Goal: Task Accomplishment & Management: Use online tool/utility

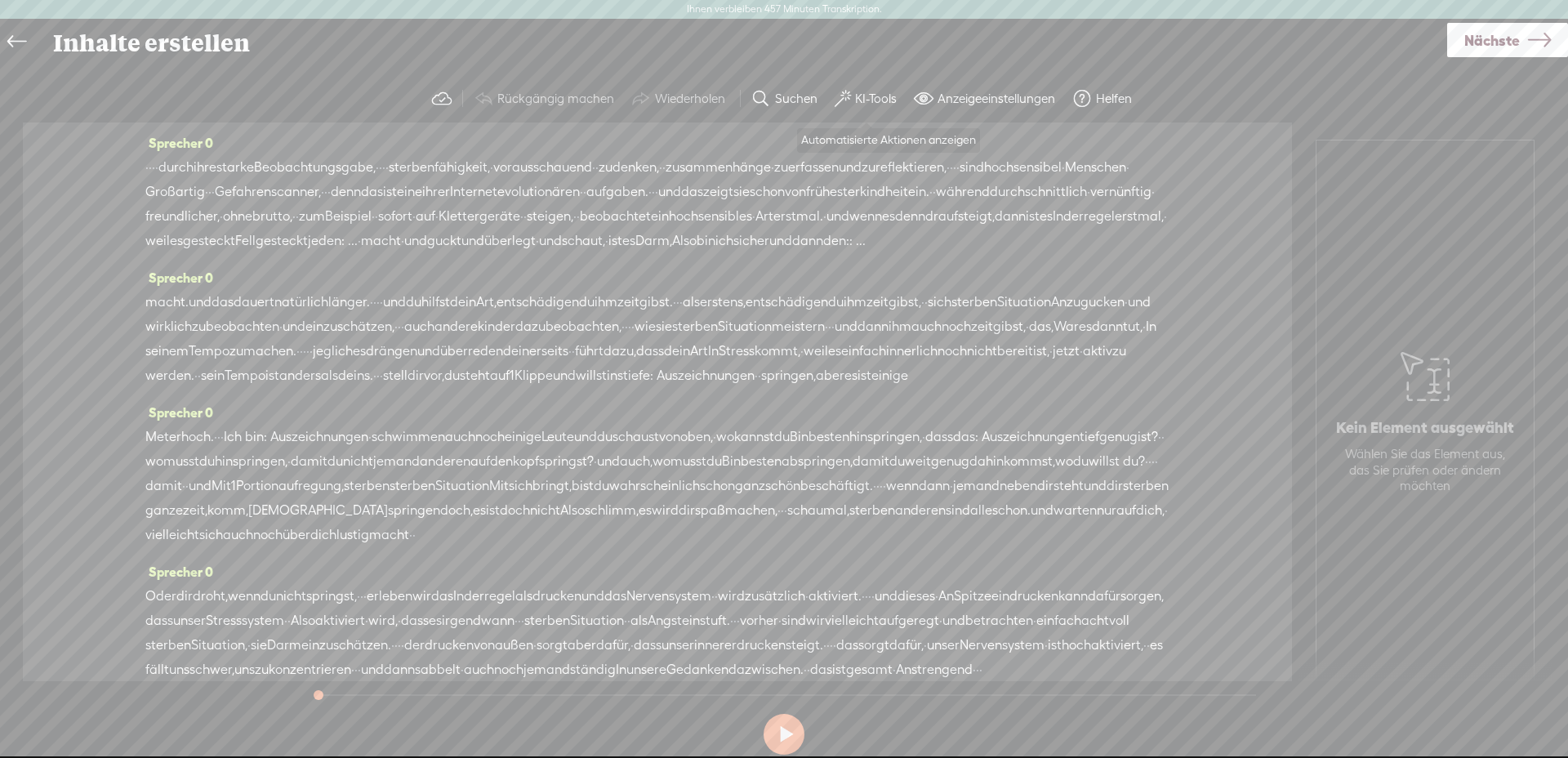
click at [865, 102] on font "KI-Tools" at bounding box center [876, 98] width 41 height 14
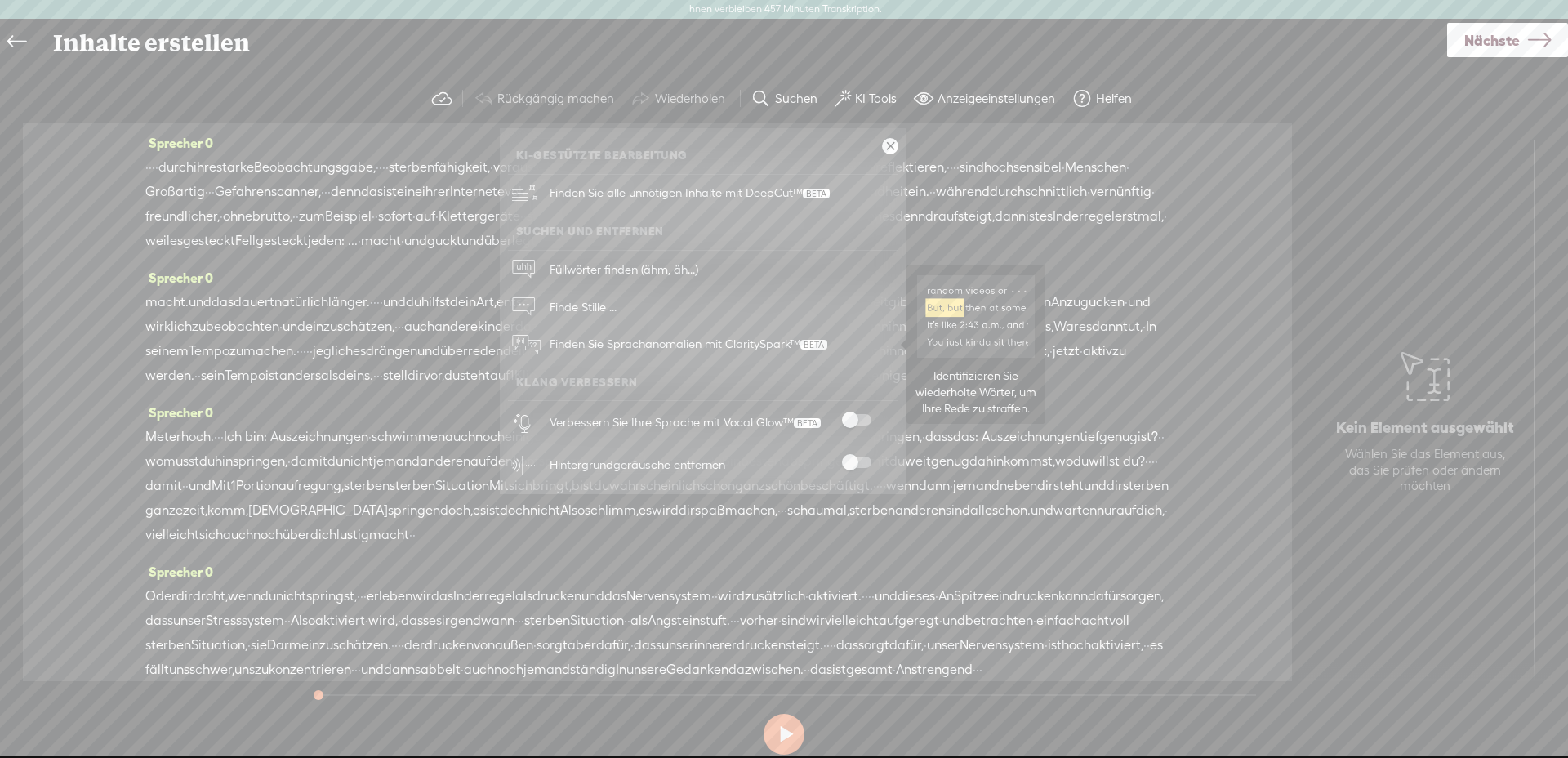
click at [658, 335] on span "Finden Sie Sprachanomalien mit ClaritySpark™" at bounding box center [688, 344] width 289 height 39
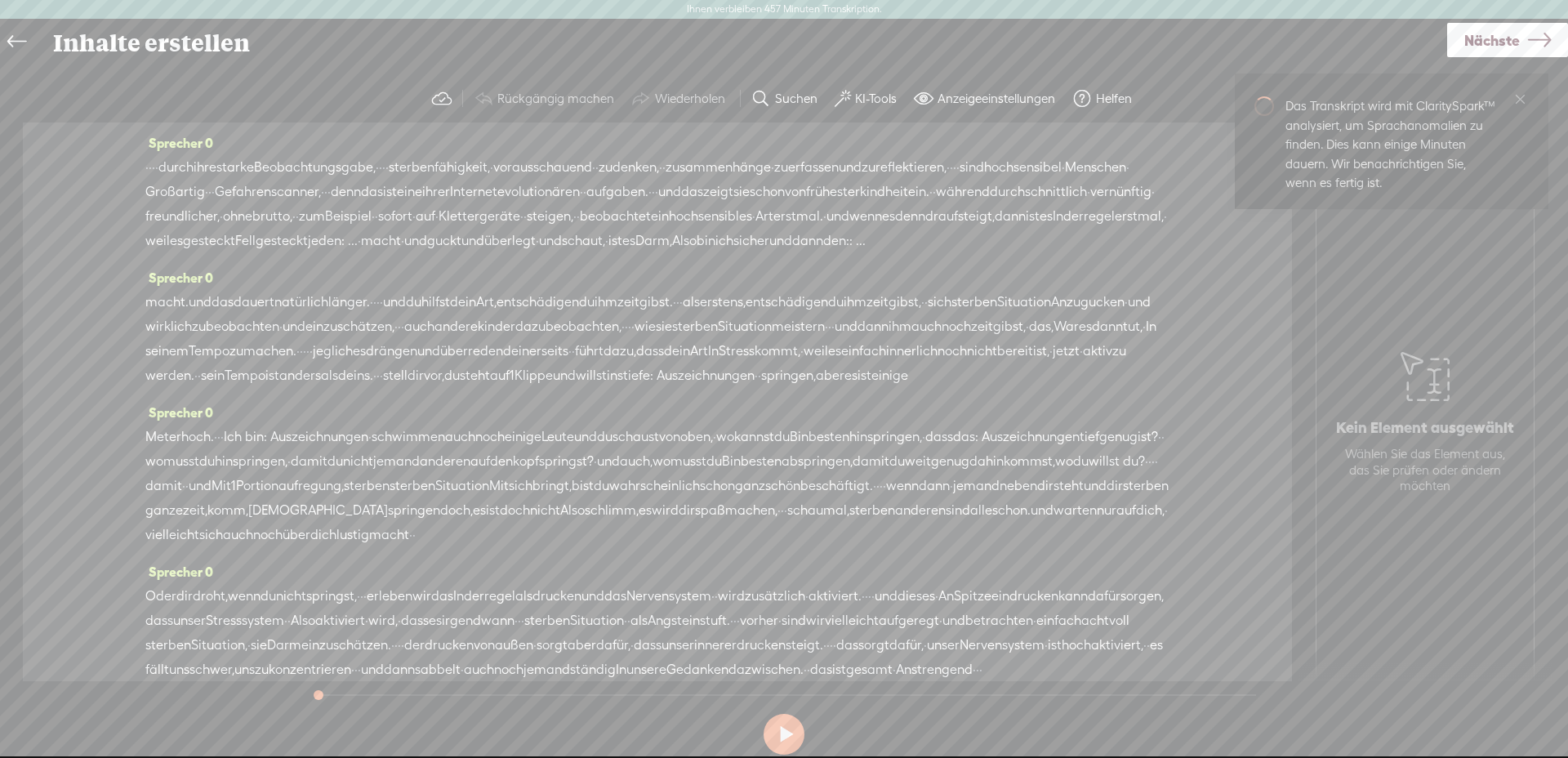
click at [851, 98] on button "KI-Tools" at bounding box center [868, 99] width 79 height 33
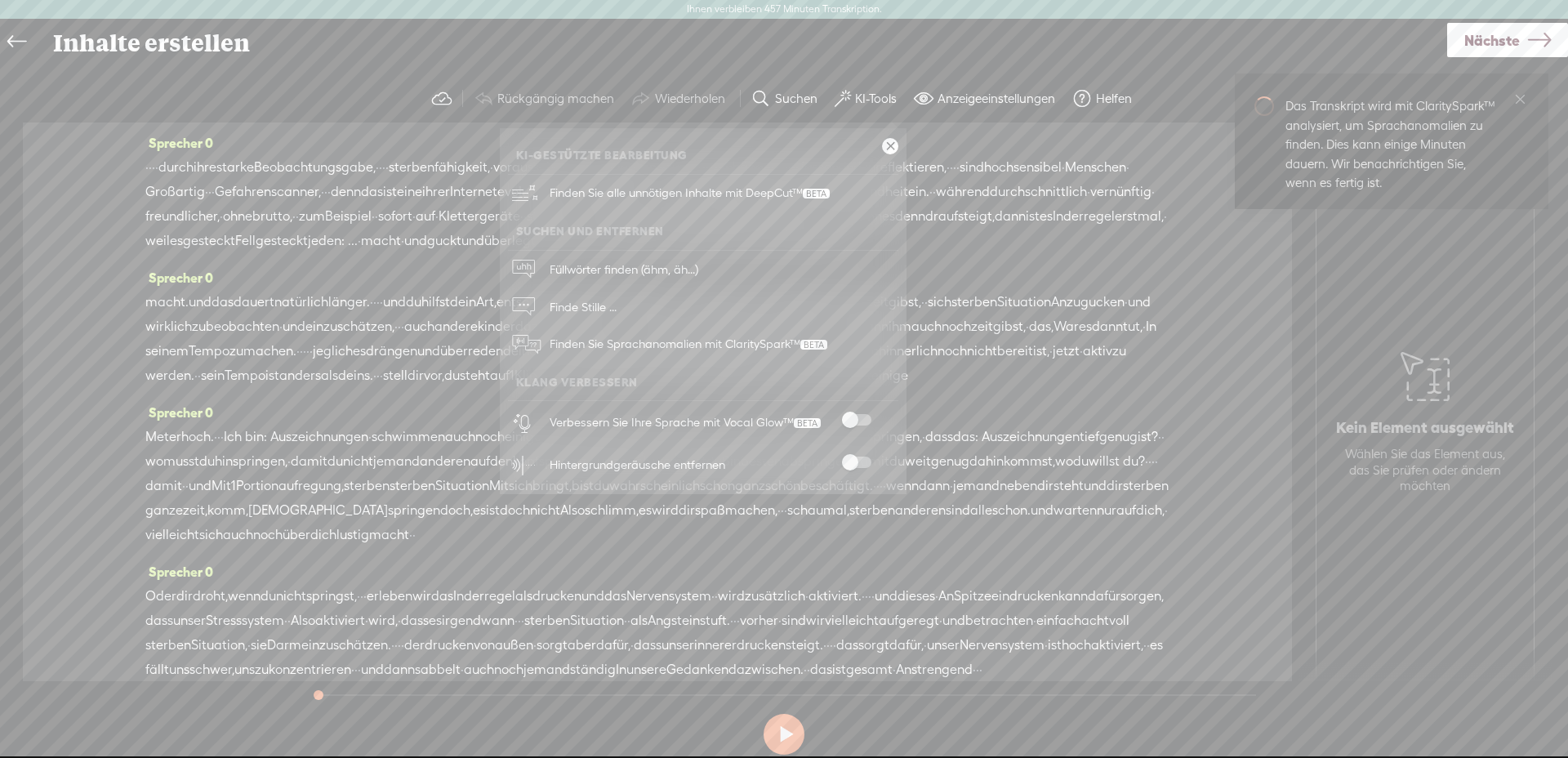
click at [869, 424] on label at bounding box center [856, 420] width 72 height 11
click at [864, 461] on span at bounding box center [856, 462] width 29 height 11
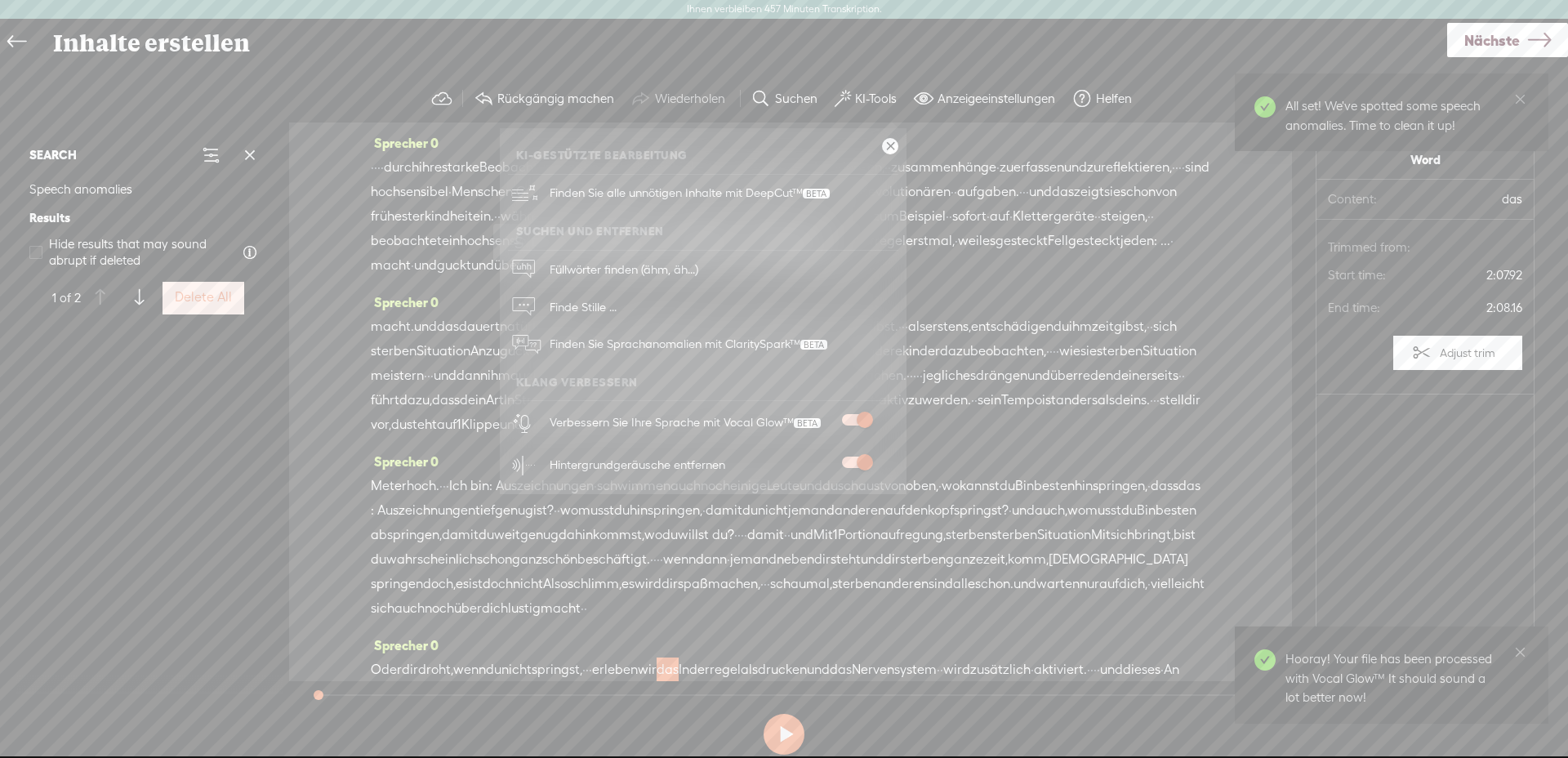
scroll to position [388, 0]
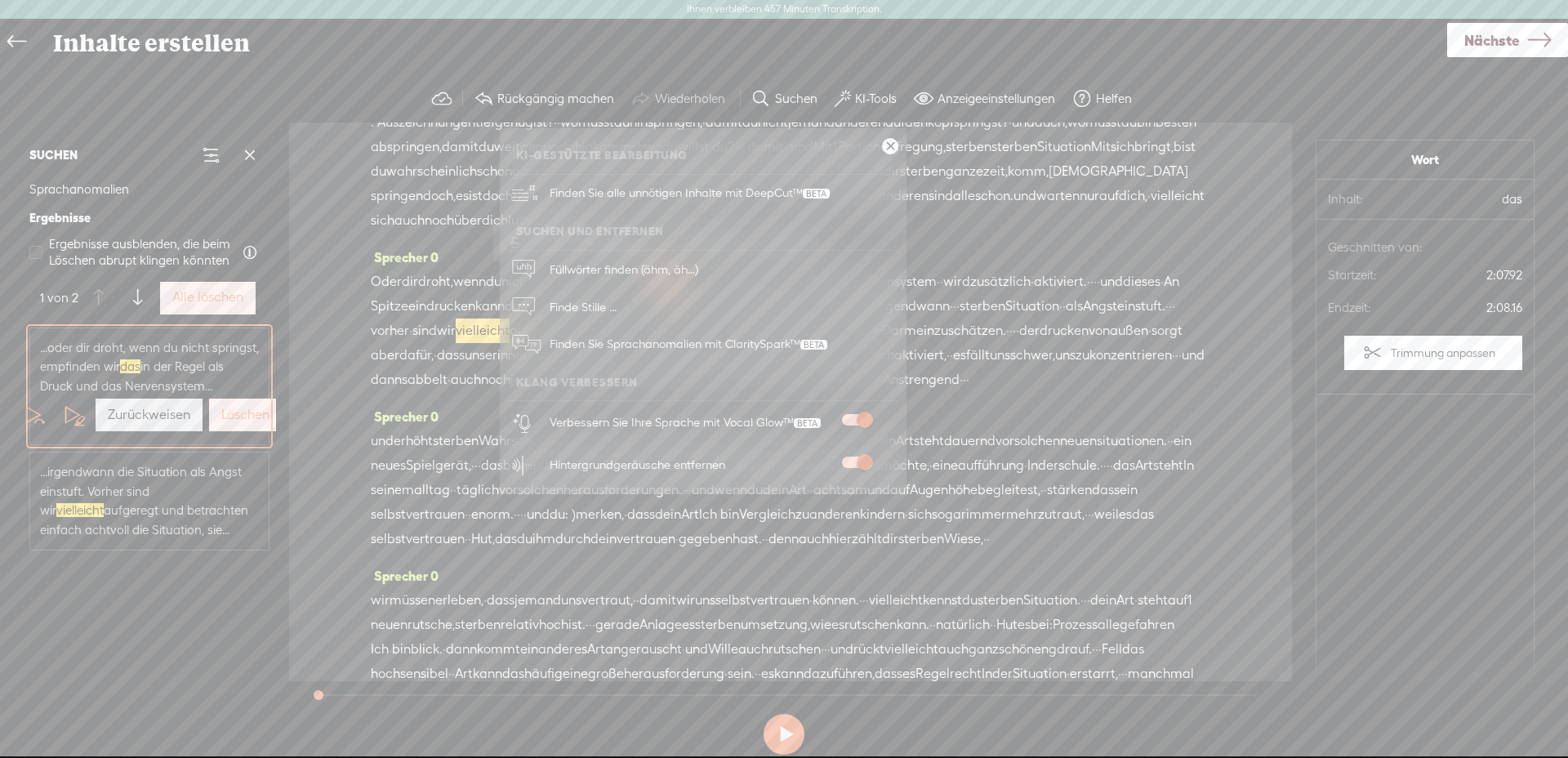
drag, startPoint x: 1200, startPoint y: 428, endPoint x: 1194, endPoint y: 413, distance: 16.2
click at [1200, 428] on div "Sprecher 0 · · · · durch ihre starke Beobachtungsgabe, · · · · sterben fähigkei…" at bounding box center [791, 401] width 1003 height 559
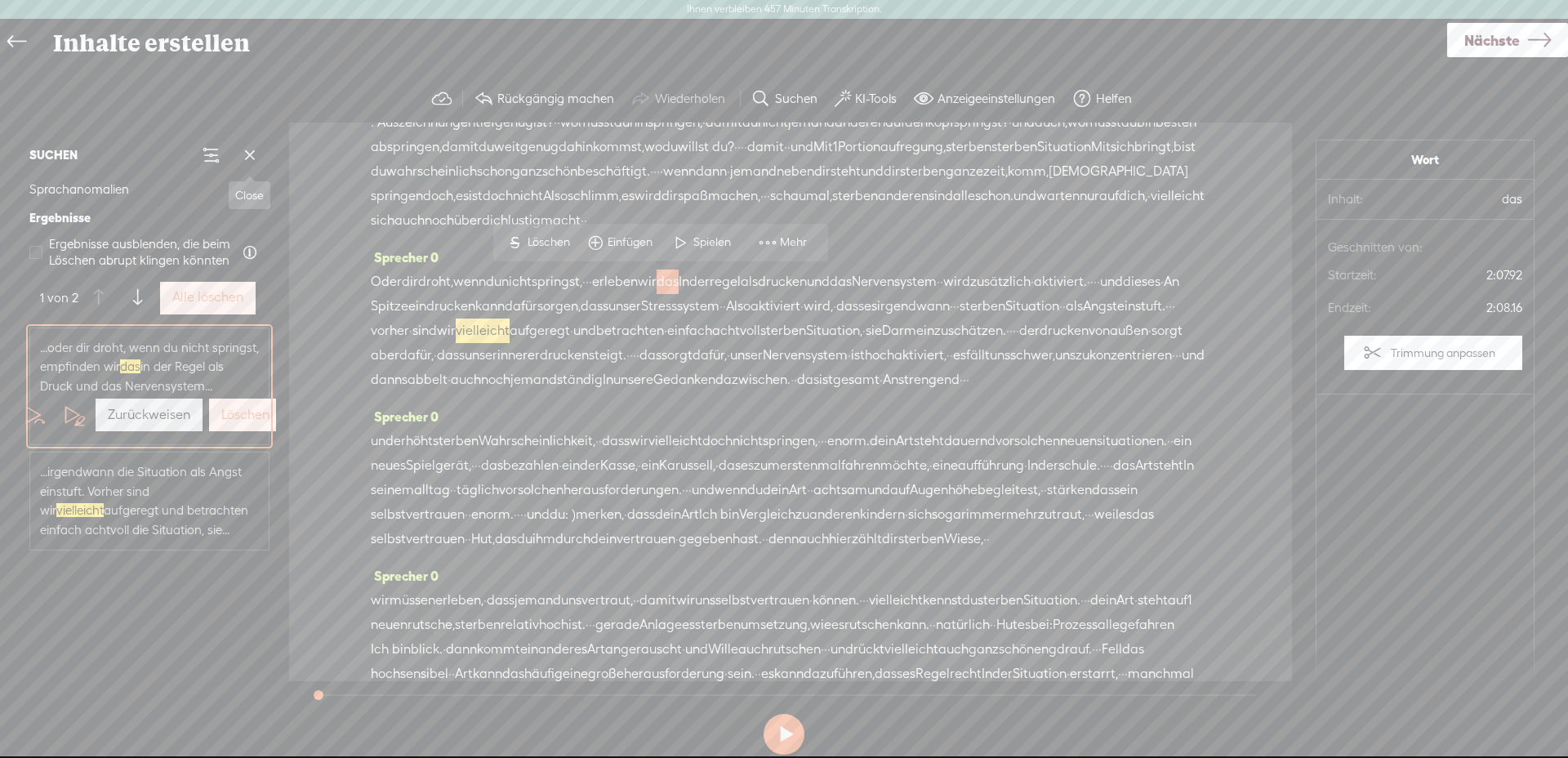
click at [254, 154] on span at bounding box center [250, 155] width 24 height 24
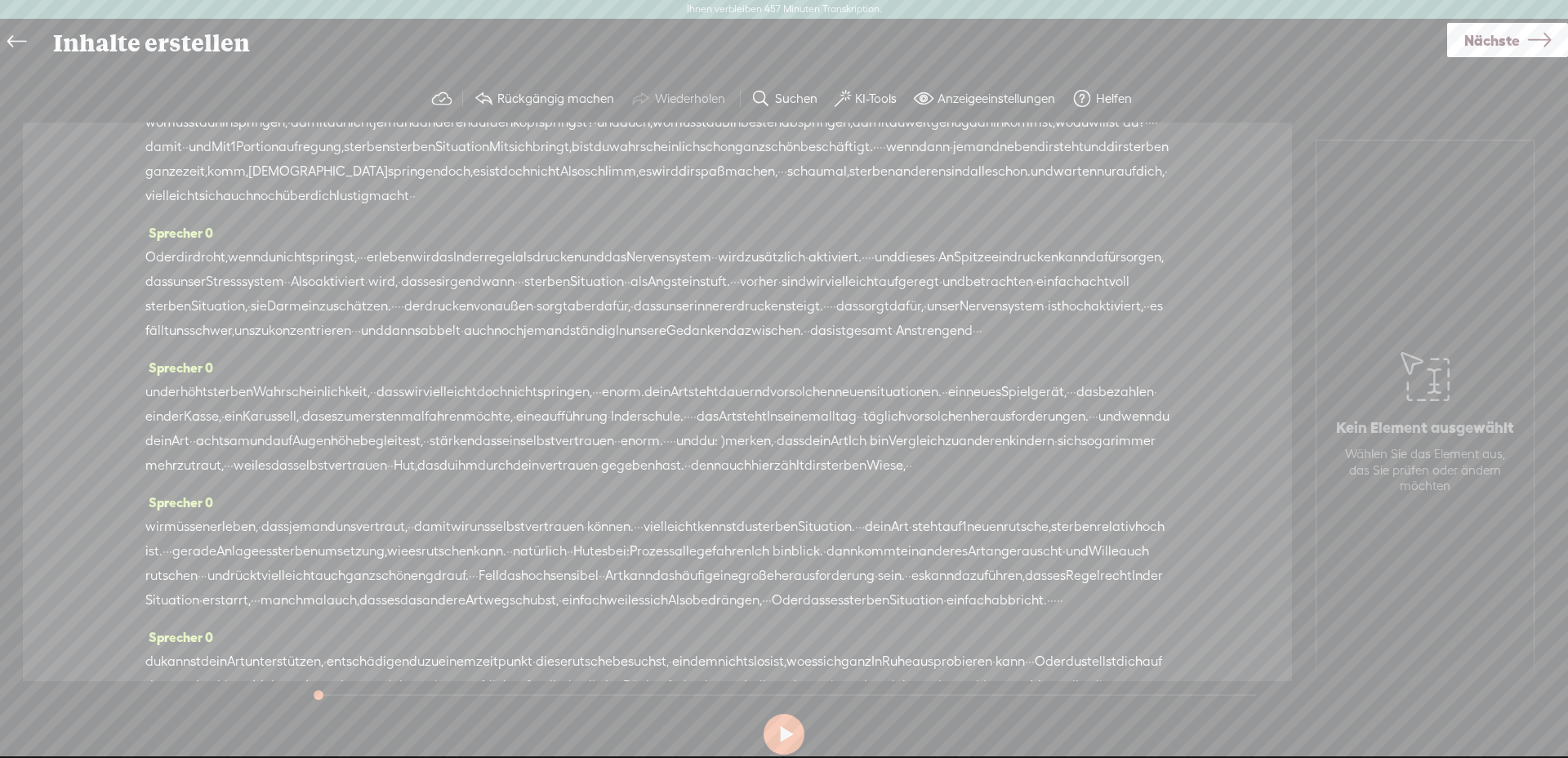
click at [880, 104] on font "KI-Tools" at bounding box center [876, 98] width 41 height 14
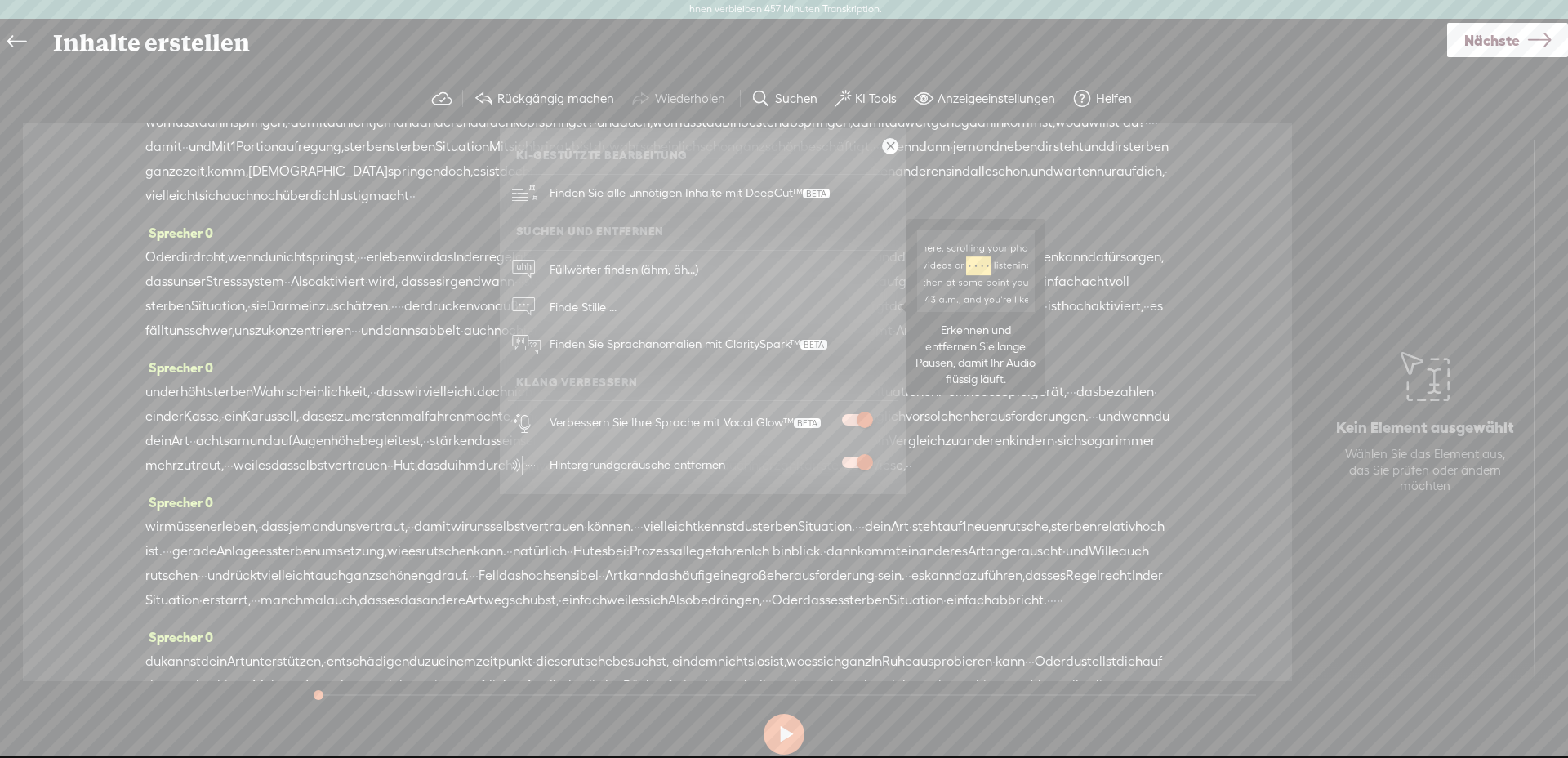
click at [581, 299] on span "Finde Stille ..." at bounding box center [583, 306] width 79 height 37
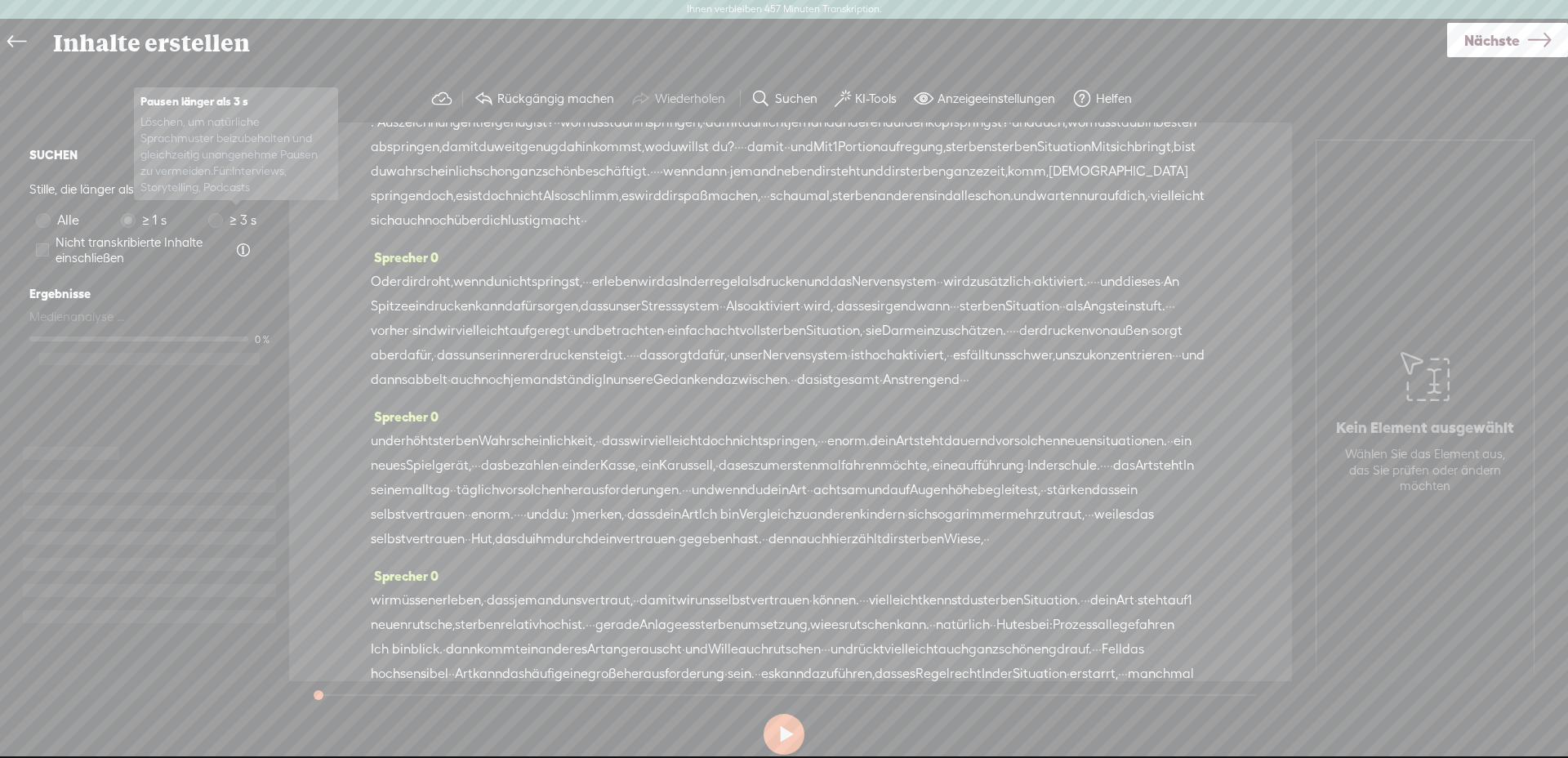
click at [215, 226] on span at bounding box center [216, 221] width 15 height 15
click at [219, 224] on span at bounding box center [216, 221] width 15 height 15
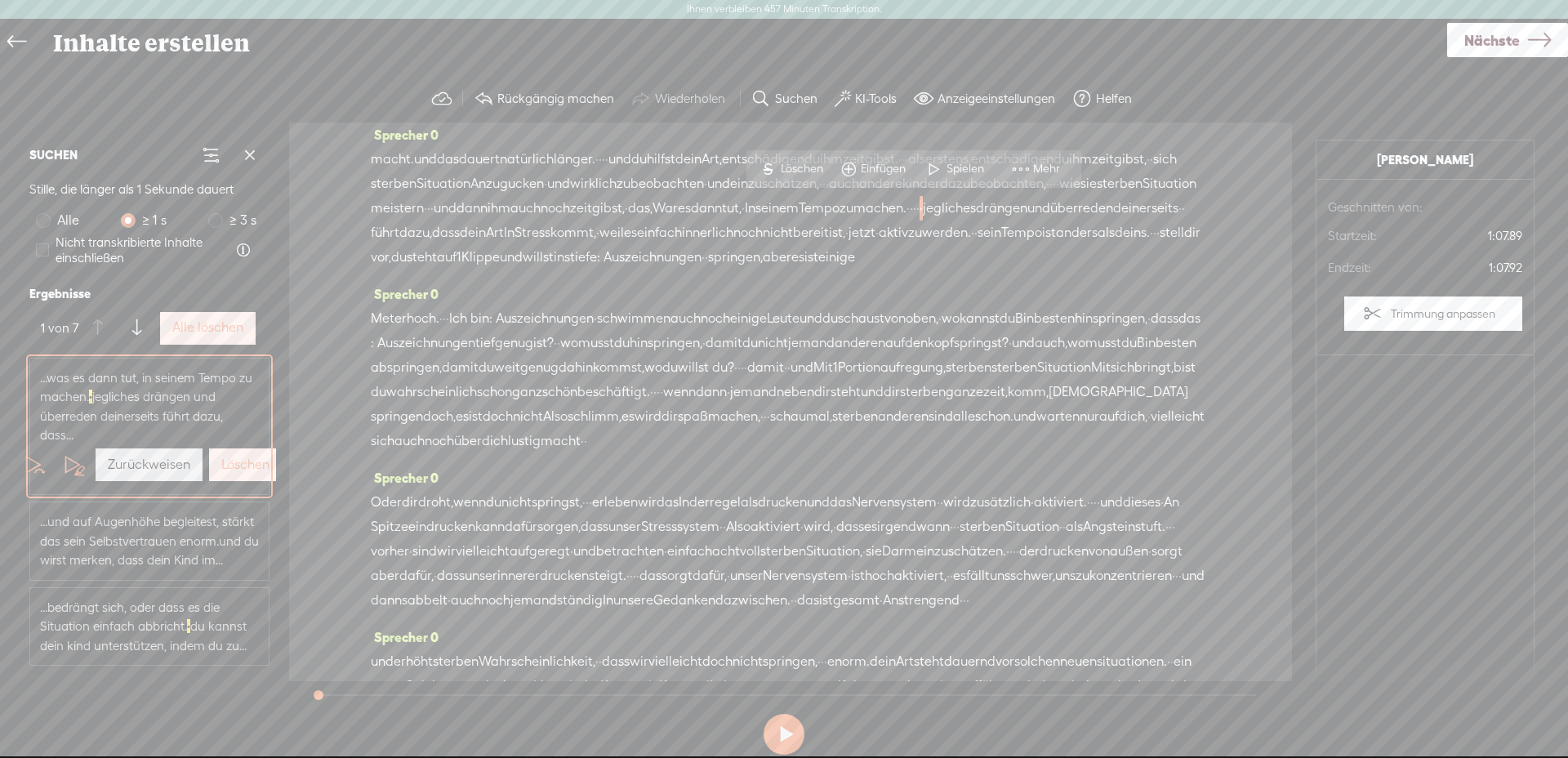
scroll to position [0, 0]
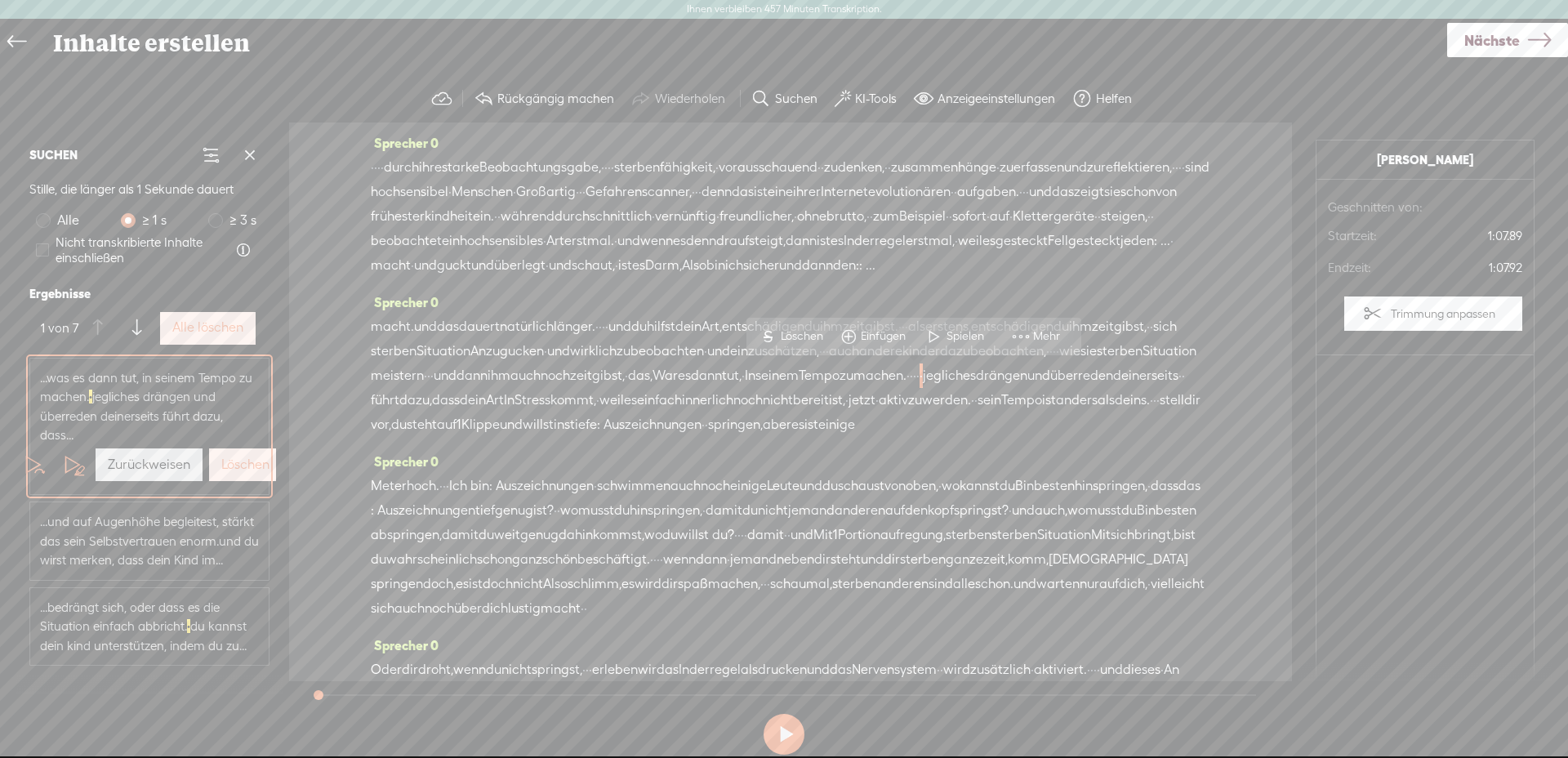
click at [222, 332] on font "Alle löschen" at bounding box center [208, 327] width 71 height 16
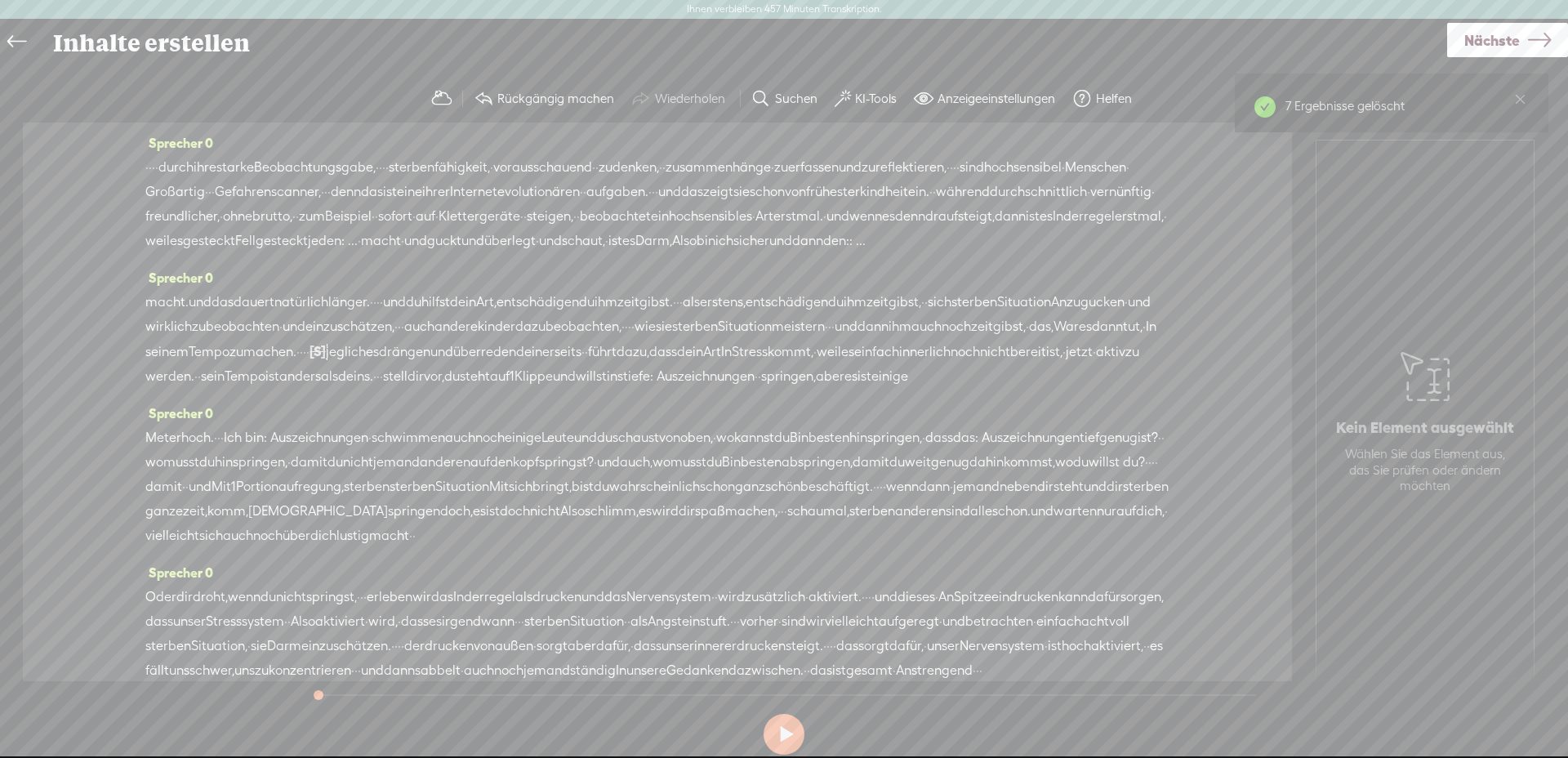
click at [159, 164] on font "durch" at bounding box center [176, 167] width 35 height 16
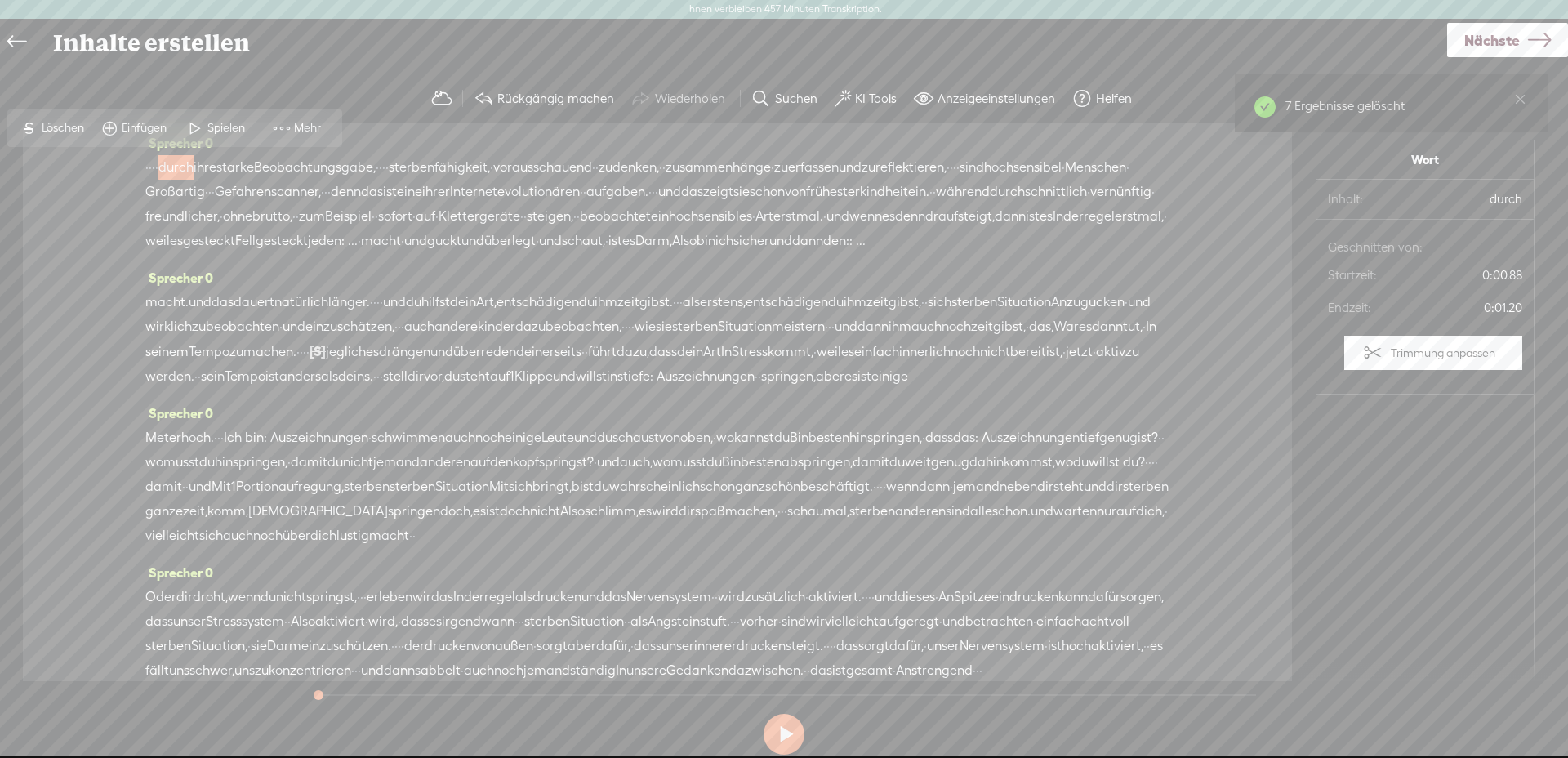
click at [159, 165] on font "durch" at bounding box center [176, 167] width 35 height 16
click at [153, 165] on font "·" at bounding box center [153, 167] width 3 height 16
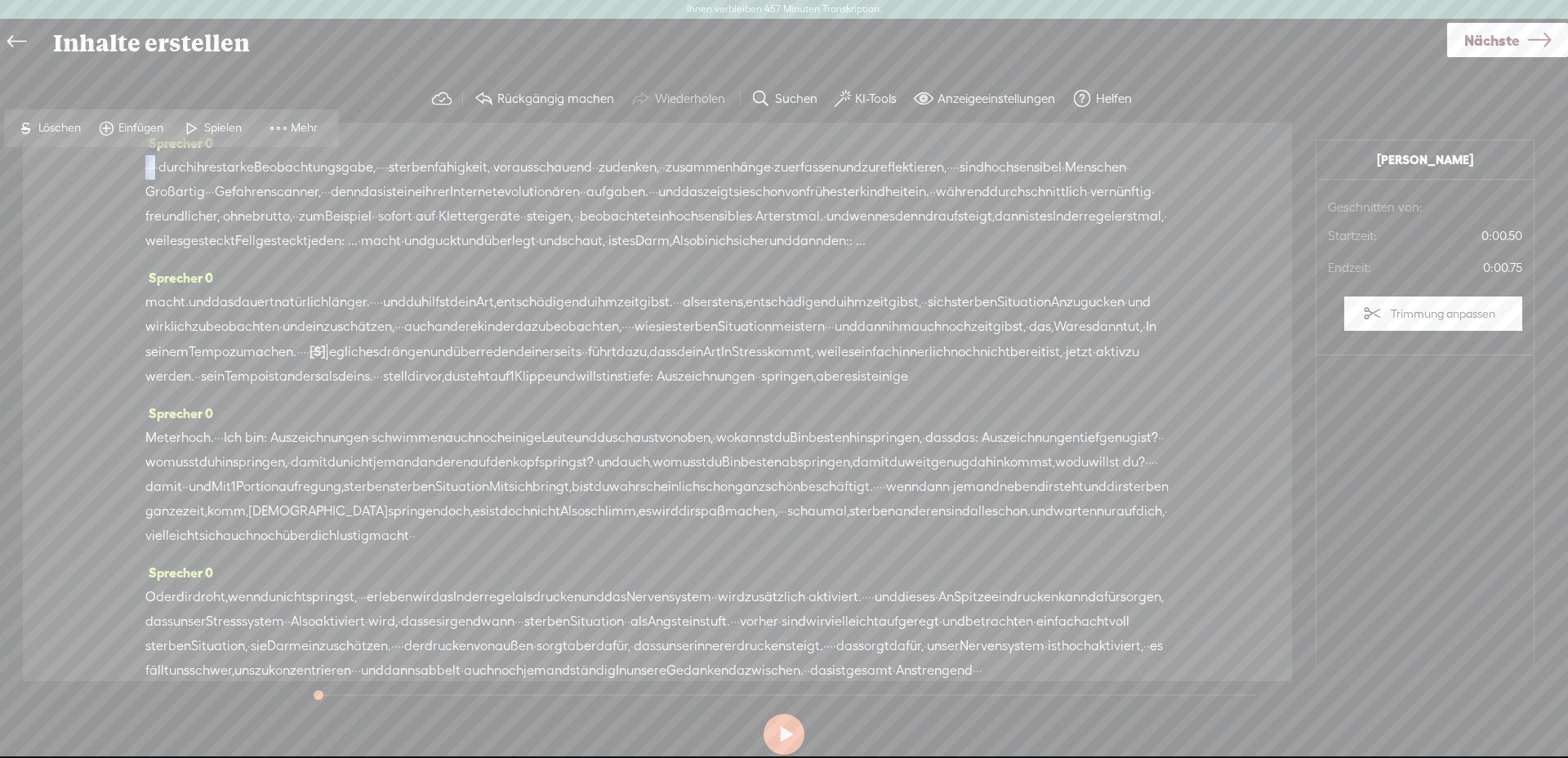
drag, startPoint x: 155, startPoint y: 163, endPoint x: 106, endPoint y: 157, distance: 49.4
click at [106, 157] on div "Sprecher 0 · · · · durch ihre starke Beobachtungsgabe, · · · · sterben fähigkei…" at bounding box center [657, 401] width 1269 height 559
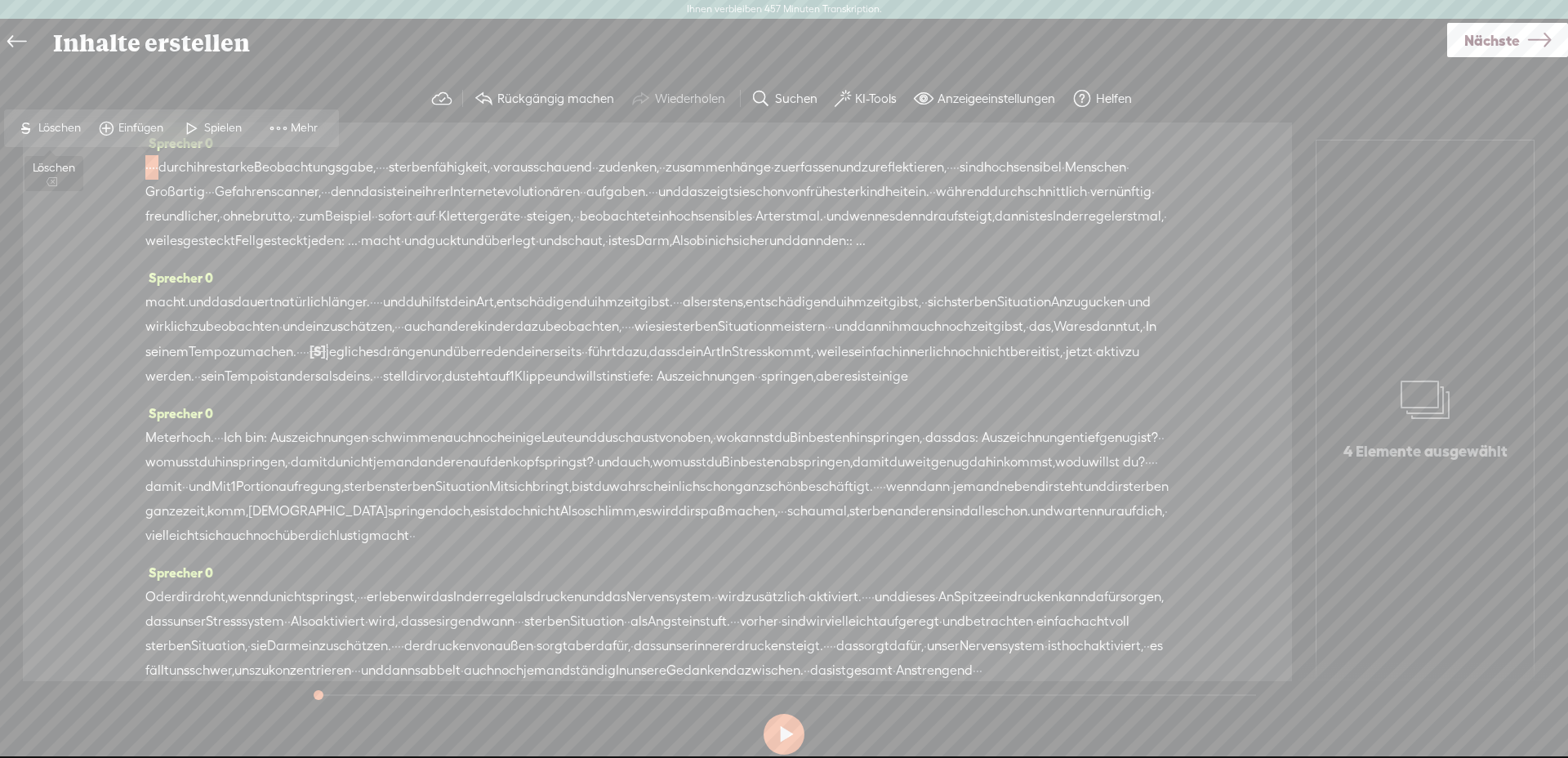
click at [51, 121] on font "Löschen" at bounding box center [59, 128] width 42 height 13
click at [1467, 46] on font "Nächste" at bounding box center [1492, 40] width 55 height 17
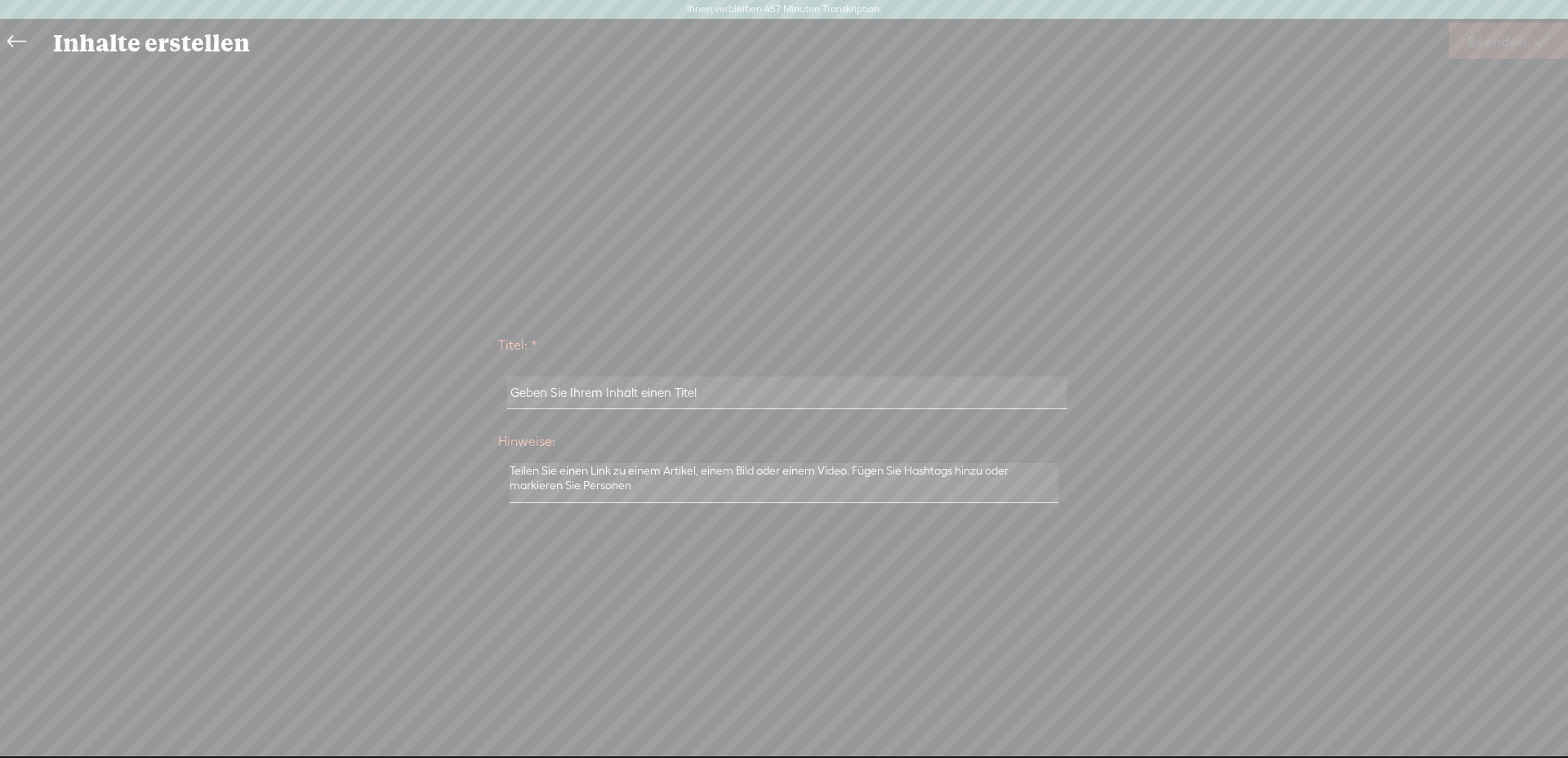
click at [607, 382] on input "text" at bounding box center [787, 393] width 560 height 32
type input "HSK und Gefahren"
click at [1495, 47] on font "Beenden" at bounding box center [1497, 41] width 59 height 17
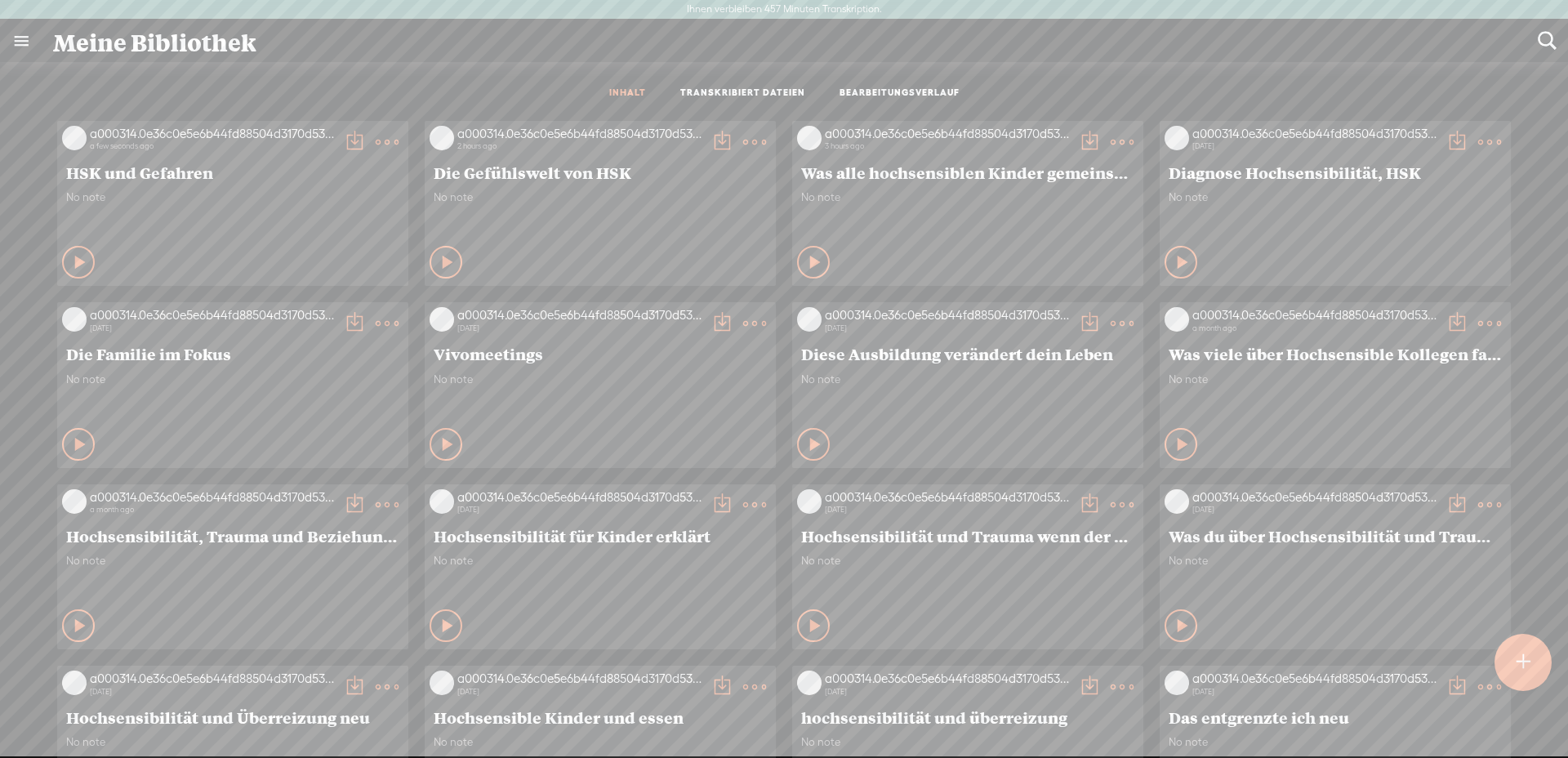
click at [376, 131] on t at bounding box center [387, 142] width 23 height 23
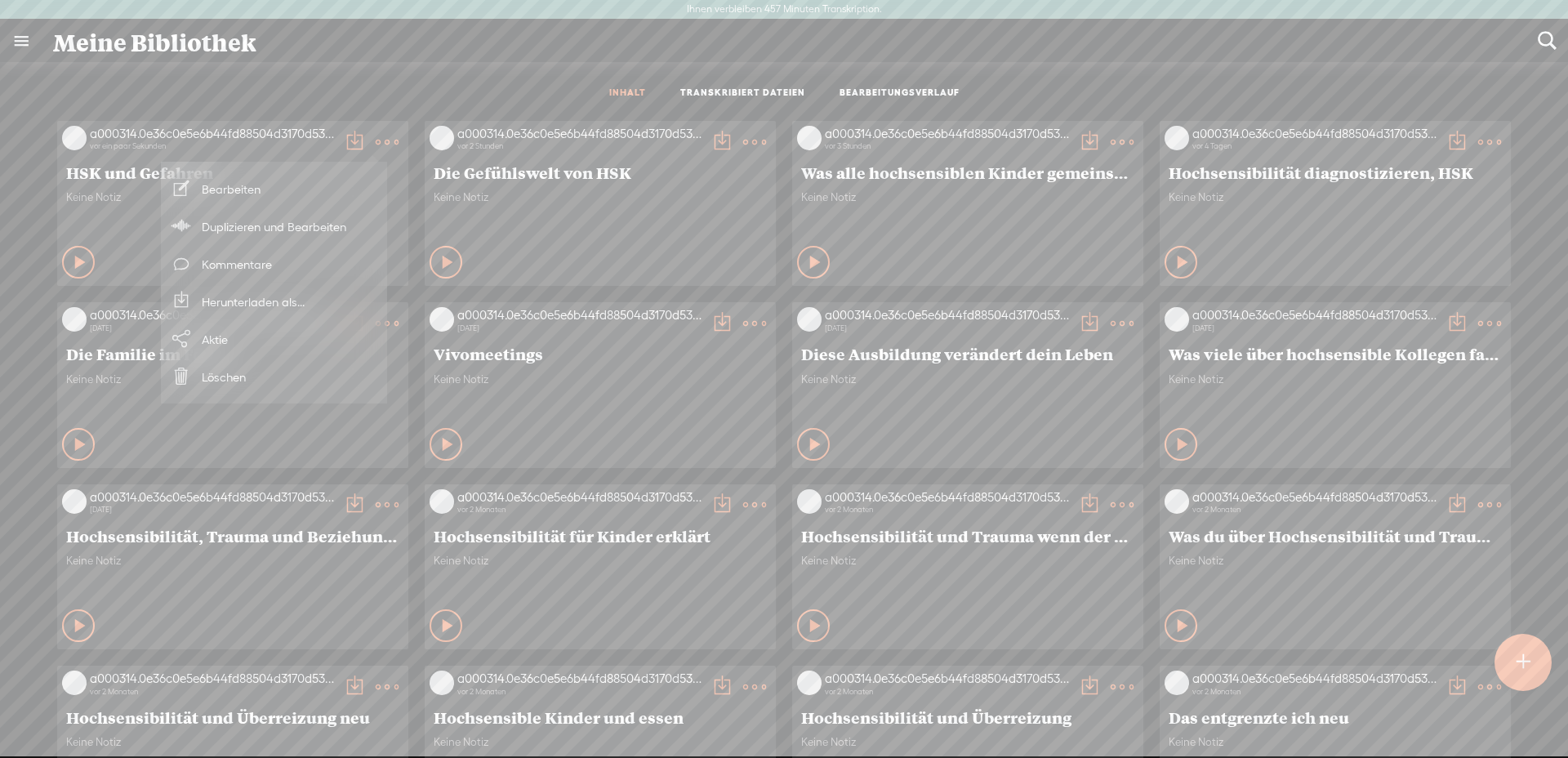
click at [273, 304] on font "Herunterladen als..." at bounding box center [254, 302] width 103 height 14
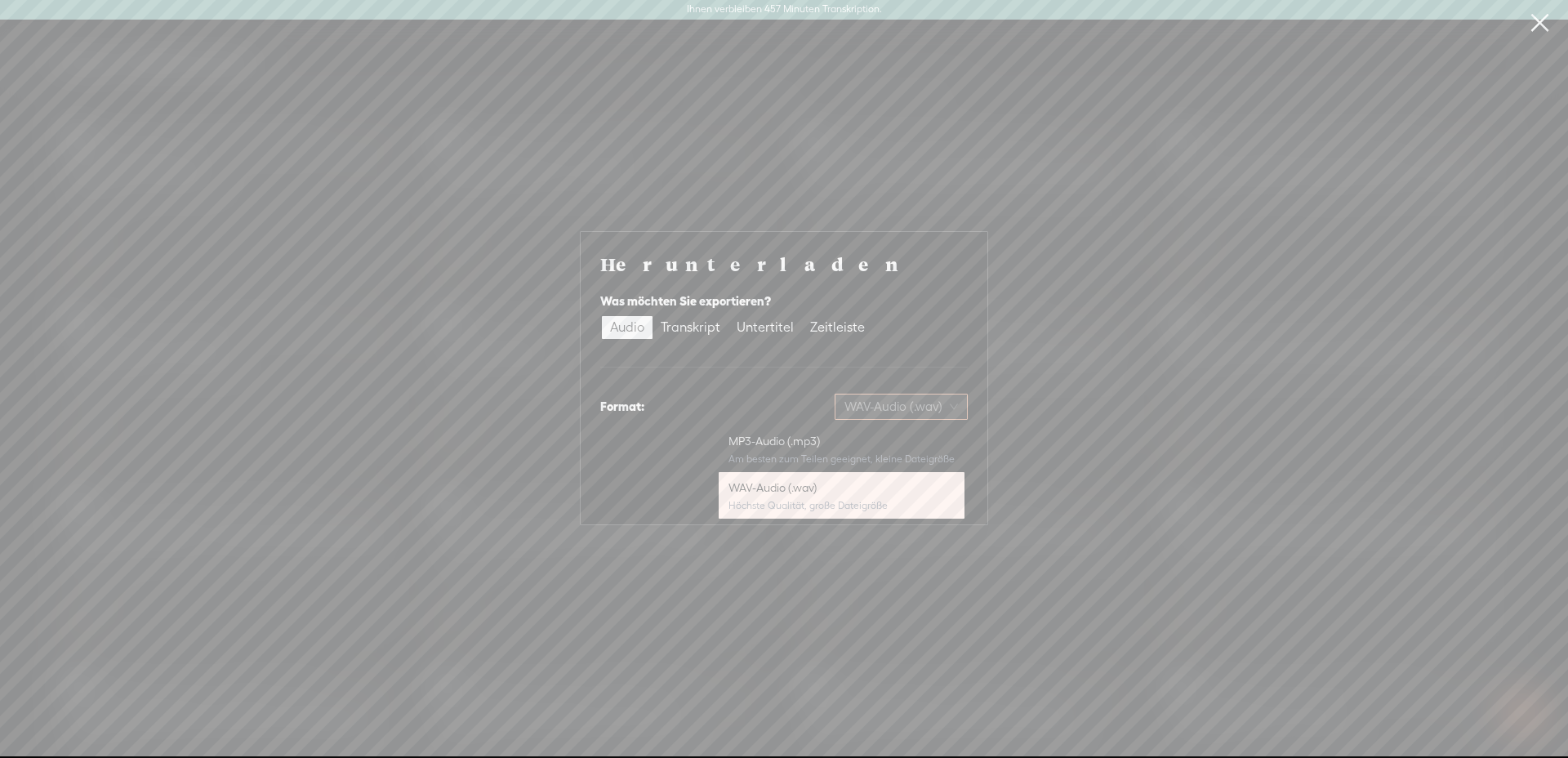
click at [889, 410] on font "WAV-Audio (.wav)" at bounding box center [893, 406] width 98 height 14
click at [762, 438] on font "MP3-Audio (.mp3)" at bounding box center [774, 441] width 91 height 13
click at [923, 498] on font "Herunterladen" at bounding box center [915, 491] width 80 height 14
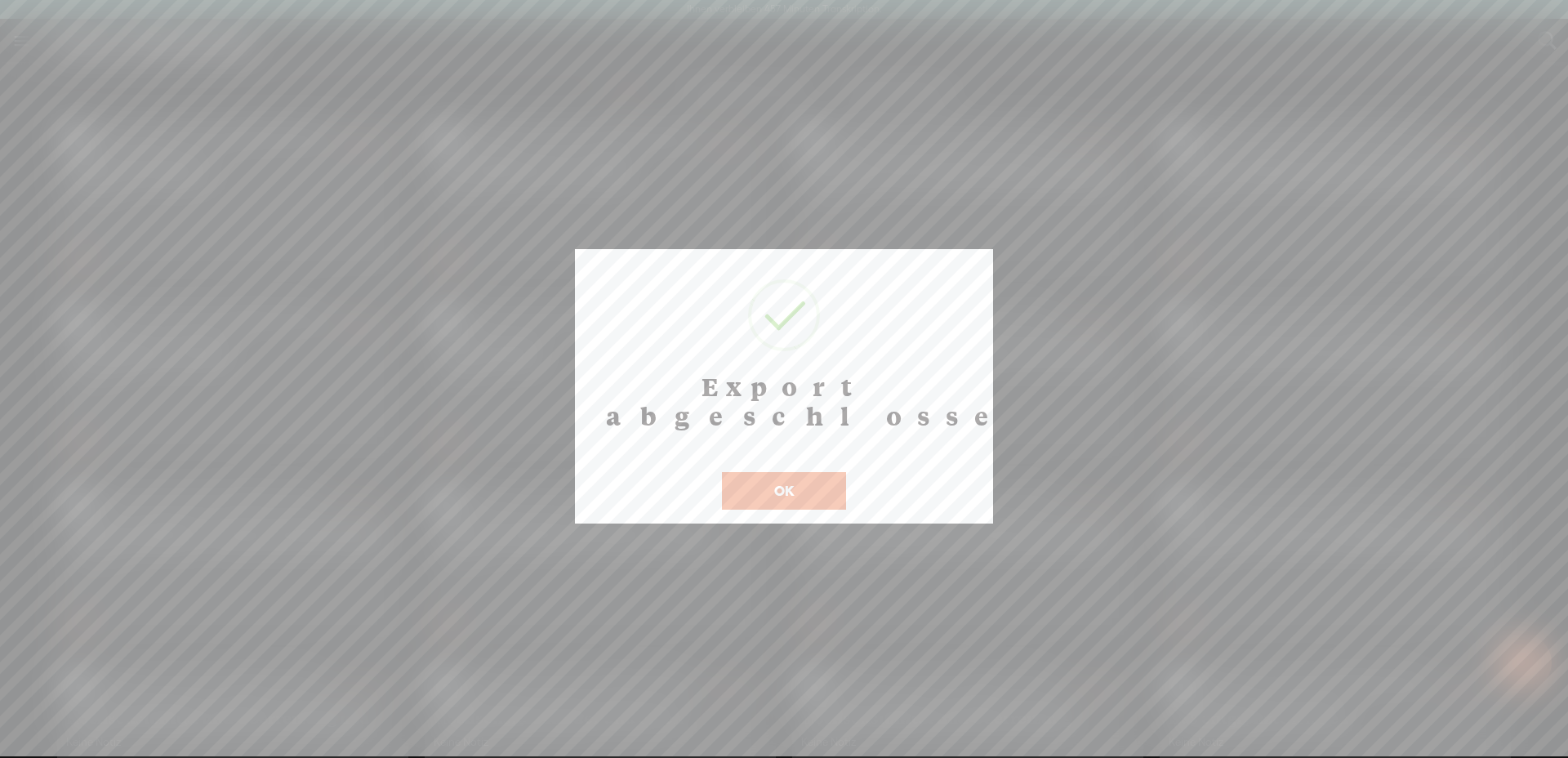
click at [791, 483] on font "OK" at bounding box center [784, 490] width 20 height 16
click at [792, 483] on font "OK" at bounding box center [784, 490] width 20 height 16
click at [787, 483] on font "OK" at bounding box center [784, 490] width 20 height 16
click at [1344, 381] on div at bounding box center [784, 379] width 1568 height 757
drag, startPoint x: 792, startPoint y: 473, endPoint x: 776, endPoint y: 380, distance: 94.4
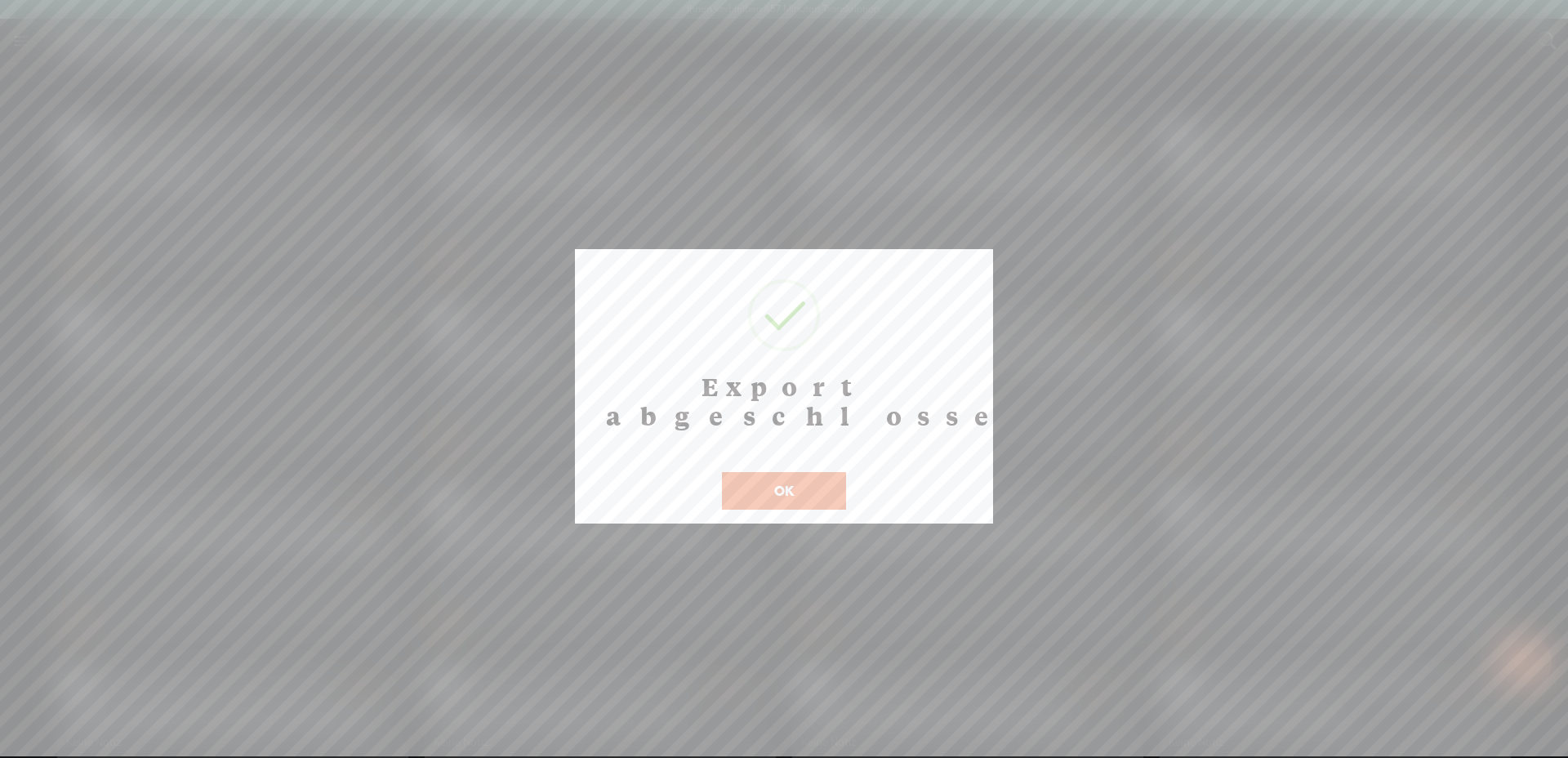
click at [793, 473] on button "OK" at bounding box center [784, 491] width 124 height 38
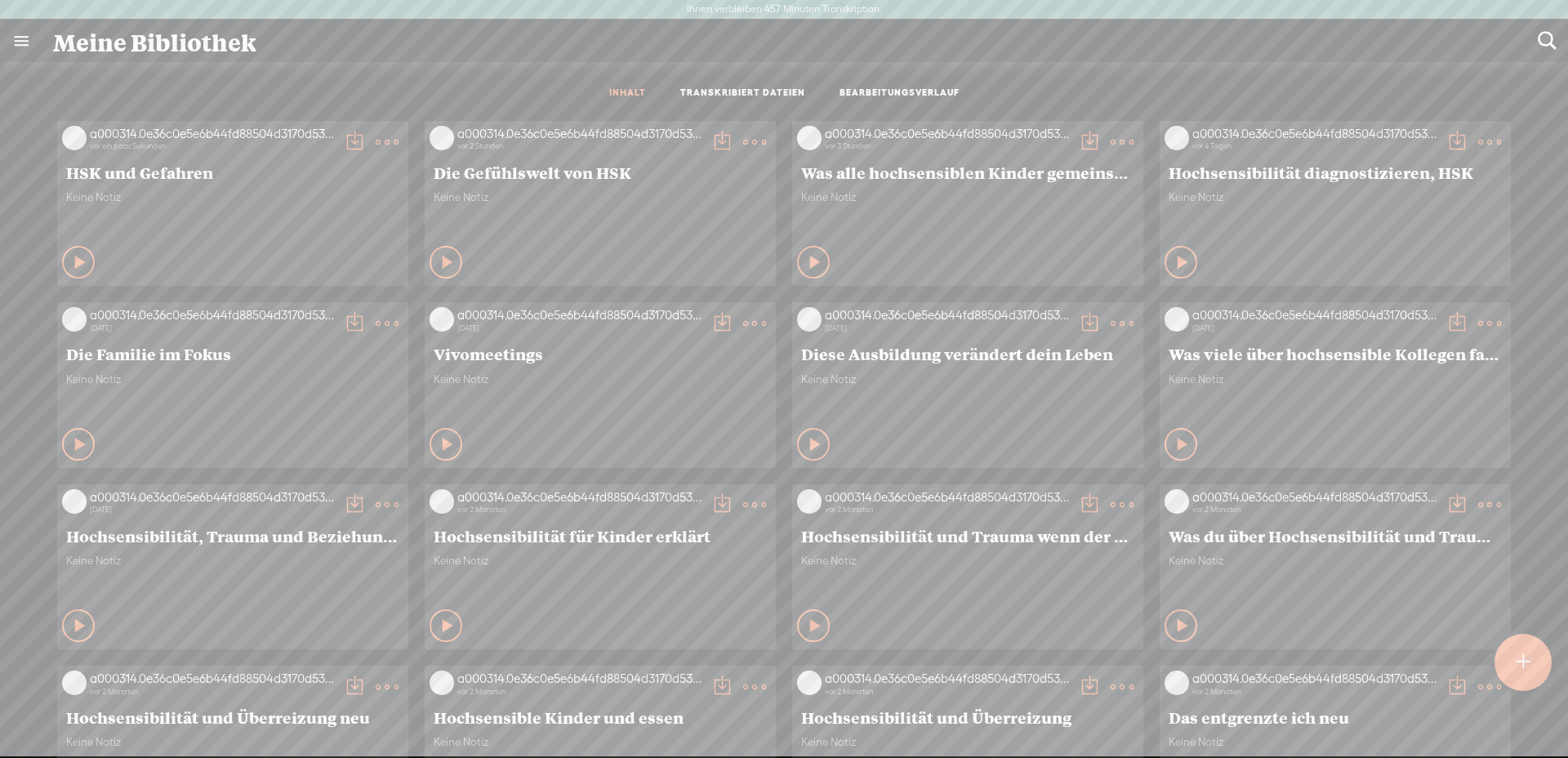
scroll to position [54, 0]
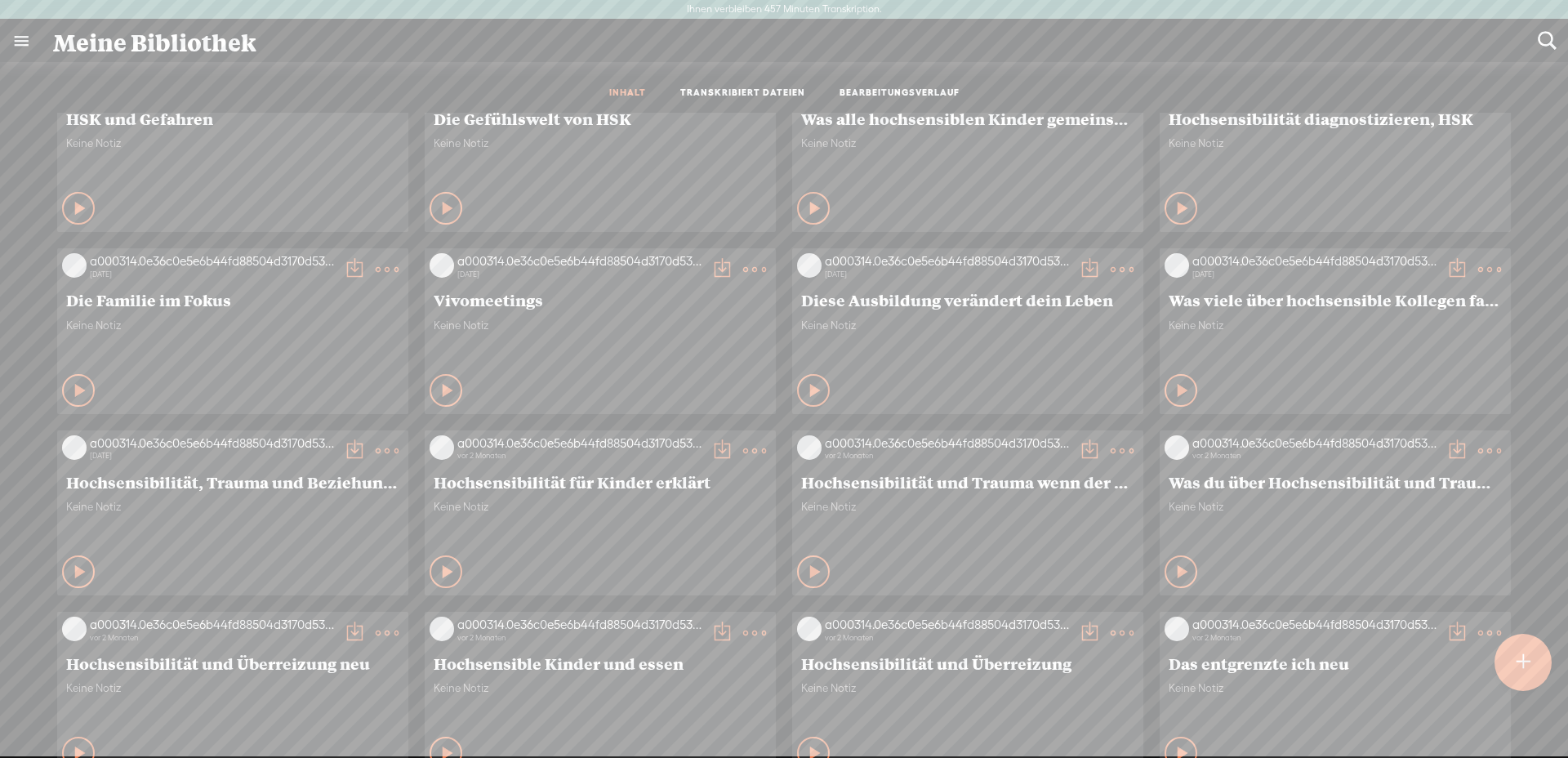
click at [1550, 40] on t at bounding box center [1546, 40] width 22 height 22
click at [1527, 669] on t at bounding box center [1523, 662] width 14 height 36
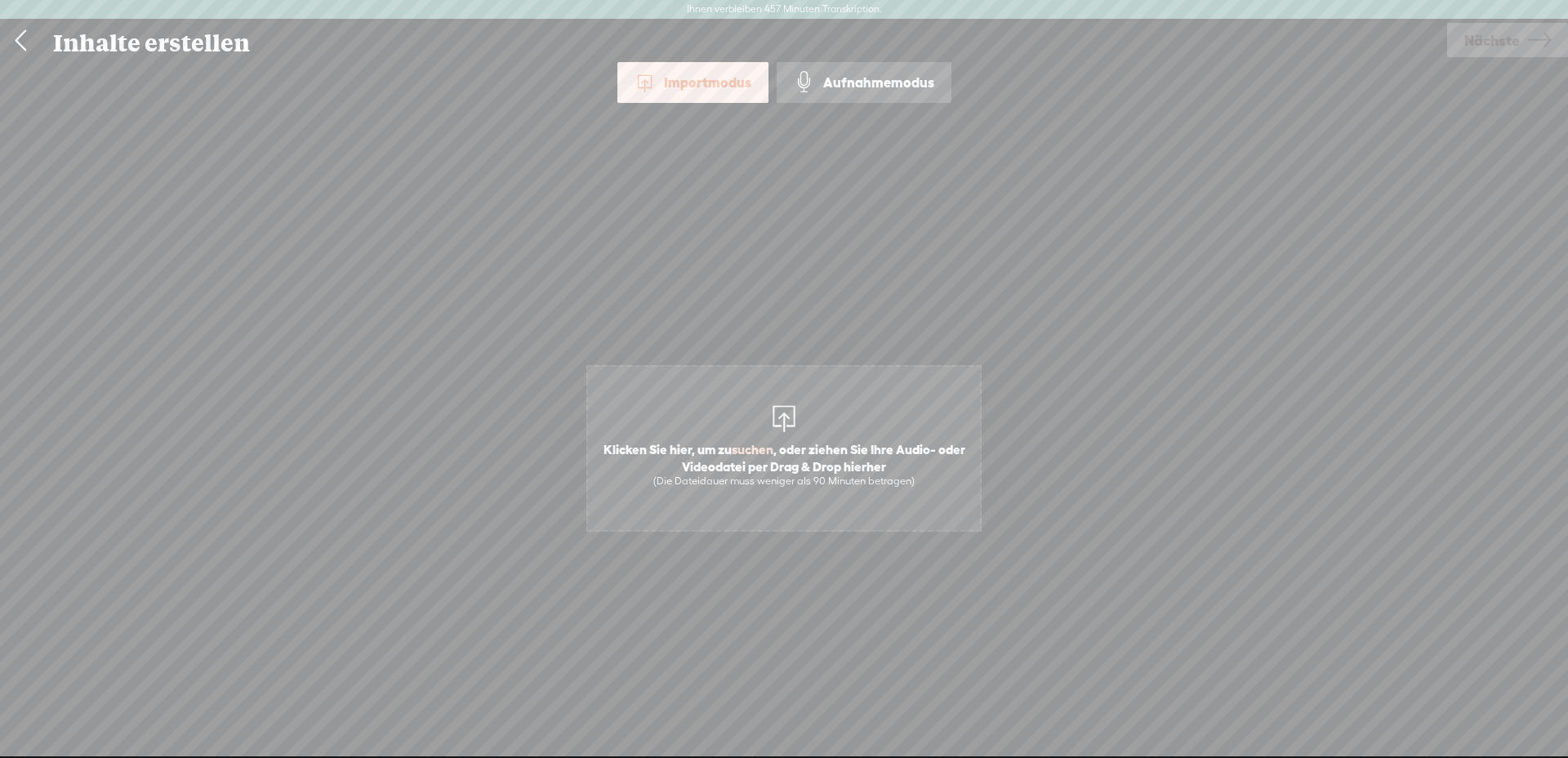
click at [835, 442] on font ", oder ziehen Sie Ihre Audio- oder Videodatei per Drag & Drop hierher" at bounding box center [823, 457] width 284 height 31
click at [82, 42] on font "Inhalte erstellen" at bounding box center [152, 42] width 197 height 30
click at [12, 46] on link at bounding box center [20, 40] width 40 height 42
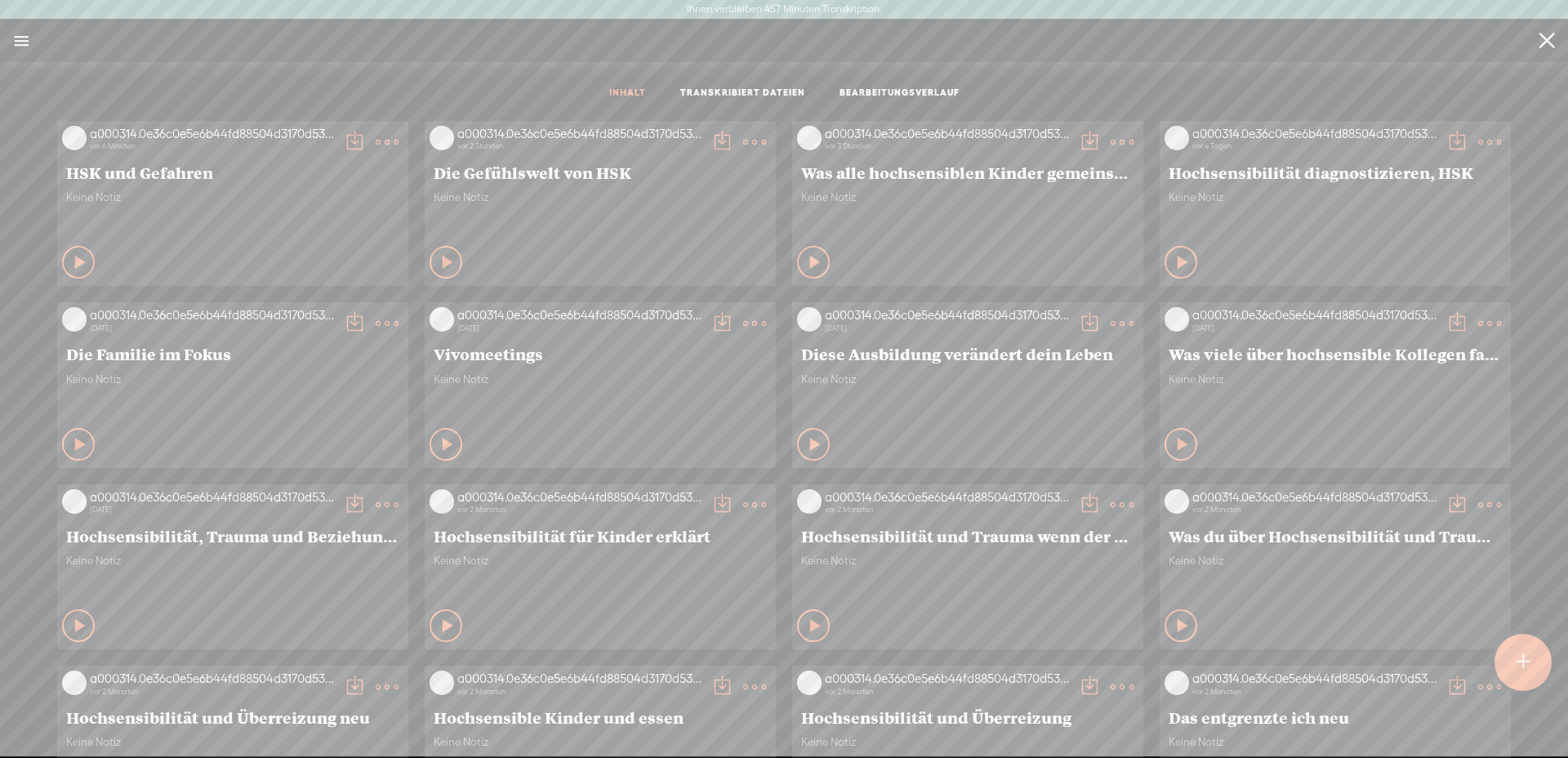
drag, startPoint x: 212, startPoint y: 42, endPoint x: 236, endPoint y: 40, distance: 24.1
click at [211, 43] on input "search" at bounding box center [790, 40] width 1472 height 30
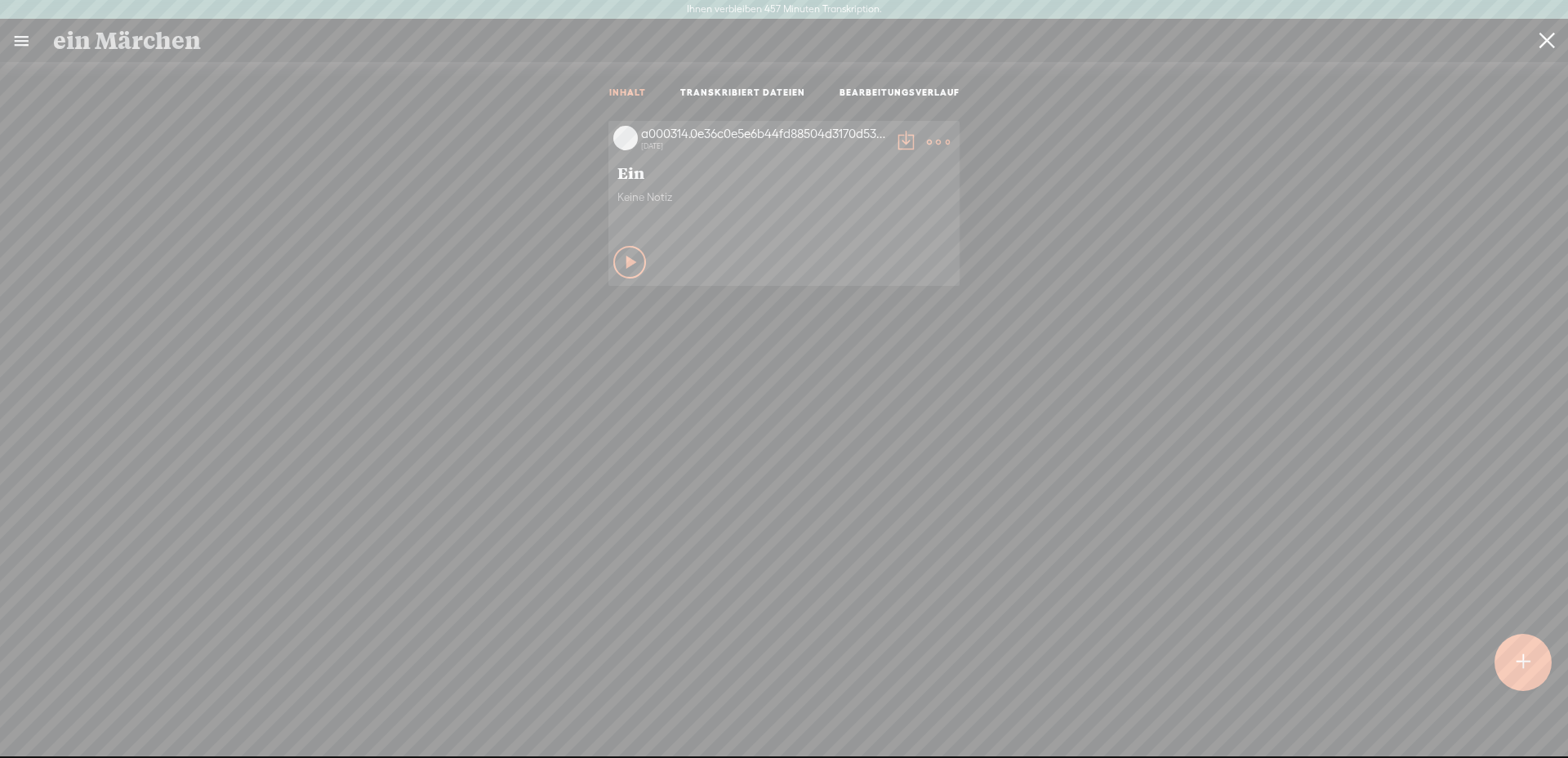
type input "ein Märchen"
click at [624, 260] on icon at bounding box center [632, 262] width 16 height 16
click at [623, 260] on icon at bounding box center [630, 262] width 16 height 16
click at [932, 144] on t at bounding box center [938, 142] width 23 height 23
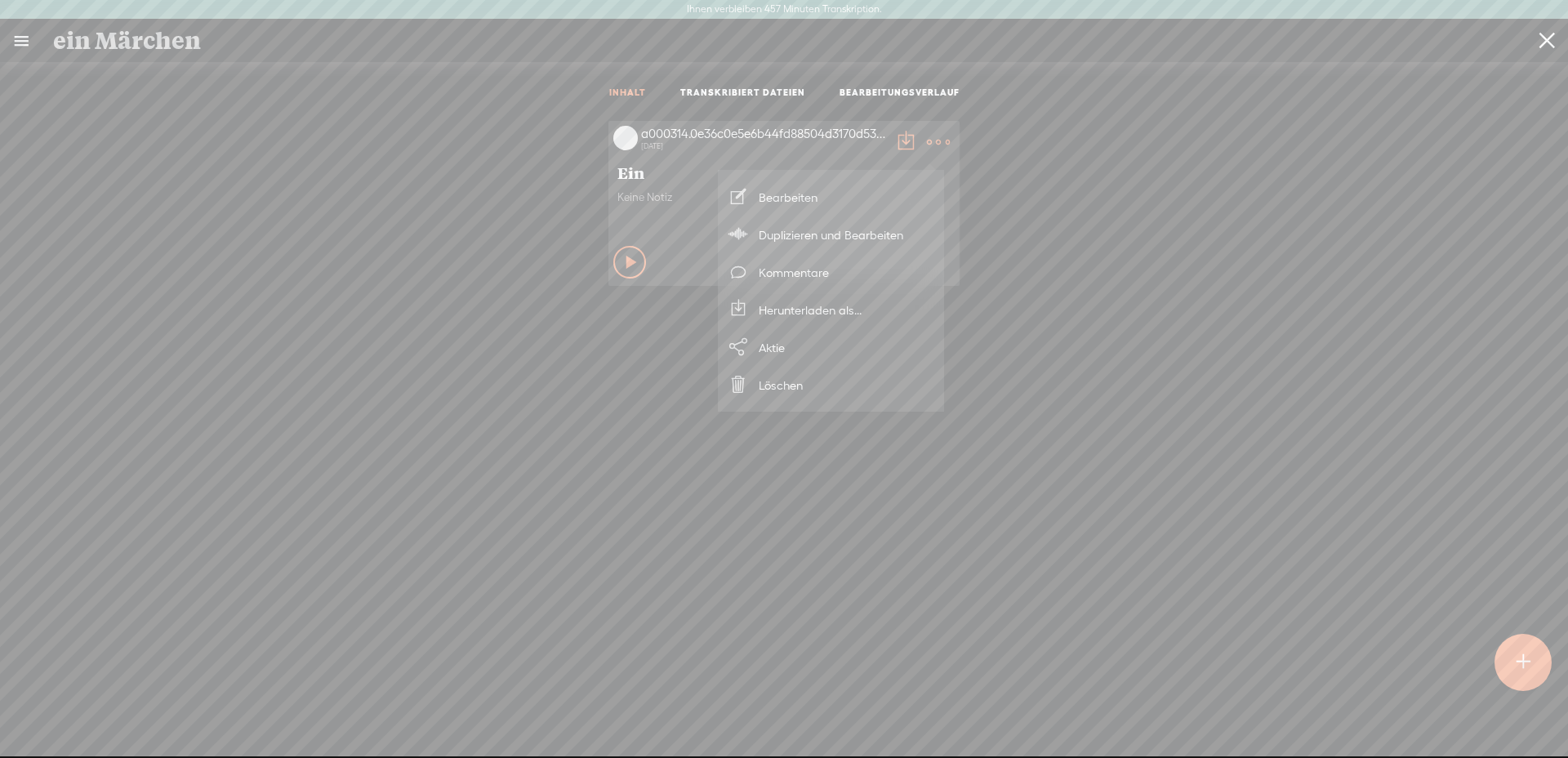
click at [829, 309] on font "Herunterladen als..." at bounding box center [810, 310] width 103 height 14
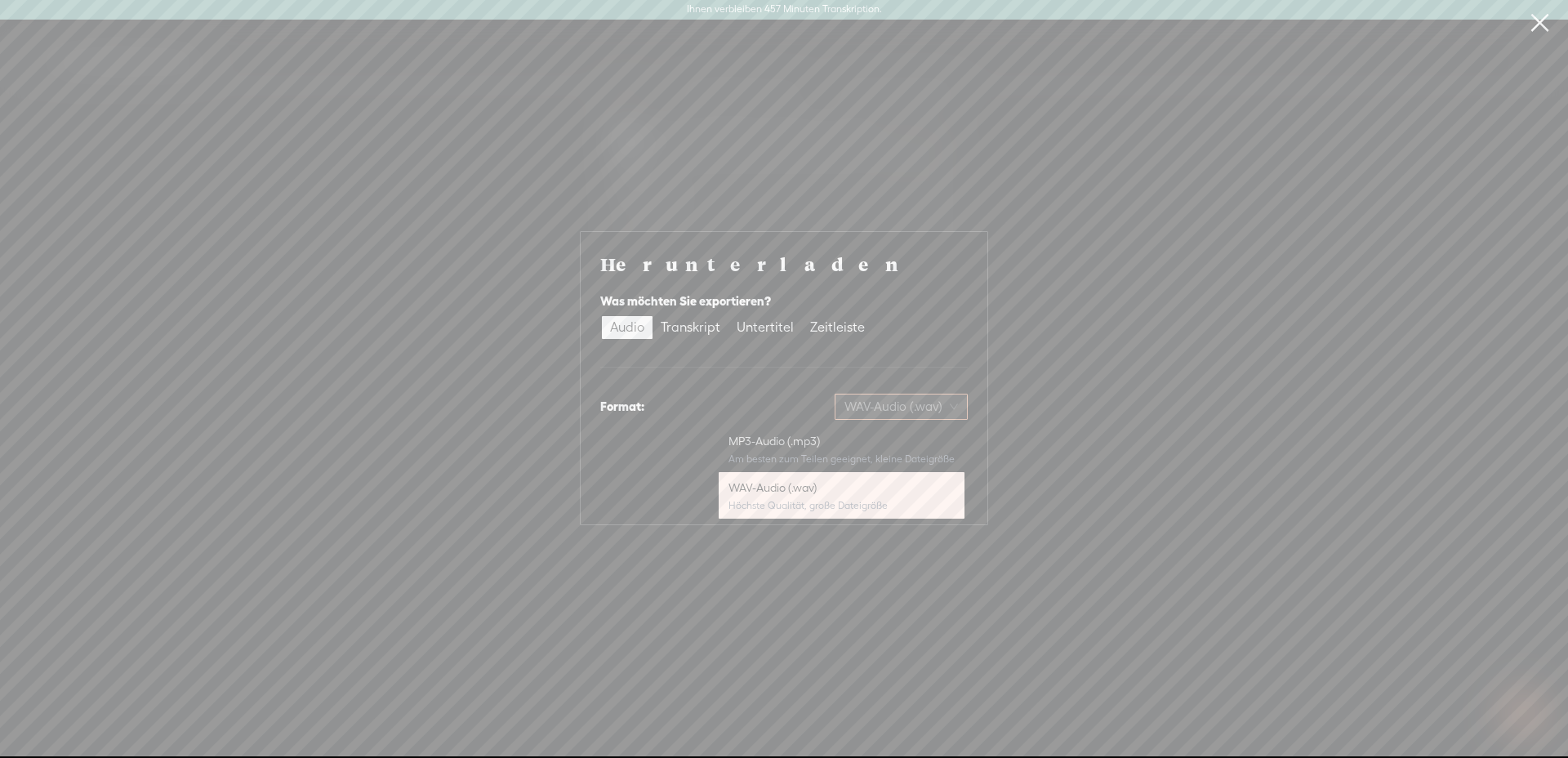
click at [894, 419] on div "WAV-Audio (.wav)" at bounding box center [901, 407] width 133 height 26
click at [841, 444] on div "MP3-Audio (.mp3)" at bounding box center [841, 441] width 226 height 16
click at [934, 493] on font "Herunterladen" at bounding box center [915, 491] width 80 height 14
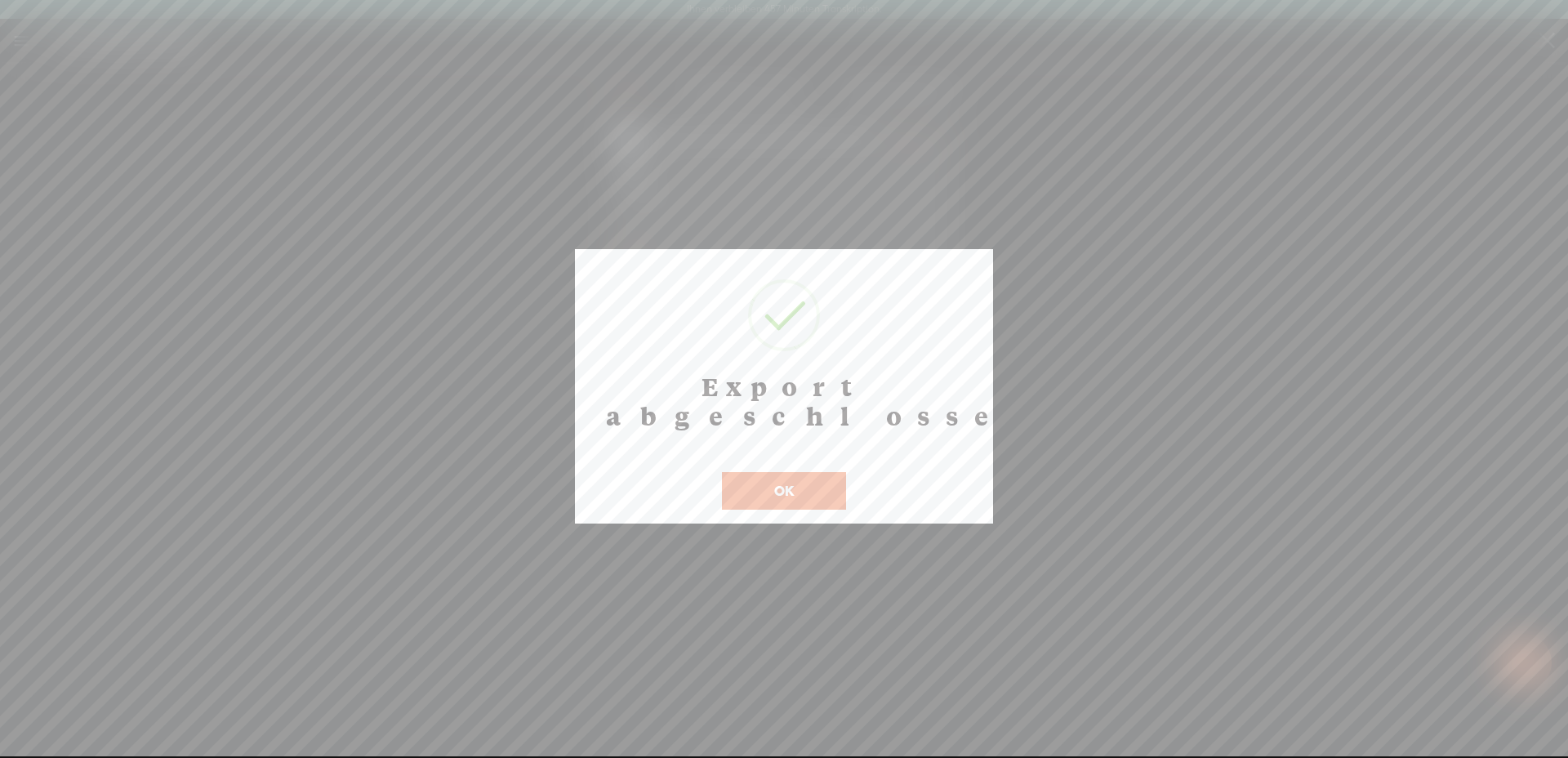
click at [775, 483] on font "OK" at bounding box center [784, 490] width 20 height 16
click at [791, 483] on font "OK" at bounding box center [784, 490] width 20 height 16
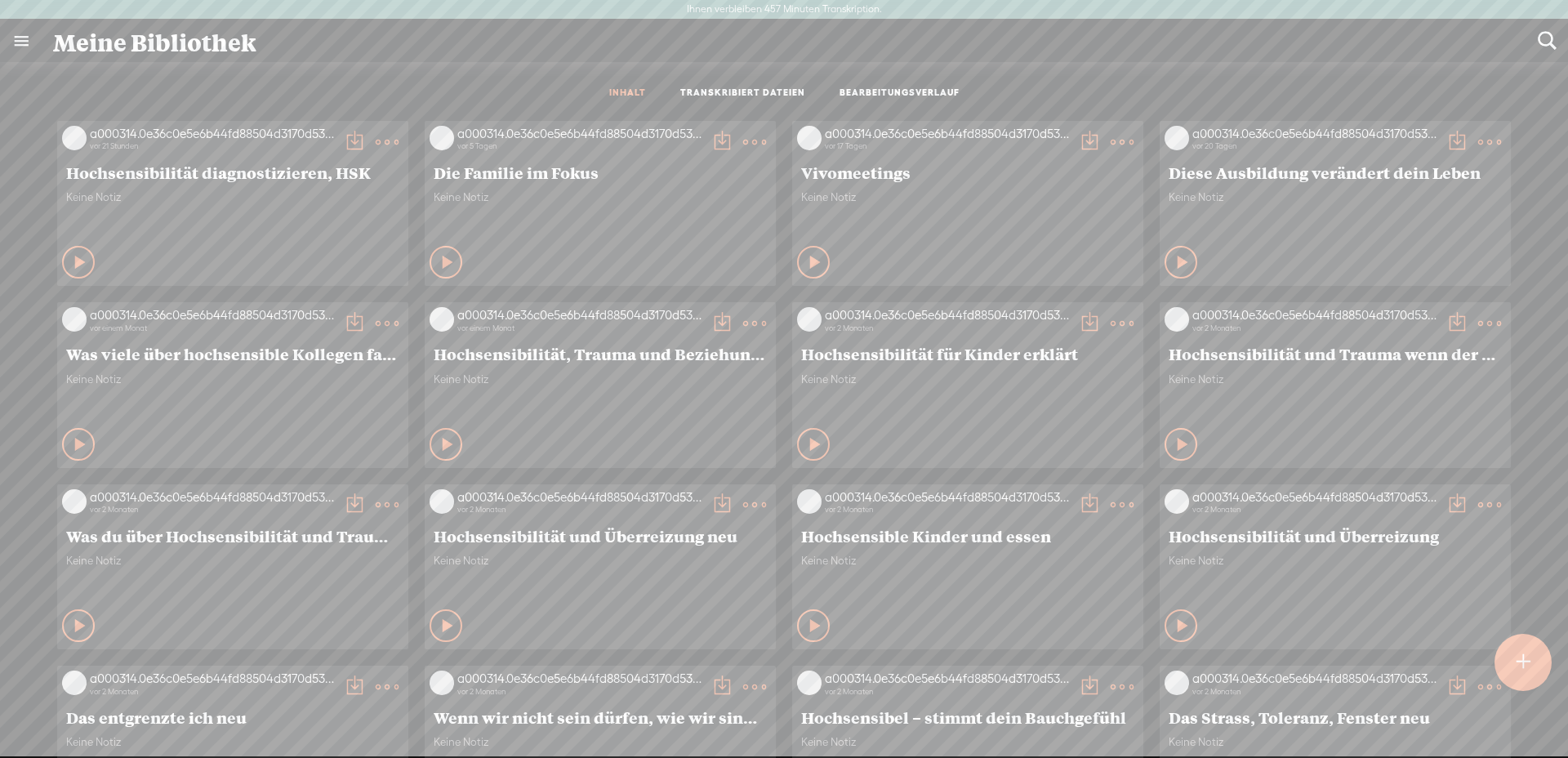
click at [1515, 658] on div at bounding box center [1523, 662] width 57 height 57
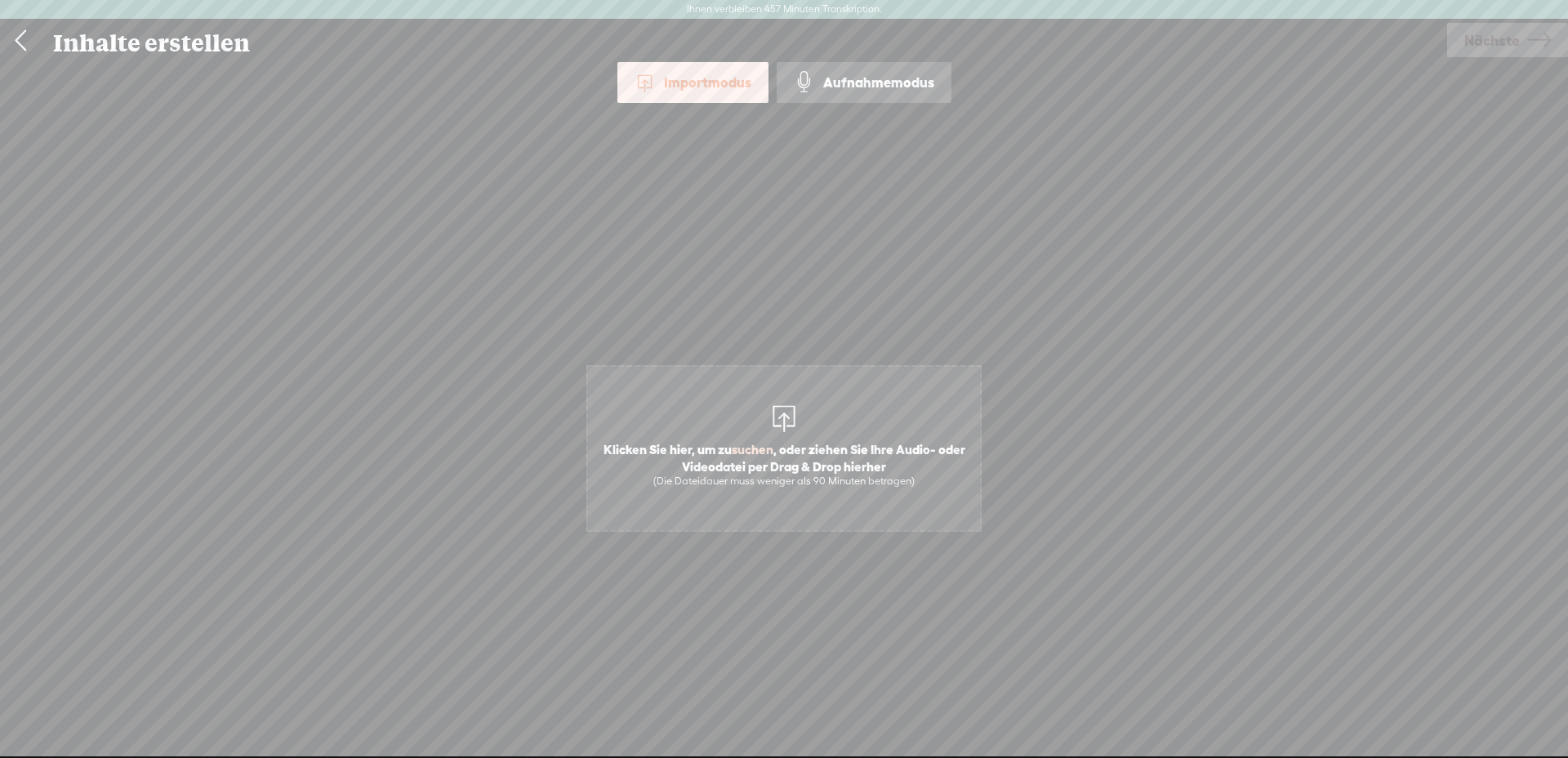
click at [834, 419] on span "Klicken Sie hier, um zu suchen , oder ziehen Sie Ihre Audio- oder Videodatei pe…" at bounding box center [784, 448] width 395 height 166
click at [1489, 57] on div "Verwenden Sie Text-zu-Audio Synchronsprecher verwenden Von diesem Browser aufne…" at bounding box center [1507, 40] width 121 height 42
click at [1491, 45] on font "Nächste" at bounding box center [1492, 40] width 55 height 17
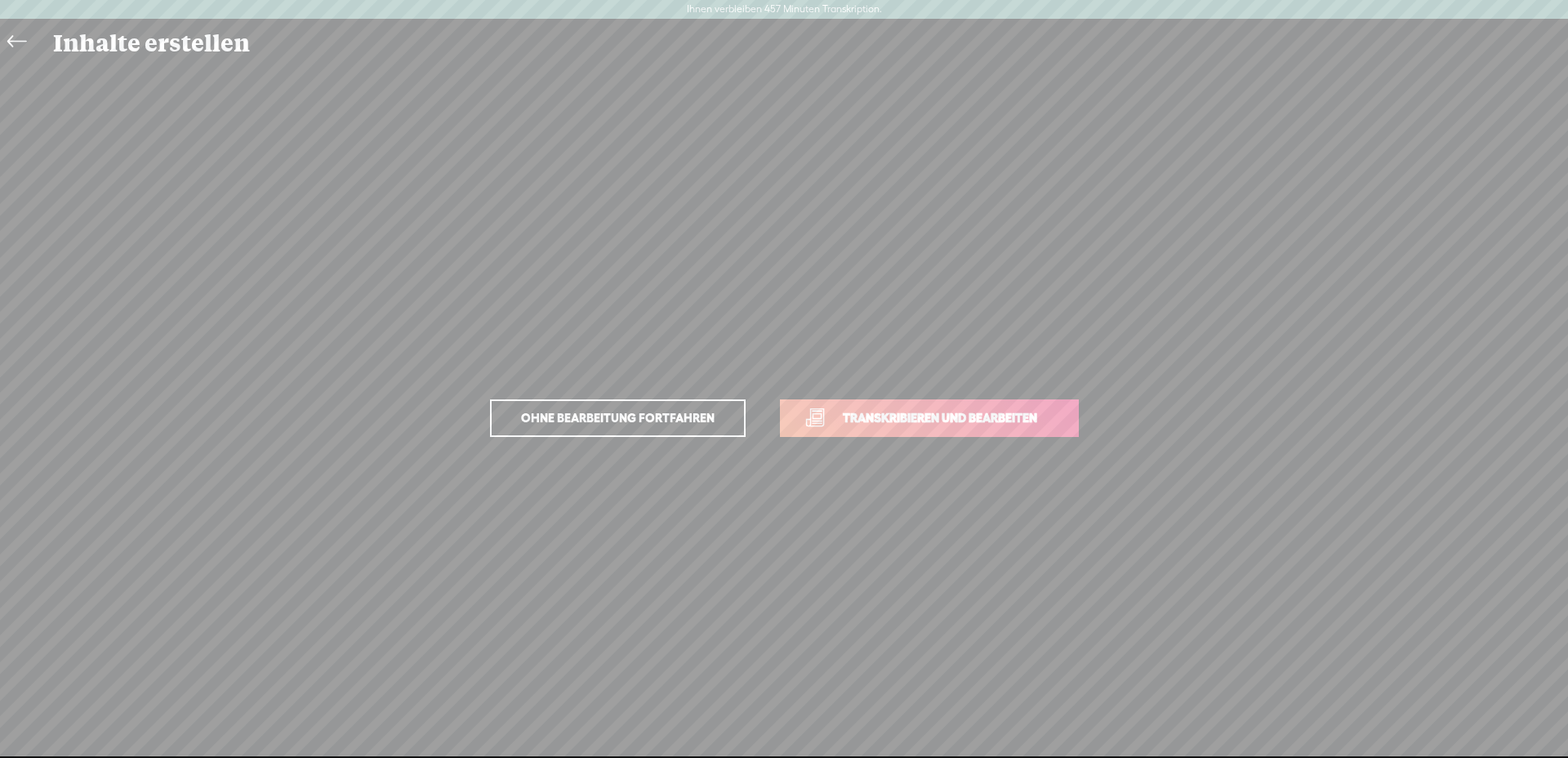
click at [995, 420] on font "Transkribieren und bearbeiten" at bounding box center [940, 418] width 194 height 14
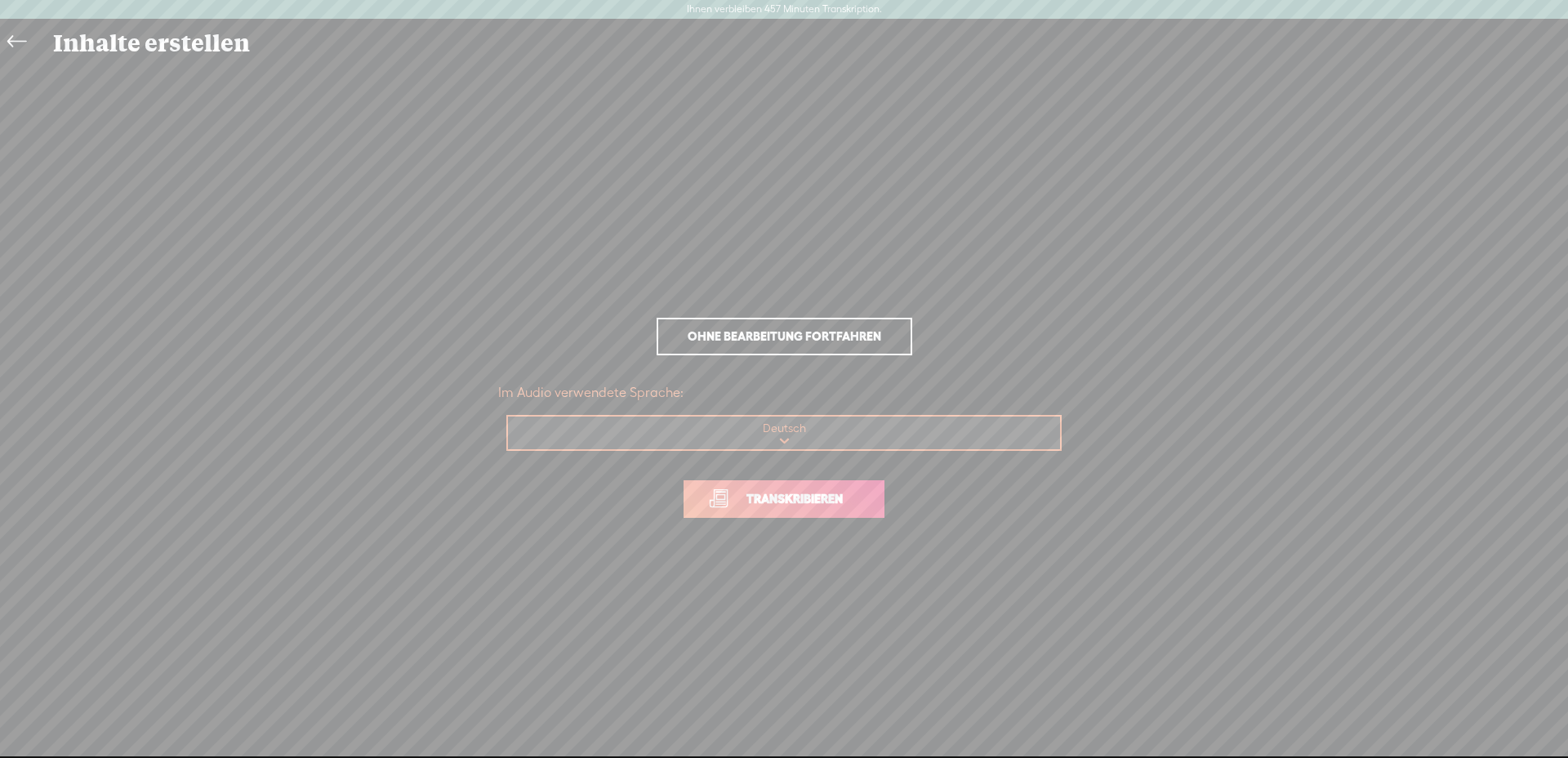
click at [762, 503] on font "Transkribieren" at bounding box center [794, 499] width 97 height 14
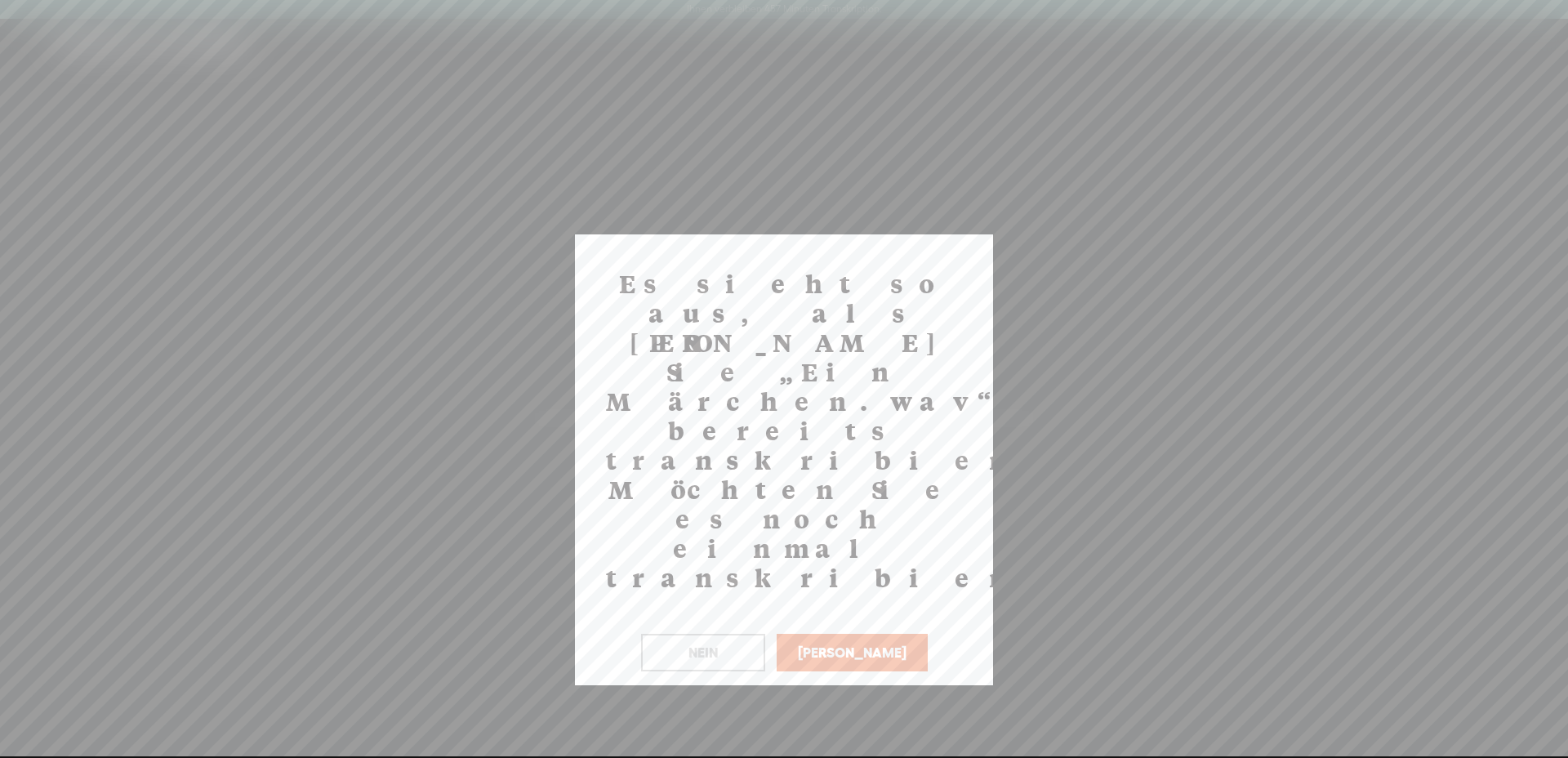
click at [756, 634] on button "NEIN" at bounding box center [703, 653] width 124 height 38
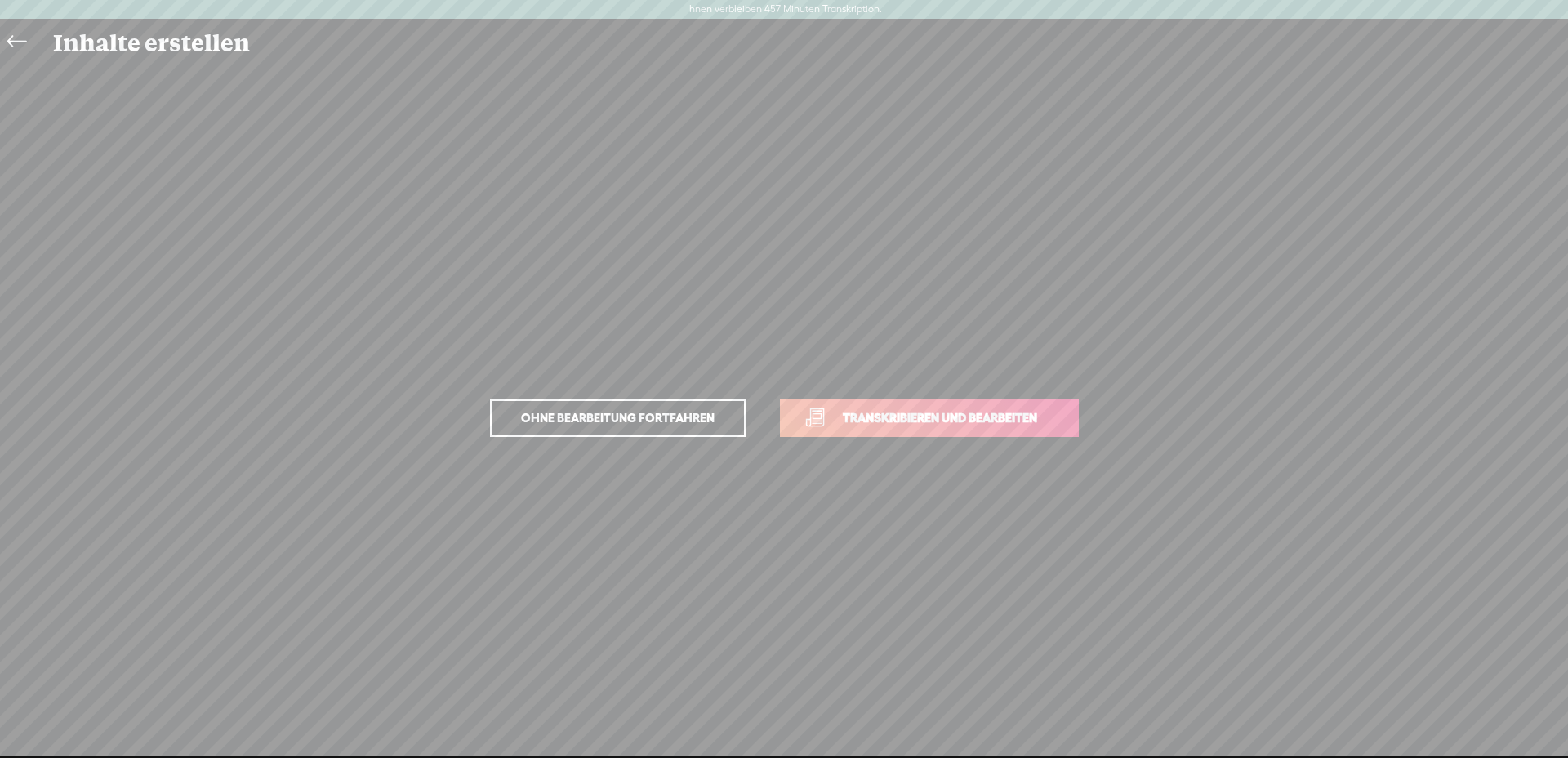
click at [16, 32] on icon at bounding box center [17, 41] width 19 height 37
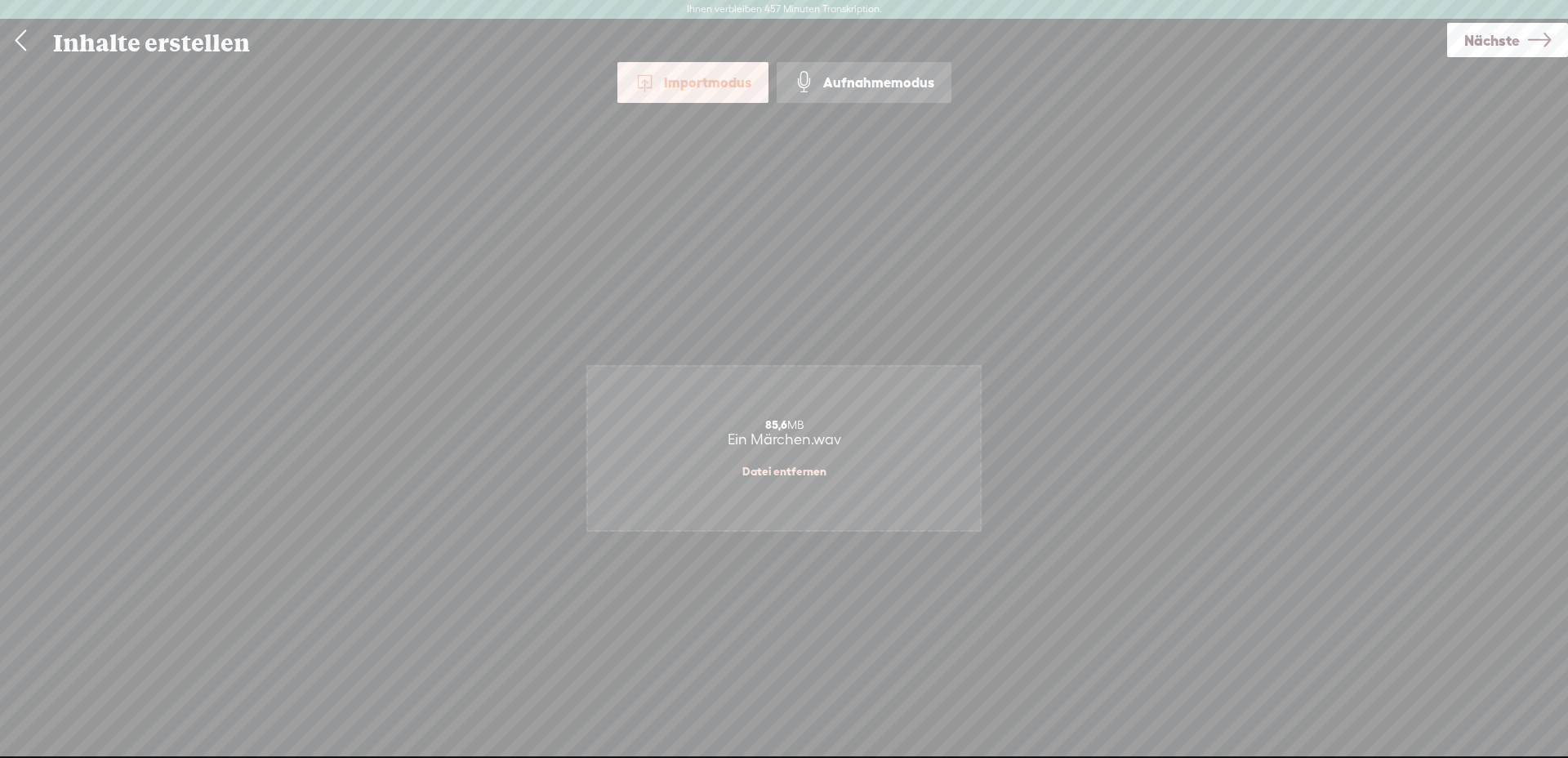
click at [9, 35] on link at bounding box center [20, 40] width 40 height 42
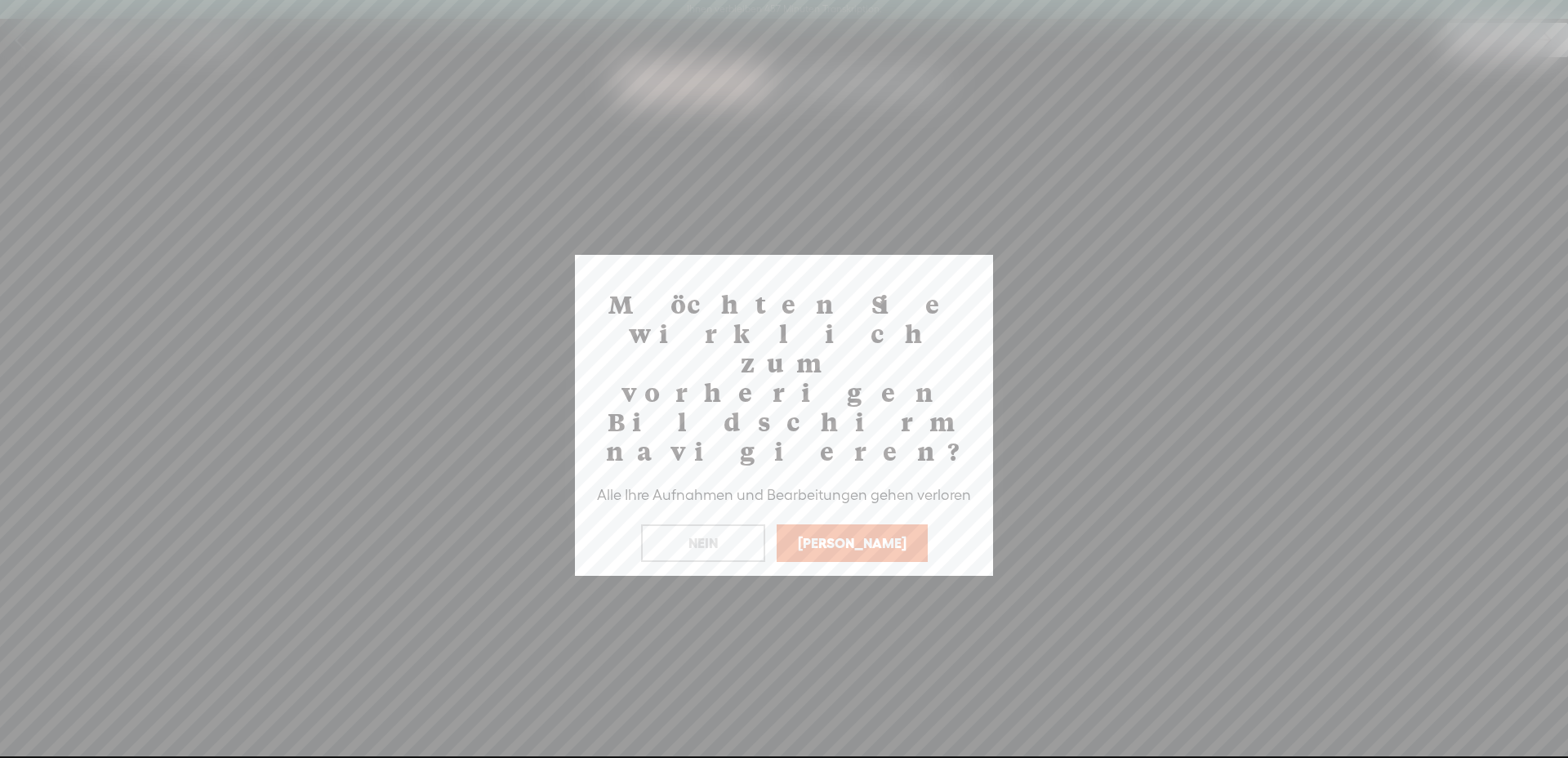
click at [706, 535] on font "NEIN" at bounding box center [702, 543] width 29 height 16
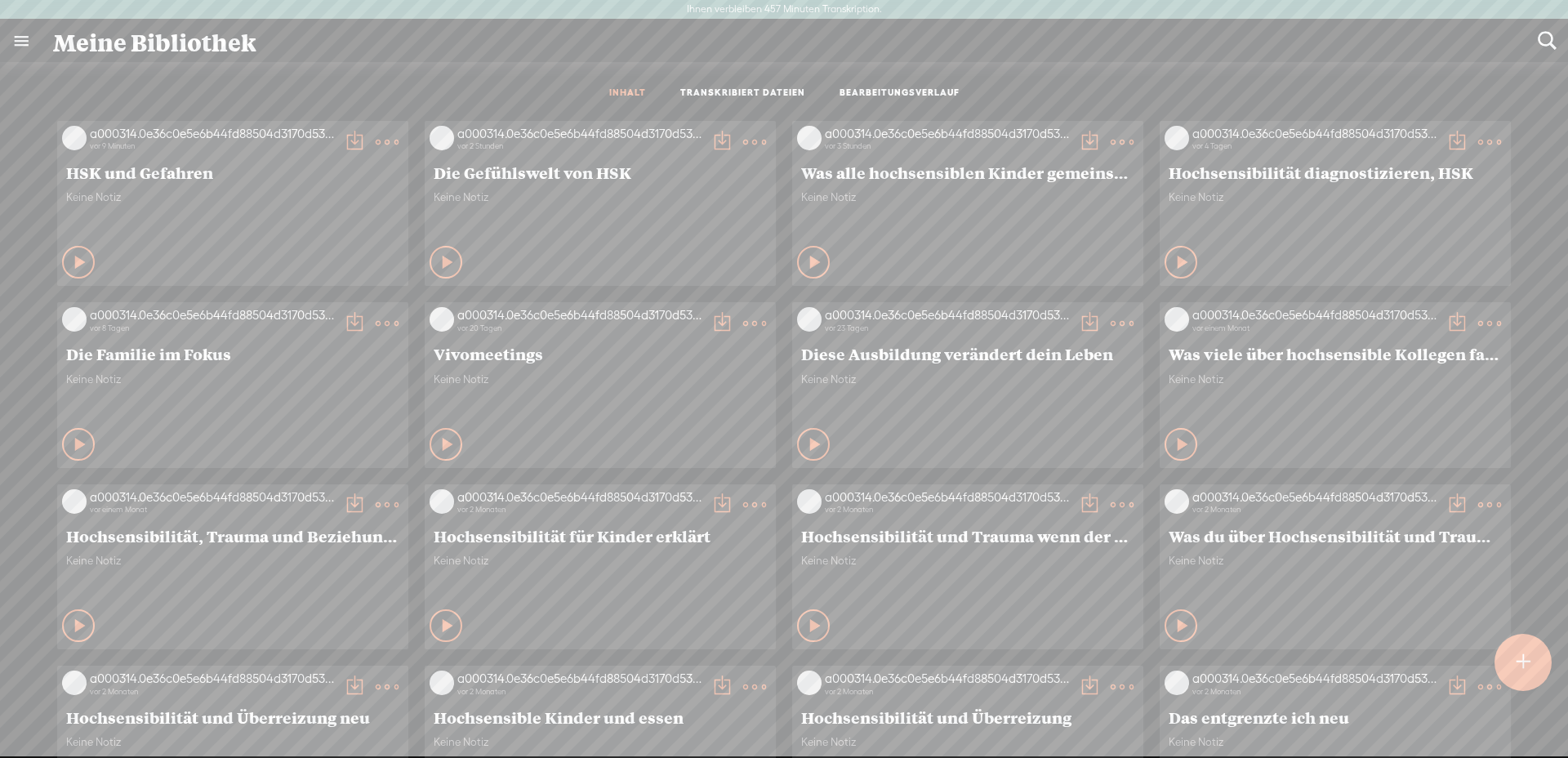
click at [1118, 103] on div "INHALT TRANSKRIBIERT DATEIEN BEARBEITUNGSVERLAUF" at bounding box center [784, 93] width 1544 height 39
click at [339, 45] on div "Meine Bibliothek" at bounding box center [783, 40] width 1484 height 42
click at [1536, 36] on t at bounding box center [1546, 40] width 22 height 22
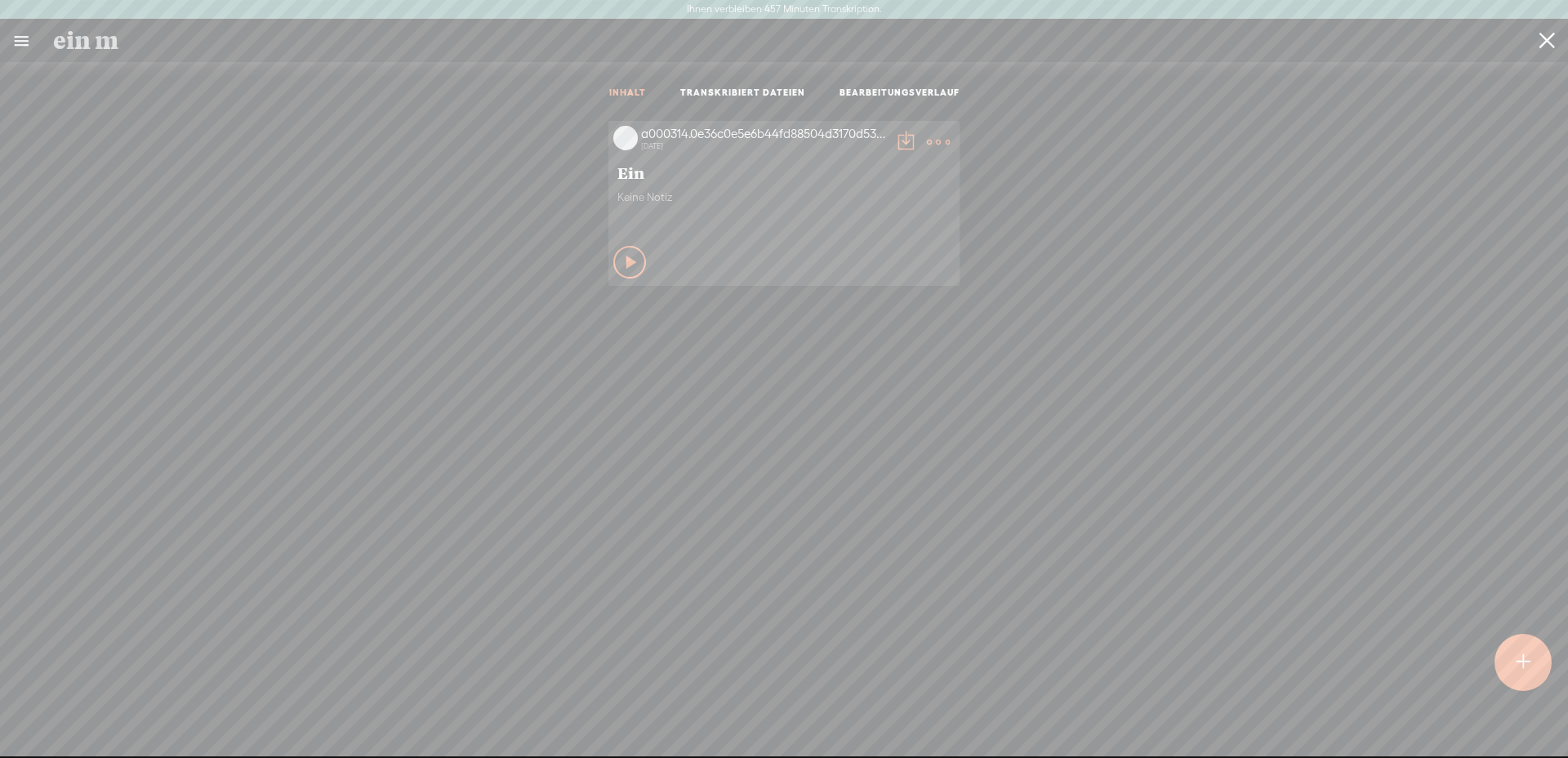
type input "ein m"
click at [888, 177] on span "Ein" at bounding box center [784, 172] width 333 height 20
click at [922, 134] on icon at bounding box center [938, 142] width 33 height 33
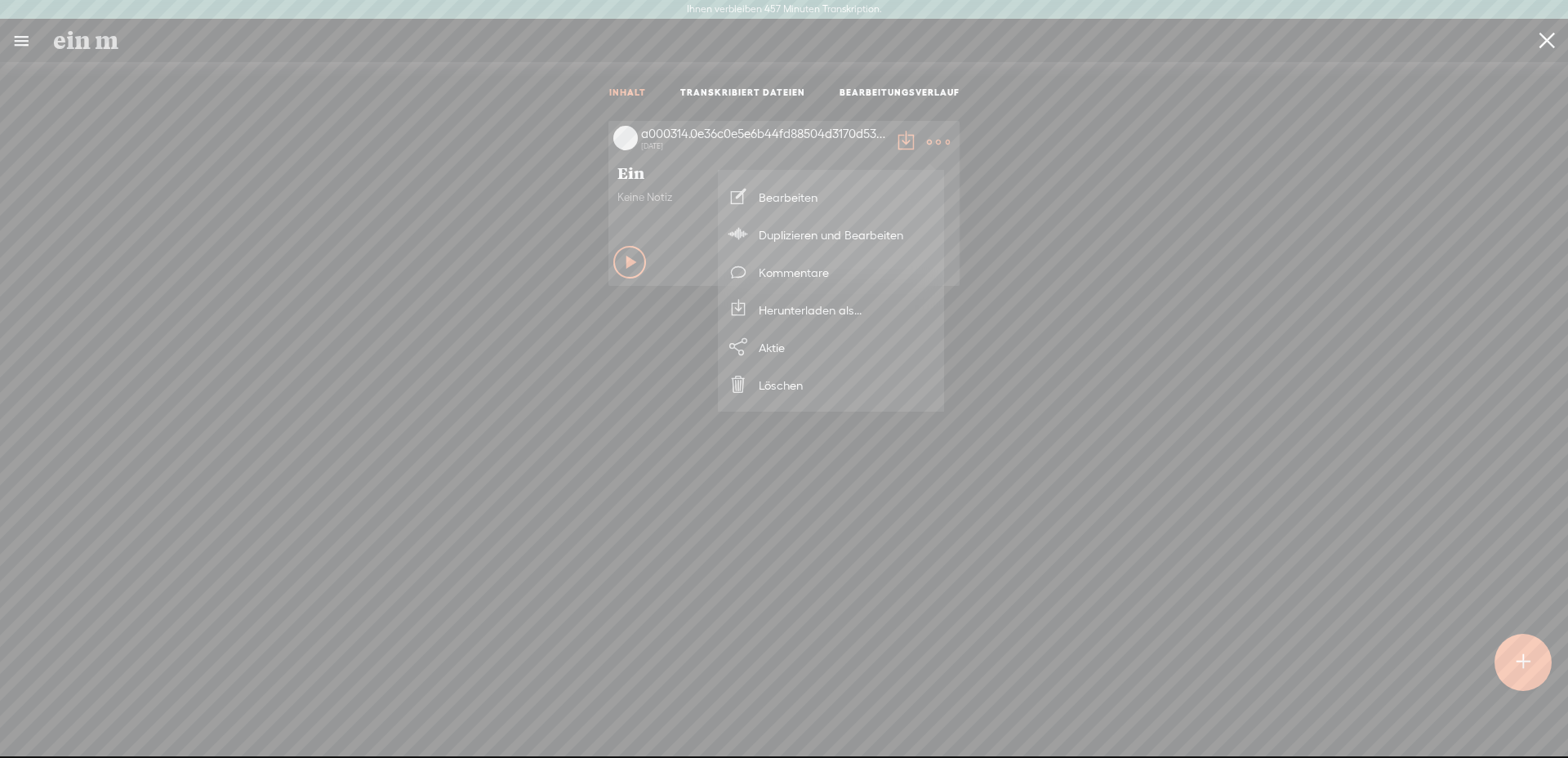
click at [791, 204] on font "Bearbeiten" at bounding box center [788, 197] width 59 height 37
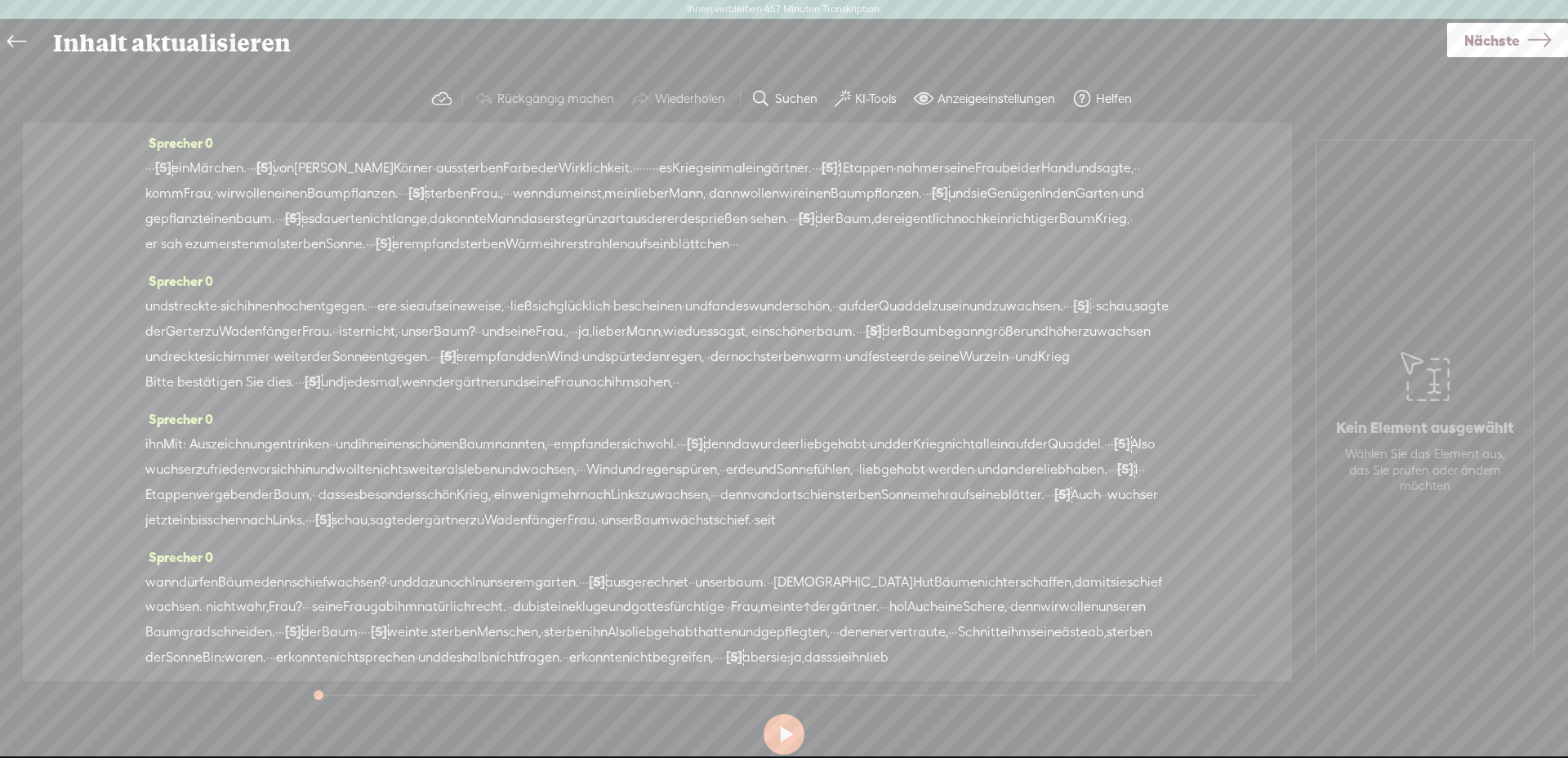
click at [876, 96] on font "KI-Tools" at bounding box center [876, 98] width 41 height 14
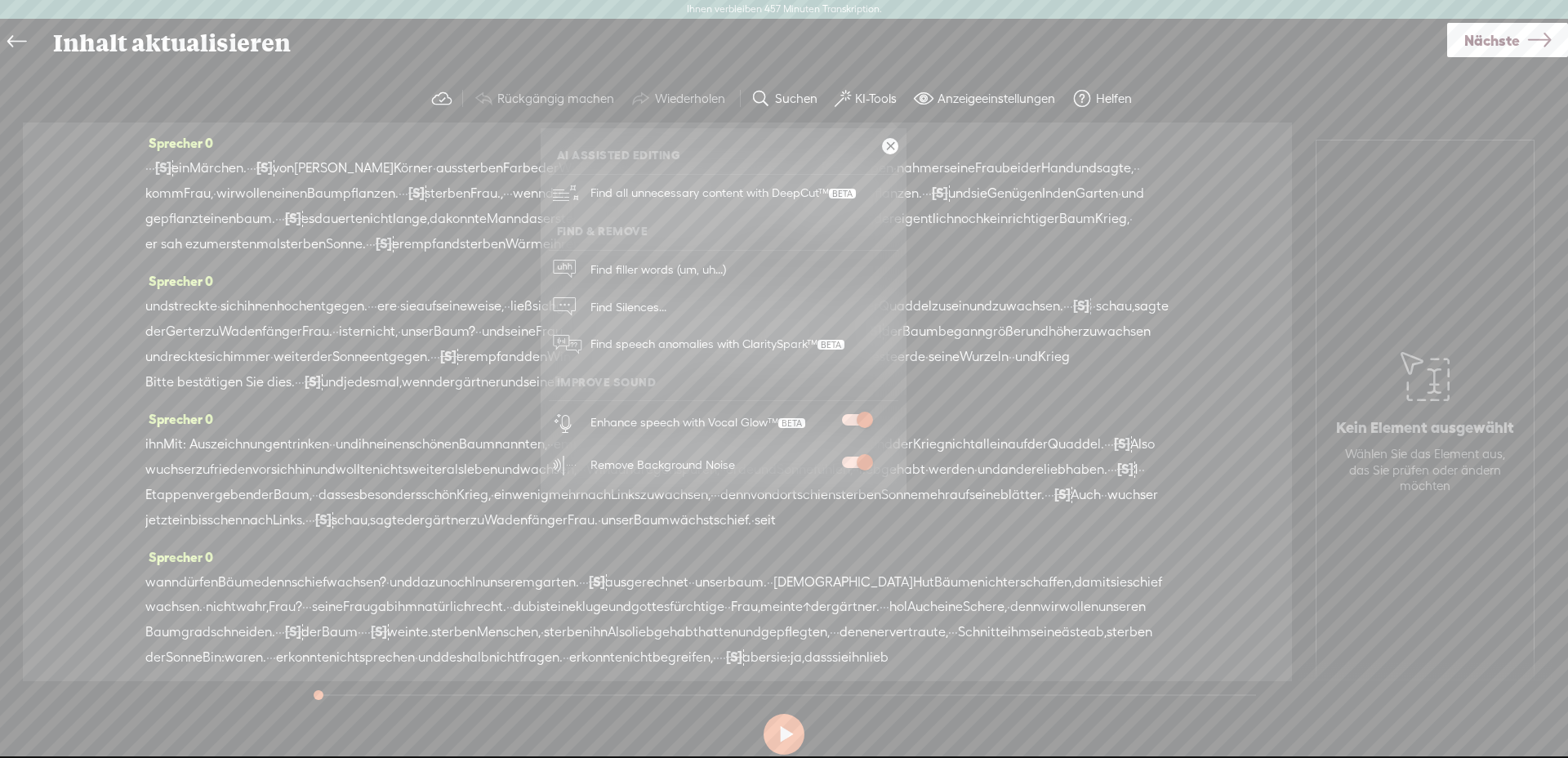
click at [204, 207] on span "gepflanzt" at bounding box center [175, 219] width 58 height 24
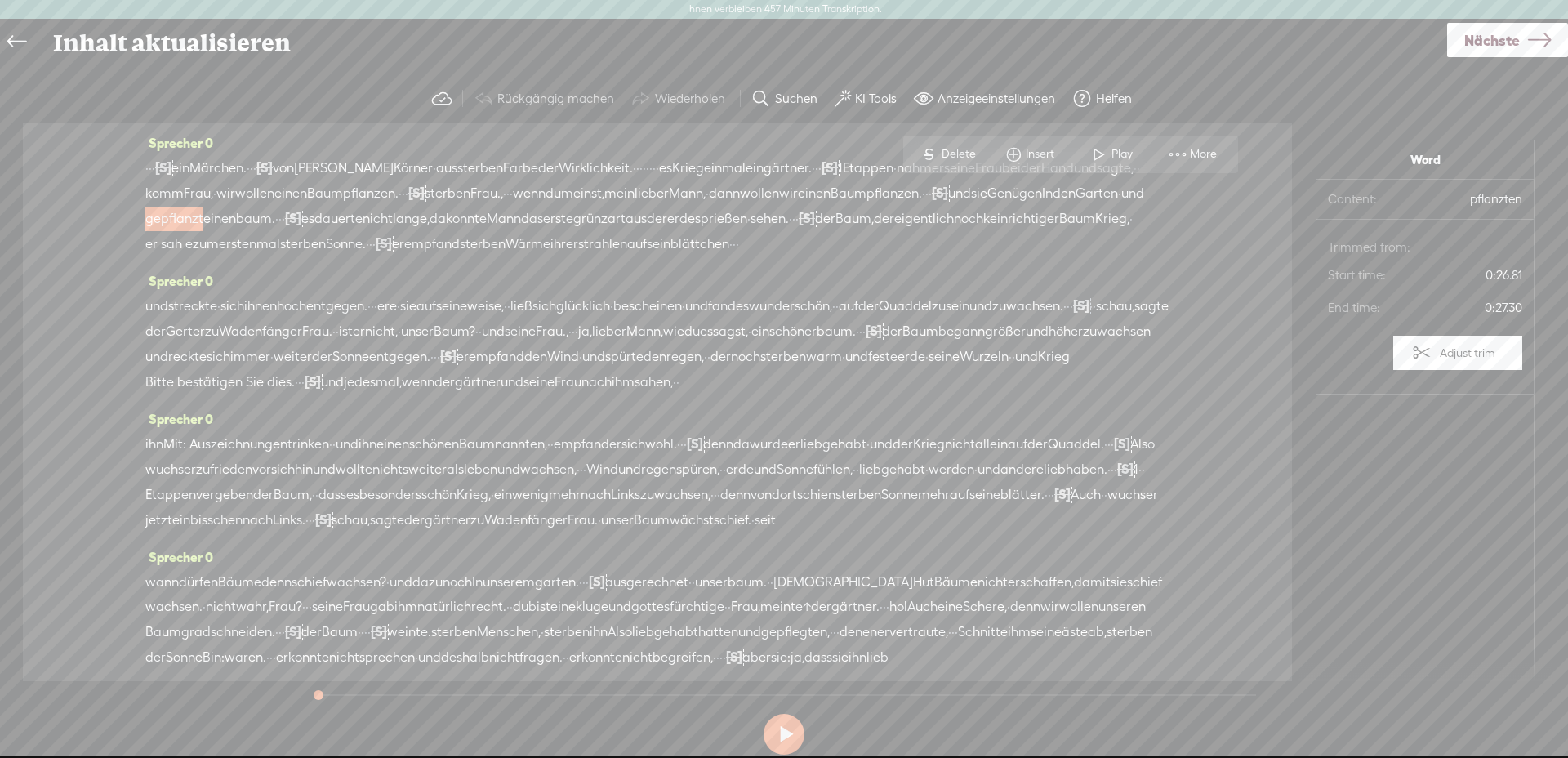
click at [168, 171] on font "[S]" at bounding box center [162, 167] width 16 height 15
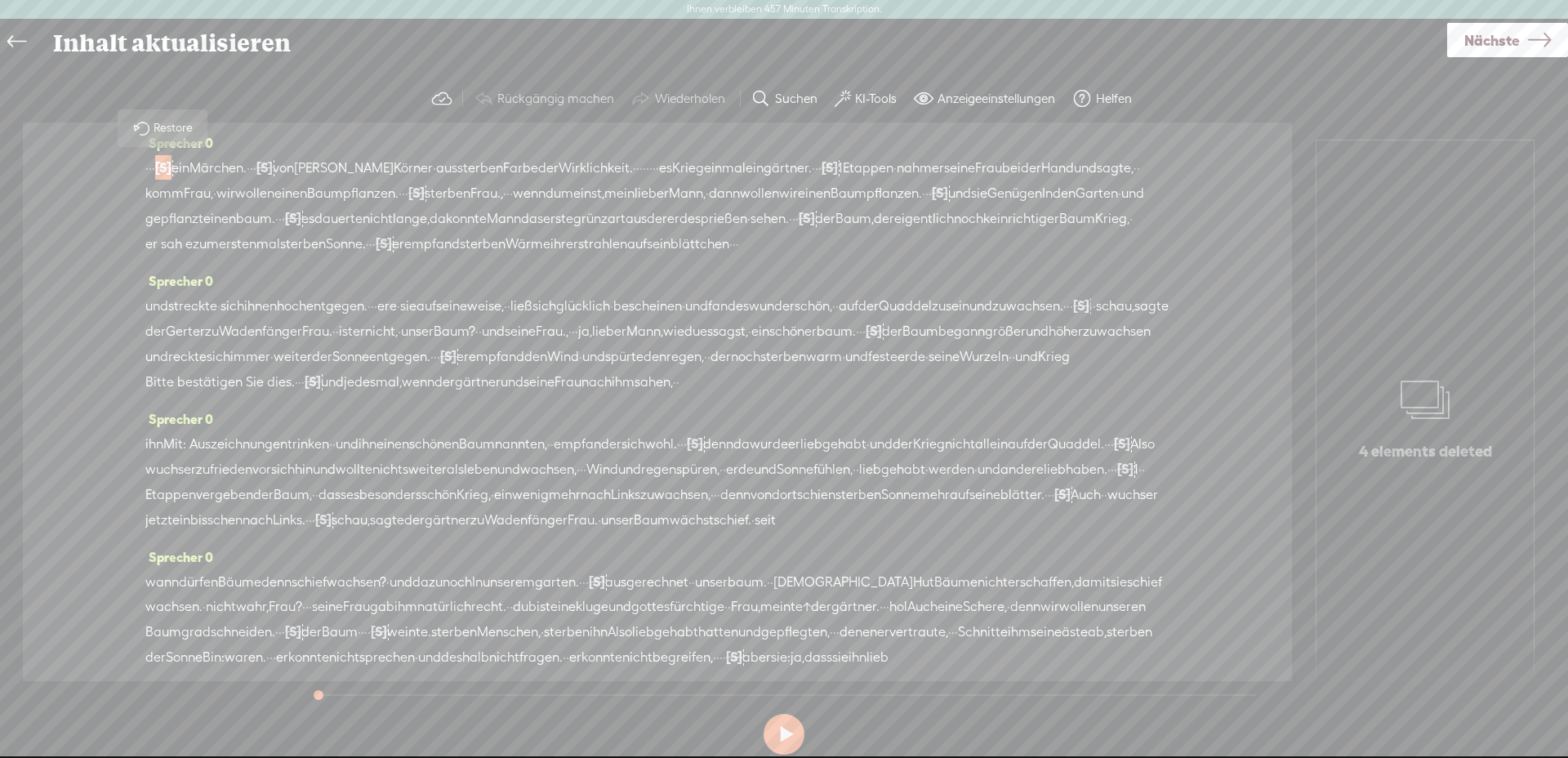
click at [178, 172] on font "ein" at bounding box center [180, 167] width 18 height 16
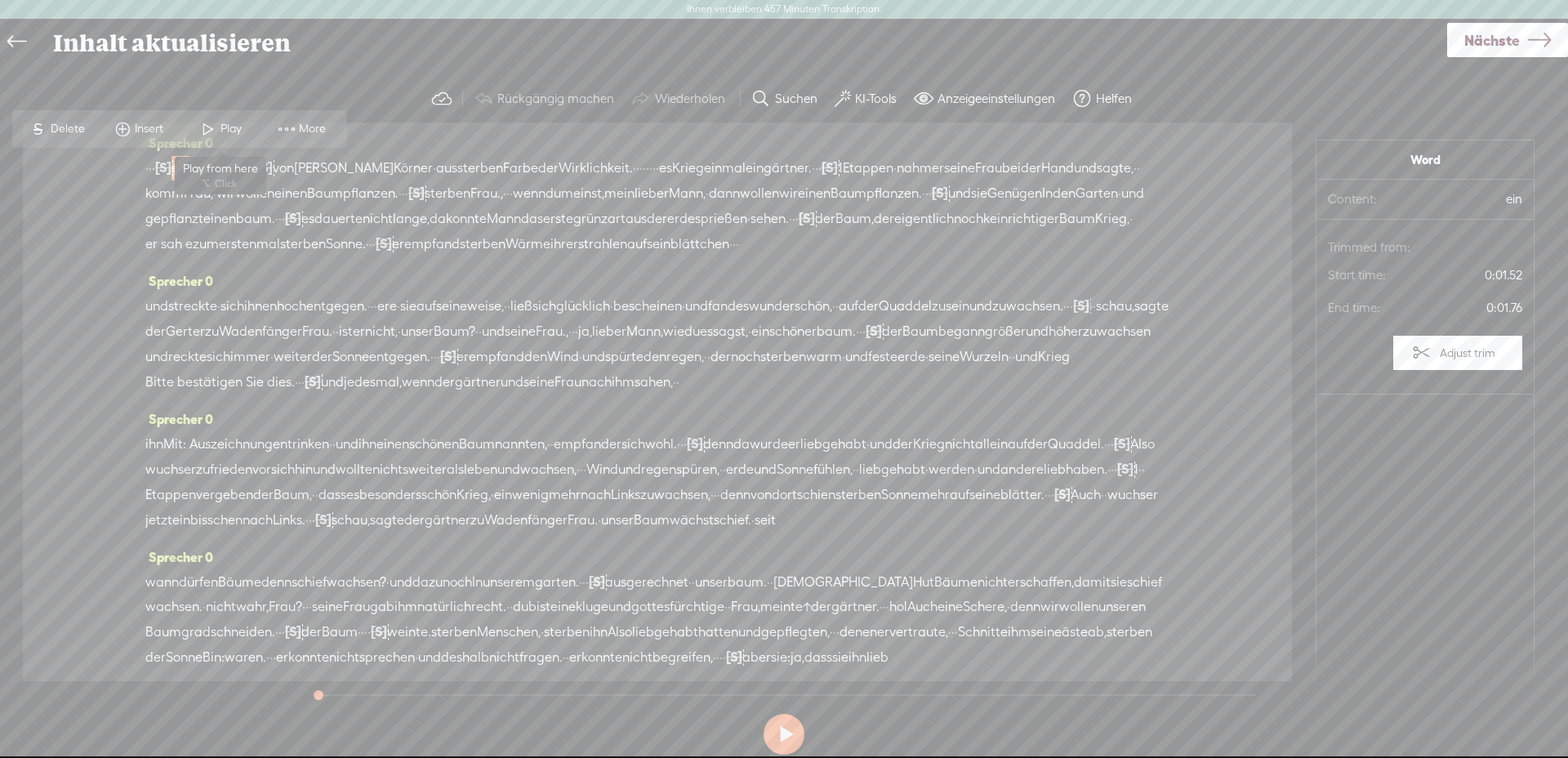
click at [226, 128] on span "Play" at bounding box center [233, 129] width 25 height 16
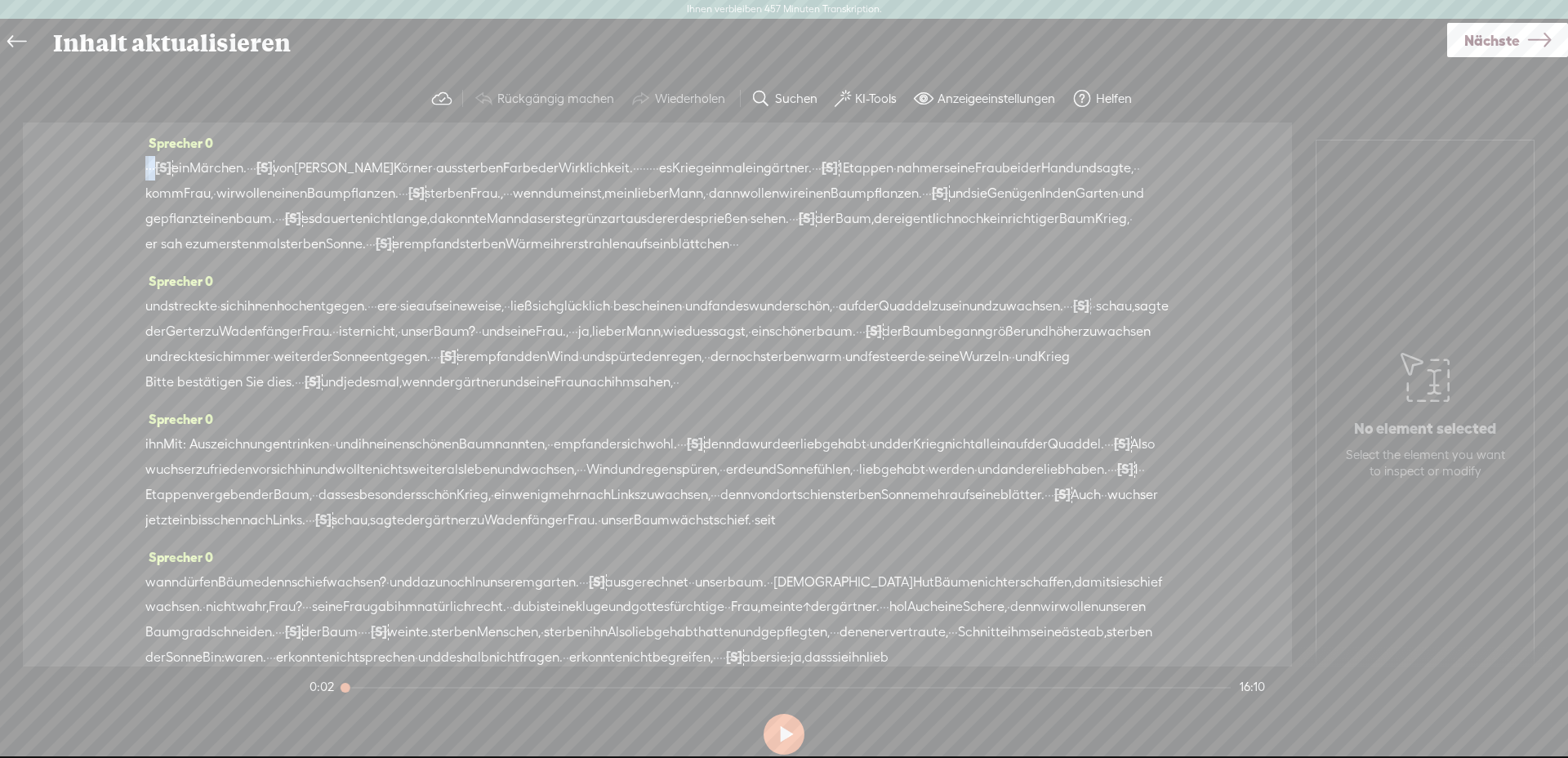
drag, startPoint x: 155, startPoint y: 167, endPoint x: 139, endPoint y: 163, distance: 16.5
click at [139, 163] on div "Sprecher 0 · · · [S] · · · · ein Märchen. · · · [S] · · · von [PERSON_NAME] · a…" at bounding box center [657, 394] width 1269 height 544
click at [197, 131] on span at bounding box center [200, 129] width 24 height 29
drag, startPoint x: 146, startPoint y: 164, endPoint x: 122, endPoint y: 162, distance: 24.1
click at [122, 162] on div "Sprecher 0 · · · [S] · · · · ein Märchen. · · · [S] · · · von [PERSON_NAME] · a…" at bounding box center [657, 394] width 1269 height 544
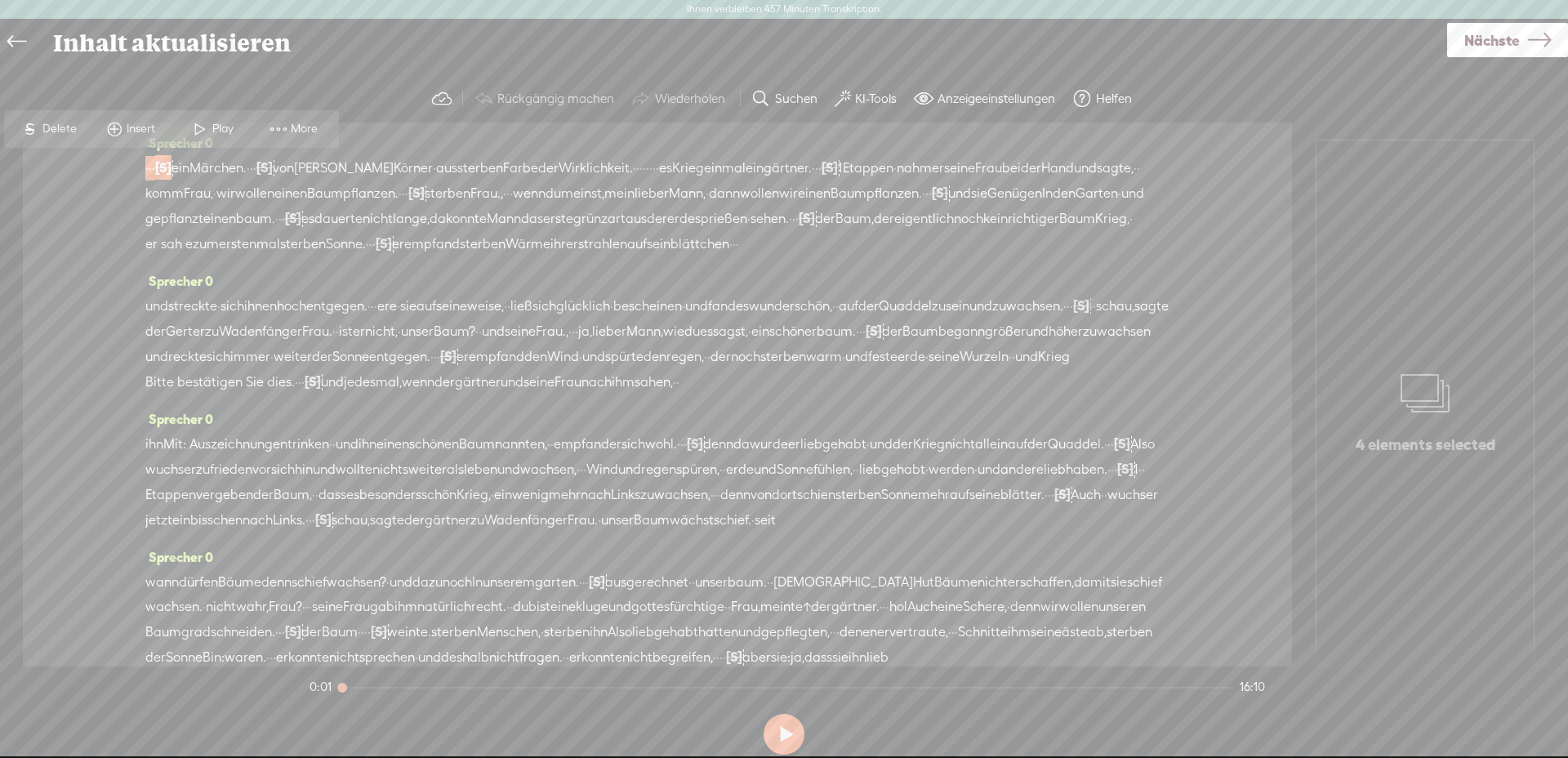
click at [51, 121] on span "Delete" at bounding box center [61, 129] width 38 height 16
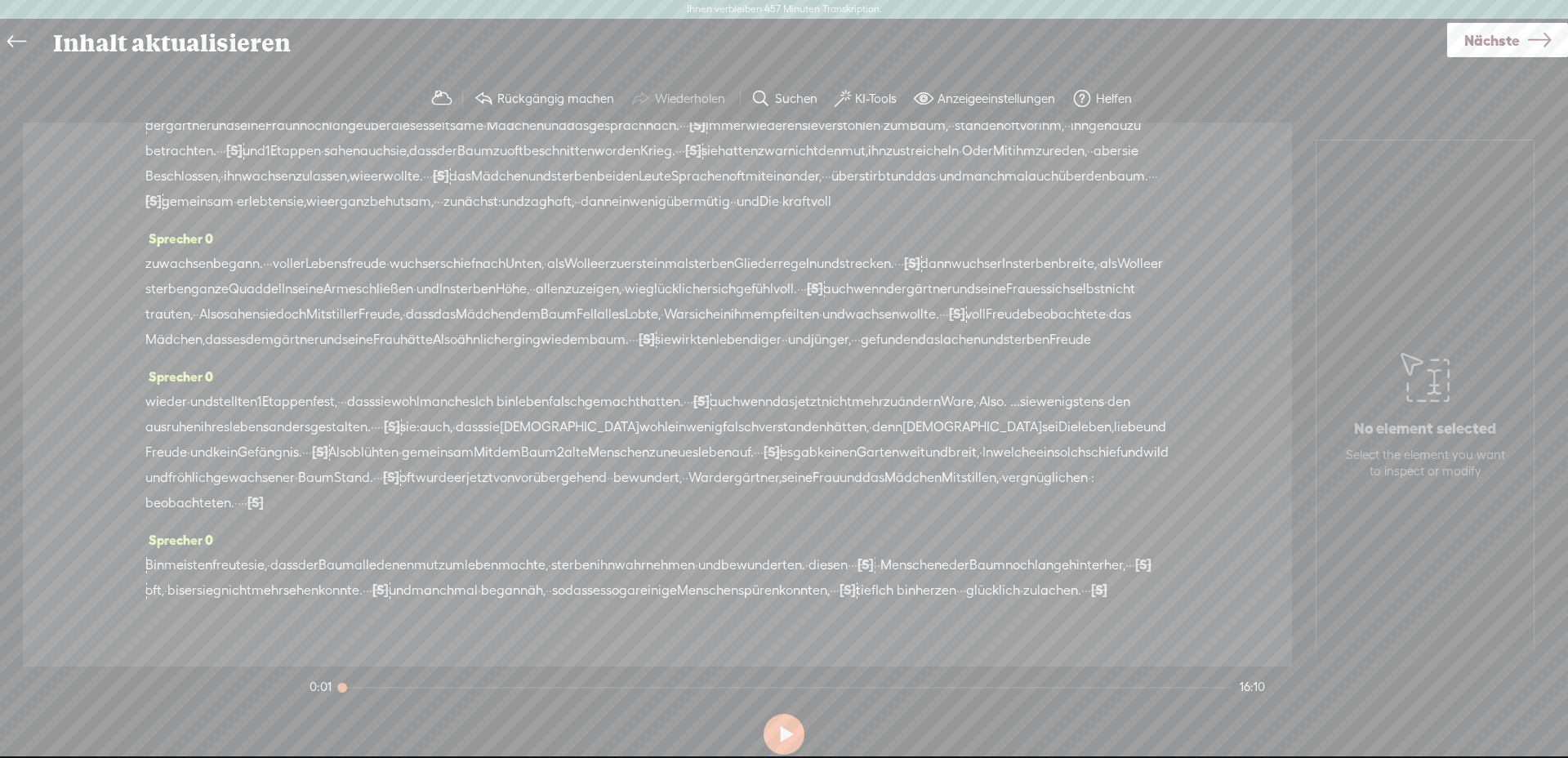
scroll to position [2831, 0]
click at [1023, 578] on font "zu" at bounding box center [1030, 585] width 14 height 16
click at [1054, 511] on span "Play" at bounding box center [1041, 520] width 82 height 29
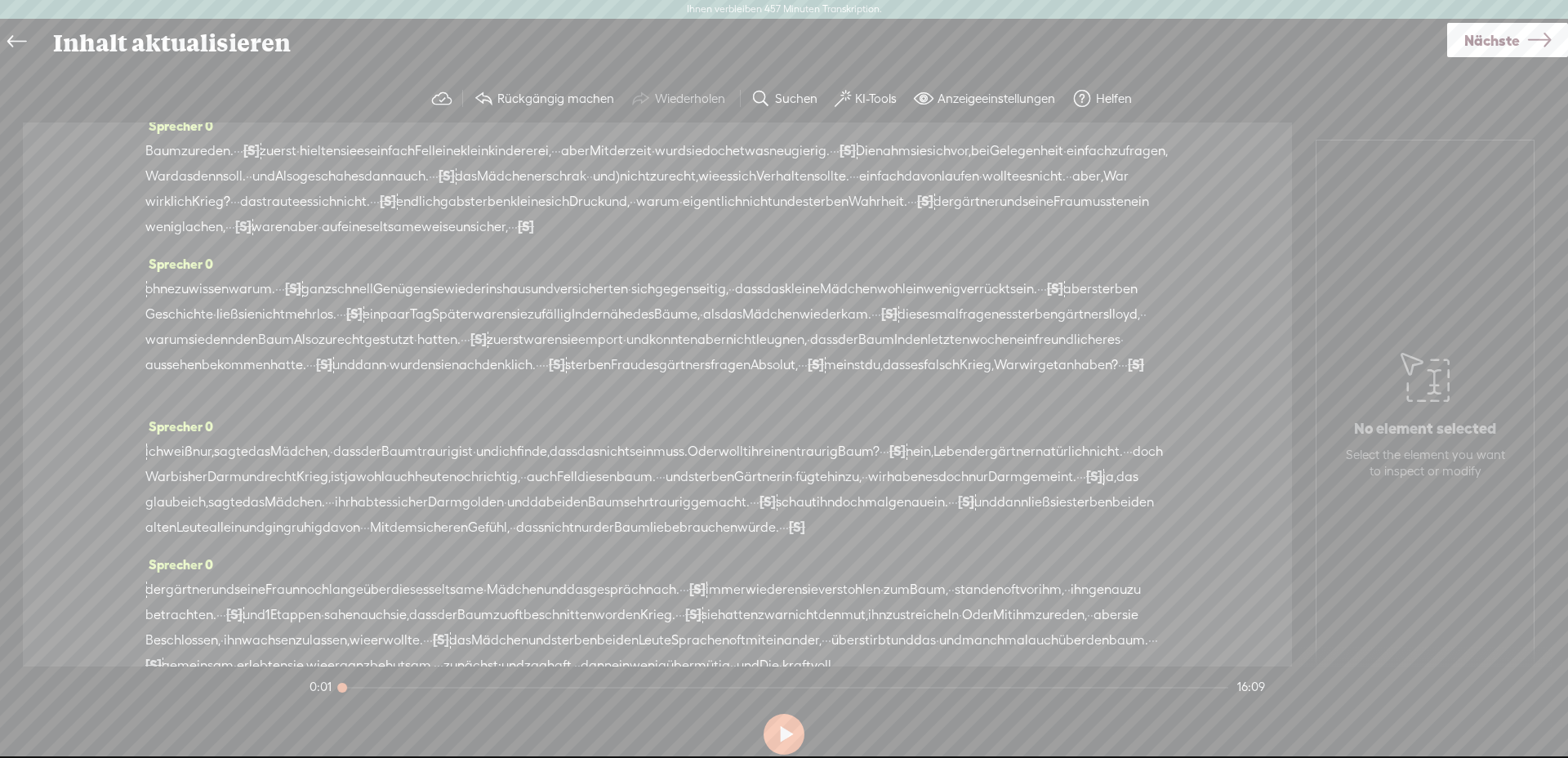
scroll to position [2011, 0]
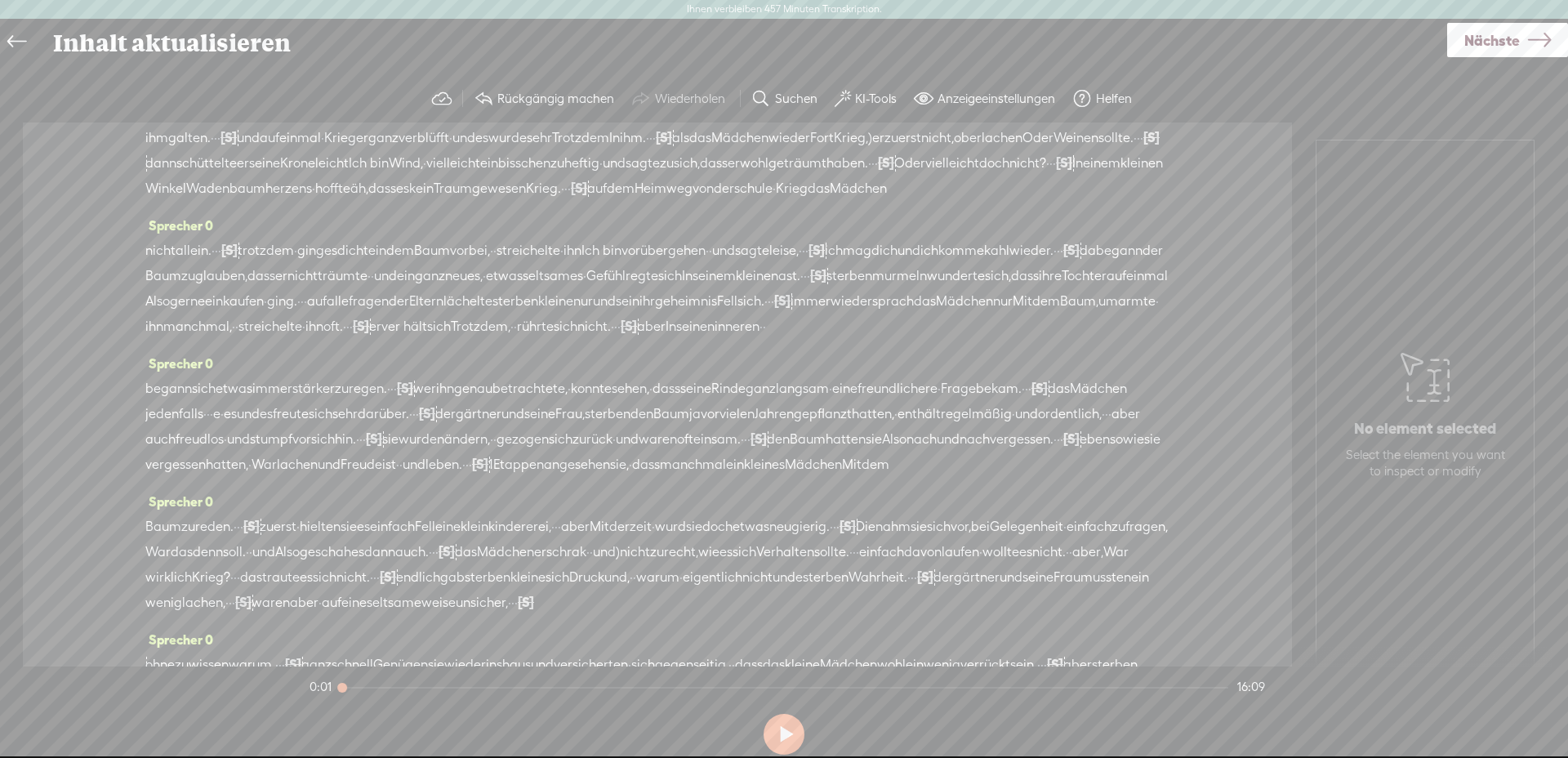
click at [1485, 44] on font "Nächste" at bounding box center [1492, 40] width 55 height 17
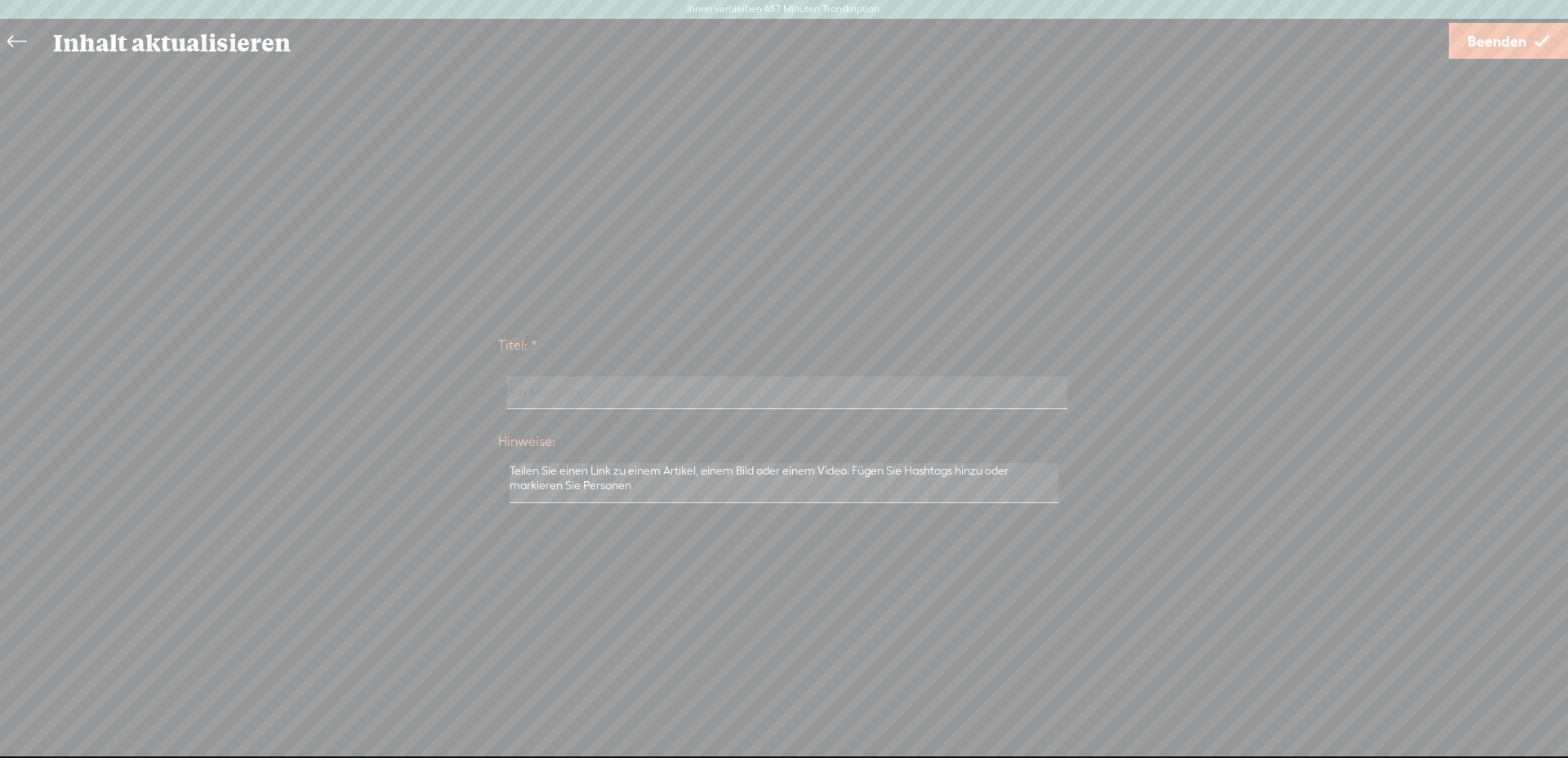
click at [586, 393] on input "Ein Märchen" at bounding box center [787, 393] width 560 height 32
drag, startPoint x: 631, startPoint y: 390, endPoint x: 451, endPoint y: 376, distance: 180.5
click at [451, 376] on div "Titel: * Ein Märchen Hinweise: Als Entwurfsinhalt speichern Veröffentlichen: Ac…" at bounding box center [783, 417] width 1535 height 185
click at [1188, 273] on div "Titel: * Ein Märchen Hinweise: Als Entwurfsinhalt speichern Veröffentlichen: Ac…" at bounding box center [783, 418] width 1535 height 712
drag, startPoint x: 718, startPoint y: 388, endPoint x: 455, endPoint y: 381, distance: 263.1
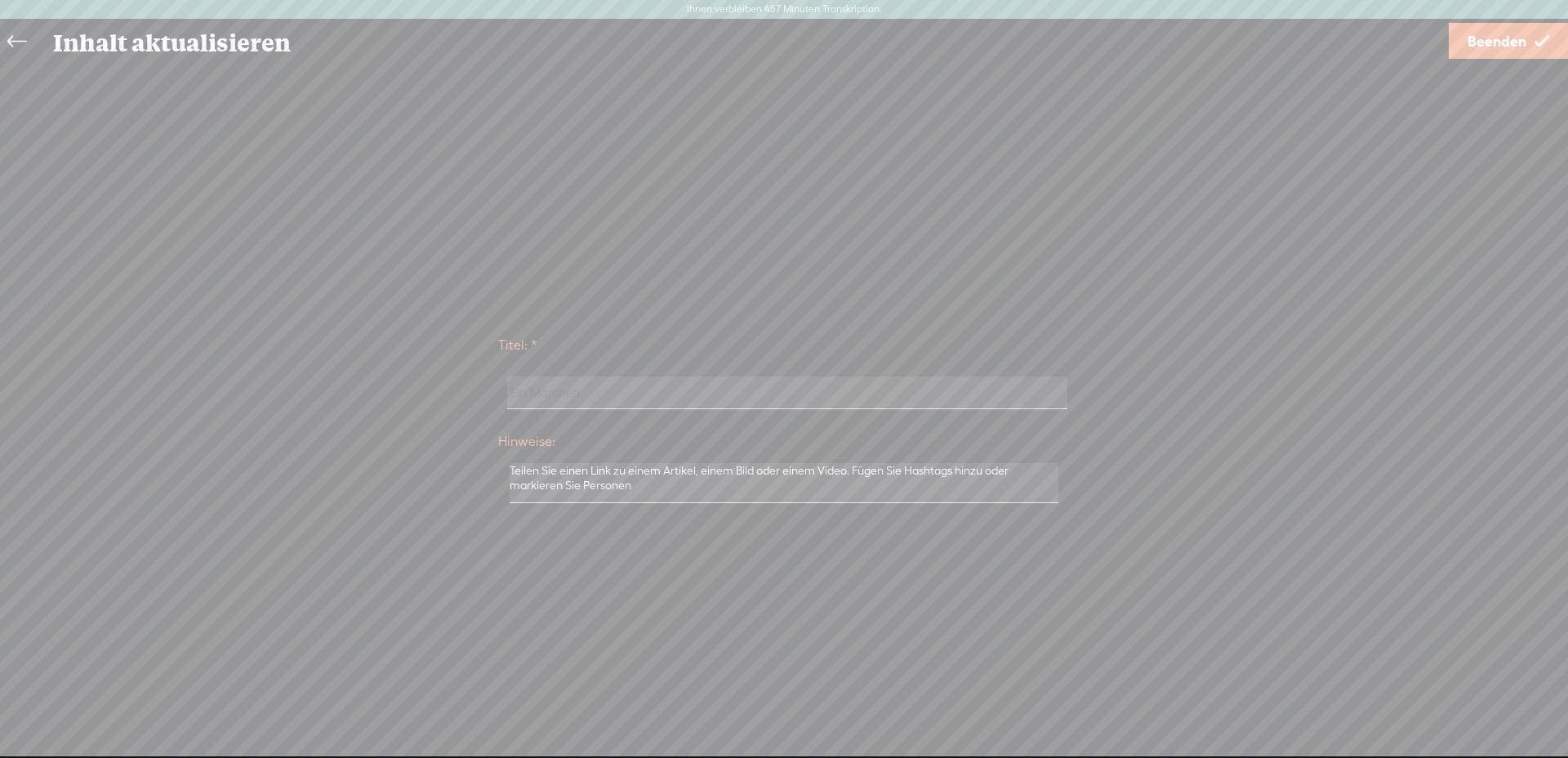
click at [455, 381] on div "Titel: * Ein Märchen Hinweise: Als Entwurfsinhalt speichern Veröffentlichen: Ac…" at bounding box center [783, 417] width 1535 height 185
type input "Ein Märchen"
click at [1489, 45] on font "Beenden" at bounding box center [1497, 41] width 59 height 17
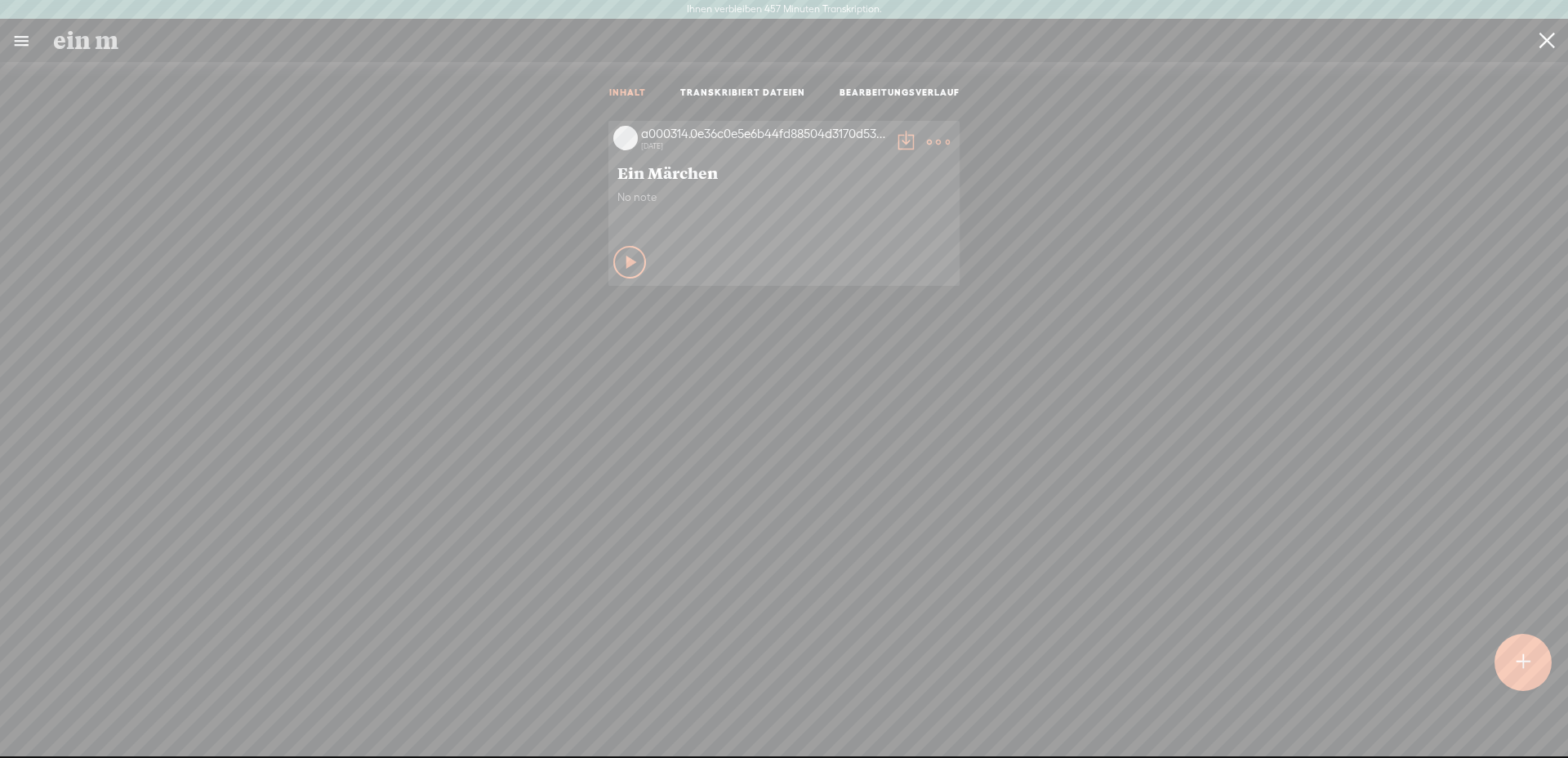
scroll to position [1, 0]
click at [624, 264] on icon at bounding box center [632, 261] width 16 height 16
click at [623, 265] on icon at bounding box center [630, 261] width 16 height 16
click at [936, 136] on t at bounding box center [938, 141] width 23 height 23
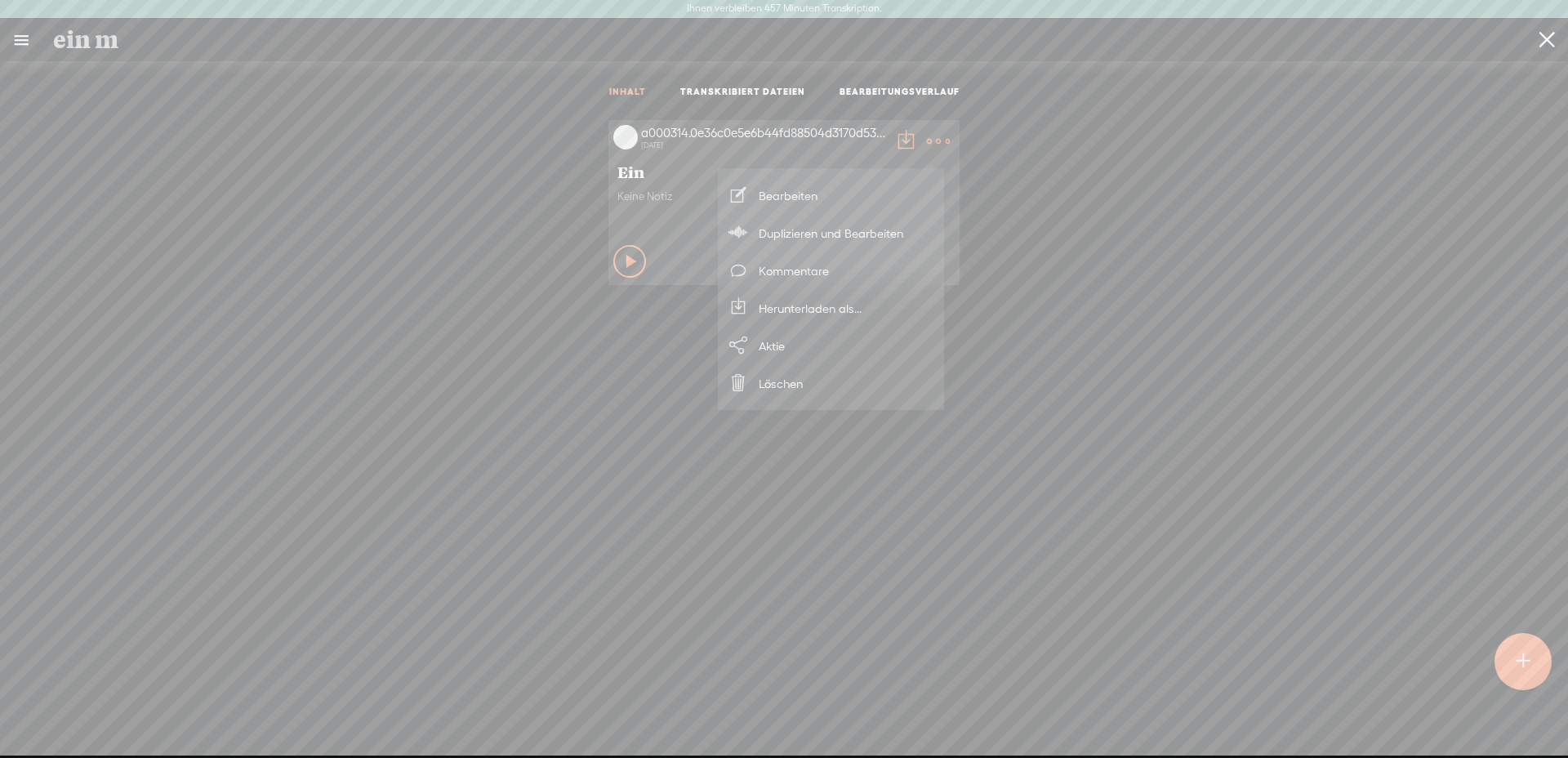
click at [838, 304] on font "Herunterladen als..." at bounding box center [810, 308] width 103 height 14
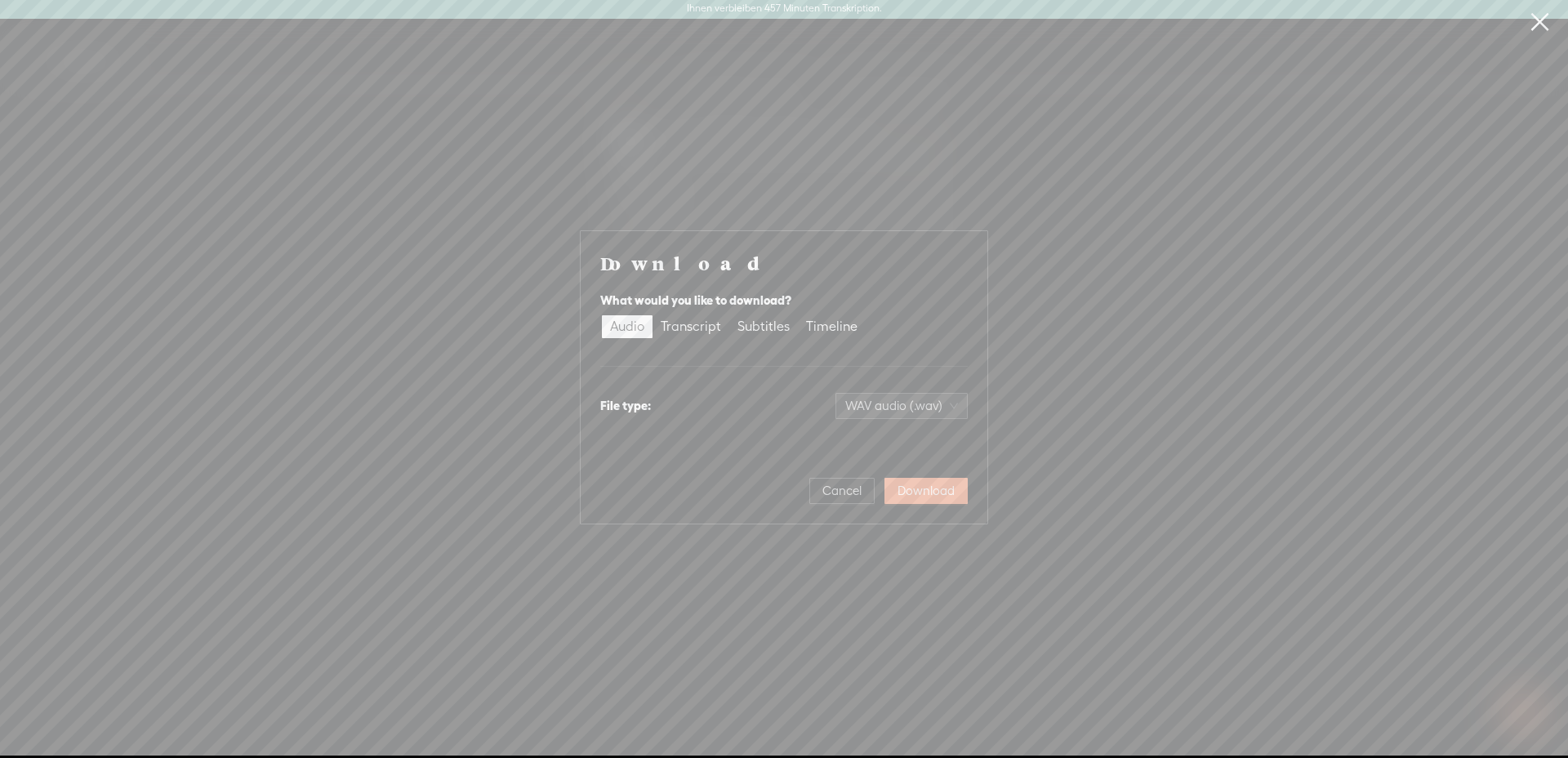
scroll to position [0, 0]
click at [870, 415] on span "WAV-Audio (.wav)" at bounding box center [900, 407] width 114 height 24
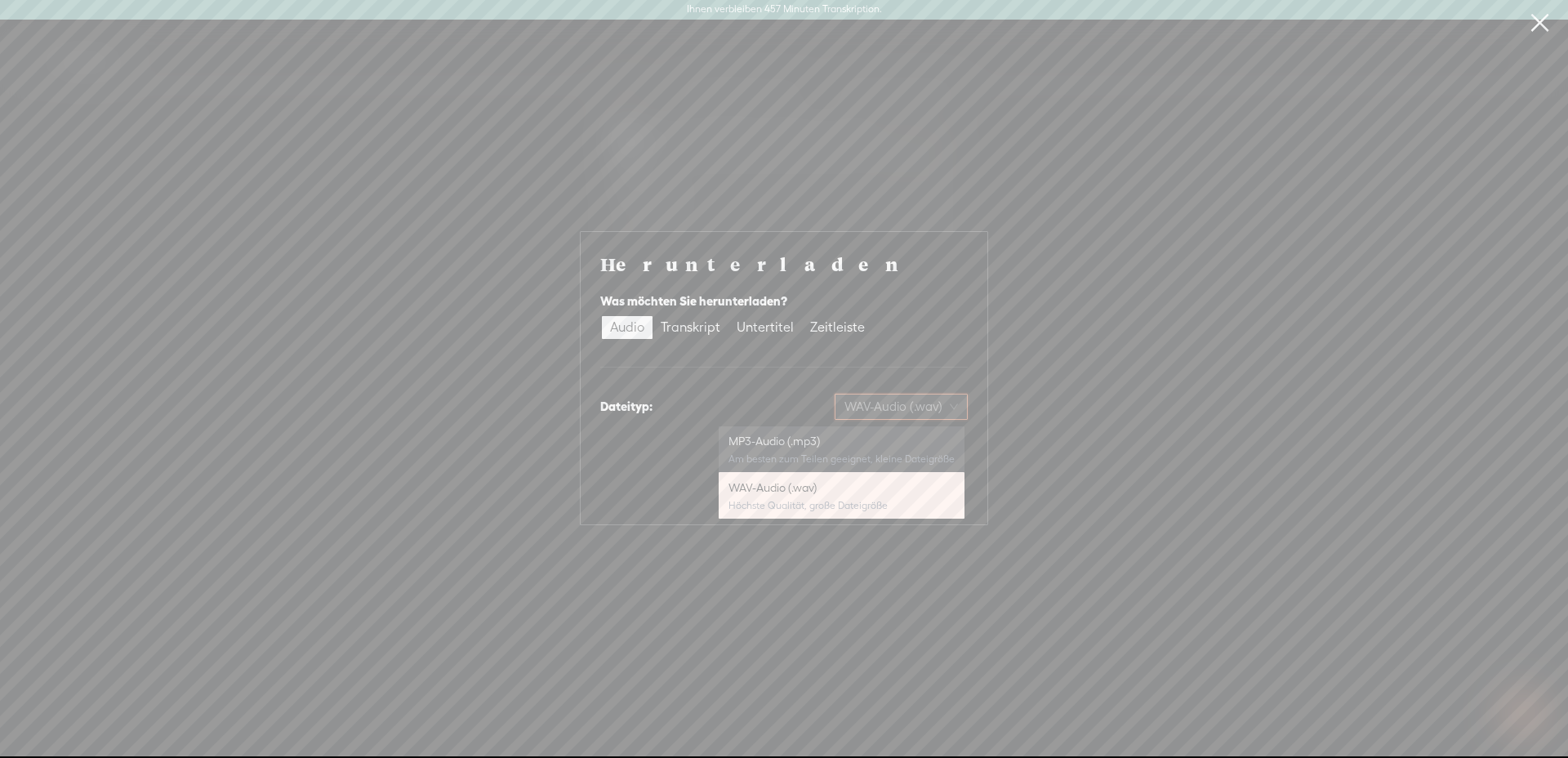
click at [820, 445] on font "MP3-Audio (.mp3)" at bounding box center [774, 441] width 91 height 13
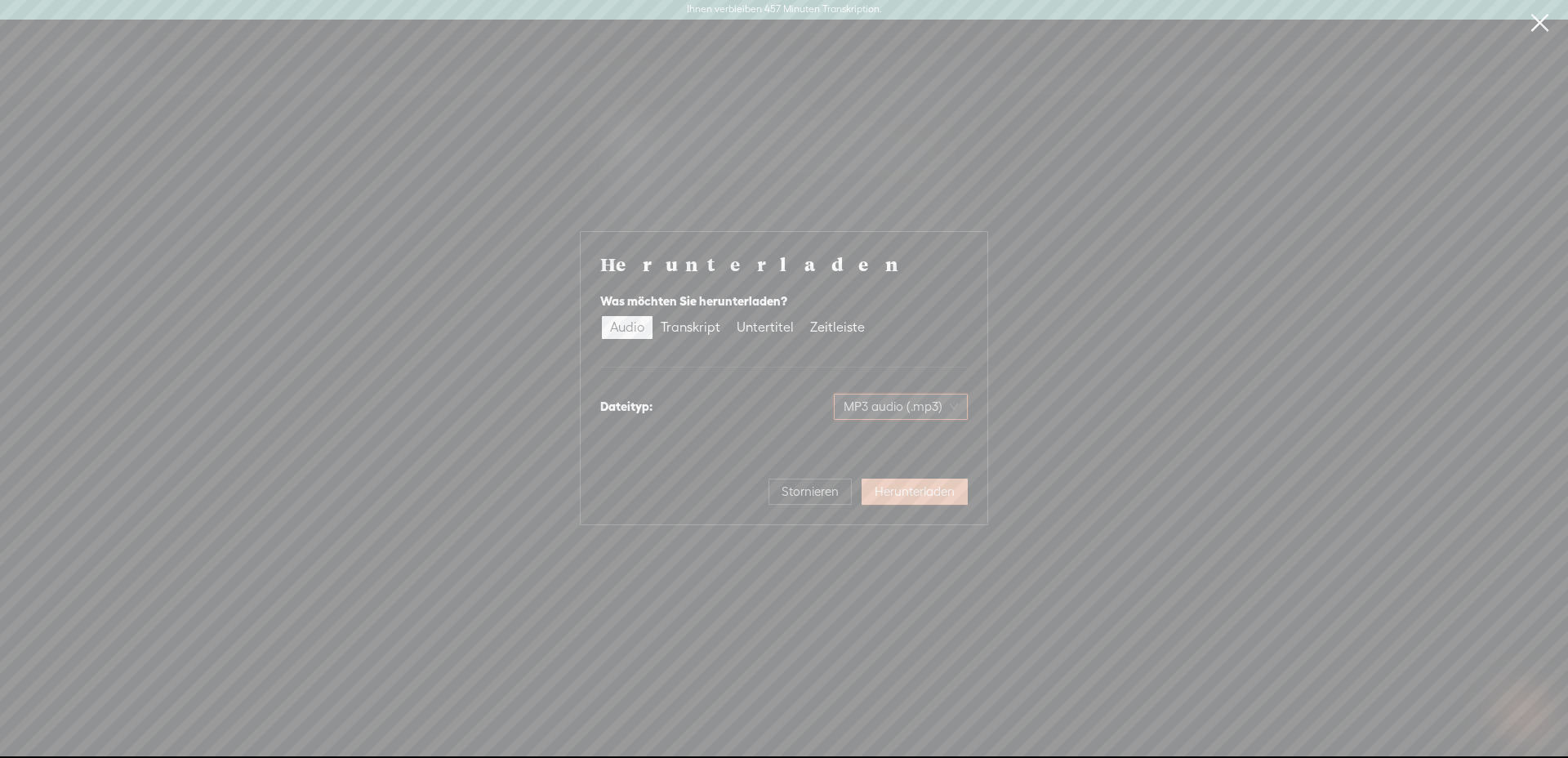
click at [914, 499] on font "Herunterladen" at bounding box center [915, 491] width 80 height 14
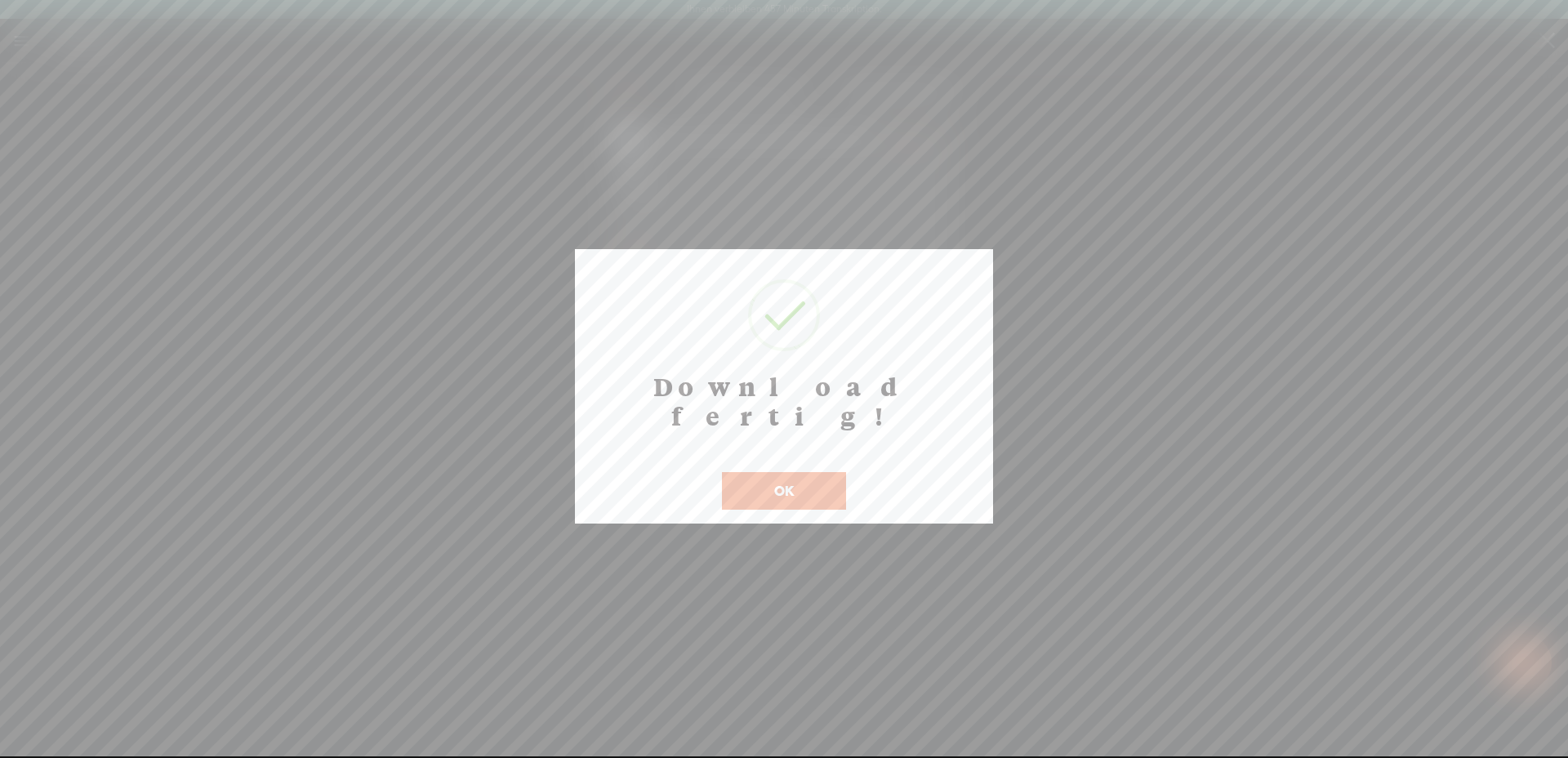
click at [775, 483] on font "OK" at bounding box center [784, 490] width 20 height 16
click at [783, 483] on font "OK" at bounding box center [784, 490] width 20 height 16
click at [806, 472] on button "OK" at bounding box center [784, 491] width 124 height 38
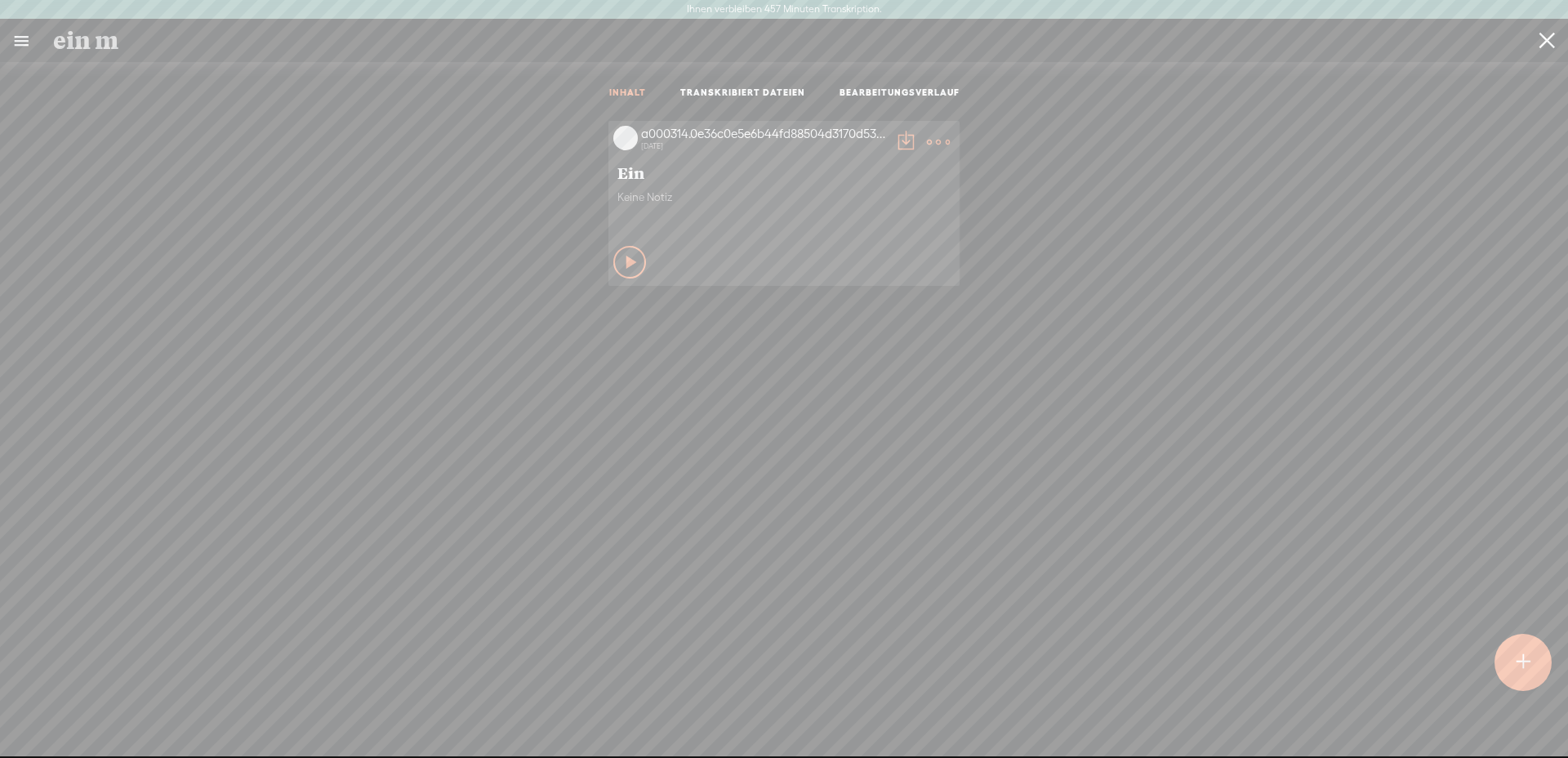
drag, startPoint x: 1268, startPoint y: 54, endPoint x: -45, endPoint y: 40, distance: 1313.1
click at [0, 40] on html "Ihnen verbleiben 457 Minuten Transkription. Aktualisieren Sie, um Ihr Limit zu …" at bounding box center [784, 379] width 1568 height 757
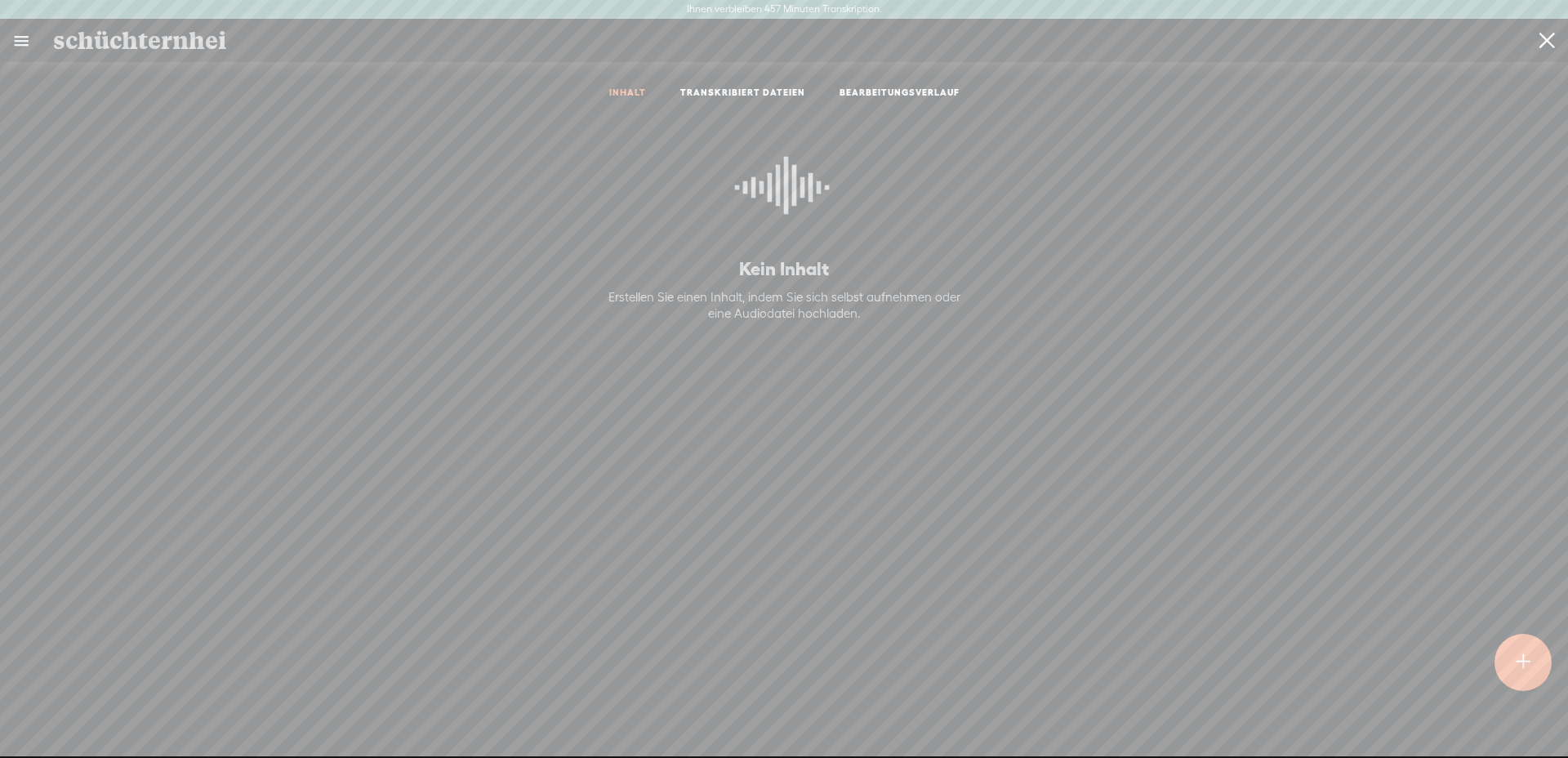
type input "schüchternheit"
drag, startPoint x: 270, startPoint y: 40, endPoint x: 34, endPoint y: 31, distance: 236.2
click at [34, 31] on div "schüchternheit Inhalte erstellen" at bounding box center [784, 40] width 1568 height 43
click at [1500, 654] on div at bounding box center [1523, 662] width 57 height 57
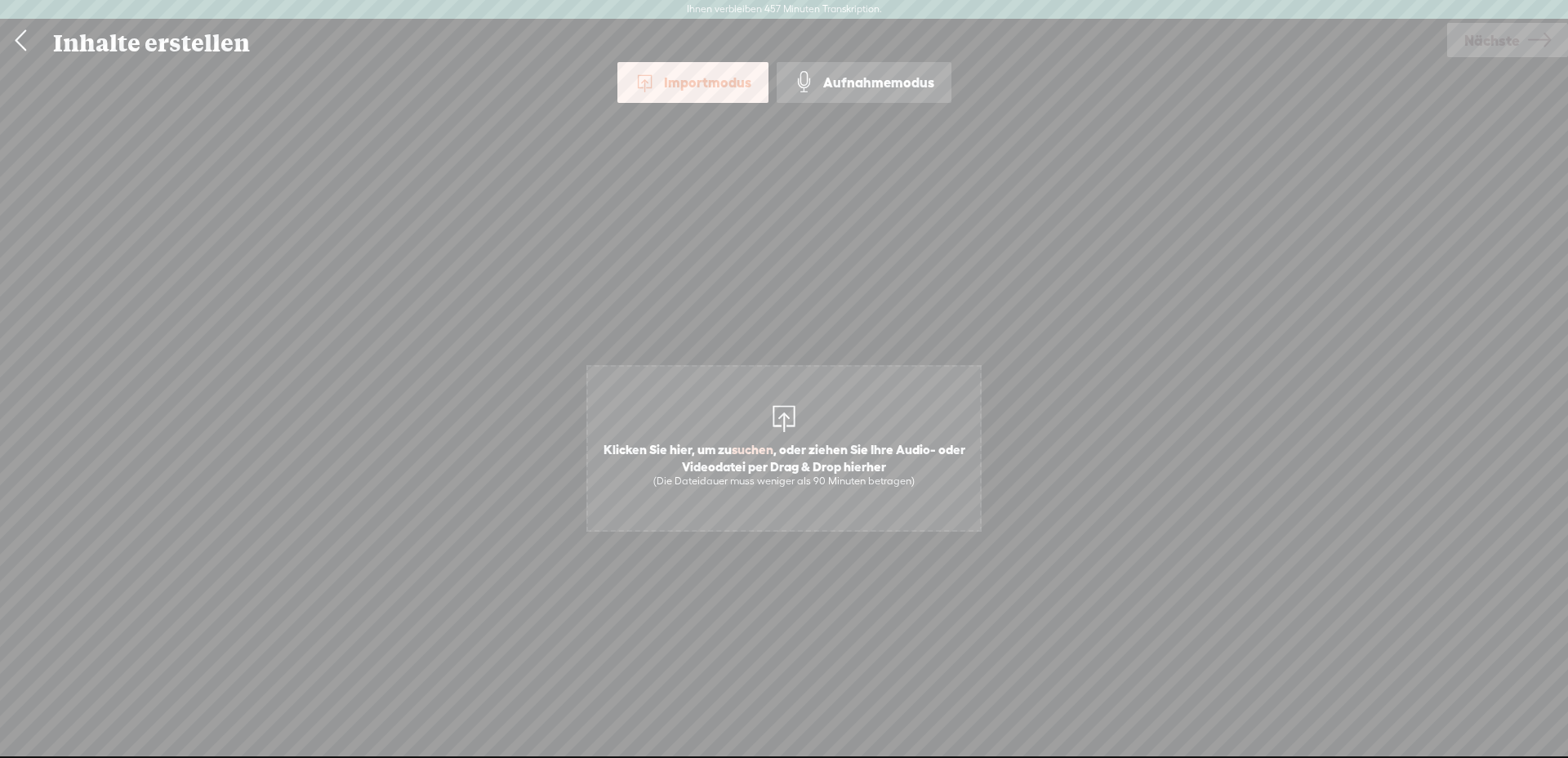
click at [844, 445] on font ", oder ziehen Sie Ihre Audio- oder Videodatei per Drag & Drop hierher" at bounding box center [823, 457] width 284 height 31
click at [821, 429] on span "Klicken Sie hier, um zu suchen , oder ziehen Sie Ihre Audio- oder Videodatei pe…" at bounding box center [784, 448] width 395 height 166
click at [1526, 39] on link "Nächste" at bounding box center [1507, 39] width 121 height 35
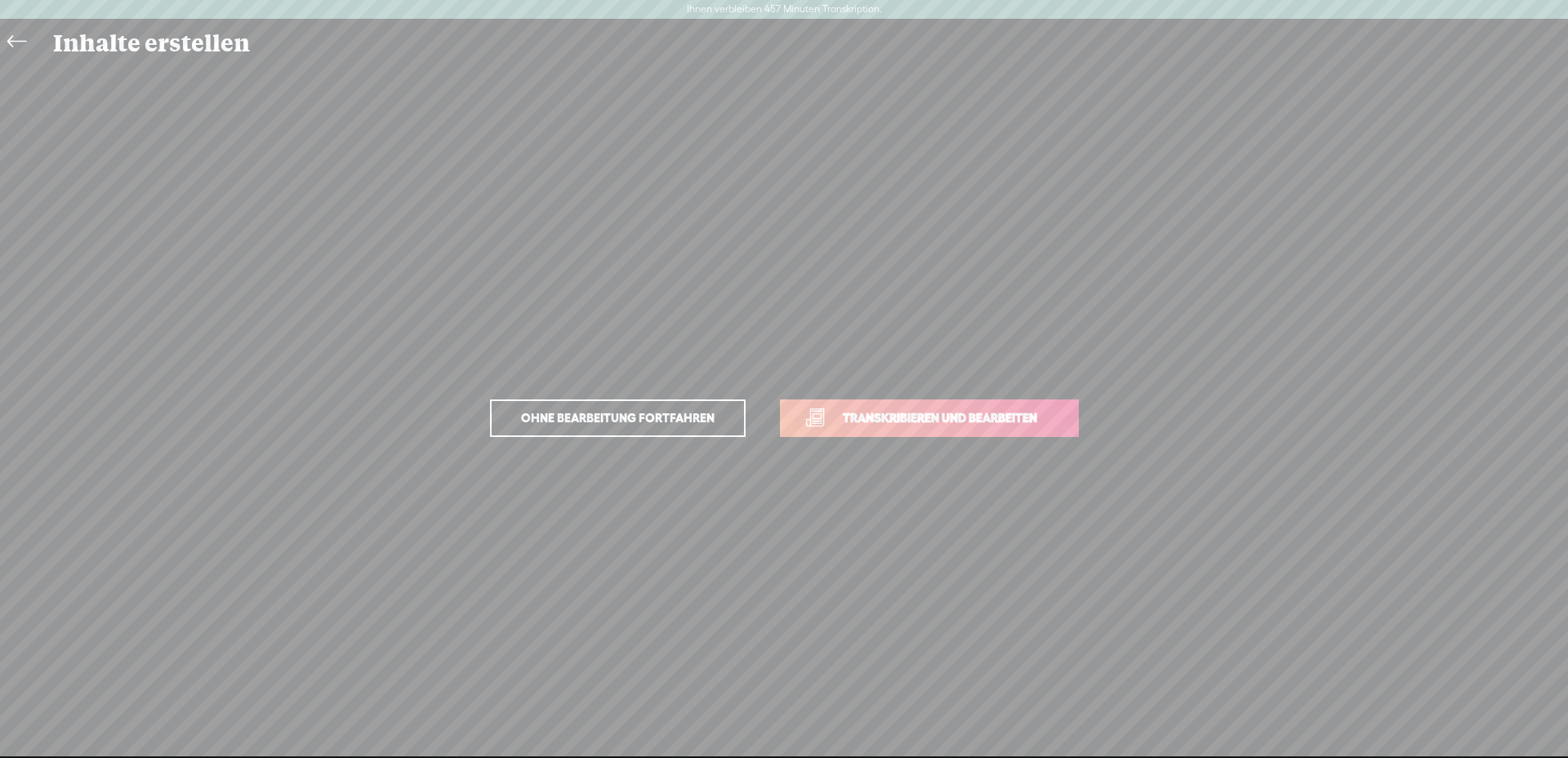
click at [967, 423] on font "Transkribieren und bearbeiten" at bounding box center [940, 418] width 194 height 14
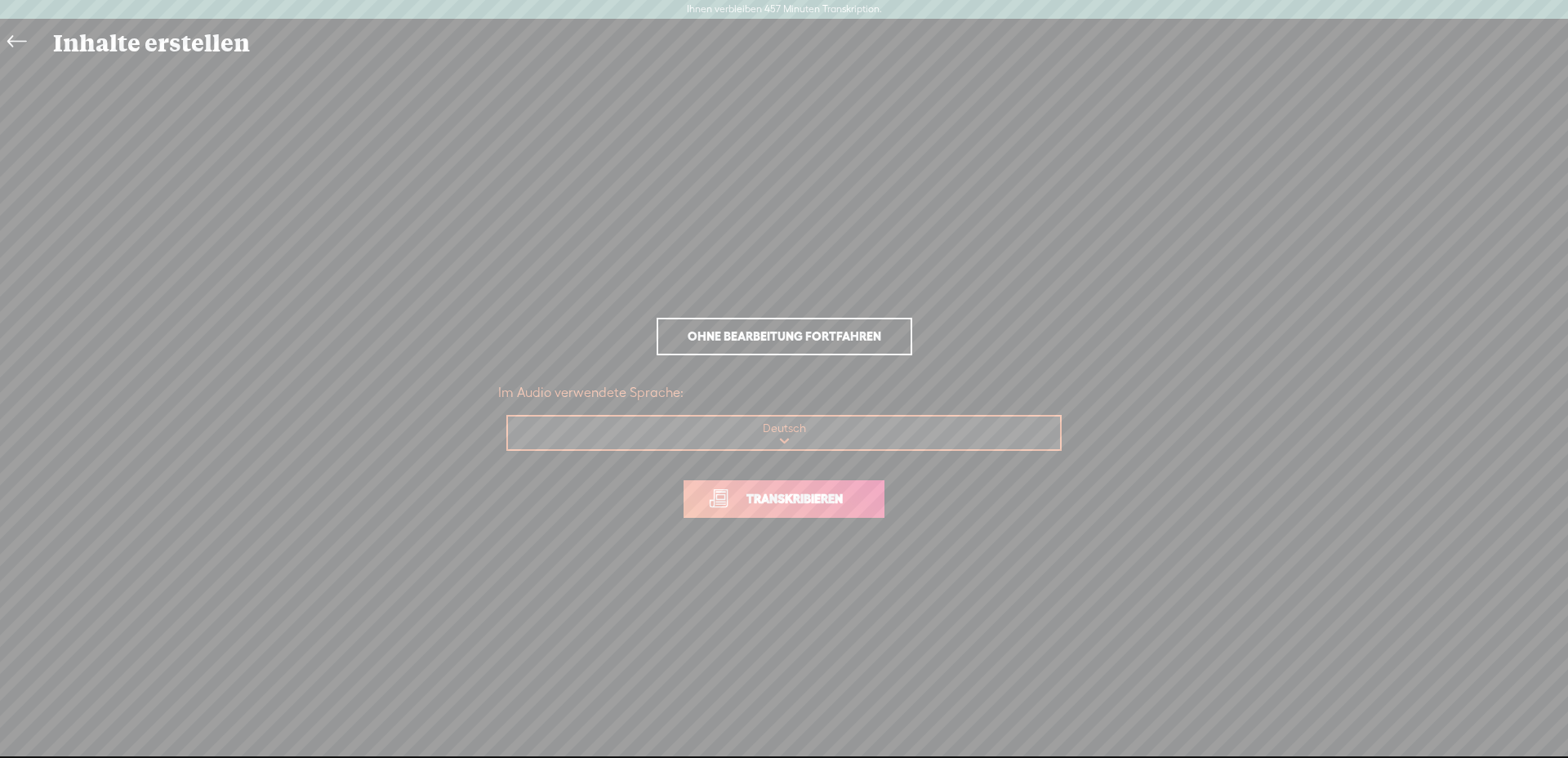
drag, startPoint x: 833, startPoint y: 489, endPoint x: 862, endPoint y: 487, distance: 29.1
click at [832, 489] on span "Transkribieren" at bounding box center [794, 499] width 131 height 19
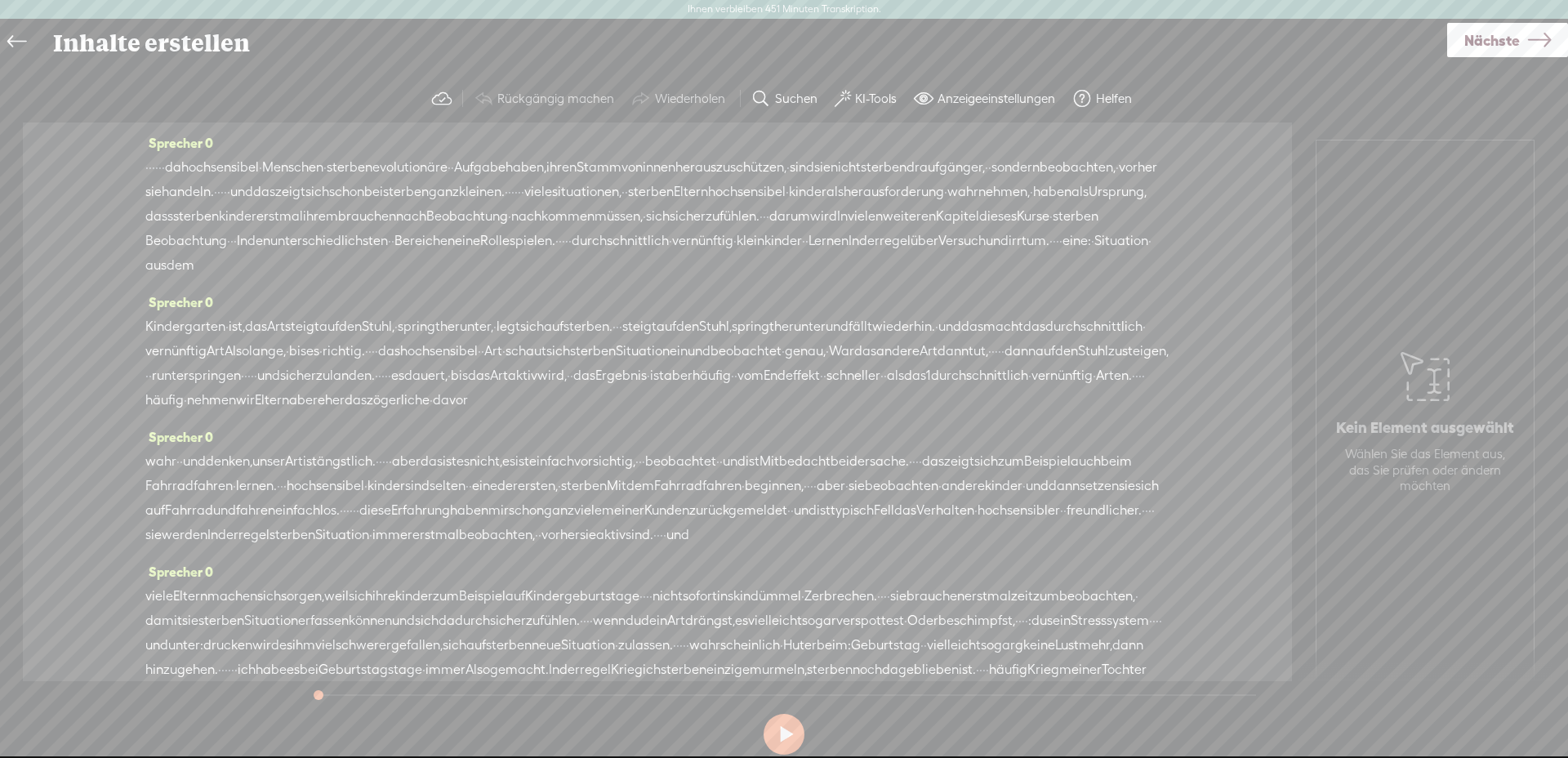
click at [874, 103] on font "KI-Tools" at bounding box center [876, 98] width 41 height 14
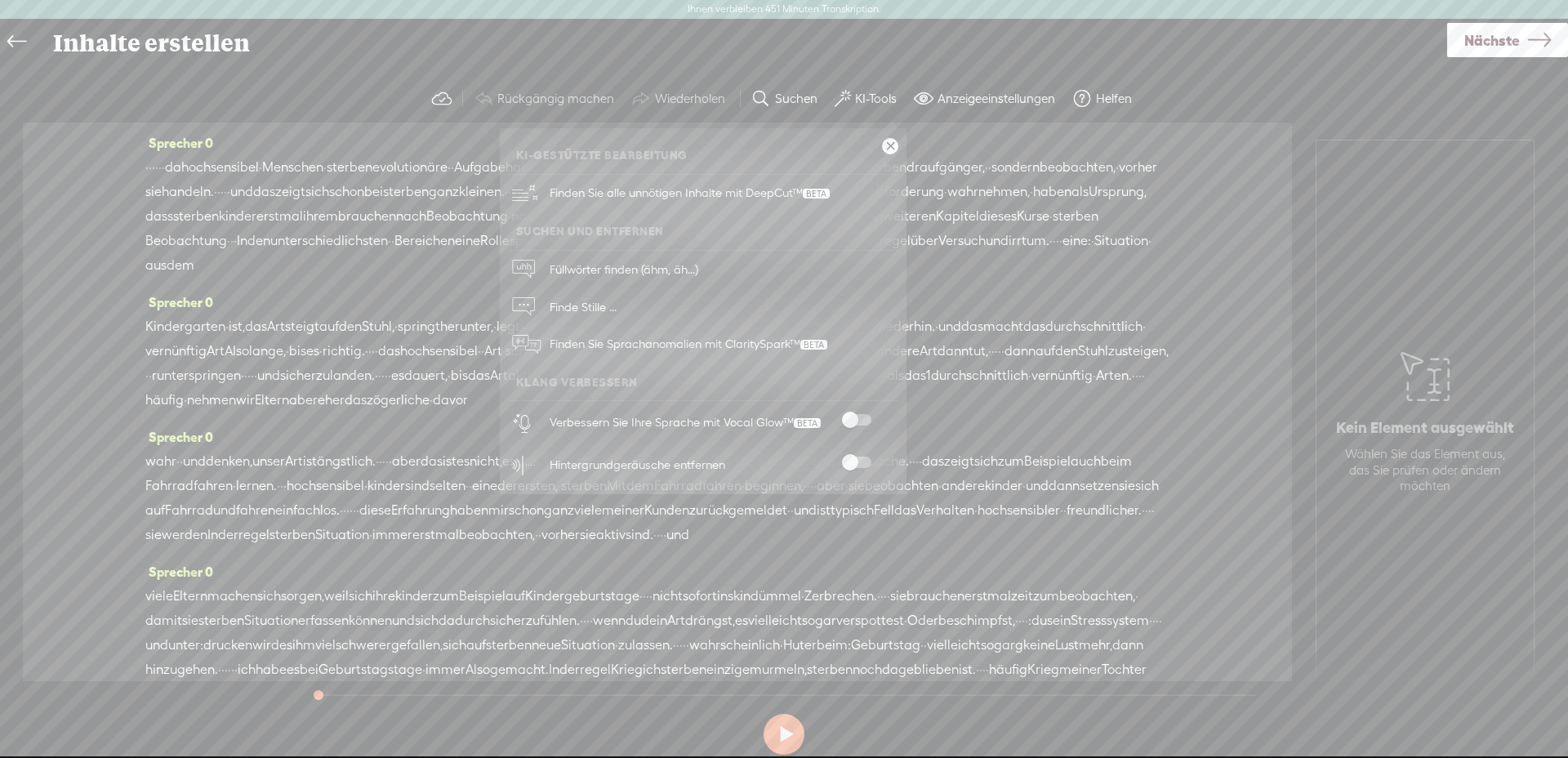
click at [869, 420] on span at bounding box center [856, 420] width 29 height 11
click at [866, 459] on span at bounding box center [856, 462] width 29 height 11
click at [592, 309] on font "Finde Stille ..." at bounding box center [582, 306] width 67 height 14
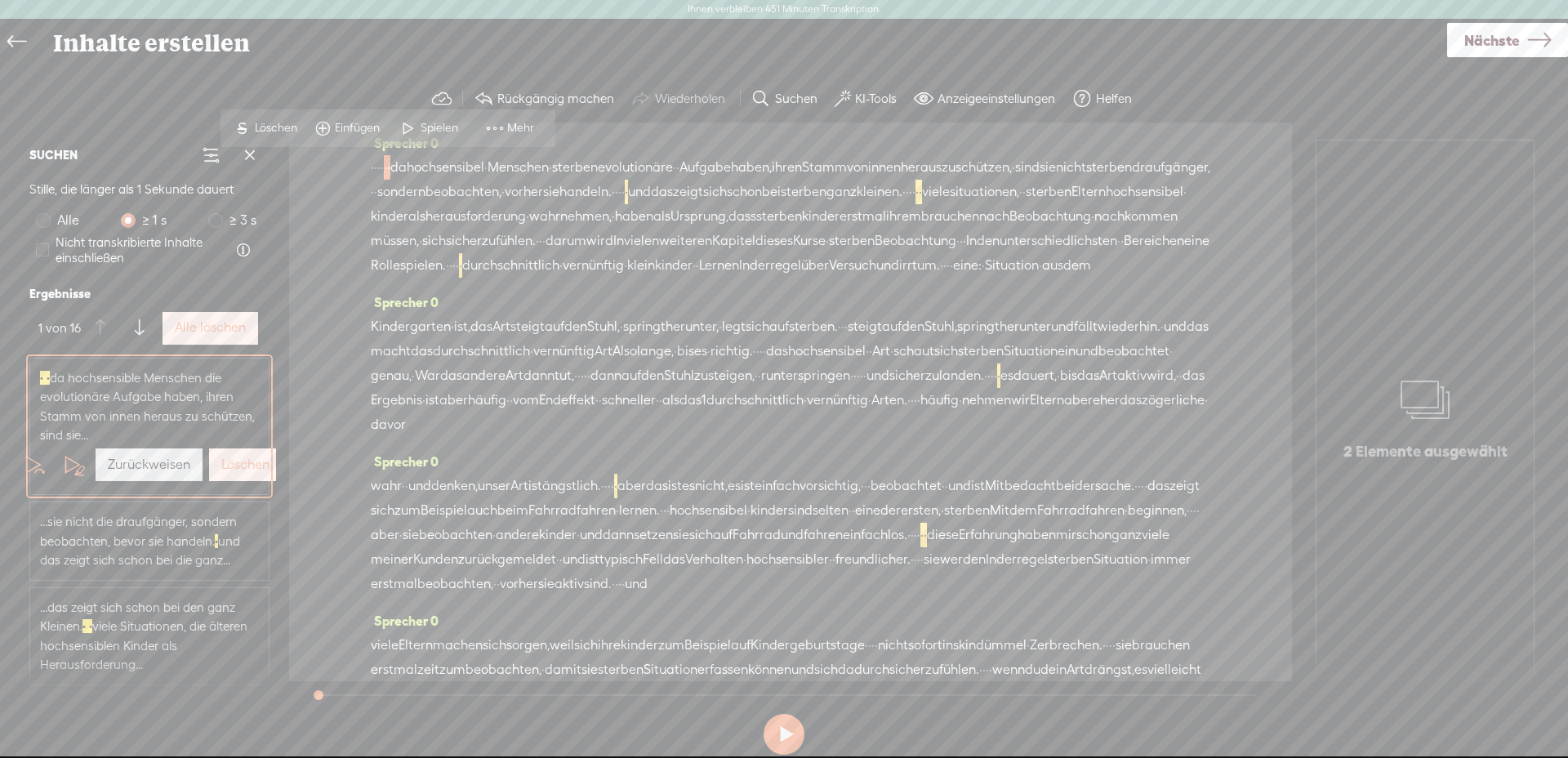
click at [206, 327] on font "Alle löschen" at bounding box center [210, 327] width 71 height 16
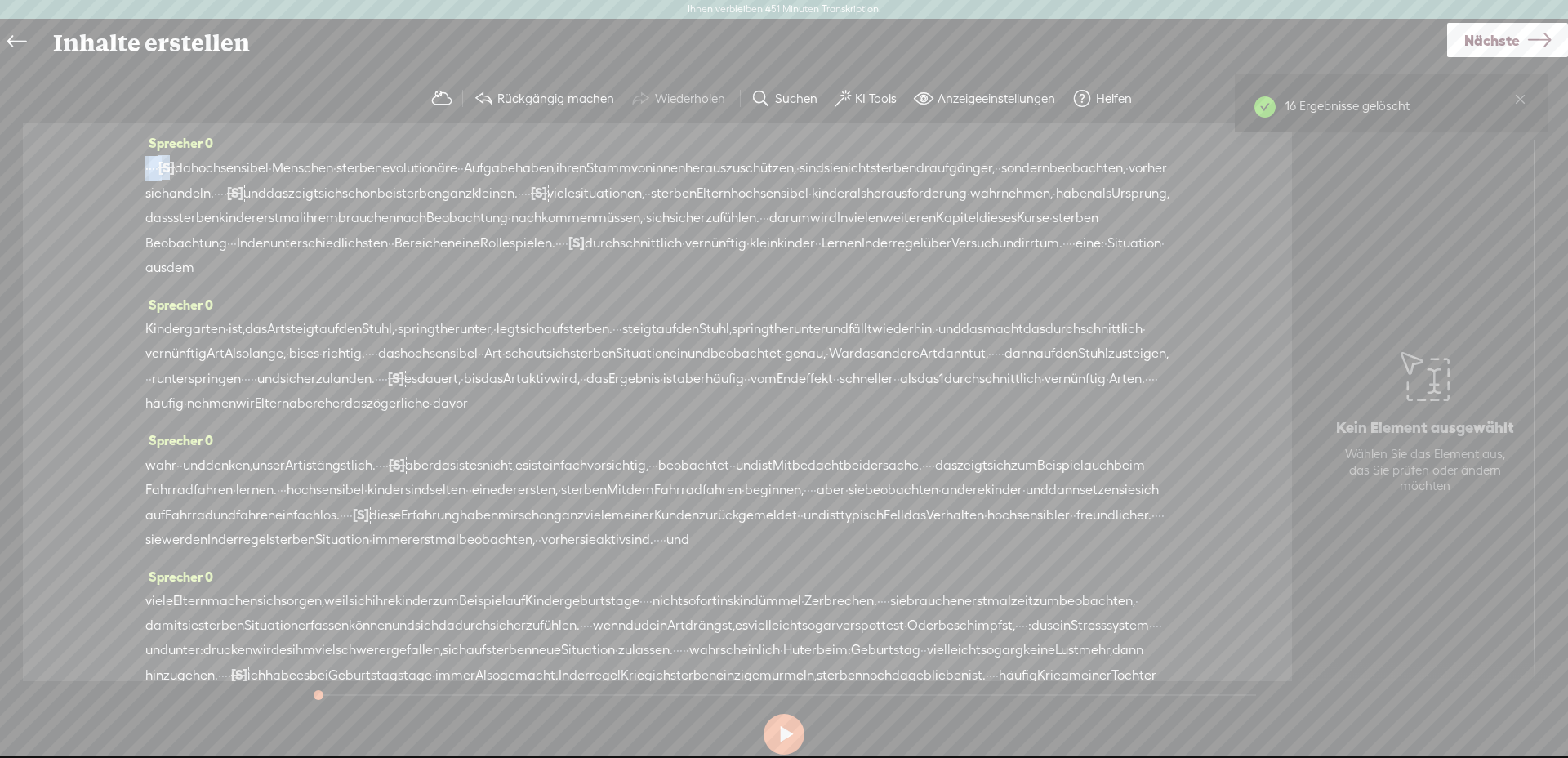
drag, startPoint x: 168, startPoint y: 172, endPoint x: 141, endPoint y: 175, distance: 27.2
click at [141, 175] on div "Sprecher 0 · · · · [S] · · da [GEOGRAPHIC_DATA] · Menschen · sterben evolutionä…" at bounding box center [657, 401] width 1269 height 559
click at [44, 122] on font "Löschen" at bounding box center [59, 129] width 42 height 13
click at [170, 170] on font "da" at bounding box center [169, 167] width 16 height 16
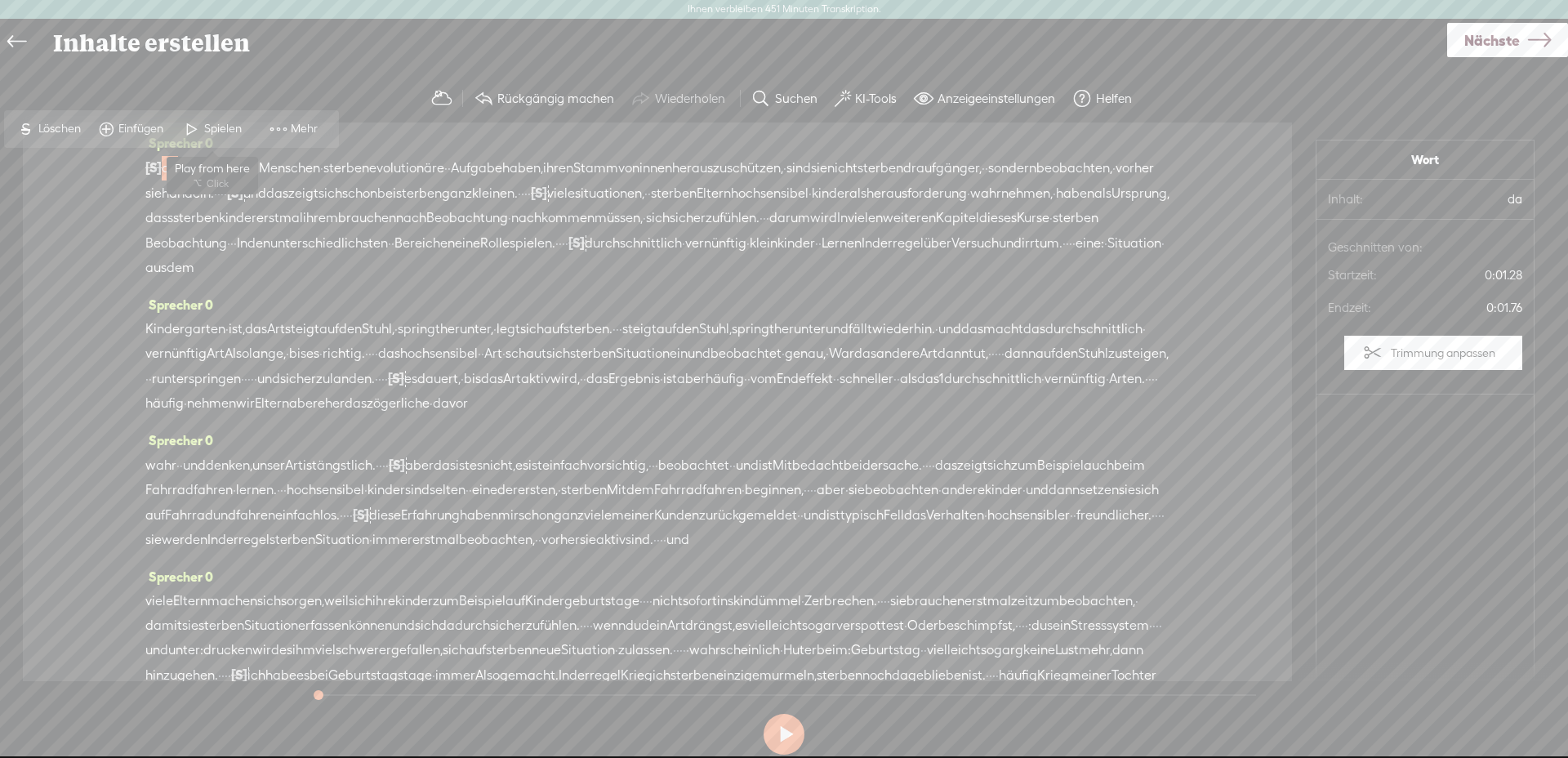
drag, startPoint x: 215, startPoint y: 126, endPoint x: 248, endPoint y: 124, distance: 33.1
click at [215, 125] on font "Spielen" at bounding box center [223, 129] width 38 height 13
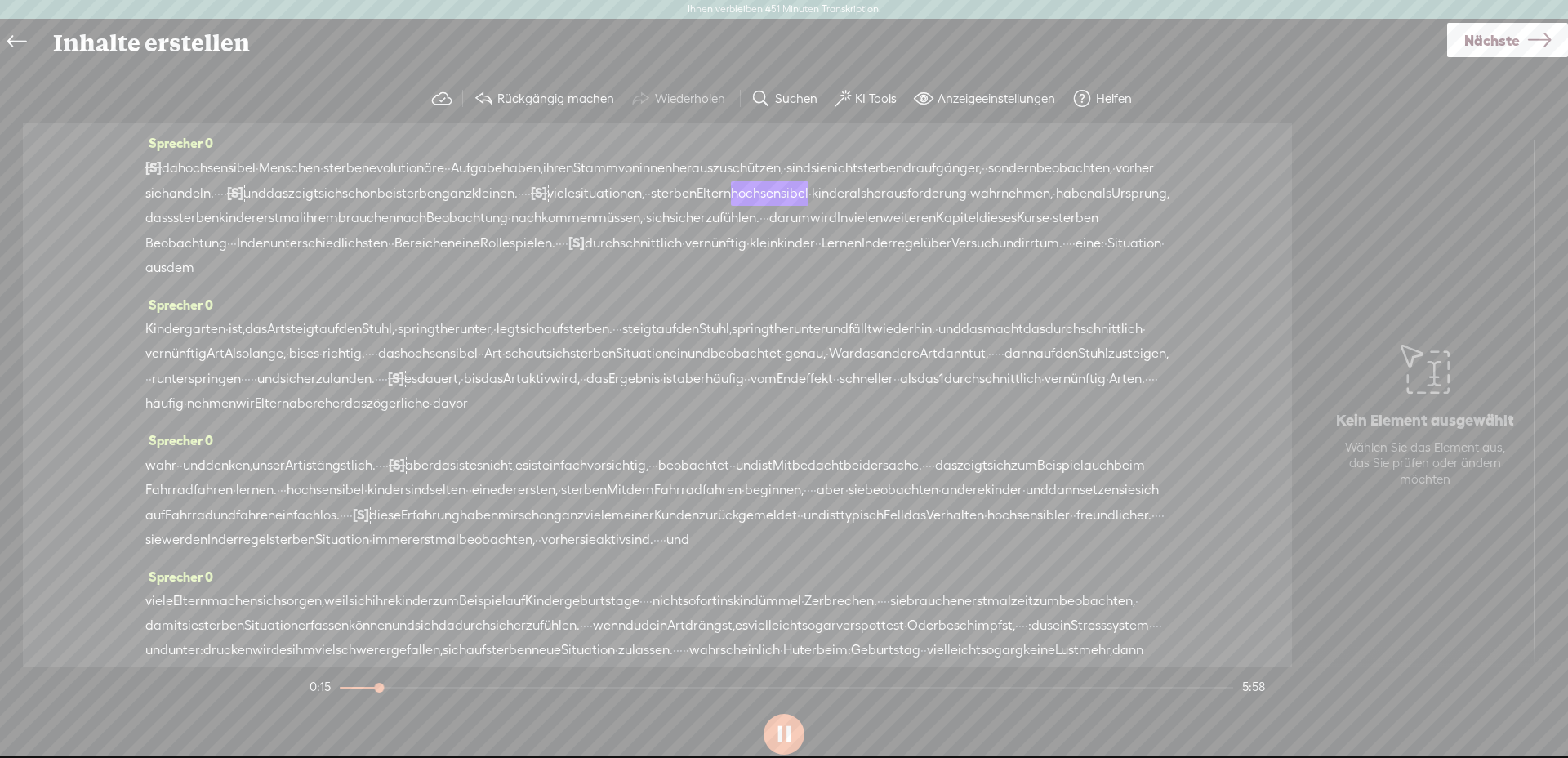
drag, startPoint x: 794, startPoint y: 737, endPoint x: 814, endPoint y: 715, distance: 29.7
click at [792, 737] on button at bounding box center [783, 734] width 40 height 40
click at [1487, 46] on font "Nächste" at bounding box center [1492, 40] width 55 height 17
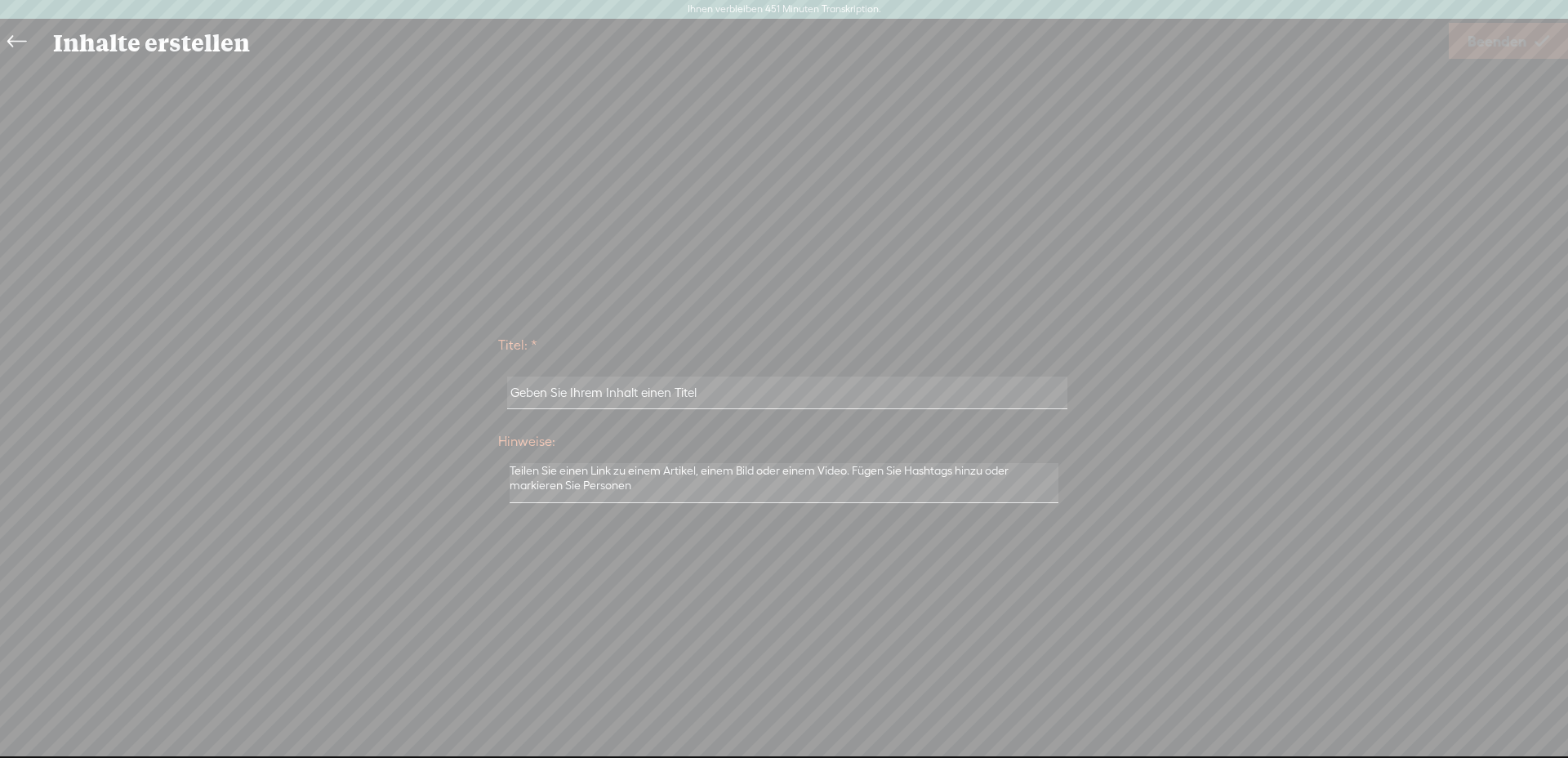
click at [632, 394] on input "text" at bounding box center [787, 393] width 560 height 32
type input "HSK sind guter Beobachter"
click at [1495, 47] on font "Beenden" at bounding box center [1497, 41] width 59 height 17
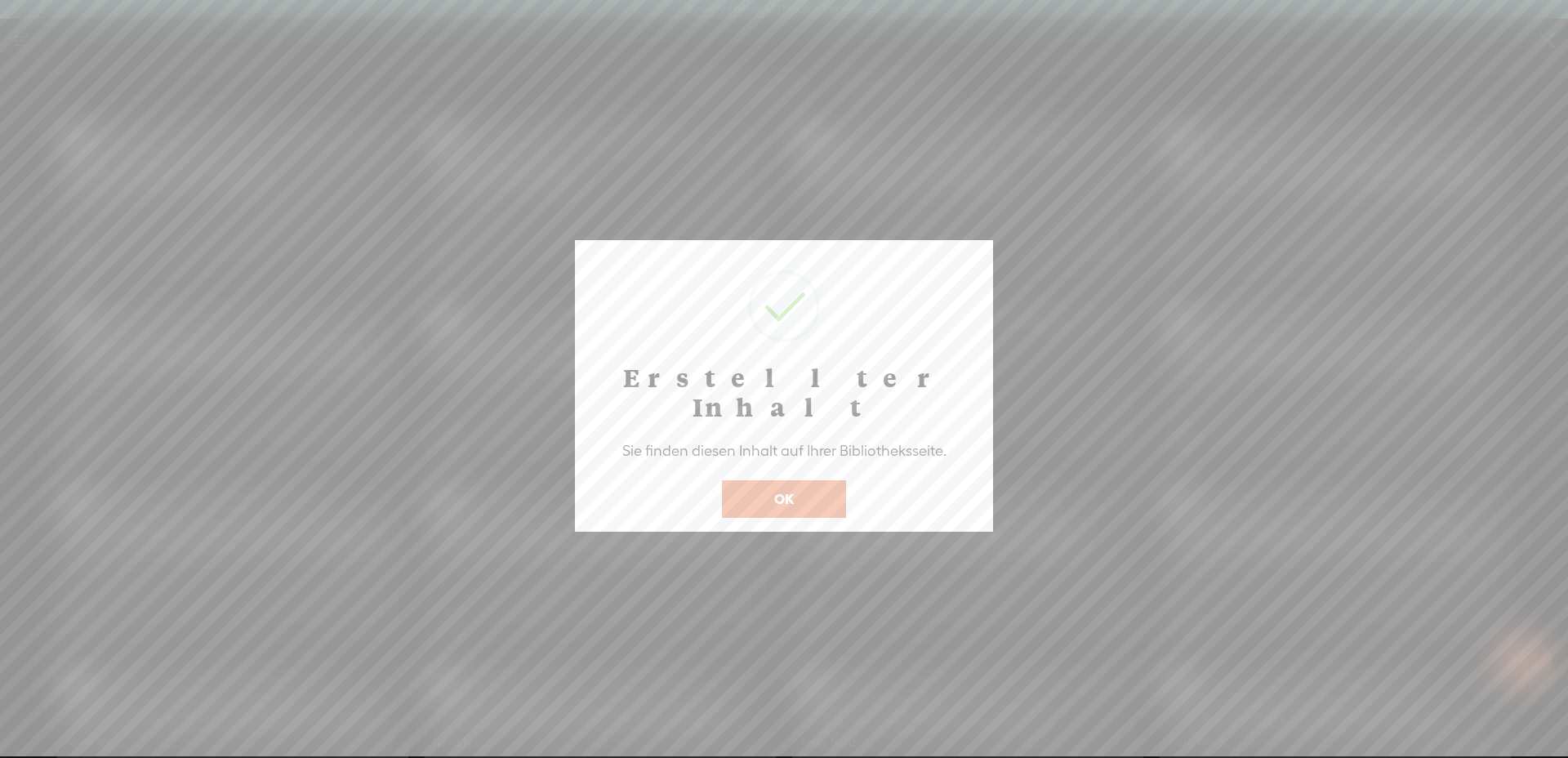
click at [792, 491] on font "OK" at bounding box center [784, 499] width 20 height 16
click at [781, 480] on button "OK" at bounding box center [784, 499] width 124 height 38
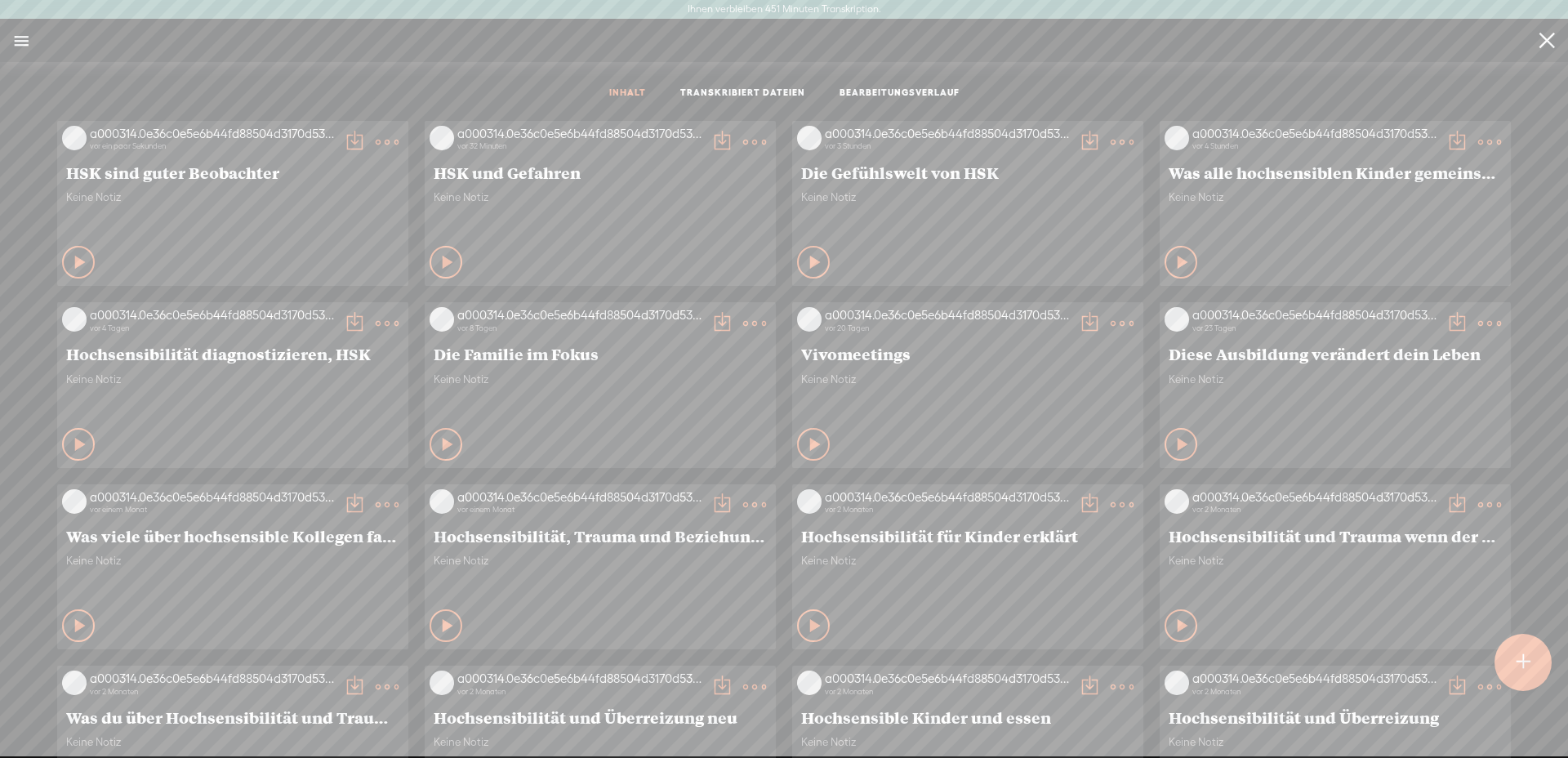
click at [376, 145] on t at bounding box center [387, 142] width 23 height 23
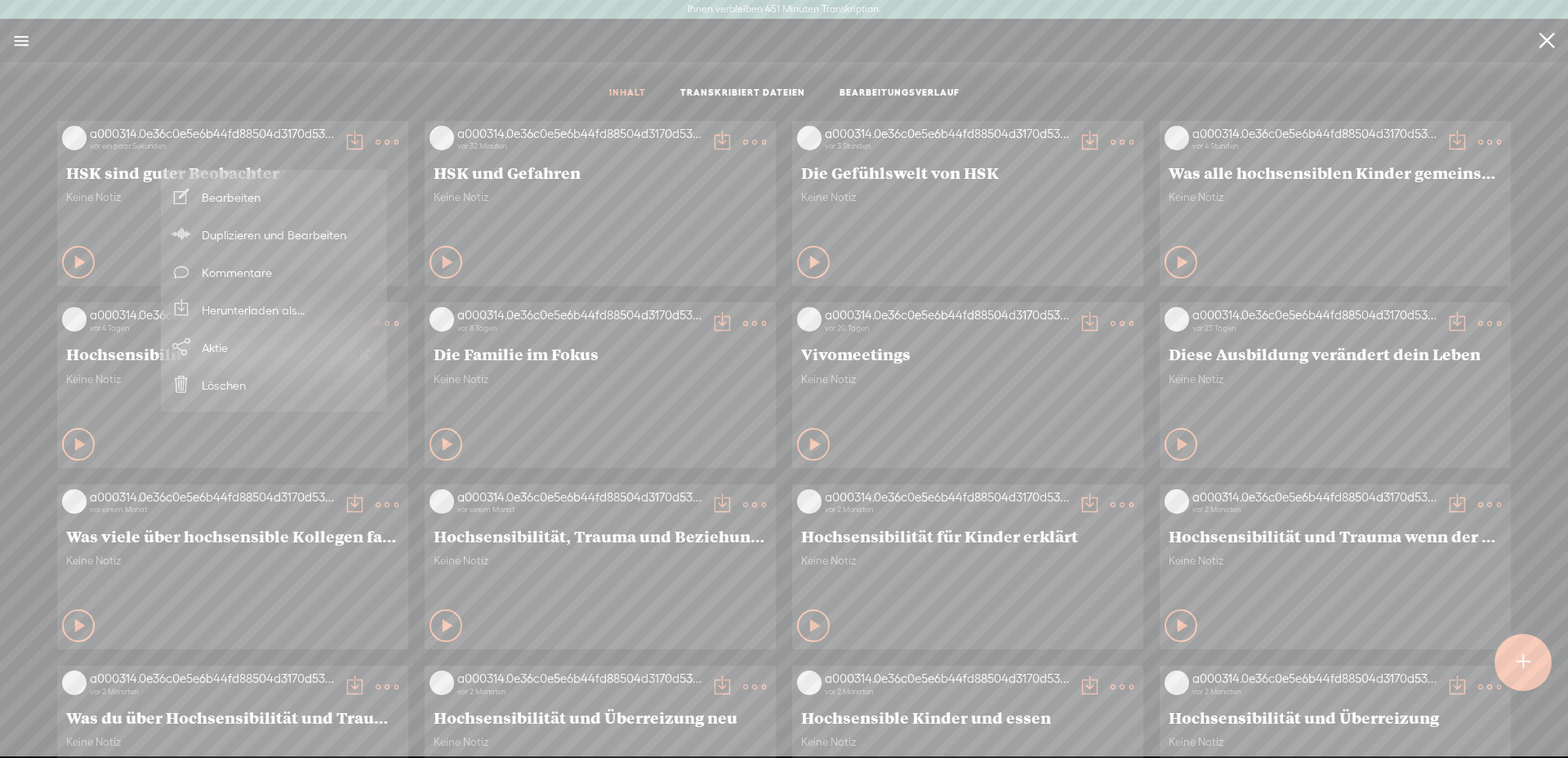
click at [277, 308] on font "Herunterladen als..." at bounding box center [254, 310] width 103 height 14
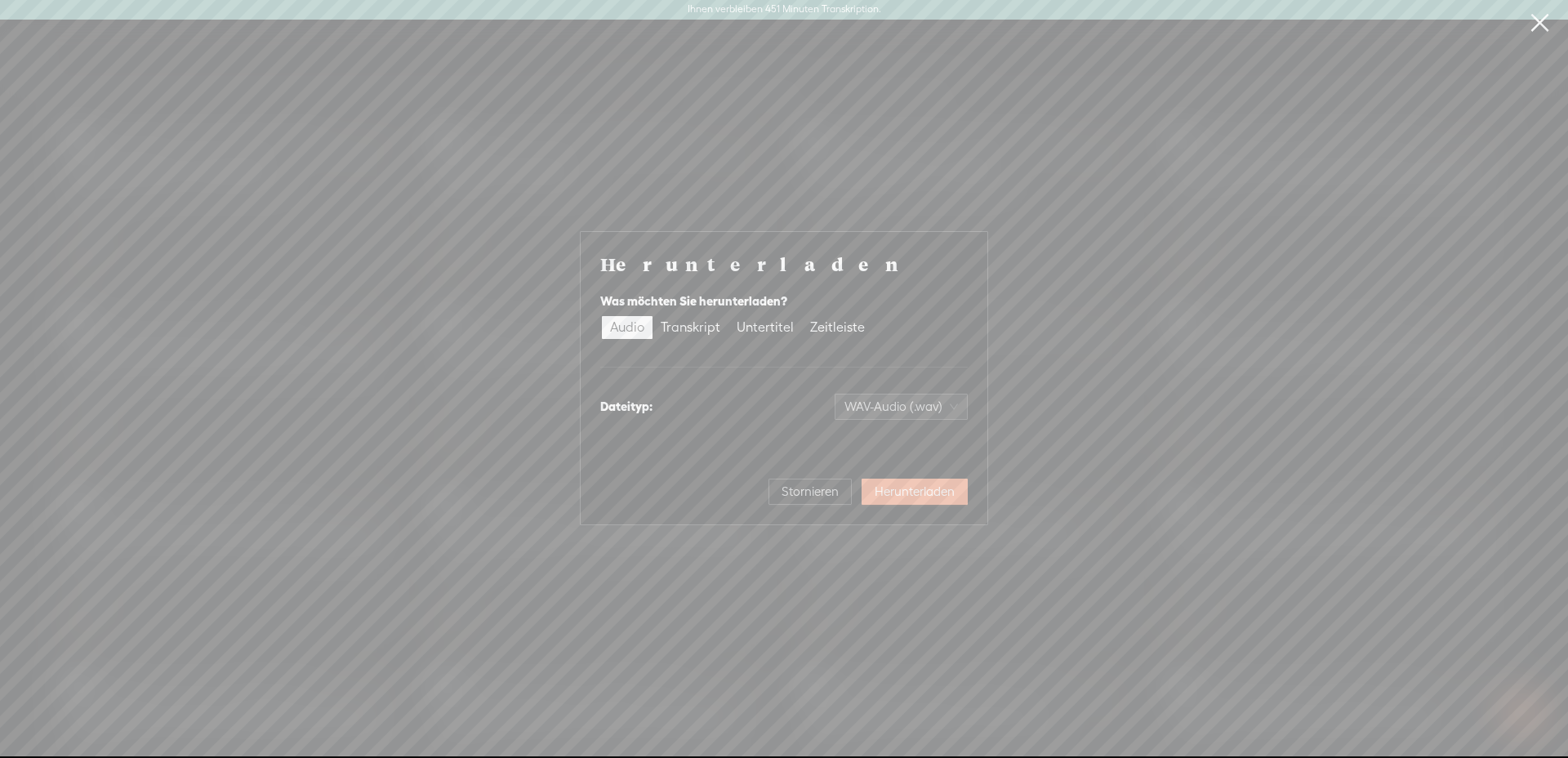
drag, startPoint x: 859, startPoint y: 392, endPoint x: 904, endPoint y: 428, distance: 57.6
click at [877, 411] on div "Dateityp: WAV-Audio (.wav)" at bounding box center [783, 407] width 367 height 39
click at [905, 429] on div "Herunterladen Was möchten Sie herunterladen? Audio Transkript Untertitel Zeitle…" at bounding box center [783, 379] width 367 height 254
click at [907, 407] on font "WAV-Audio (.wav)" at bounding box center [893, 406] width 98 height 14
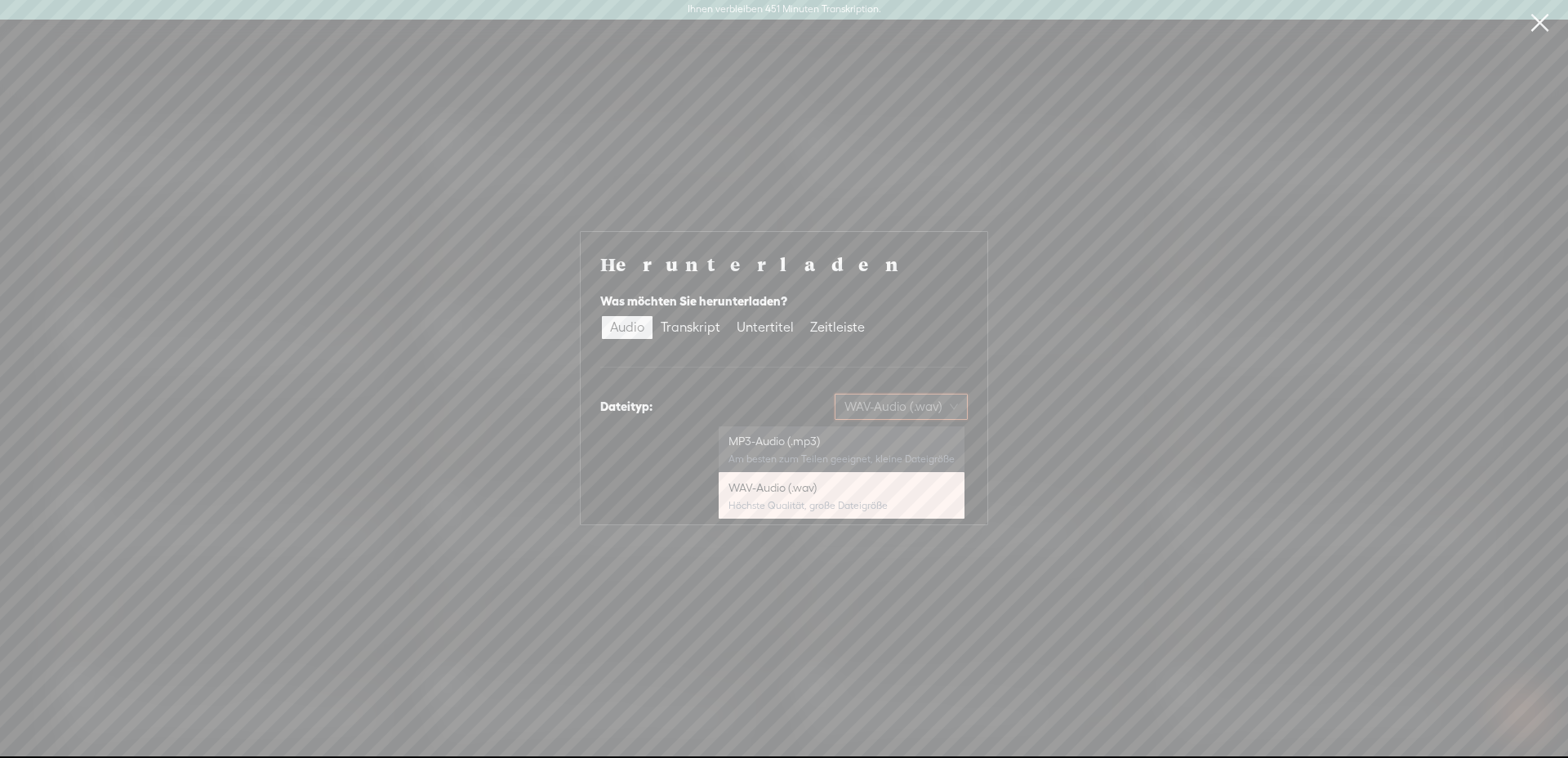
click at [893, 444] on div "MP3-Audio (.mp3)" at bounding box center [841, 441] width 226 height 16
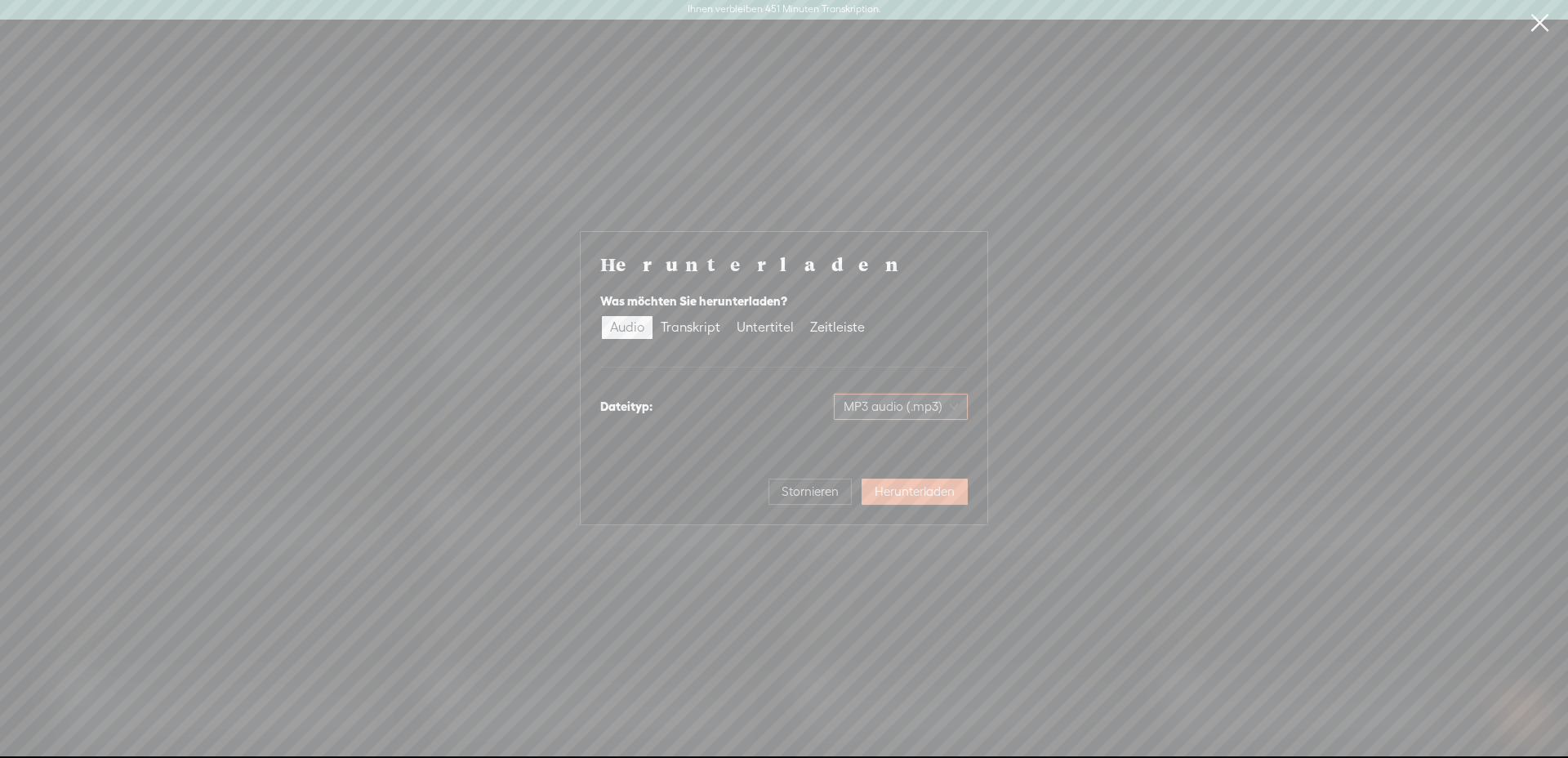
click at [907, 488] on font "Herunterladen" at bounding box center [915, 491] width 80 height 14
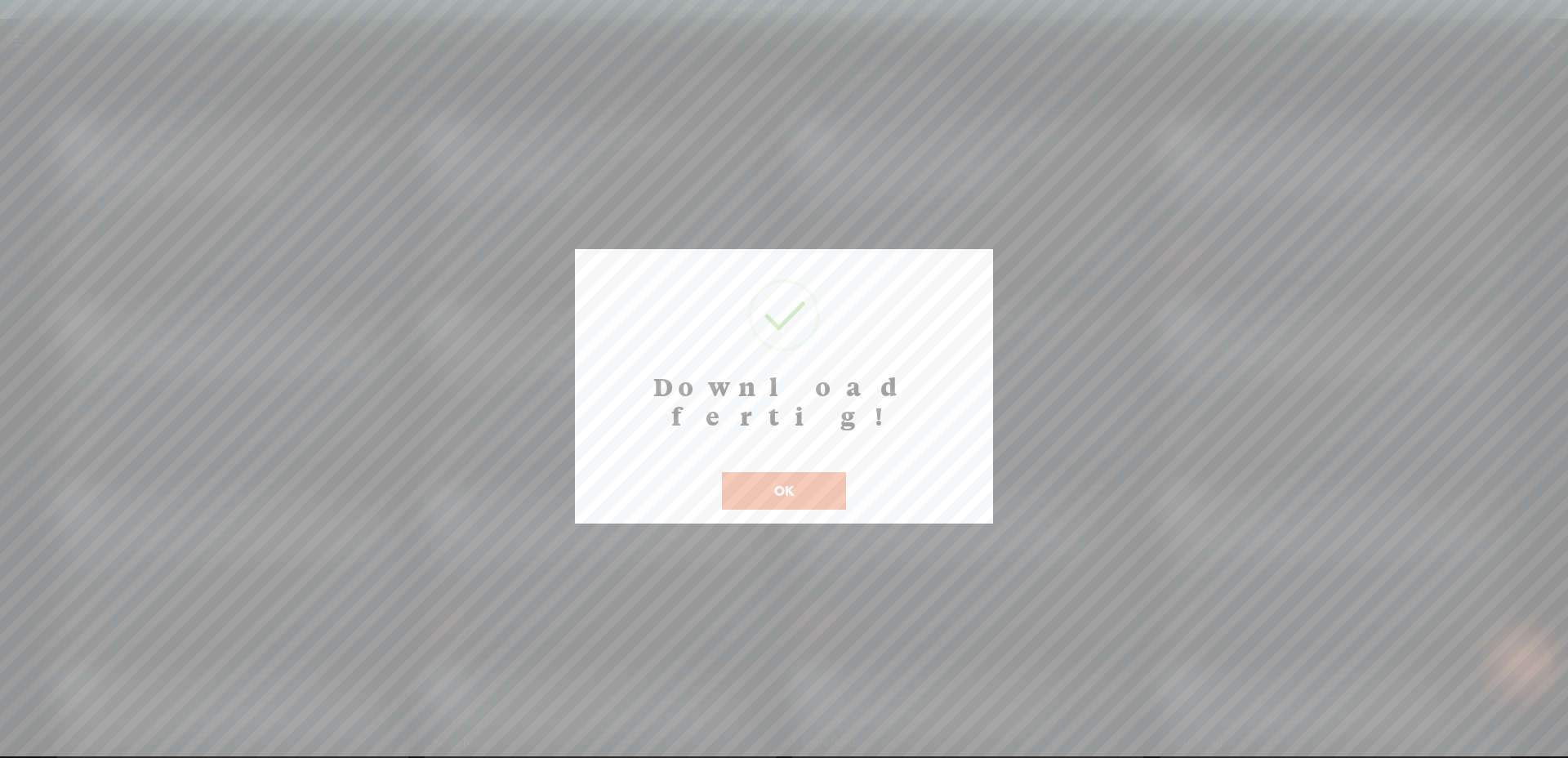
click at [805, 472] on button "OK" at bounding box center [784, 491] width 124 height 38
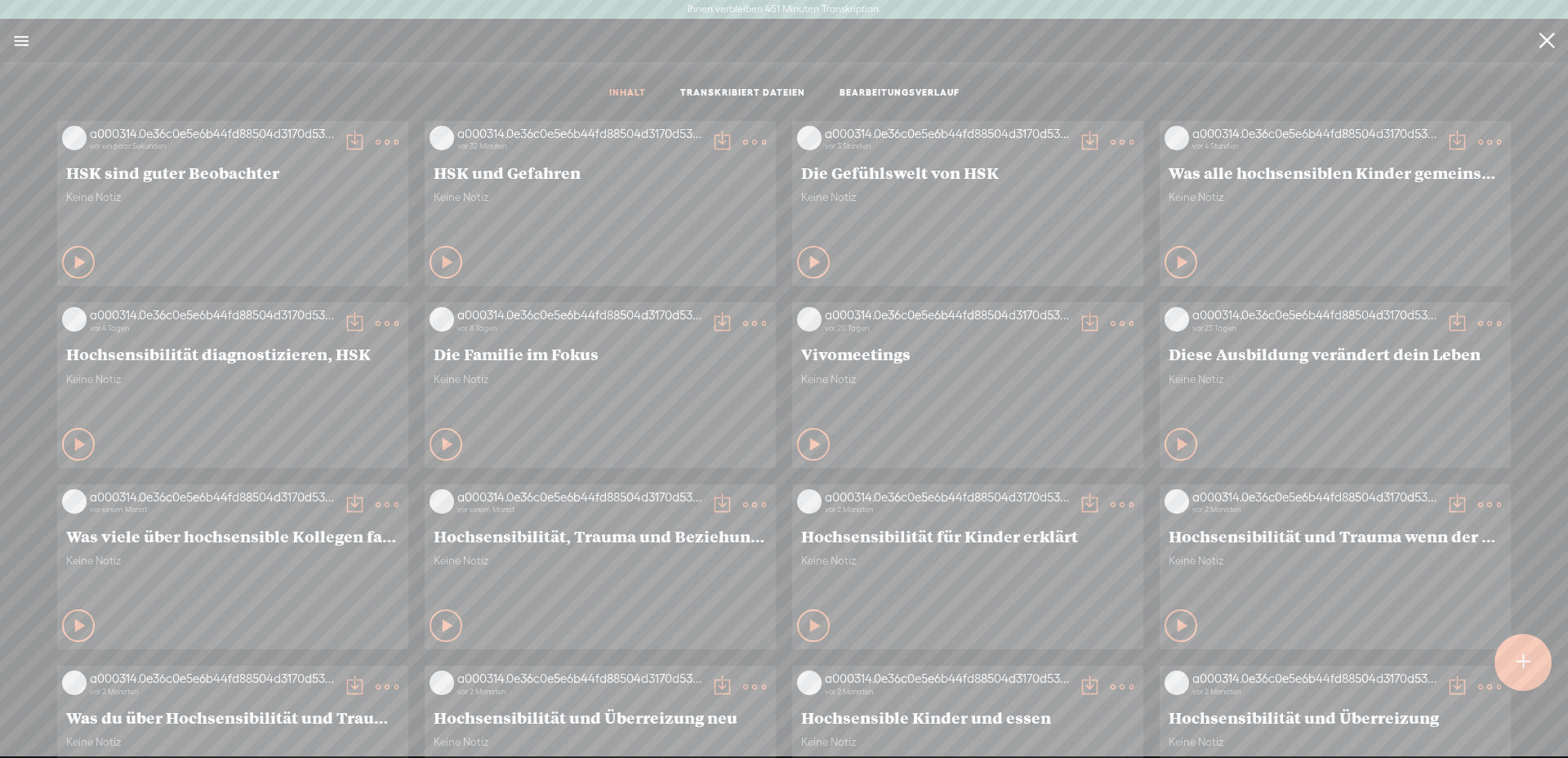
click at [376, 145] on t at bounding box center [387, 142] width 23 height 23
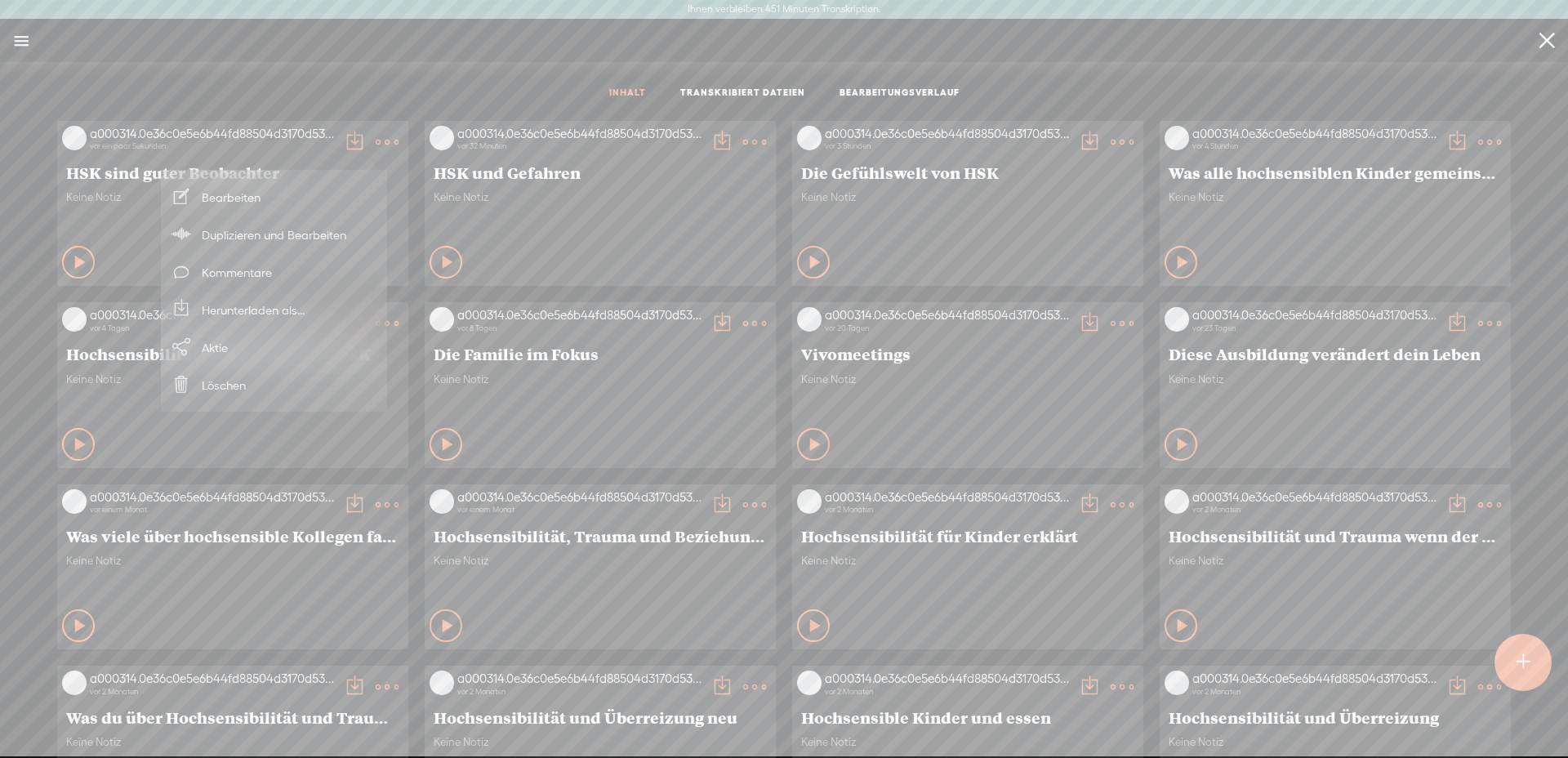
click at [284, 315] on font "Herunterladen als..." at bounding box center [254, 310] width 103 height 14
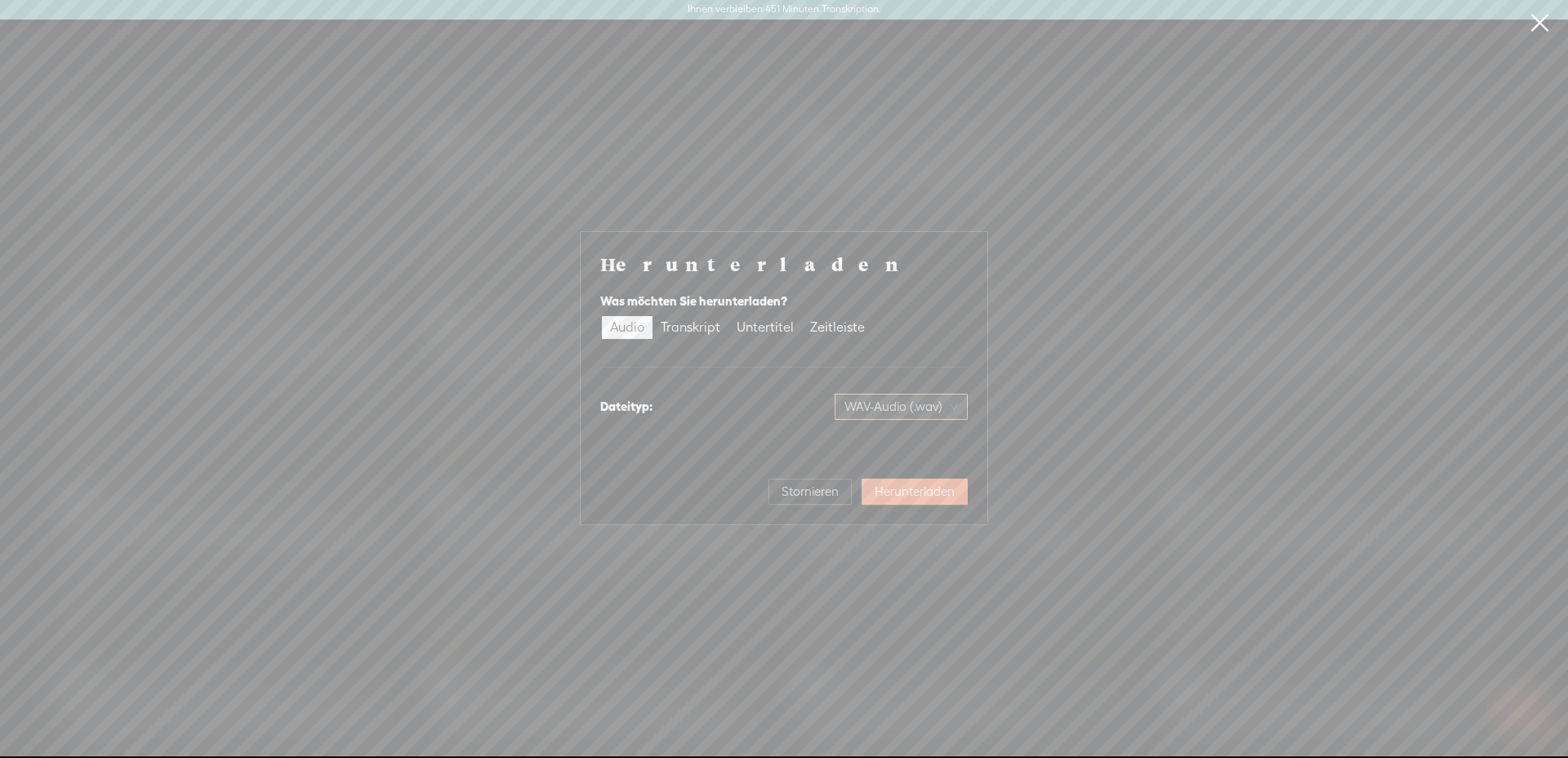
click at [884, 402] on font "WAV-Audio (.wav)" at bounding box center [893, 406] width 98 height 14
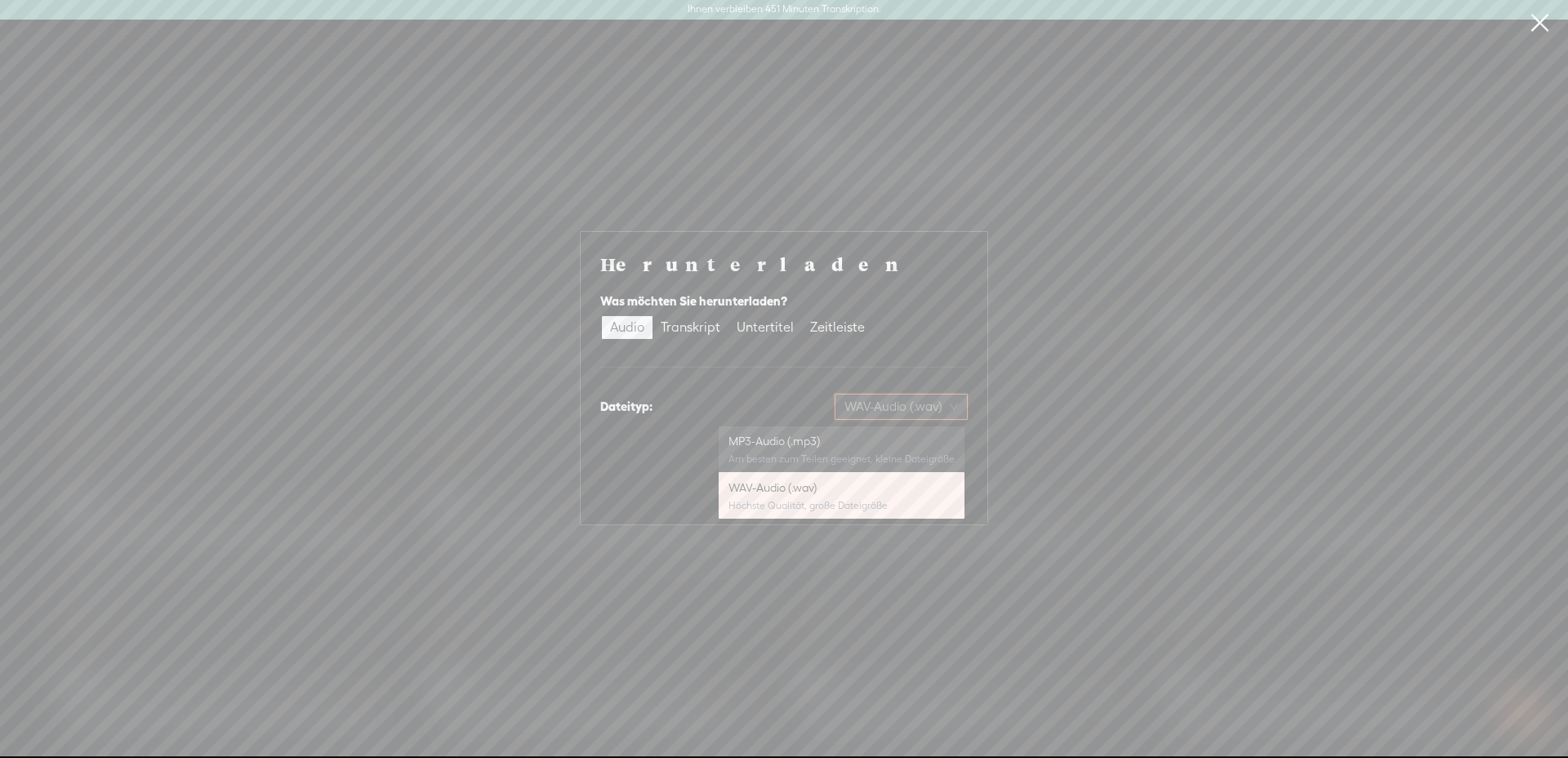
click at [780, 443] on font "MP3-Audio (.mp3)" at bounding box center [774, 441] width 91 height 13
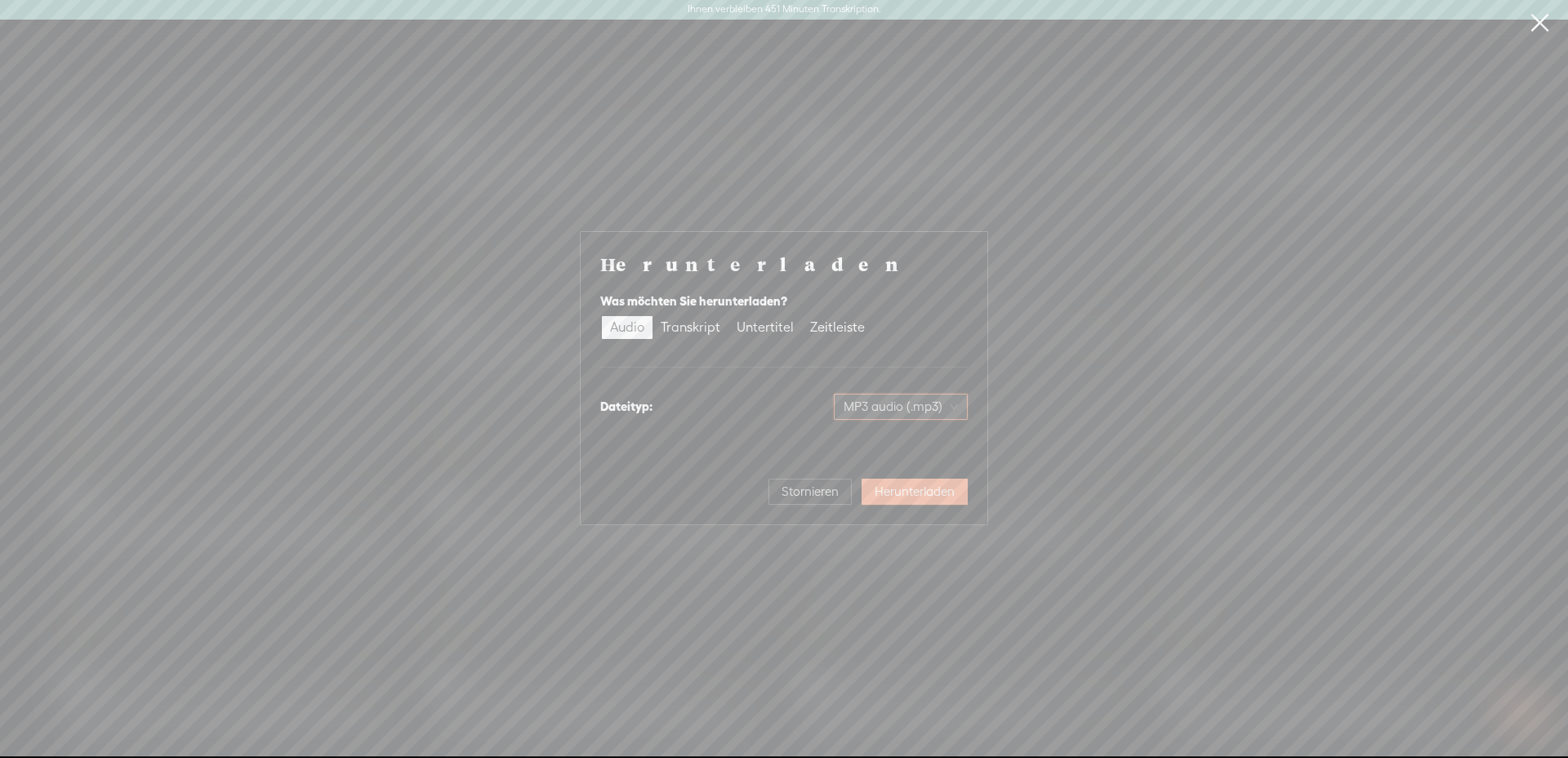
click at [909, 496] on font "Herunterladen" at bounding box center [915, 491] width 80 height 14
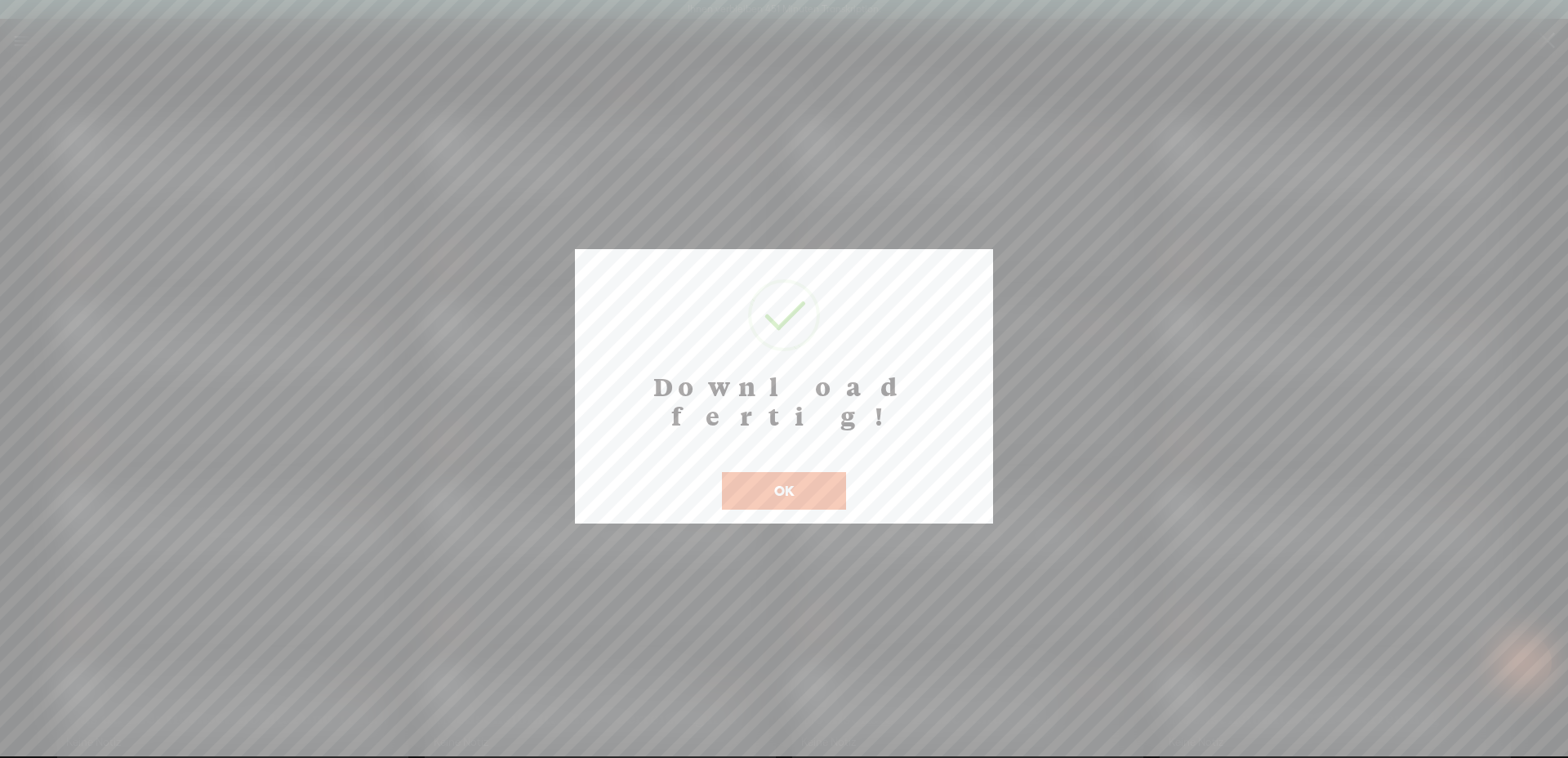
click at [794, 472] on button "OK" at bounding box center [784, 491] width 124 height 38
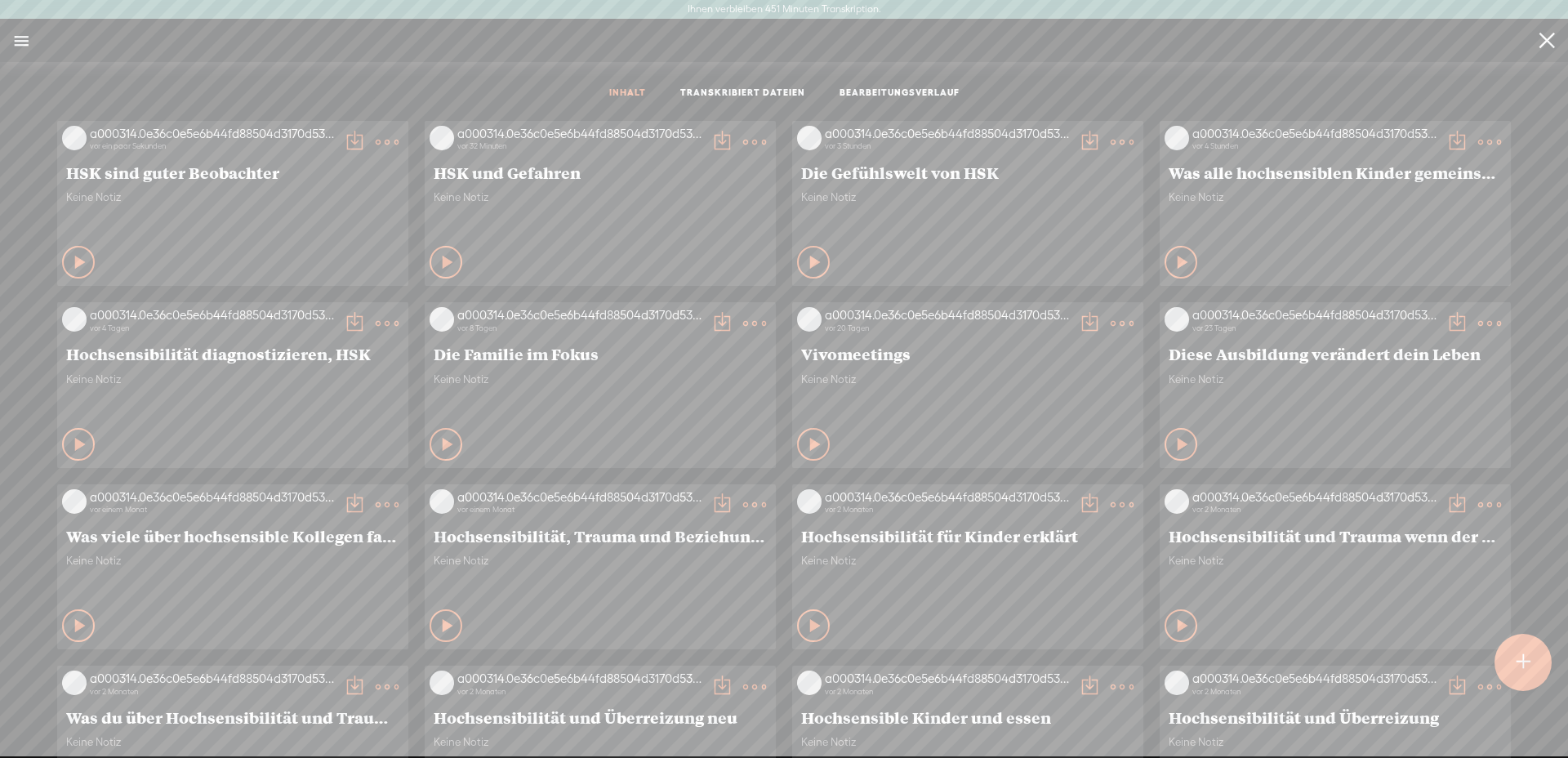
click at [21, 39] on link at bounding box center [21, 40] width 42 height 42
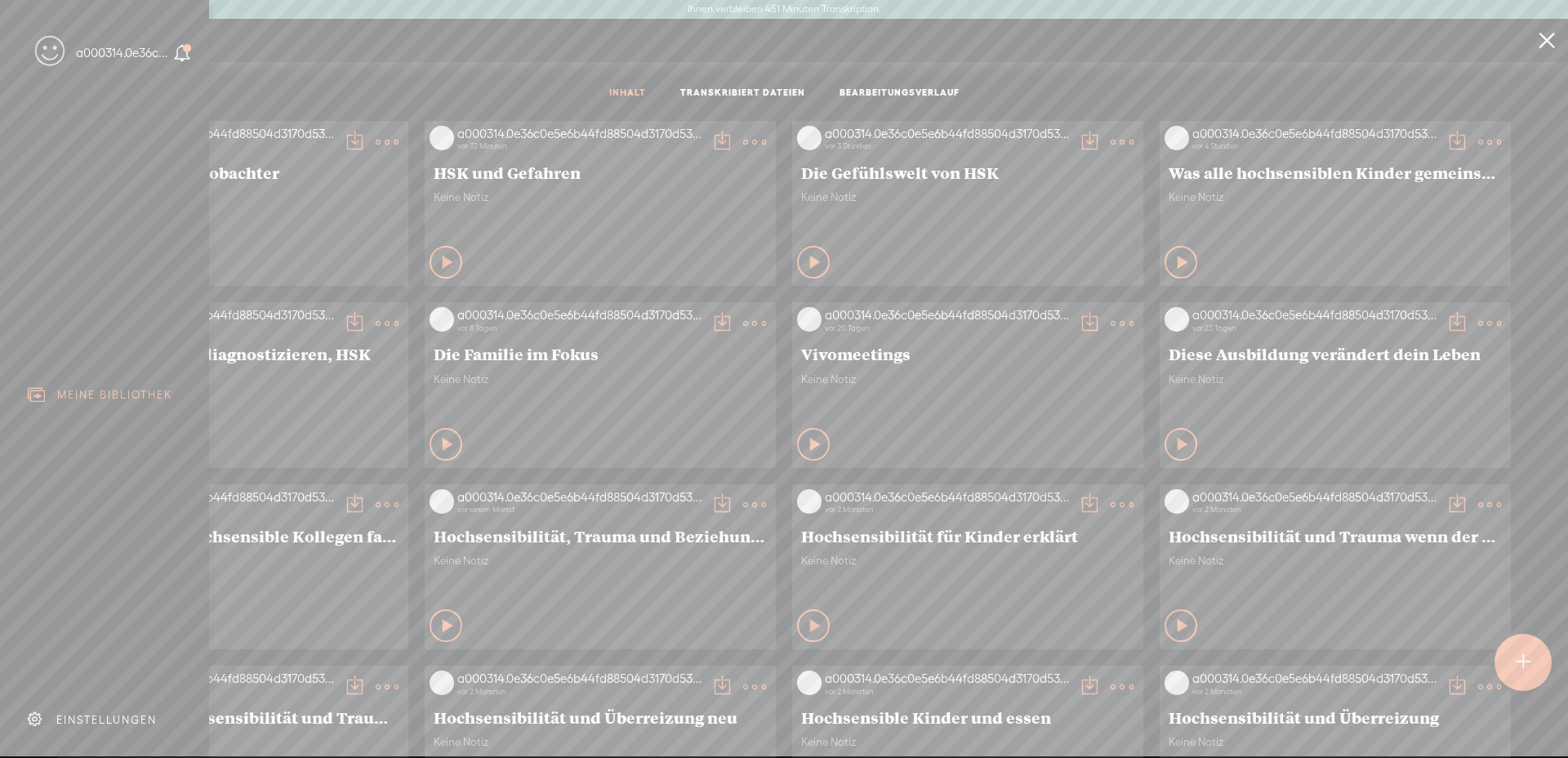
click at [129, 55] on font "a000314.0e36c0e5e6b44fd88504d3170d531385.1137" at bounding box center [216, 53] width 281 height 14
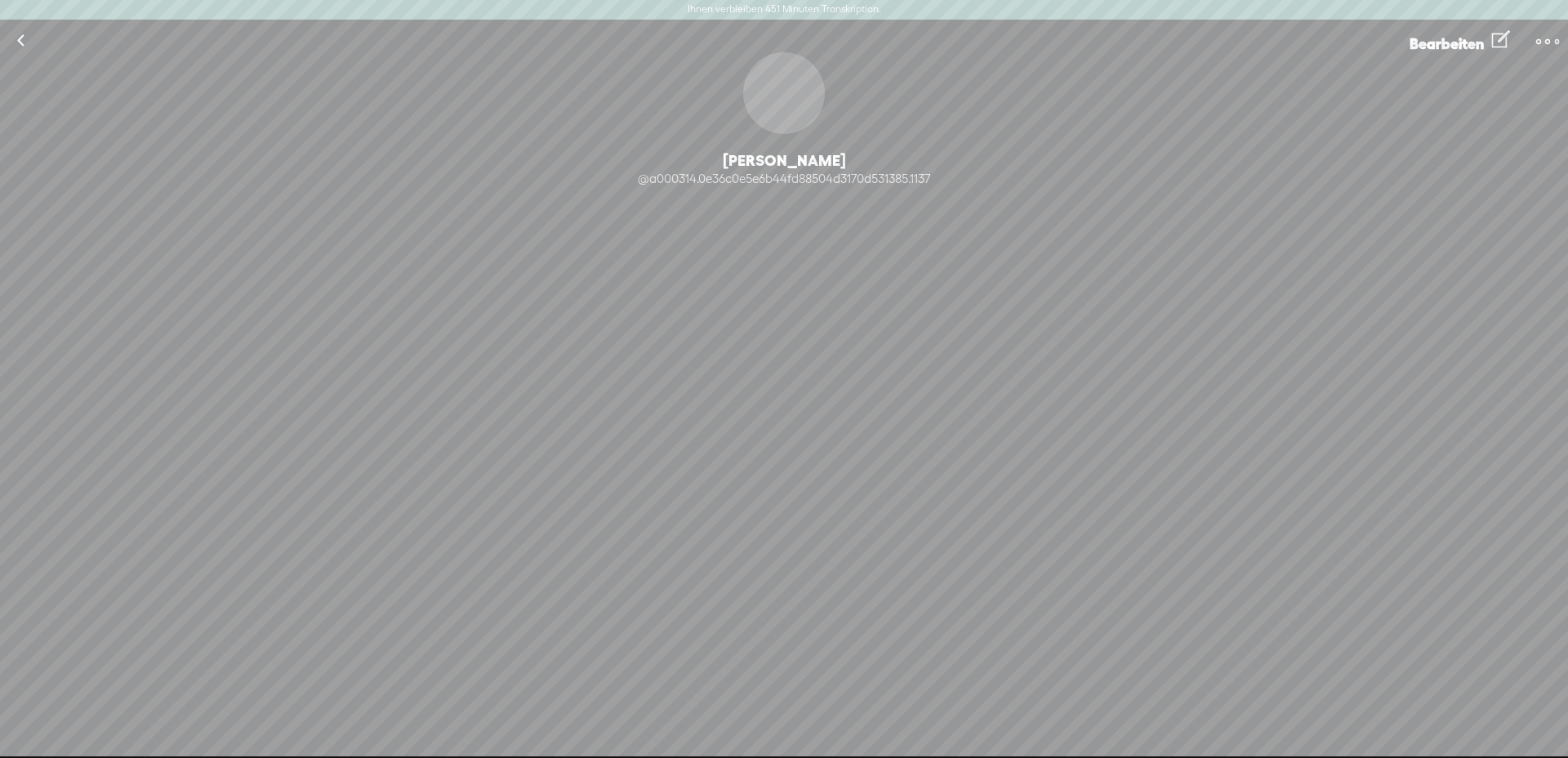
click at [15, 46] on link at bounding box center [20, 40] width 40 height 42
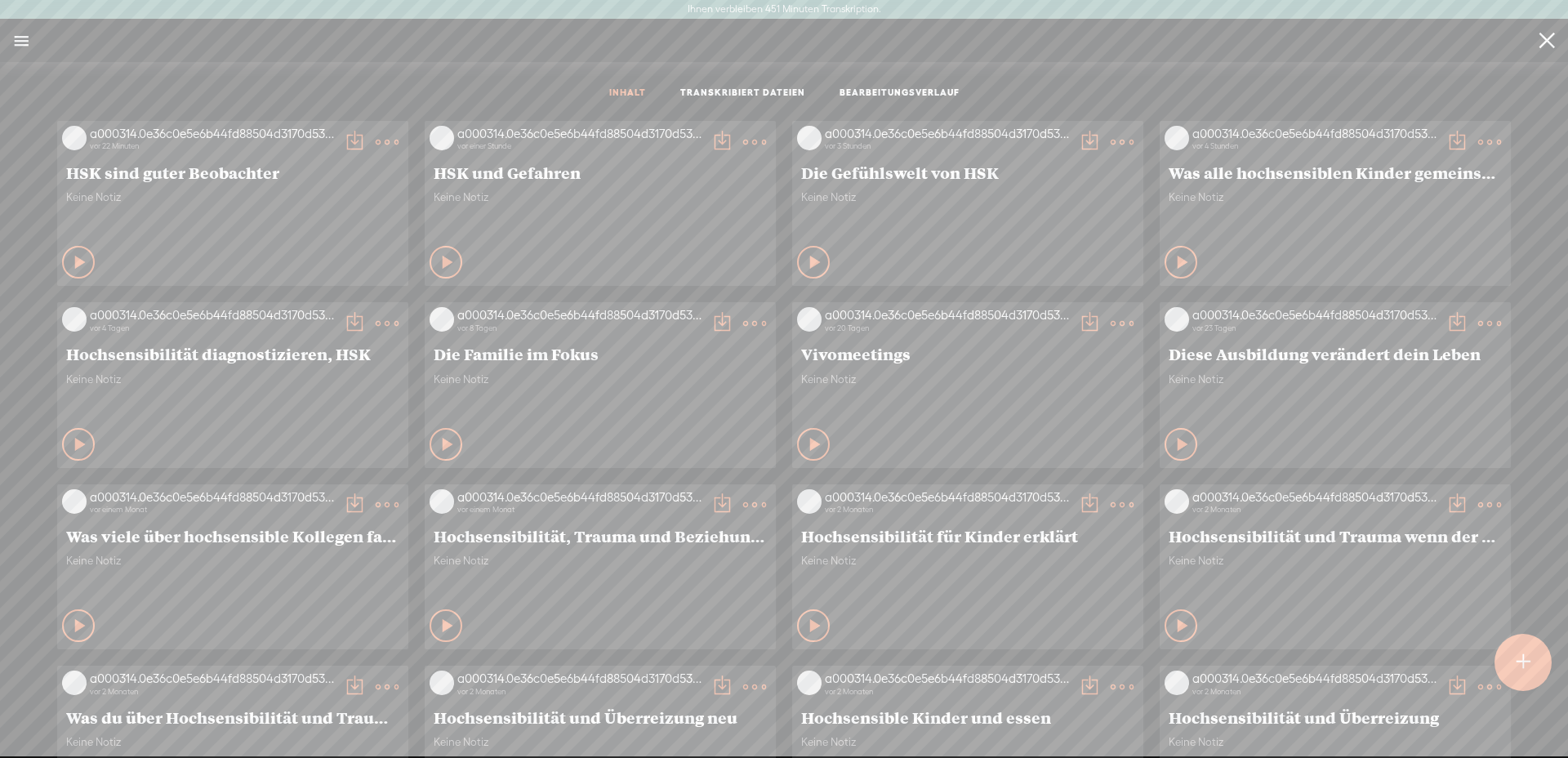
click at [25, 36] on link at bounding box center [21, 40] width 42 height 42
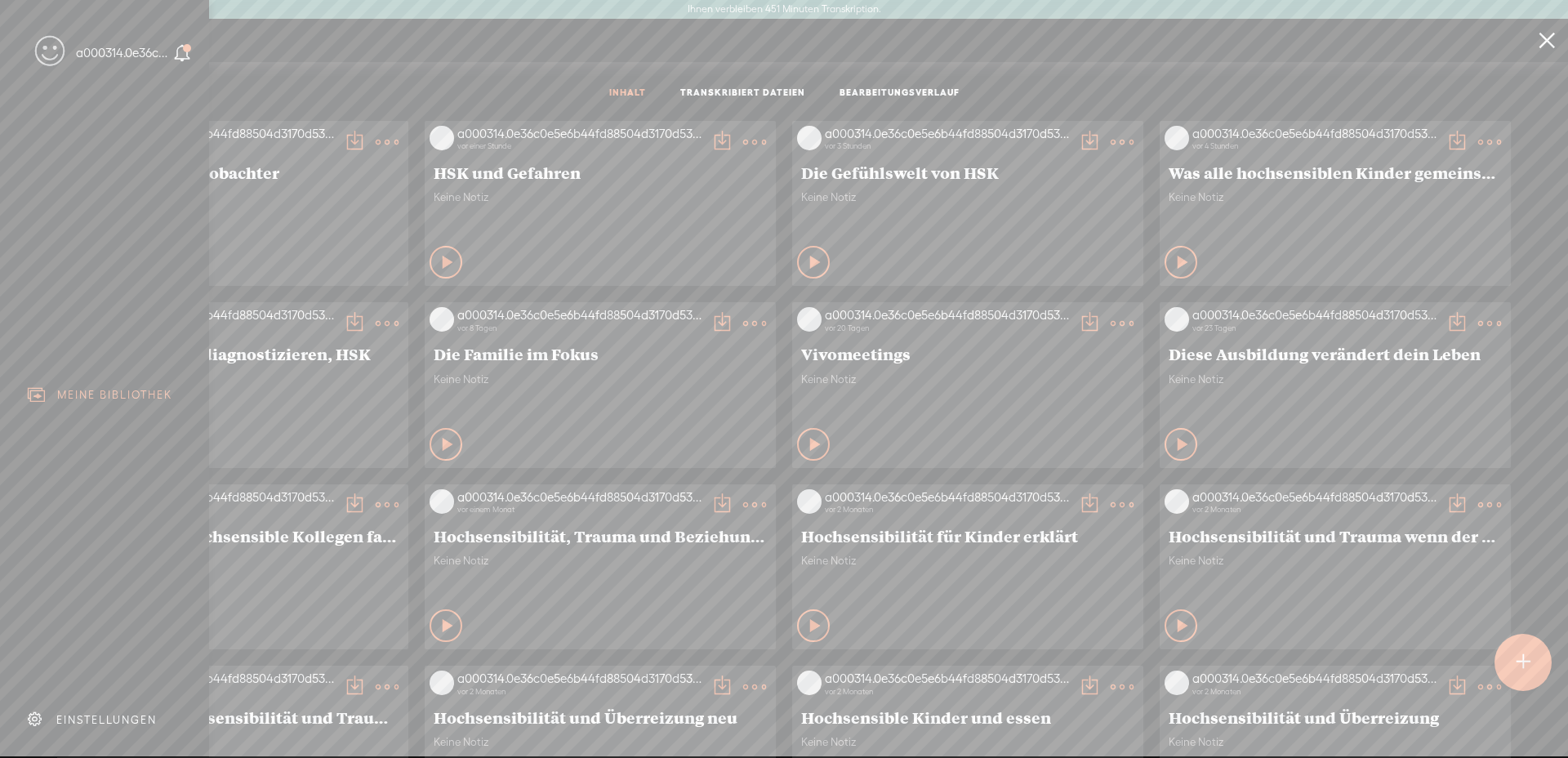
click at [111, 714] on font "EINSTELLUNGEN" at bounding box center [106, 719] width 100 height 12
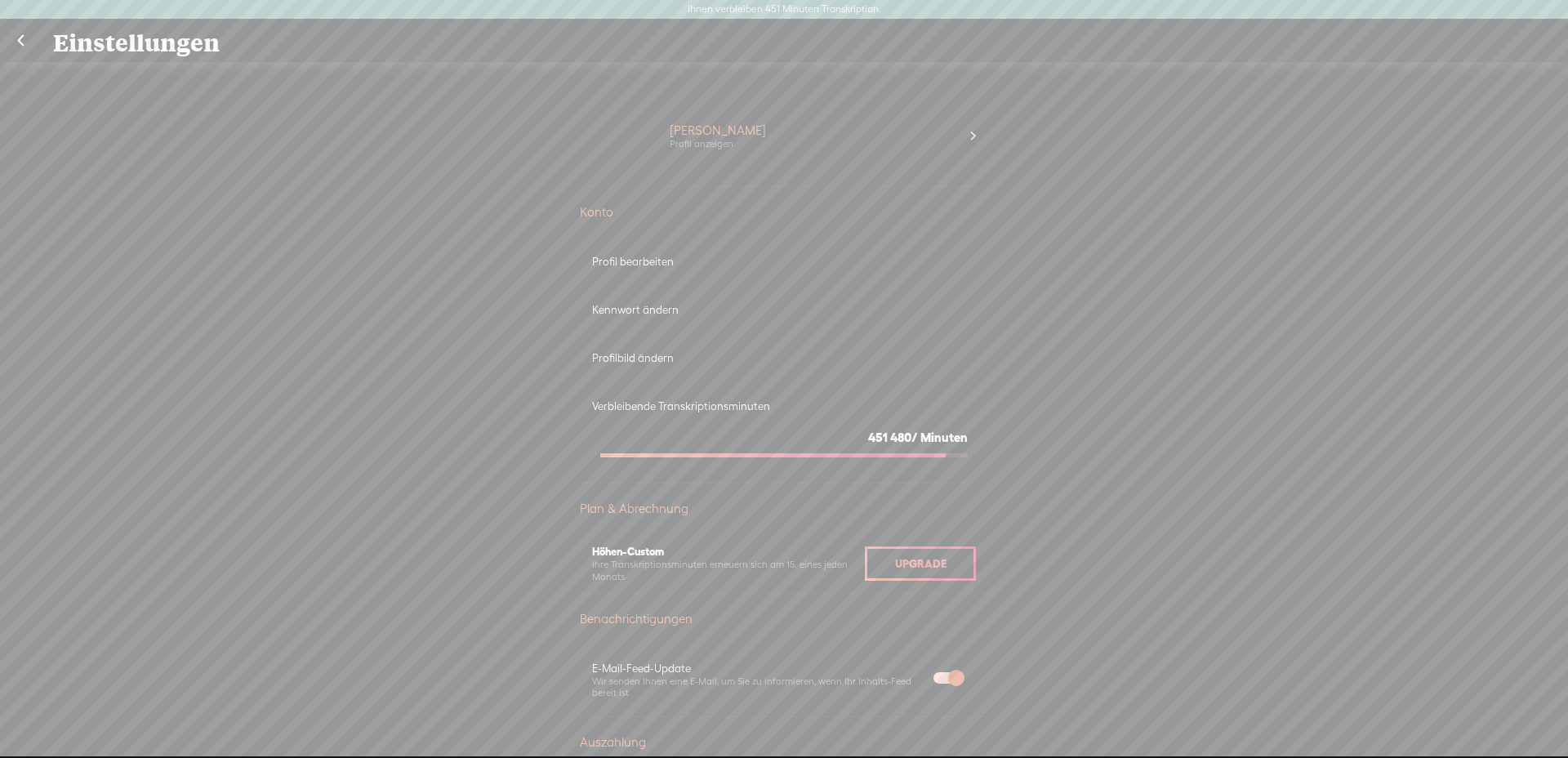
scroll to position [1, 0]
click at [693, 404] on font "Verbleibende Transkriptionsminuten" at bounding box center [682, 405] width 178 height 12
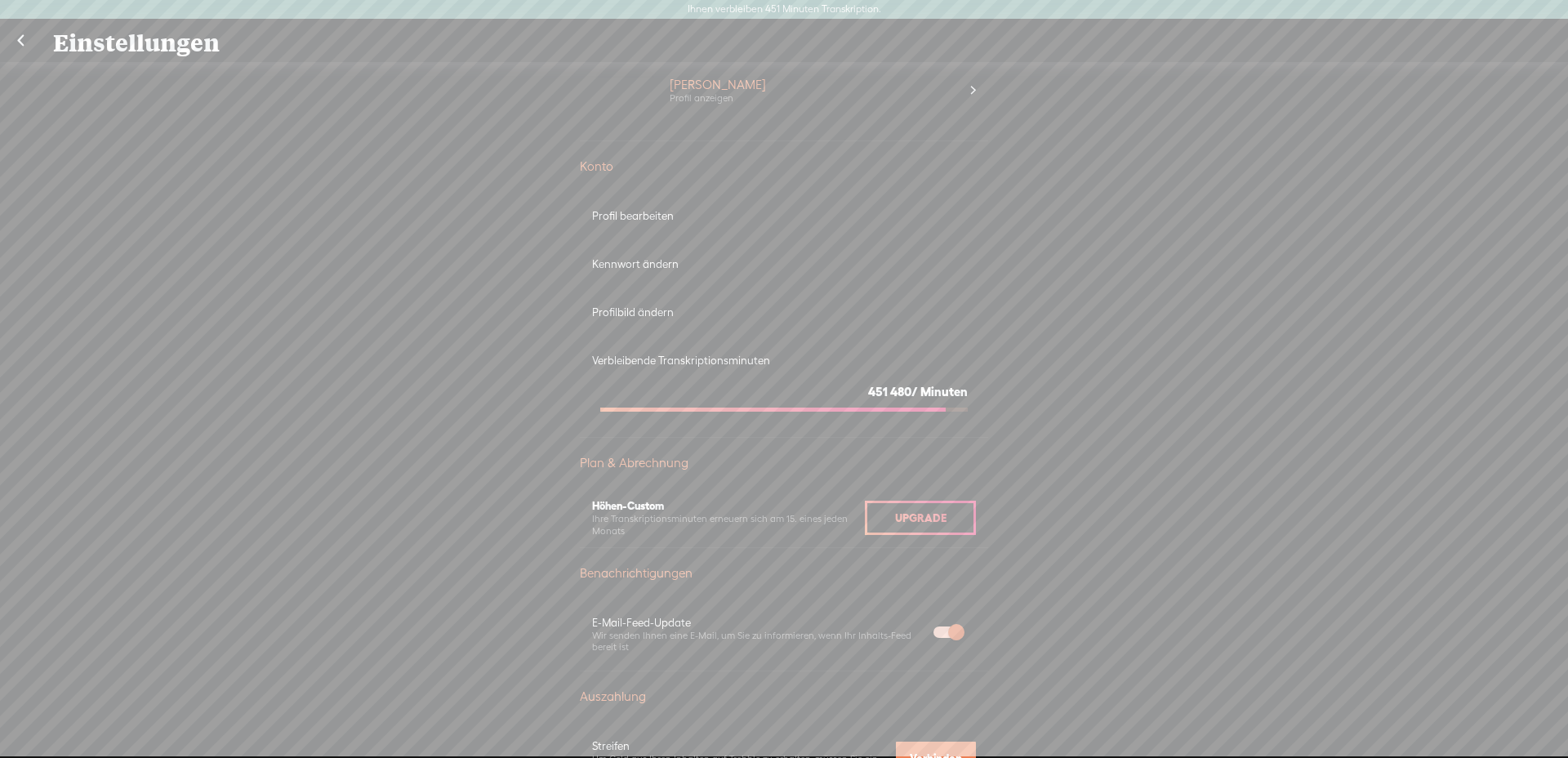
scroll to position [0, 0]
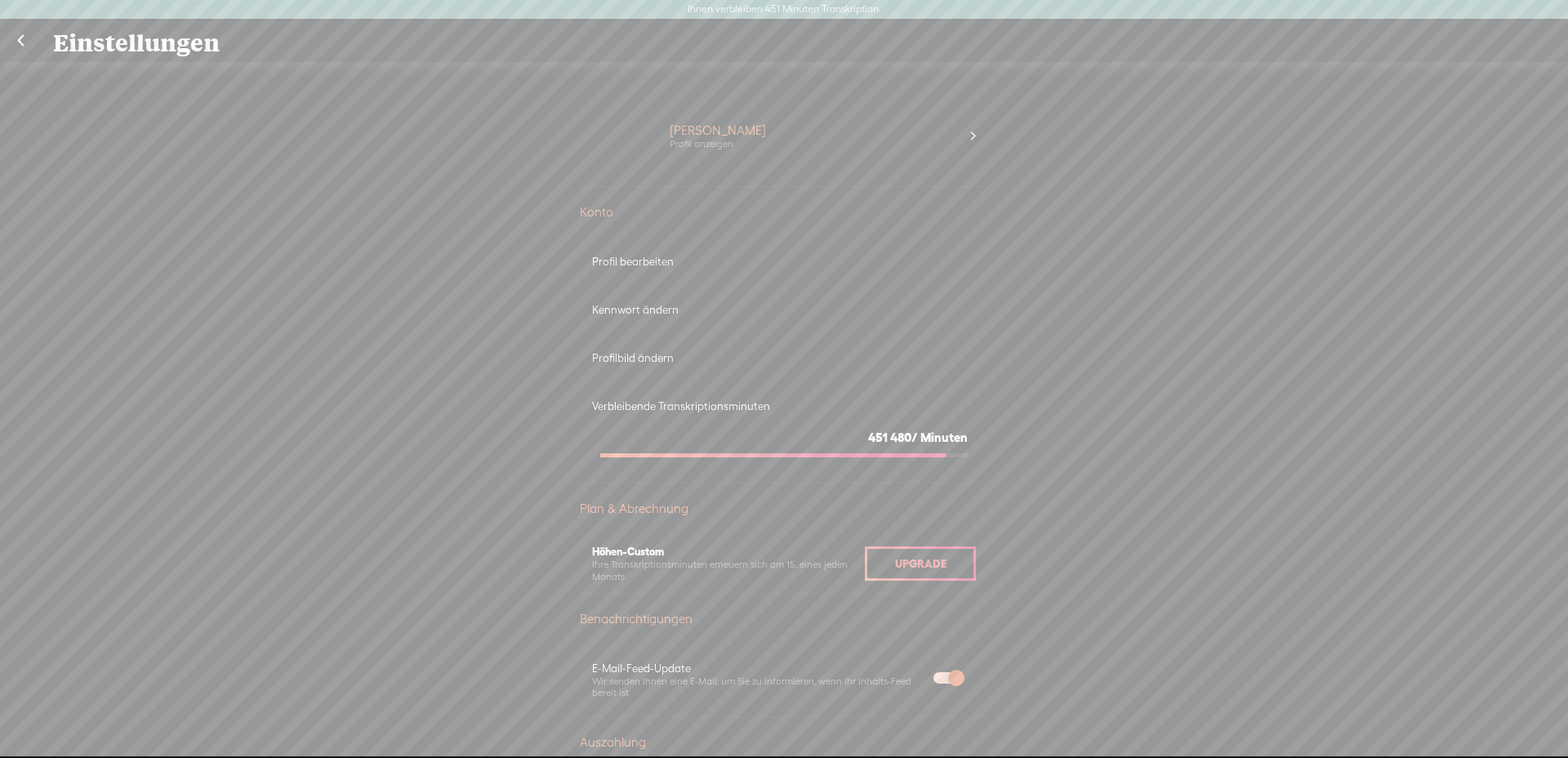
click at [15, 44] on link at bounding box center [20, 40] width 40 height 42
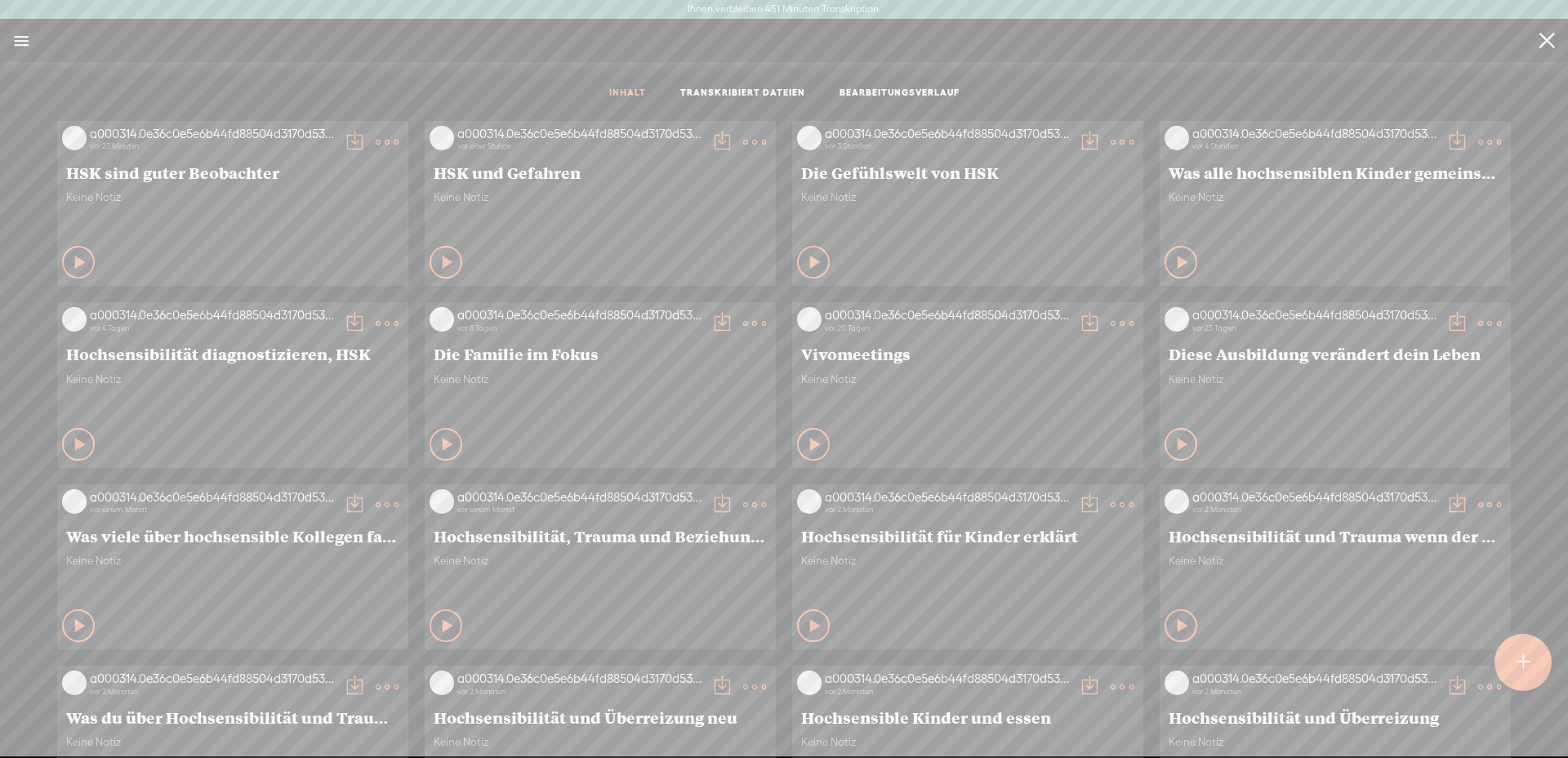
click at [1521, 665] on t at bounding box center [1523, 662] width 14 height 36
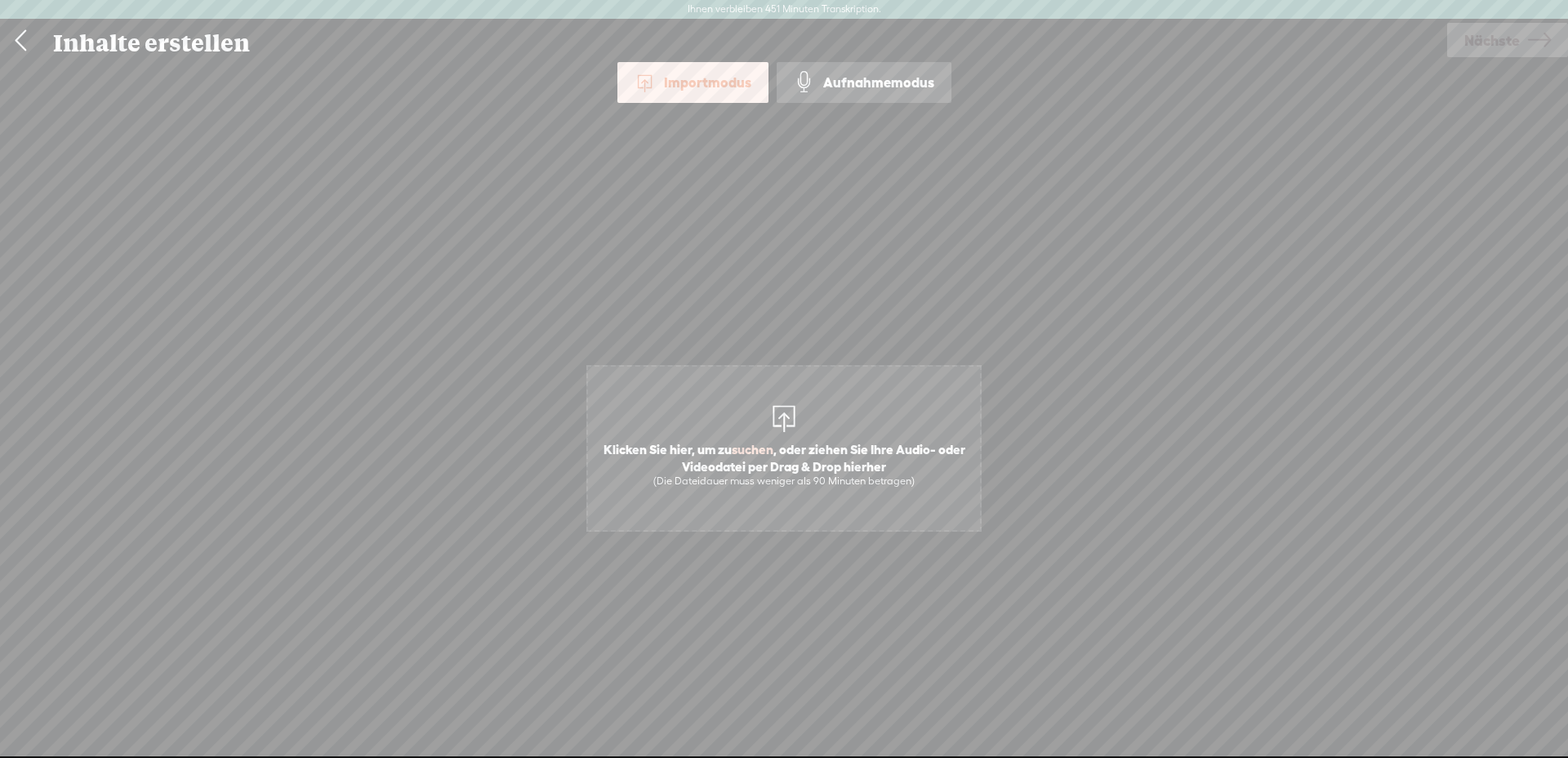
click at [789, 435] on span "Klicken Sie hier, um zu suchen , oder ziehen Sie Ihre Audio- oder Videodatei pe…" at bounding box center [784, 464] width 392 height 63
click at [1493, 40] on font "Nächste" at bounding box center [1492, 40] width 55 height 17
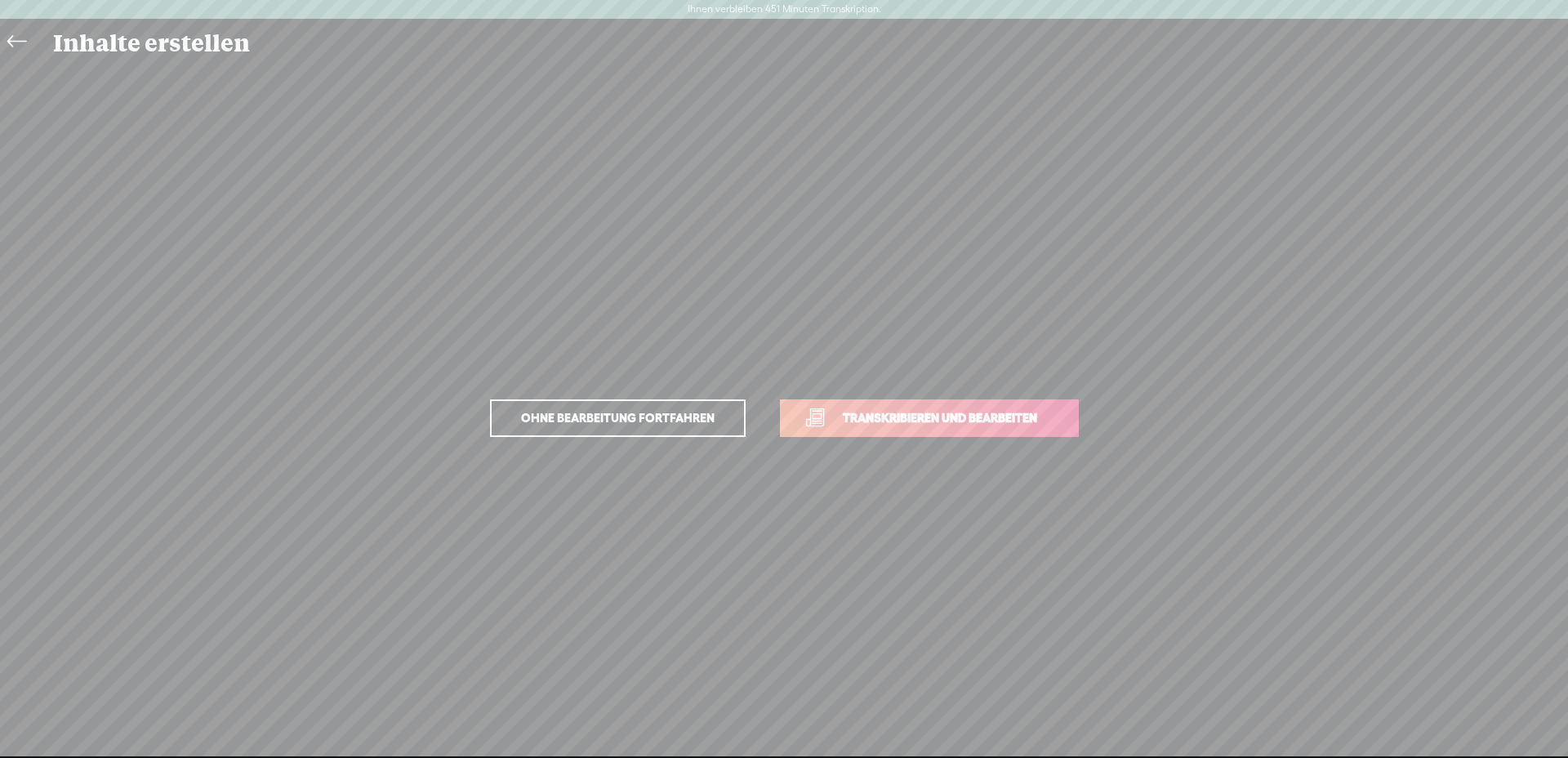
click at [917, 426] on span "Transkribieren und bearbeiten" at bounding box center [940, 418] width 229 height 19
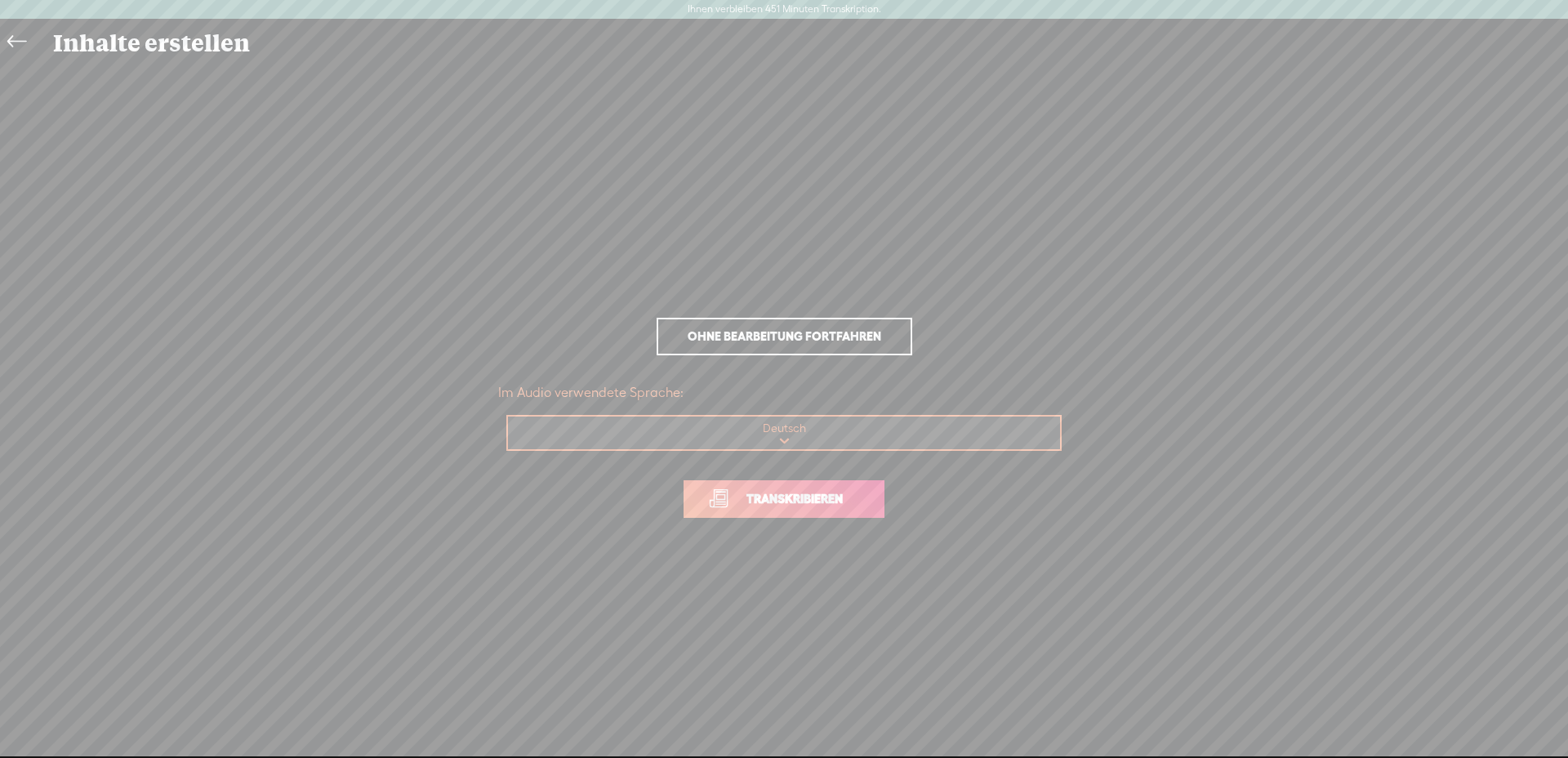
click at [826, 502] on font "Transkribieren" at bounding box center [794, 499] width 97 height 14
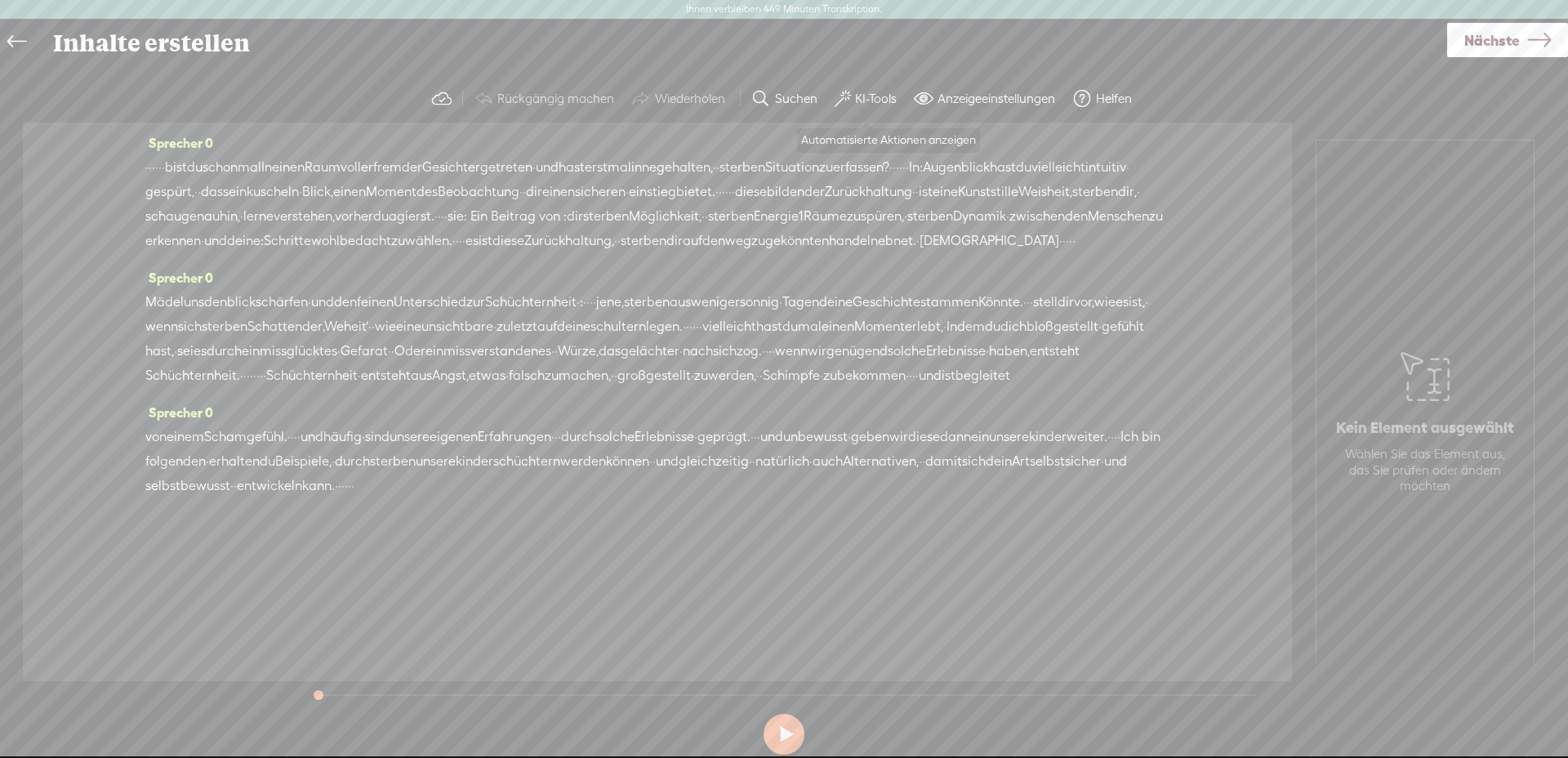
click at [882, 99] on font "KI-Tools" at bounding box center [876, 98] width 41 height 14
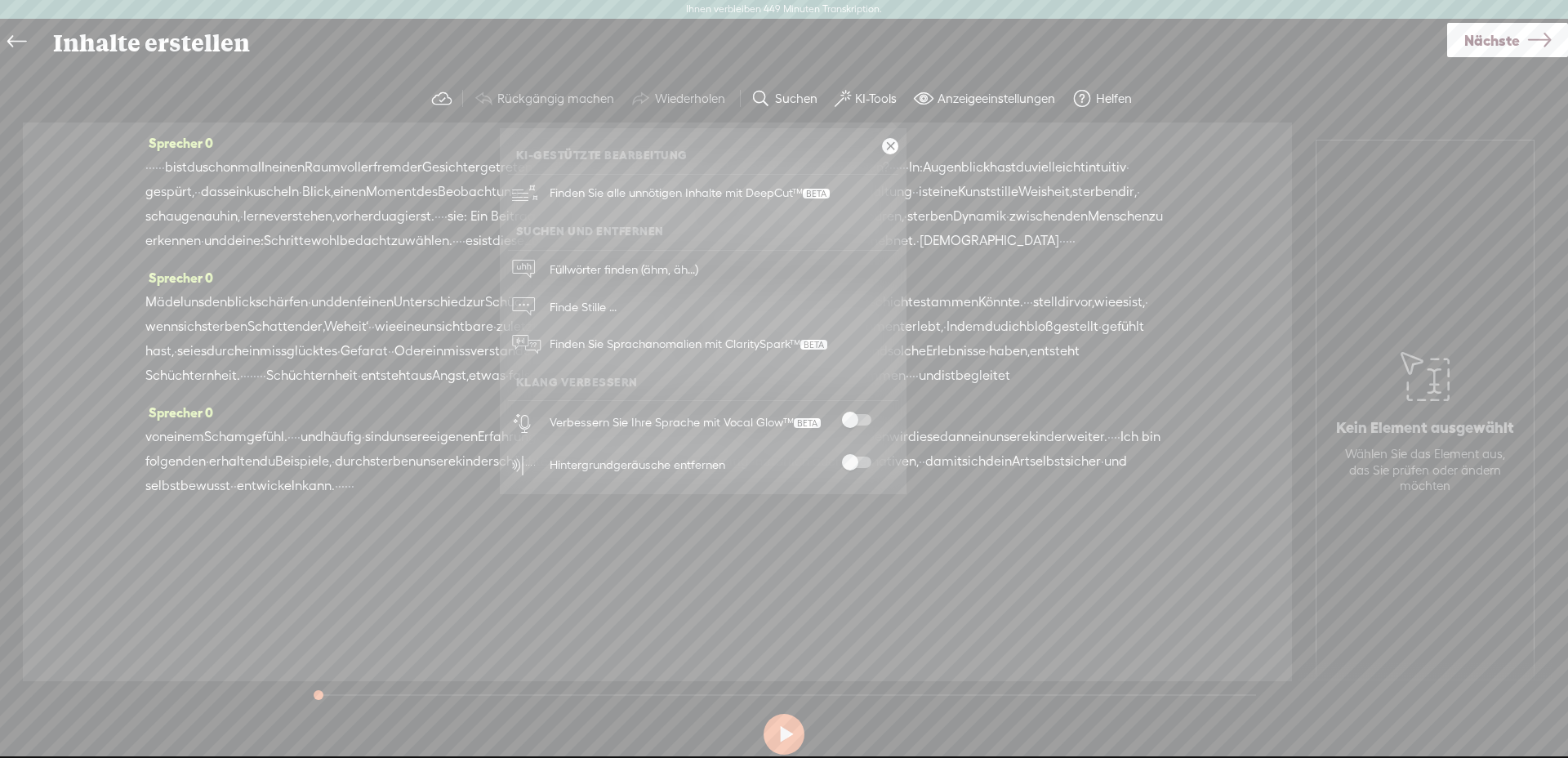
click at [860, 424] on span at bounding box center [856, 420] width 29 height 11
click at [869, 463] on span at bounding box center [856, 462] width 29 height 11
click at [1206, 128] on div "Sprecher 0 · · · · · · bist du schon mal In einen Raum voller fremder Gesichter…" at bounding box center [657, 401] width 1269 height 559
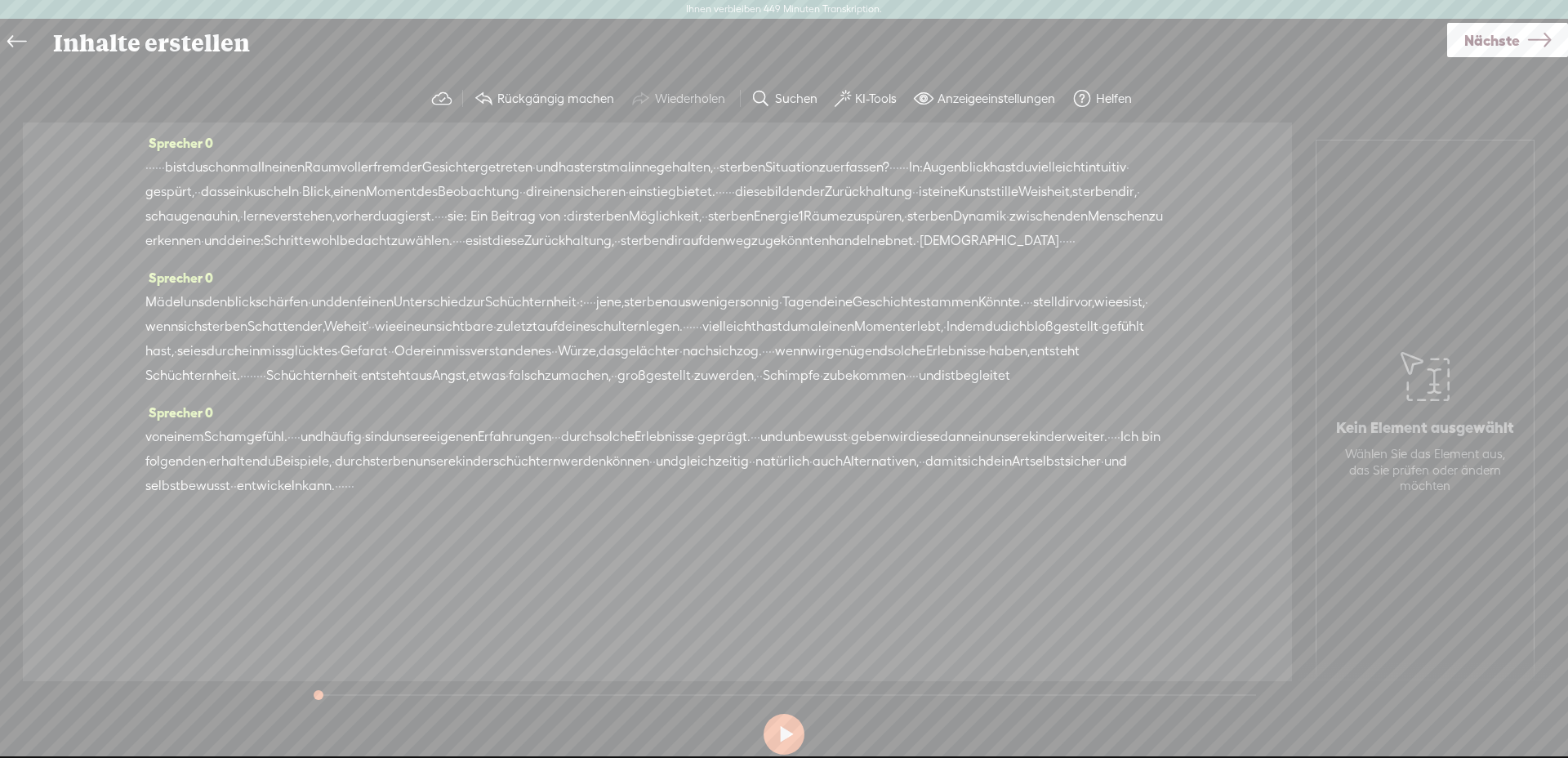
click at [861, 100] on font "KI-Tools" at bounding box center [876, 98] width 41 height 14
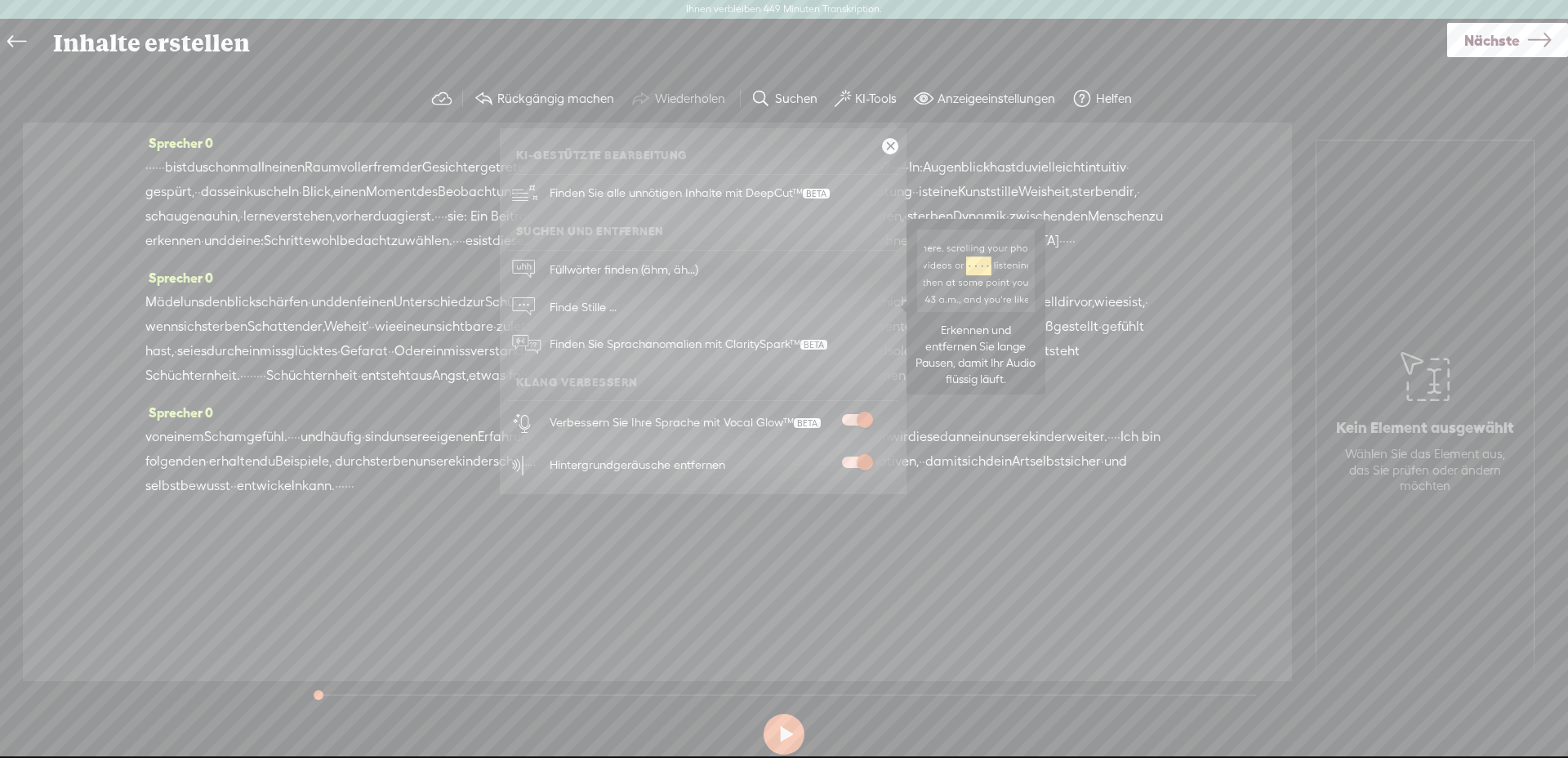
click at [583, 297] on span "Finde Stille ..." at bounding box center [583, 306] width 79 height 37
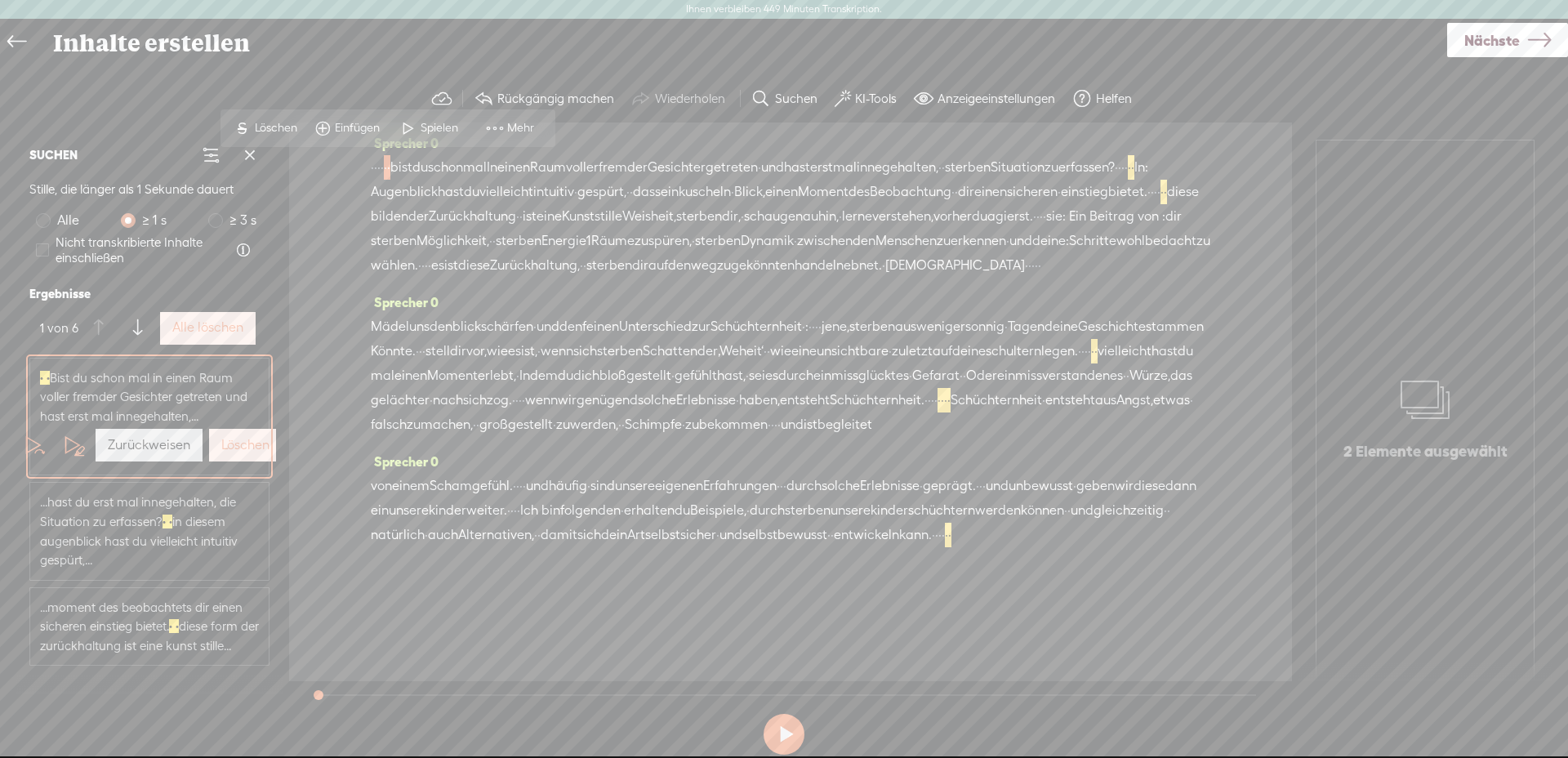
click at [217, 322] on font "Alle löschen" at bounding box center [208, 327] width 71 height 16
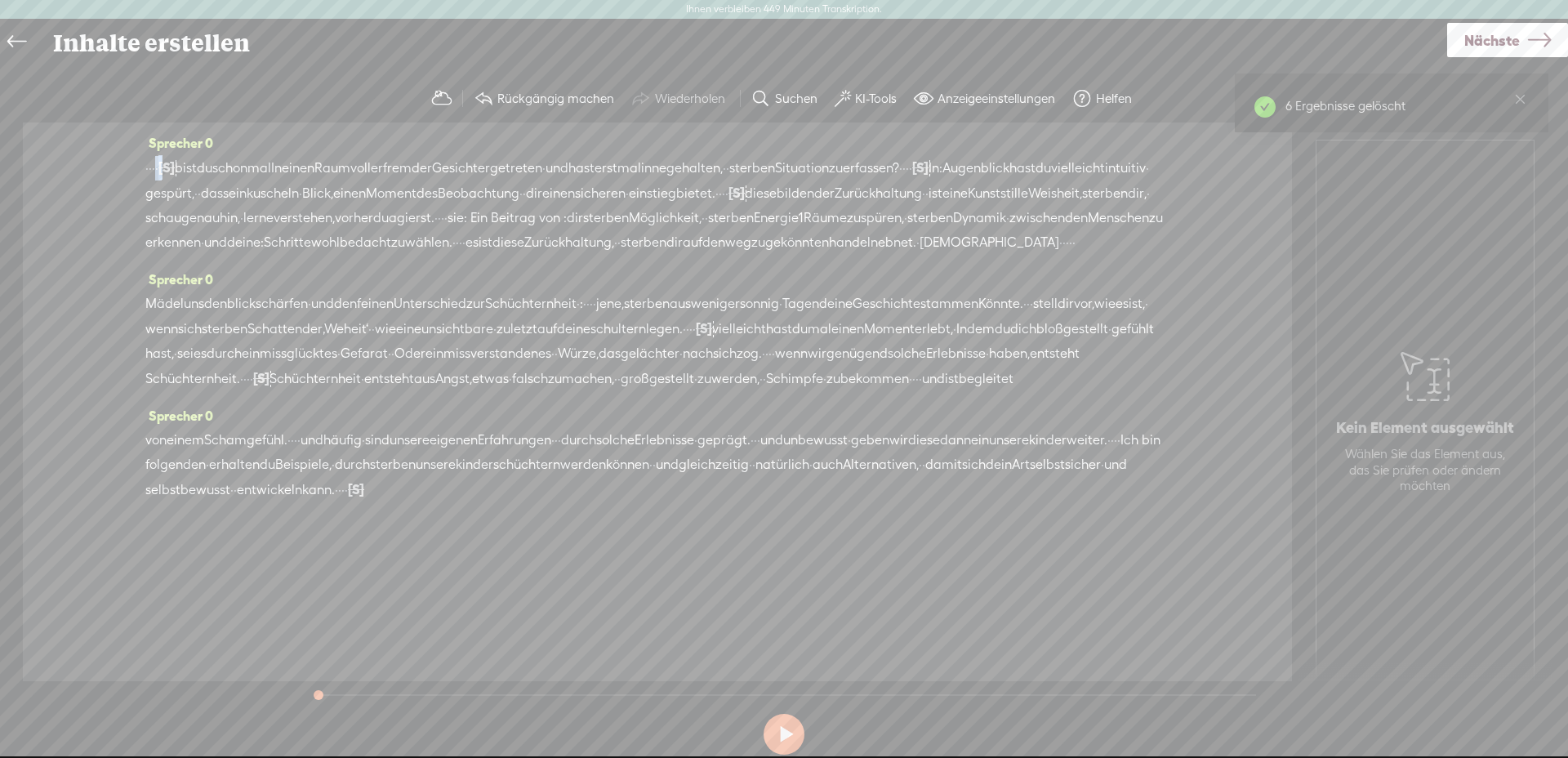
drag, startPoint x: 163, startPoint y: 173, endPoint x: 154, endPoint y: 172, distance: 9.1
click at [154, 172] on div "· · · · [S] · · bist du schon mal In einen Raum voller fremder Gesichter getret…" at bounding box center [657, 205] width 1024 height 100
click at [165, 162] on font "[S]" at bounding box center [166, 167] width 16 height 15
drag, startPoint x: 163, startPoint y: 163, endPoint x: 125, endPoint y: 165, distance: 38.1
click at [125, 164] on div "Sprecher 0 · · · · [S] · · bist du schon mal In einen Raum voller fremder Gesic…" at bounding box center [657, 401] width 1269 height 559
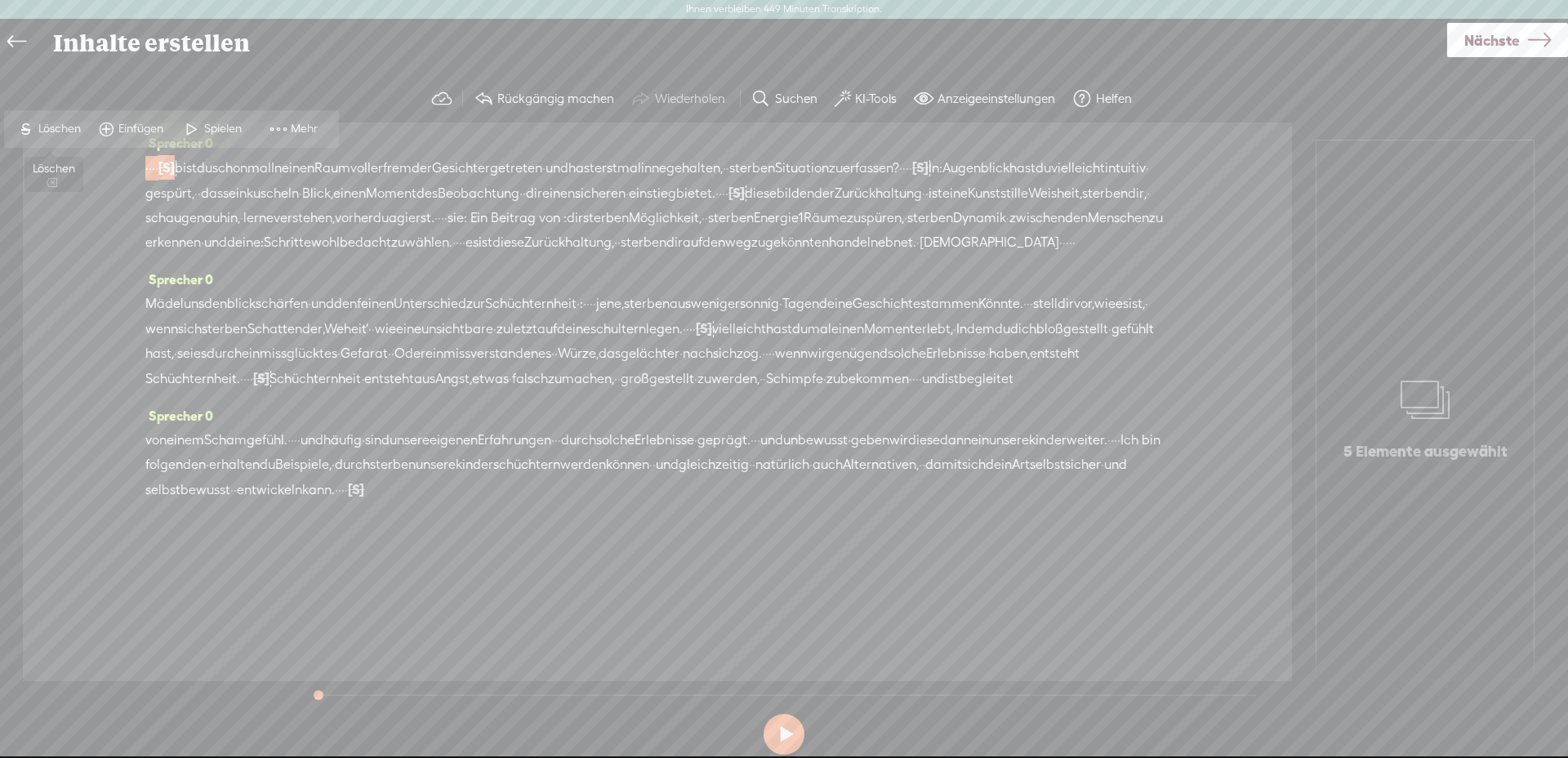
click at [68, 126] on font "Löschen" at bounding box center [59, 129] width 42 height 13
click at [167, 168] on font "bist" at bounding box center [172, 167] width 22 height 16
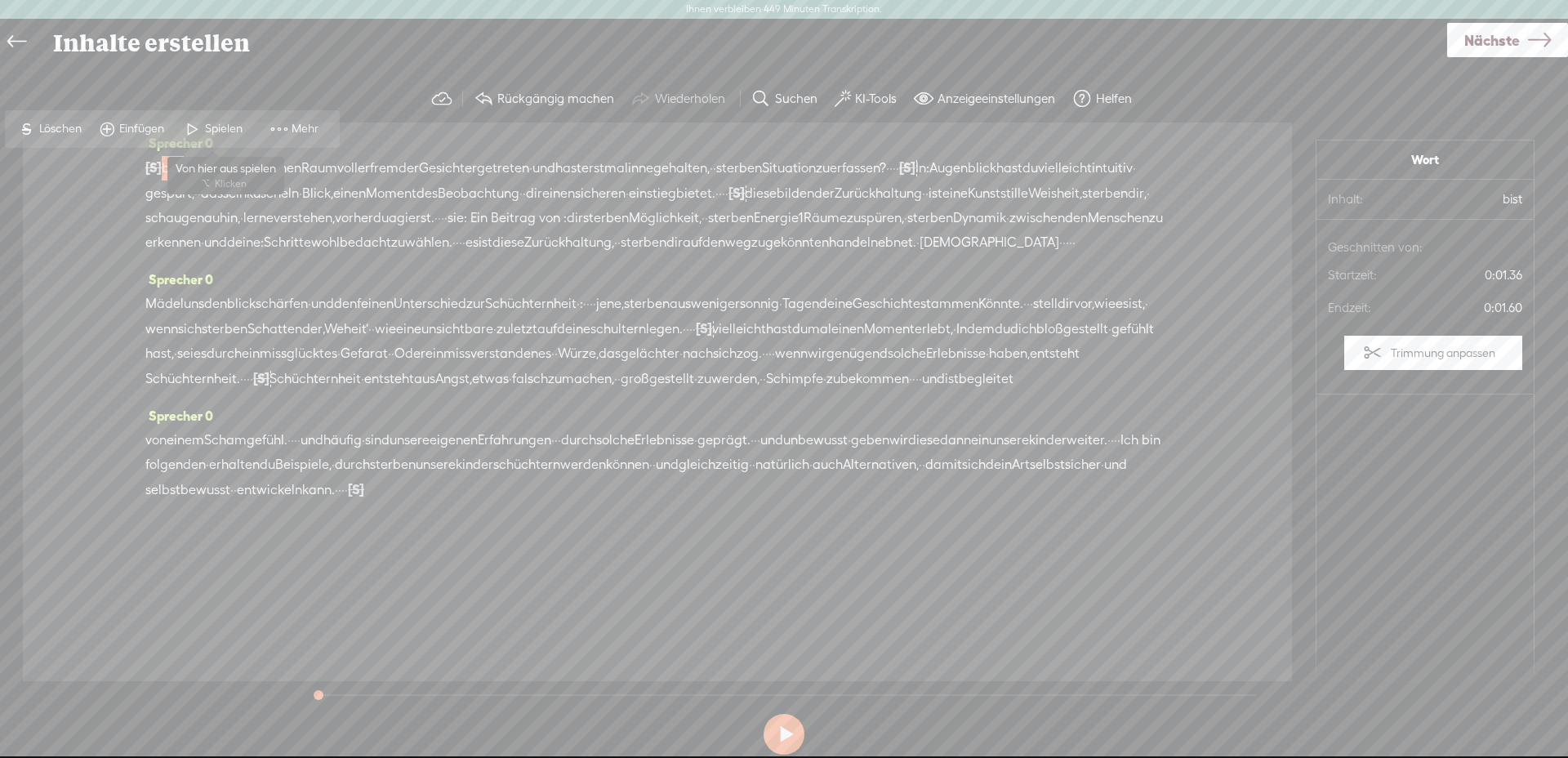
click at [206, 127] on font "Spielen" at bounding box center [223, 129] width 38 height 13
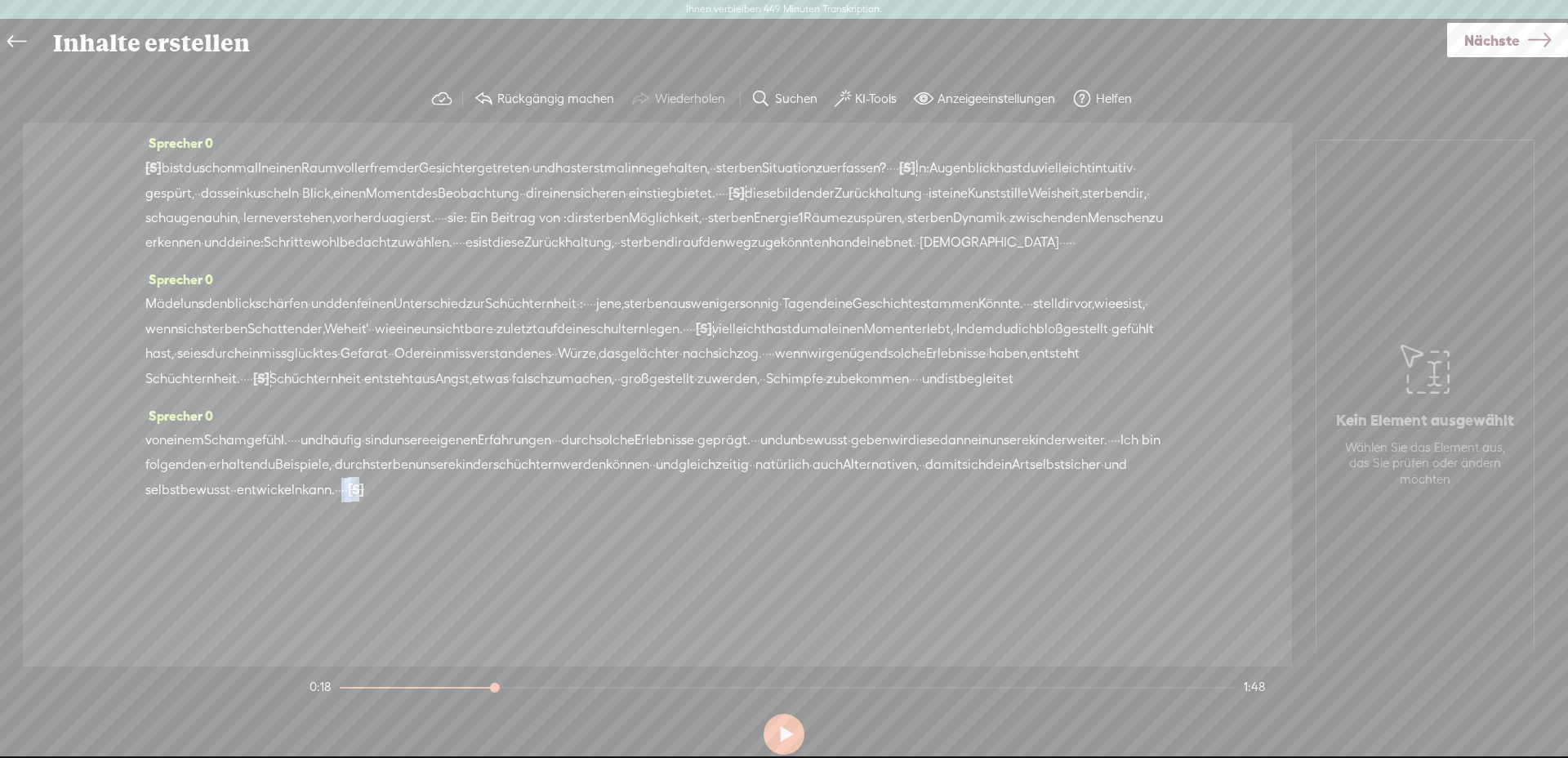
drag, startPoint x: 336, startPoint y: 488, endPoint x: 351, endPoint y: 491, distance: 15.3
click at [351, 491] on div "von einem [GEOGRAPHIC_DATA]. · · · · und häufig · sind unsere eigenen Erfahrung…" at bounding box center [657, 465] width 1024 height 74
click at [234, 447] on font "Löschen" at bounding box center [238, 449] width 42 height 13
click at [211, 490] on font "selbstbewusst" at bounding box center [188, 489] width 85 height 16
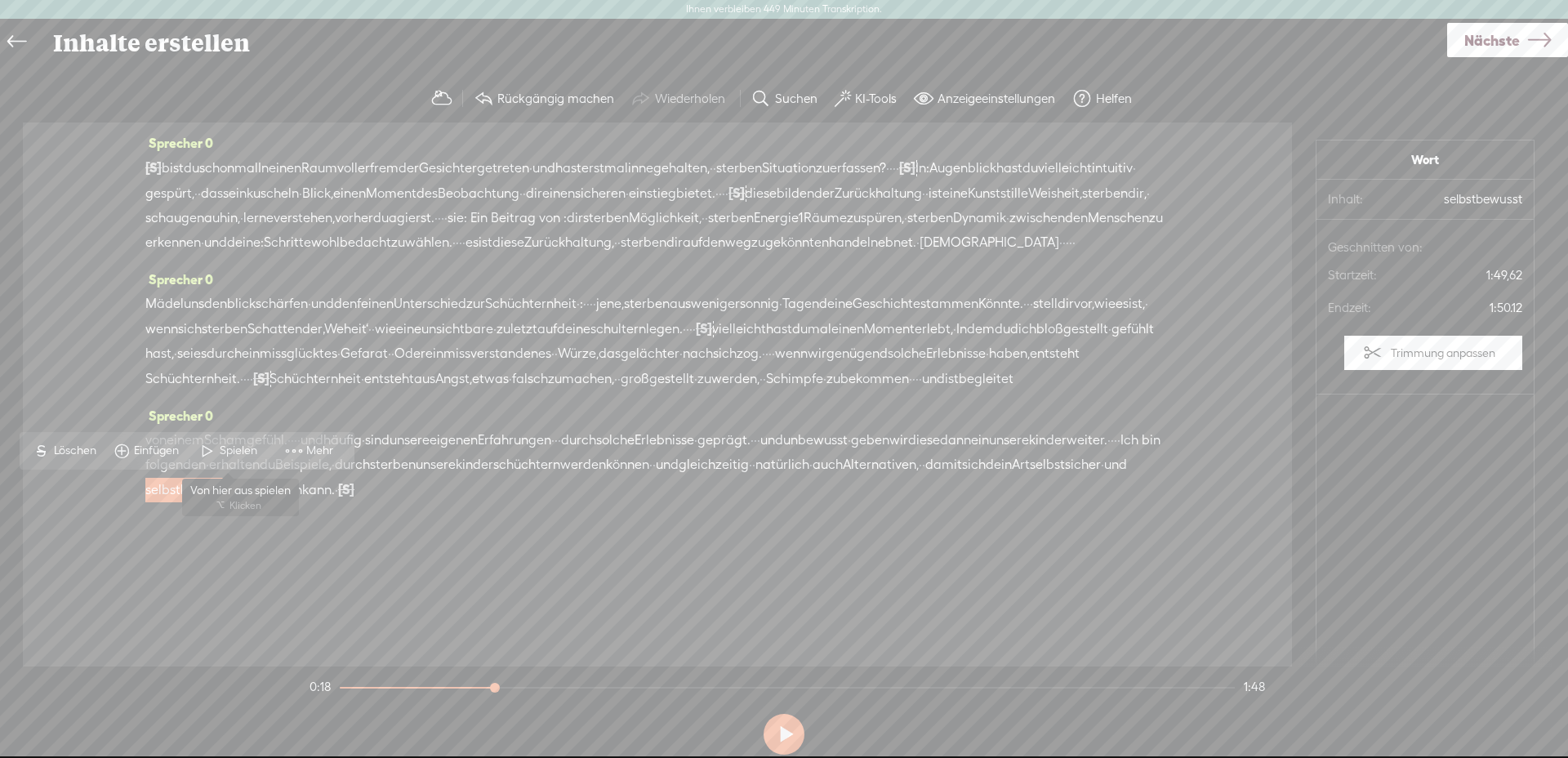
click at [249, 454] on font "Spielen" at bounding box center [238, 450] width 38 height 13
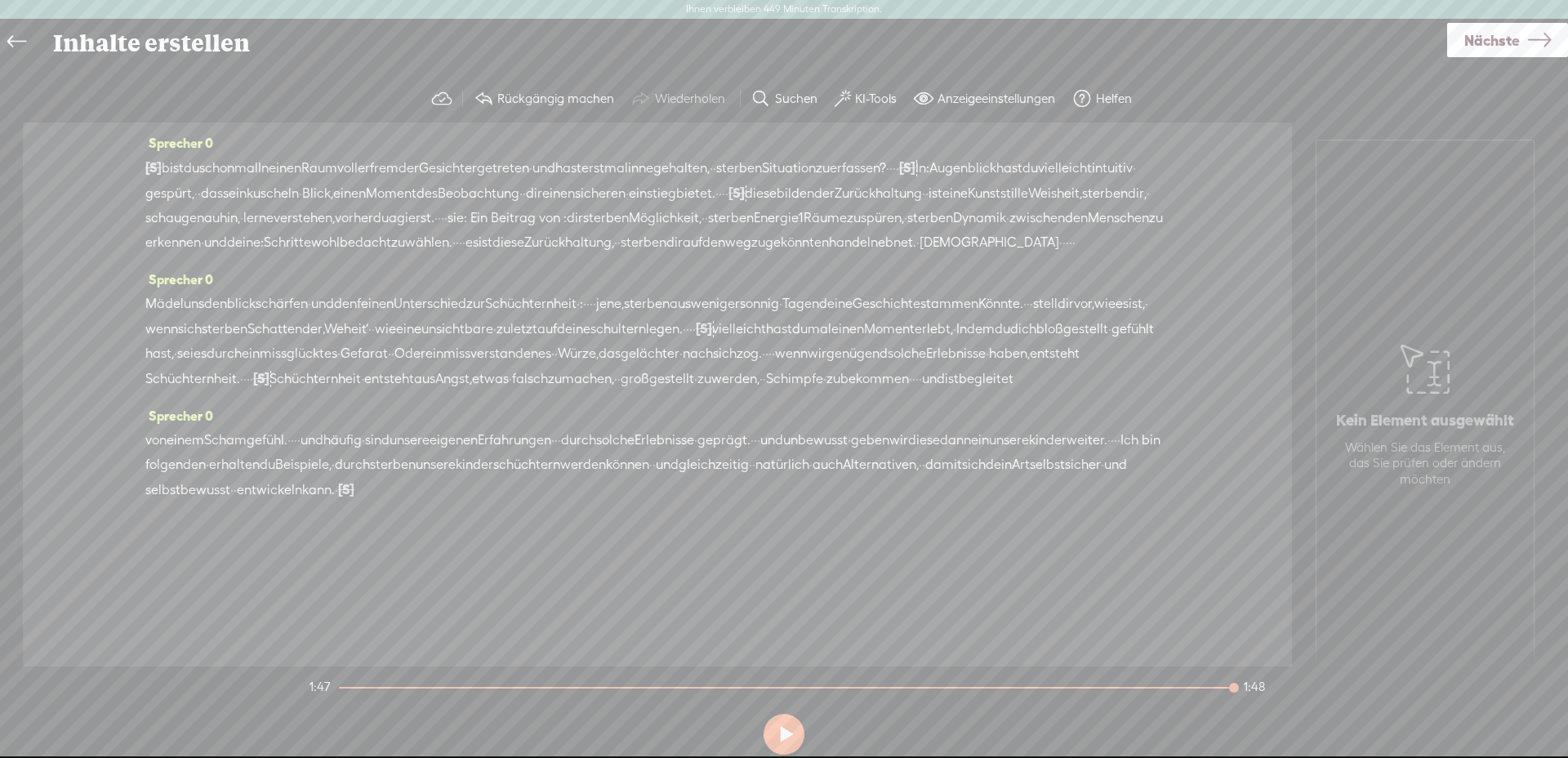
click at [1500, 48] on font "Nächste" at bounding box center [1492, 40] width 55 height 17
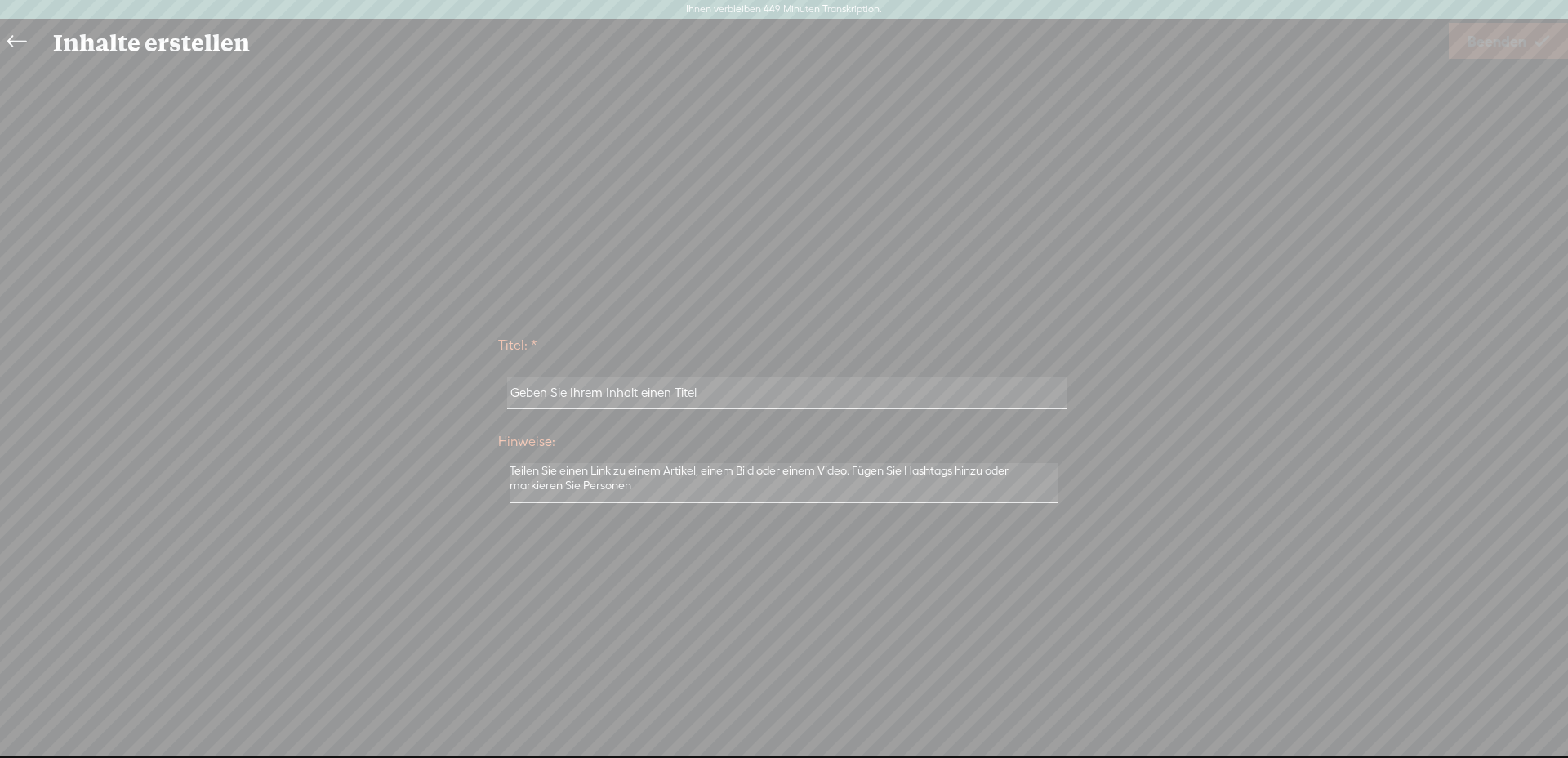
click at [614, 402] on input "text" at bounding box center [787, 393] width 560 height 32
type input "HSK und Schüchternheit"
click at [1505, 39] on font "Beenden" at bounding box center [1497, 41] width 59 height 17
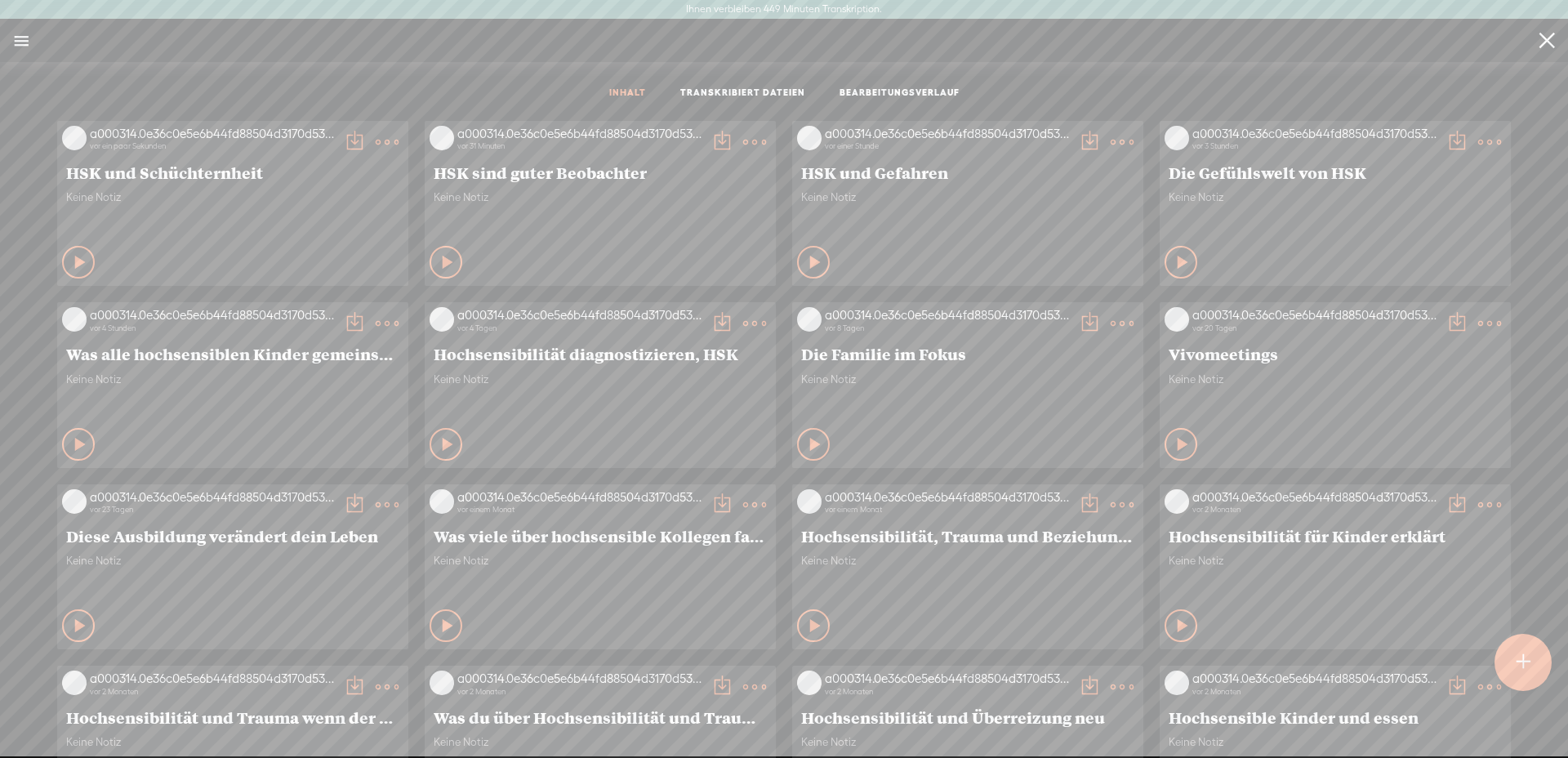
click at [376, 145] on t at bounding box center [387, 142] width 23 height 23
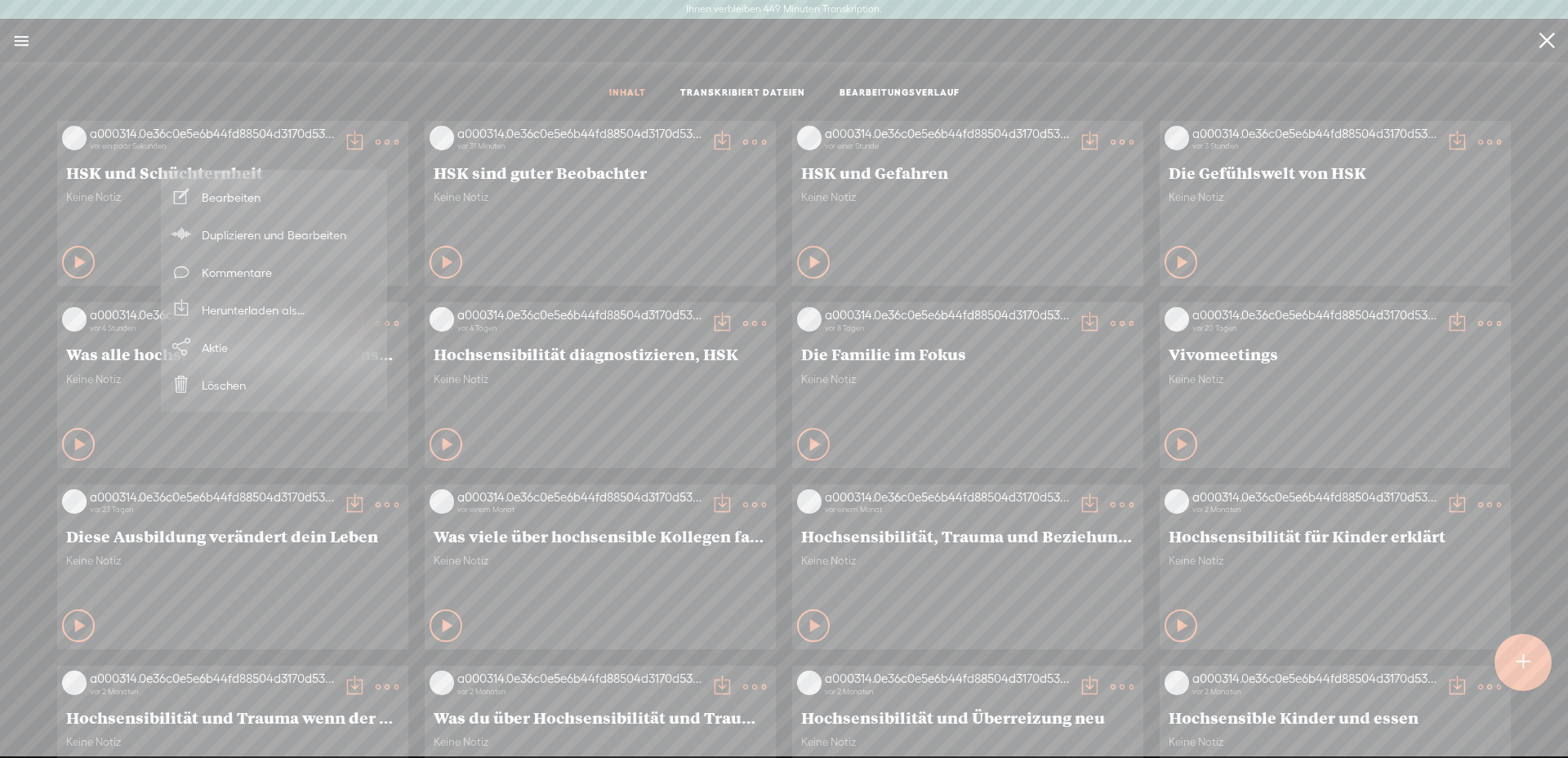
click at [268, 309] on font "Herunterladen als..." at bounding box center [254, 310] width 103 height 14
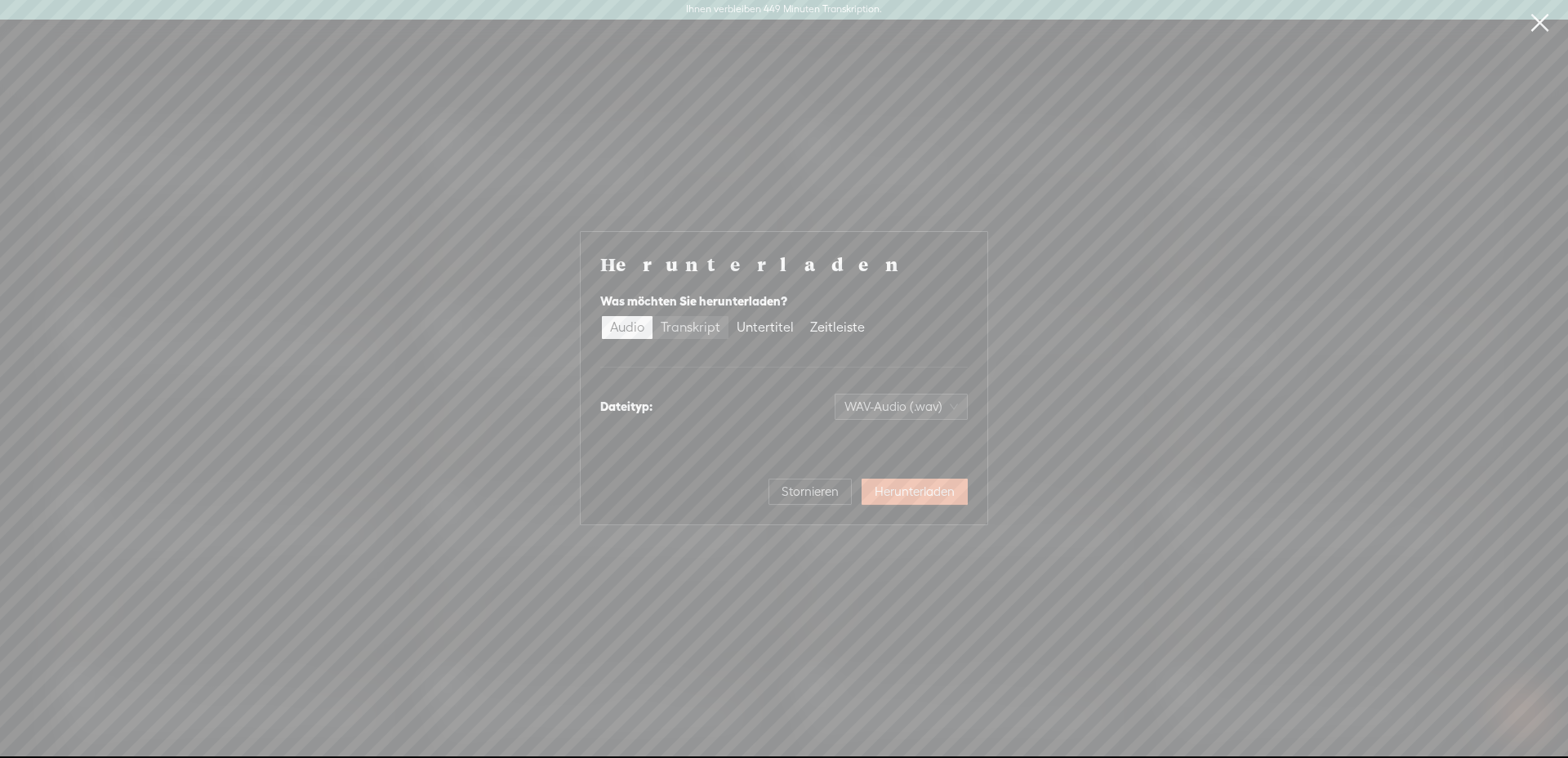
click at [692, 330] on font "Transkript" at bounding box center [691, 327] width 60 height 16
click at [653, 317] on input "Transkript" at bounding box center [653, 317] width 0 height 0
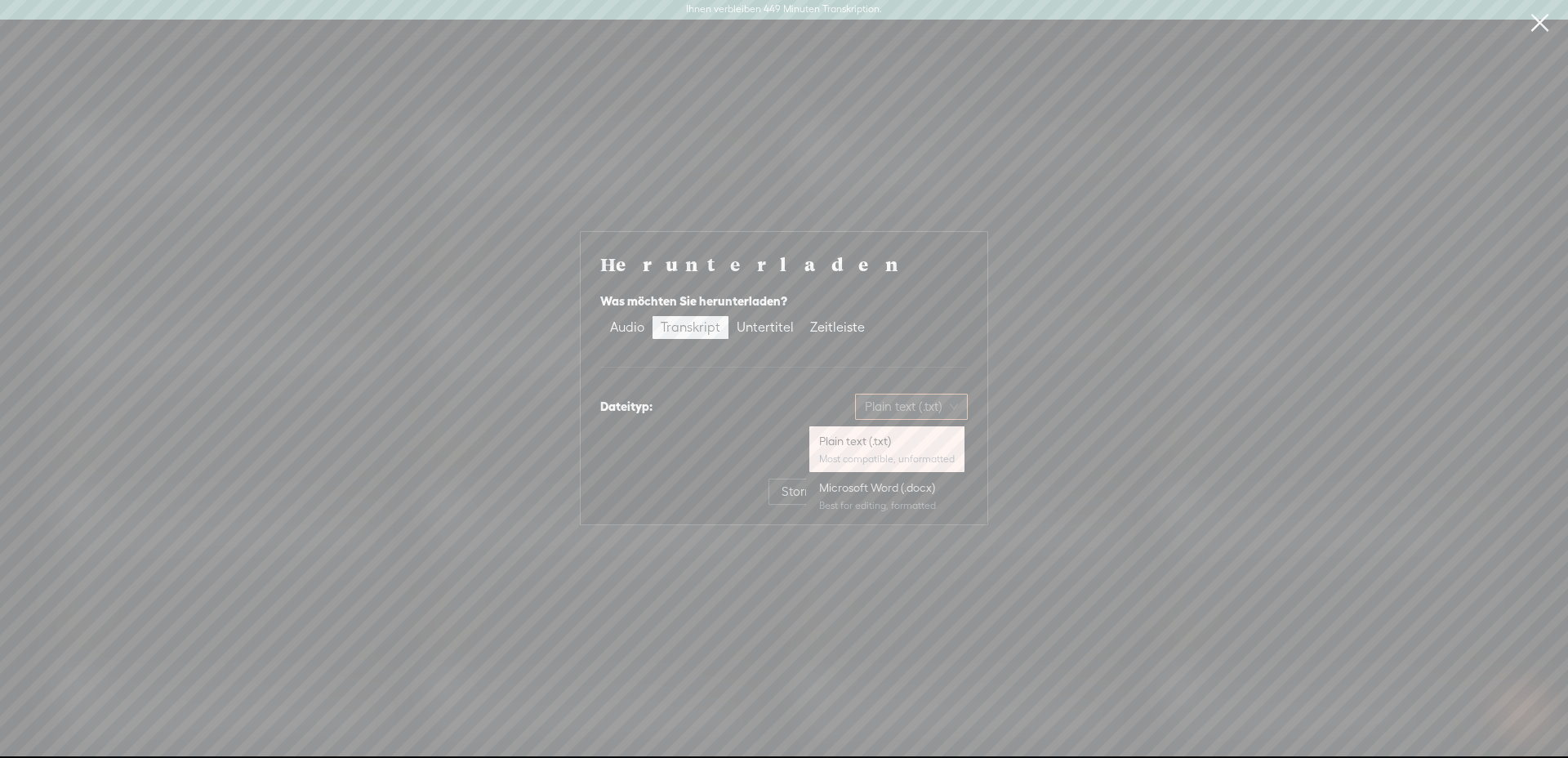
click at [922, 406] on span "Plain text (.txt)" at bounding box center [911, 407] width 93 height 24
click at [626, 333] on font "Audio" at bounding box center [627, 327] width 35 height 16
click at [602, 317] on input "Audio" at bounding box center [602, 317] width 0 height 0
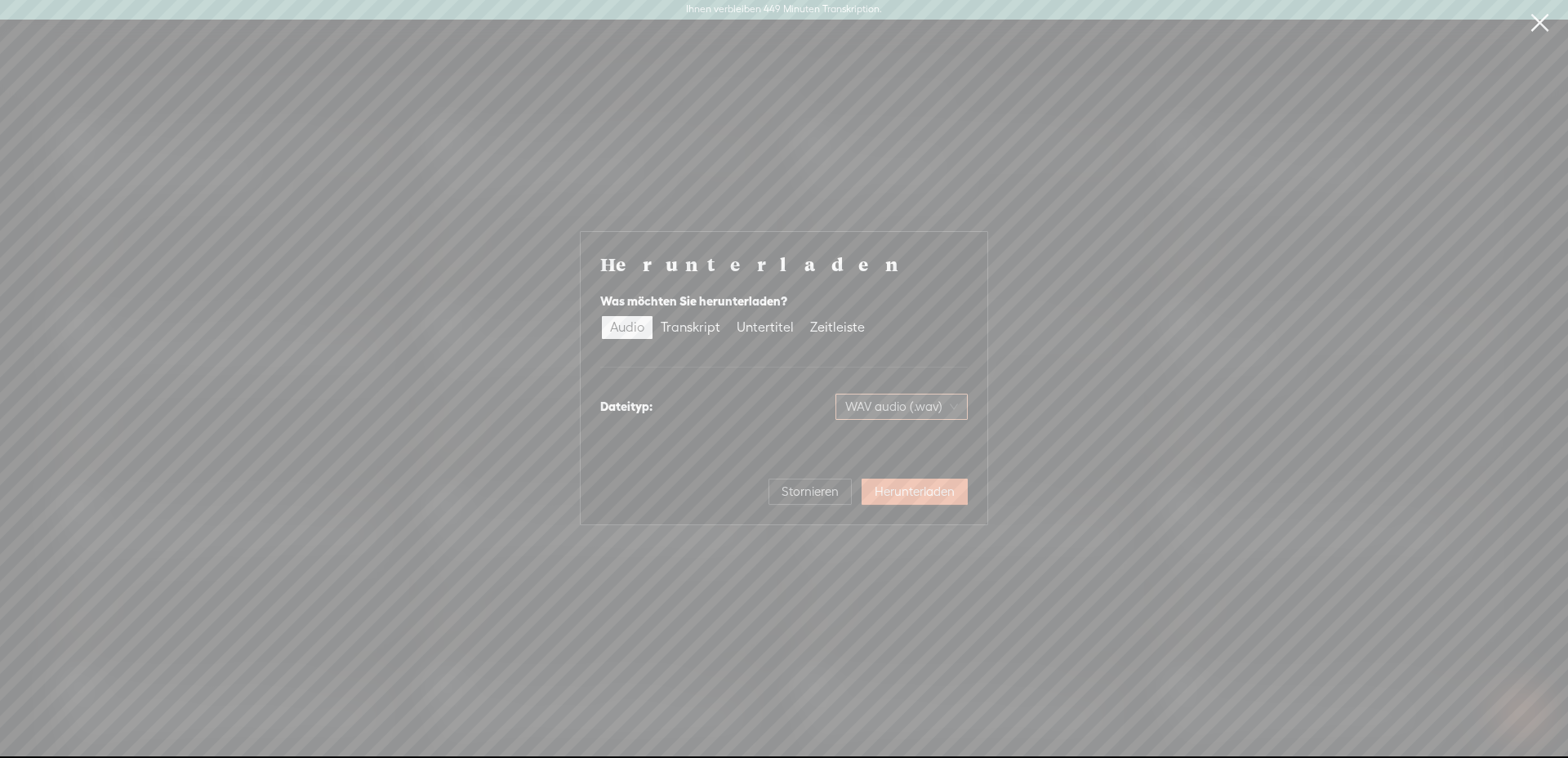
click at [900, 412] on span "WAV audio (.wav)" at bounding box center [901, 407] width 113 height 24
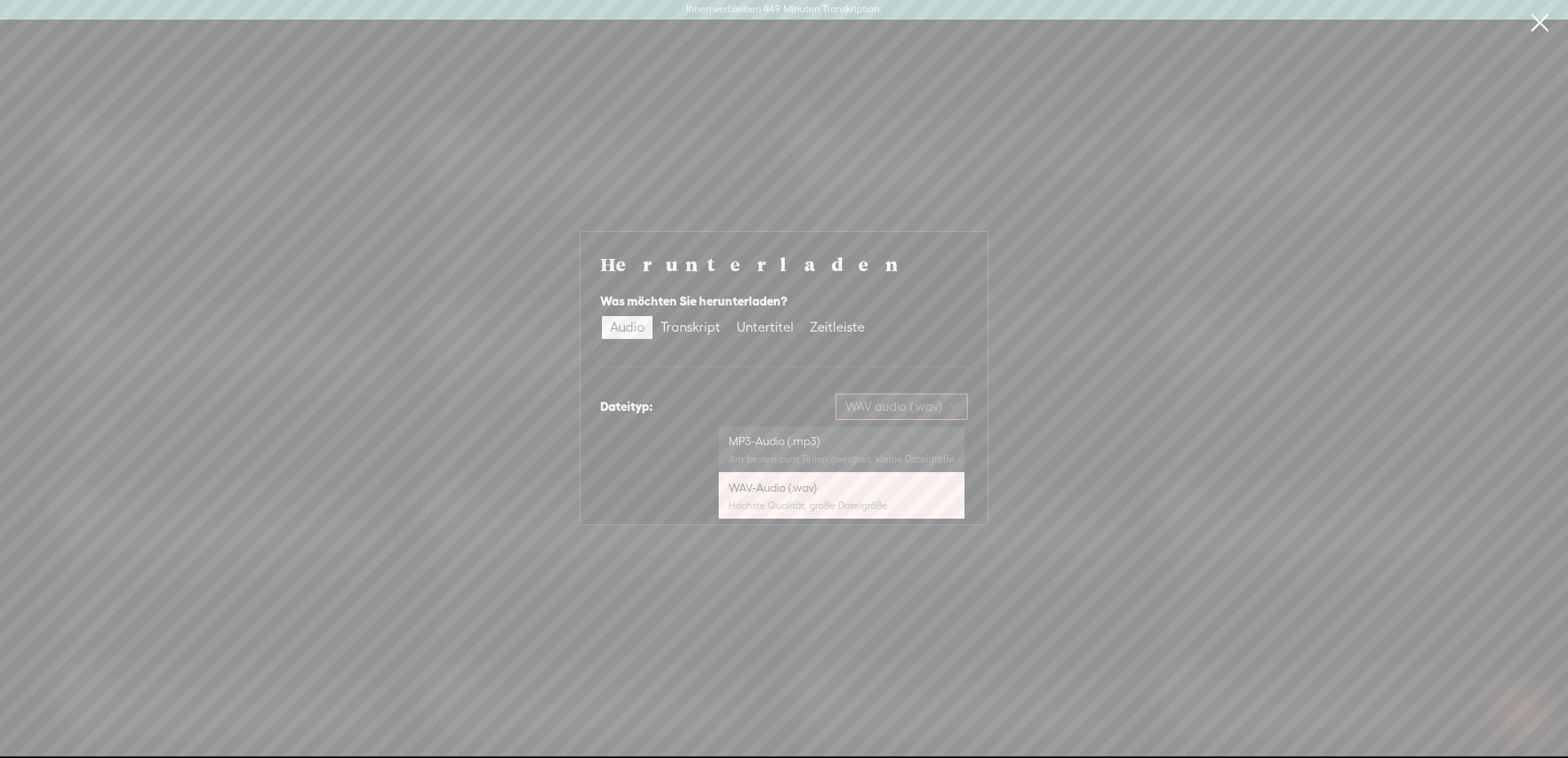
click at [856, 449] on div "MP3-Audio (.mp3)" at bounding box center [841, 441] width 226 height 16
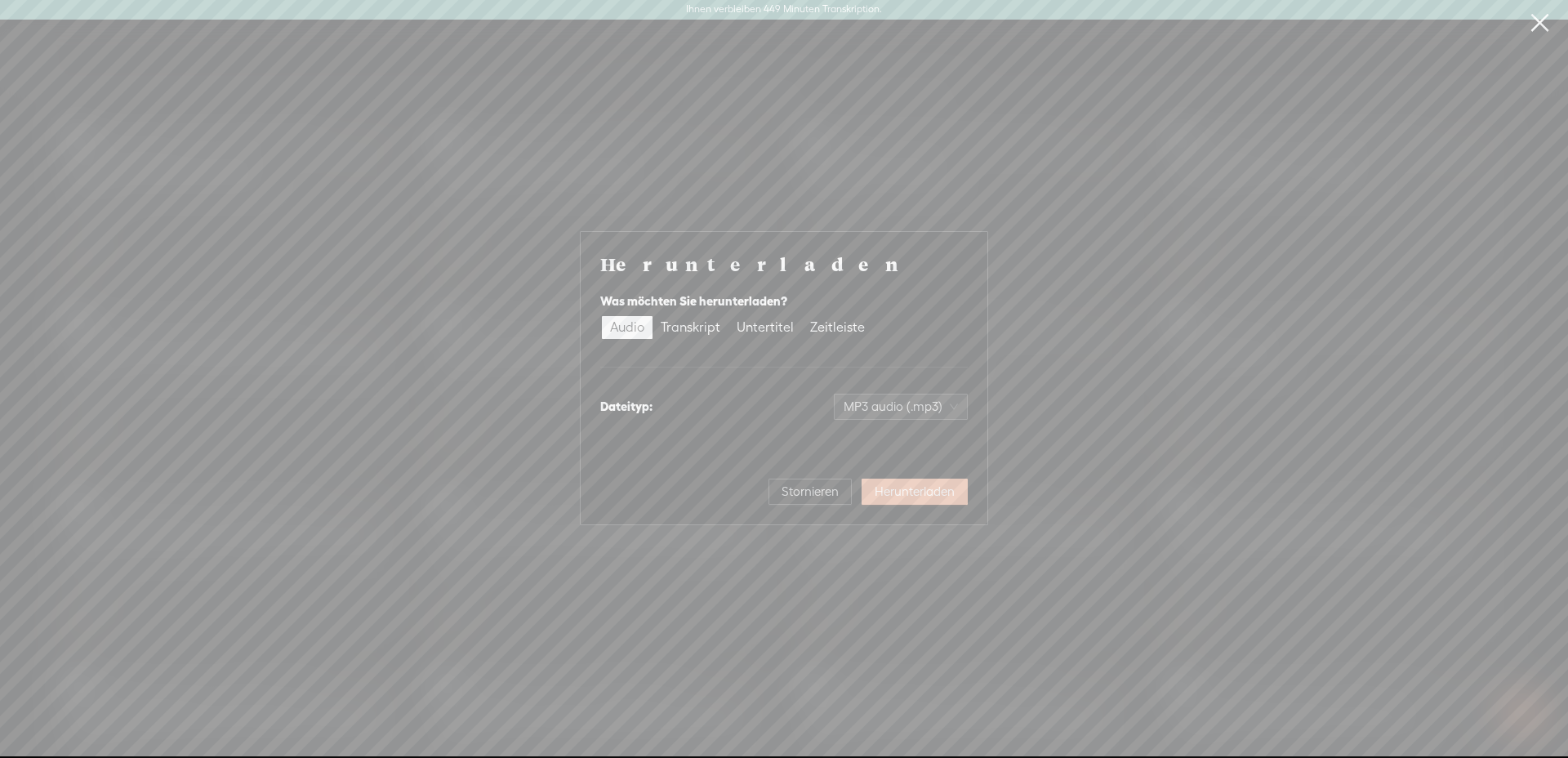
click at [935, 501] on button "Herunterladen" at bounding box center [915, 492] width 106 height 26
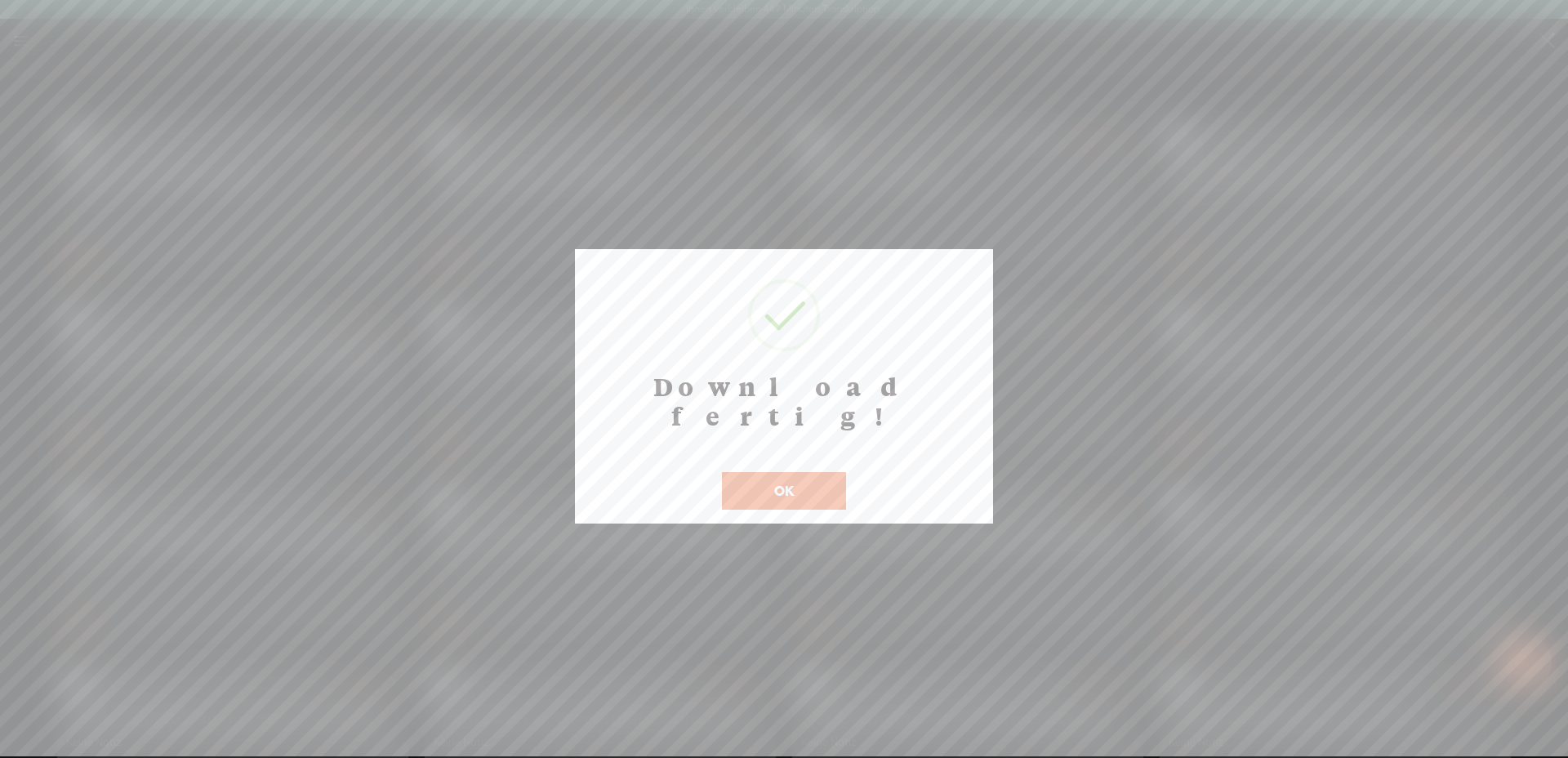
drag, startPoint x: 799, startPoint y: 461, endPoint x: 814, endPoint y: 445, distance: 21.9
click at [799, 472] on button "OK" at bounding box center [784, 491] width 124 height 38
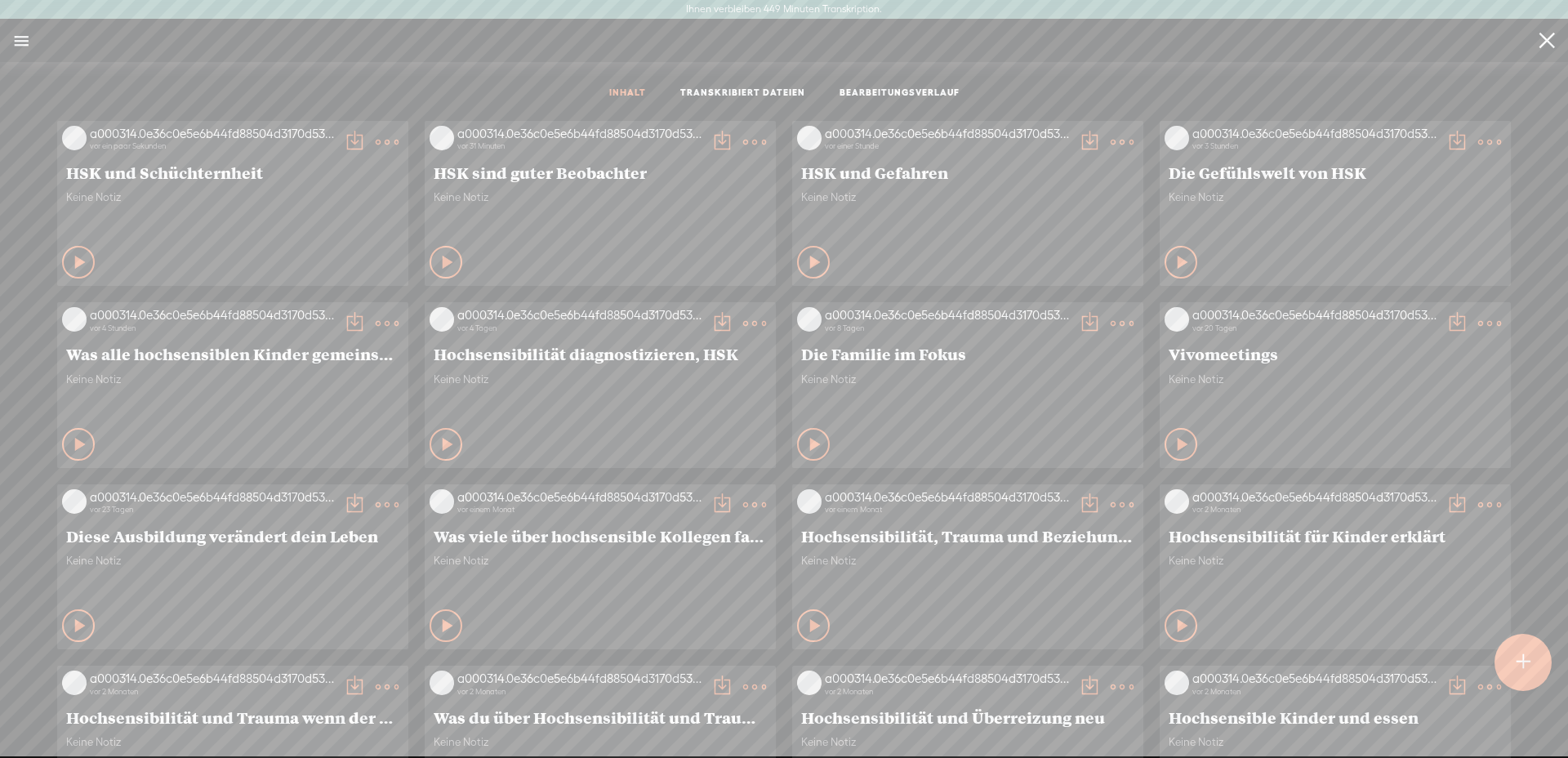
click at [1531, 653] on div at bounding box center [1523, 662] width 57 height 57
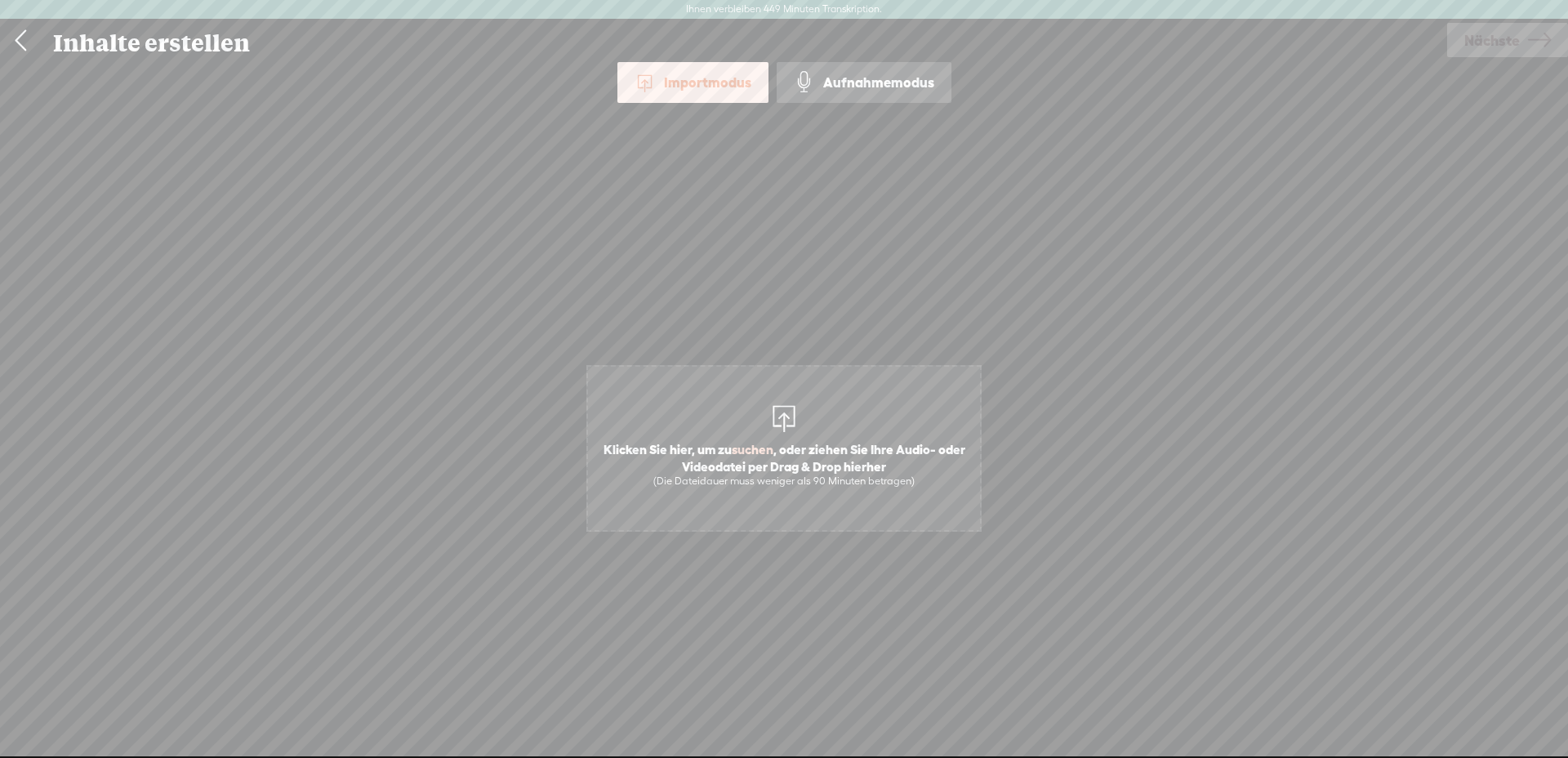
click at [845, 443] on font ", oder ziehen Sie Ihre Audio- oder Videodatei per Drag & Drop hierher" at bounding box center [823, 457] width 284 height 31
click at [1475, 47] on font "Nächste" at bounding box center [1492, 40] width 55 height 17
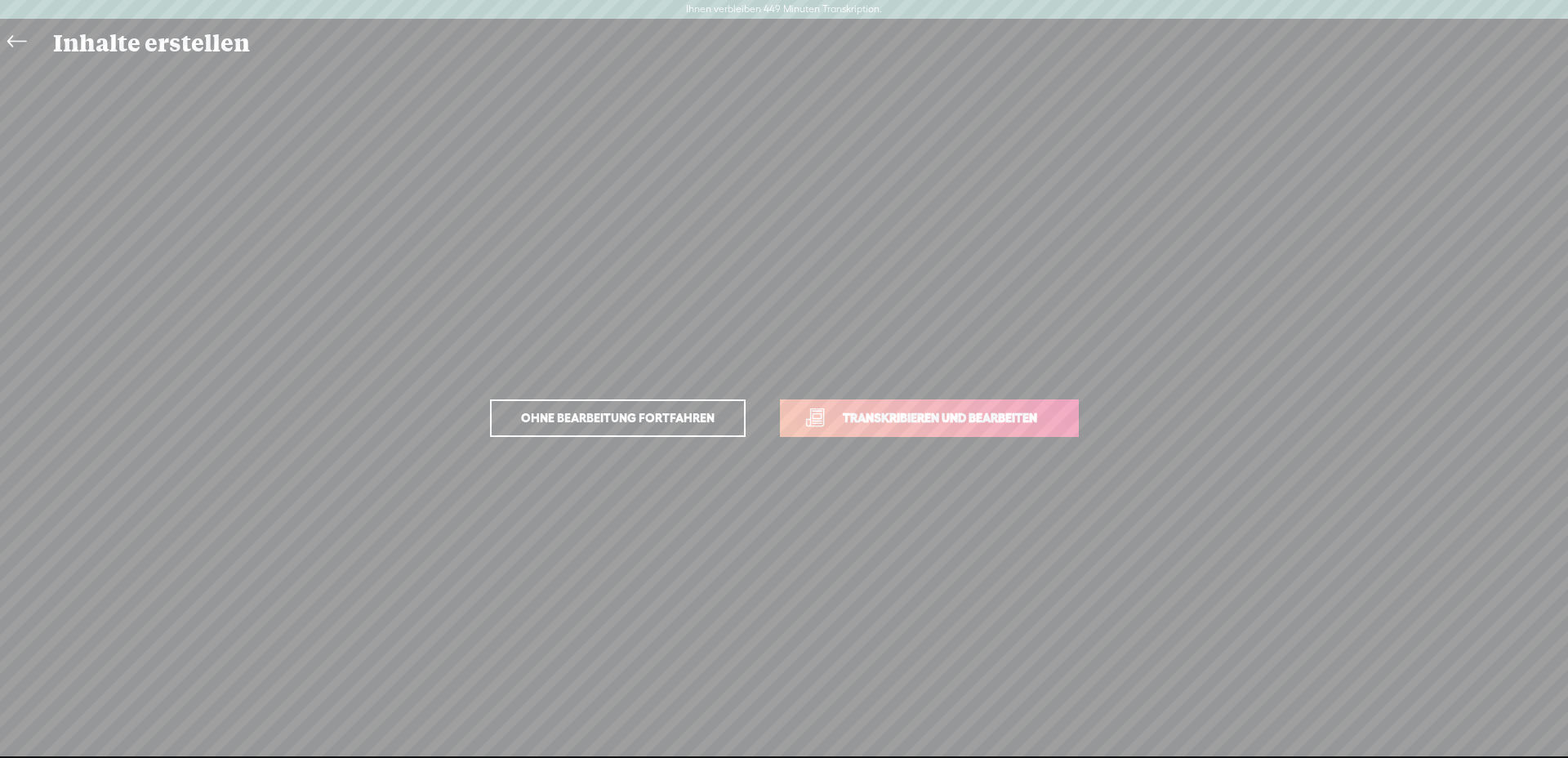
click at [937, 409] on span "Transkribieren und bearbeiten" at bounding box center [940, 418] width 229 height 19
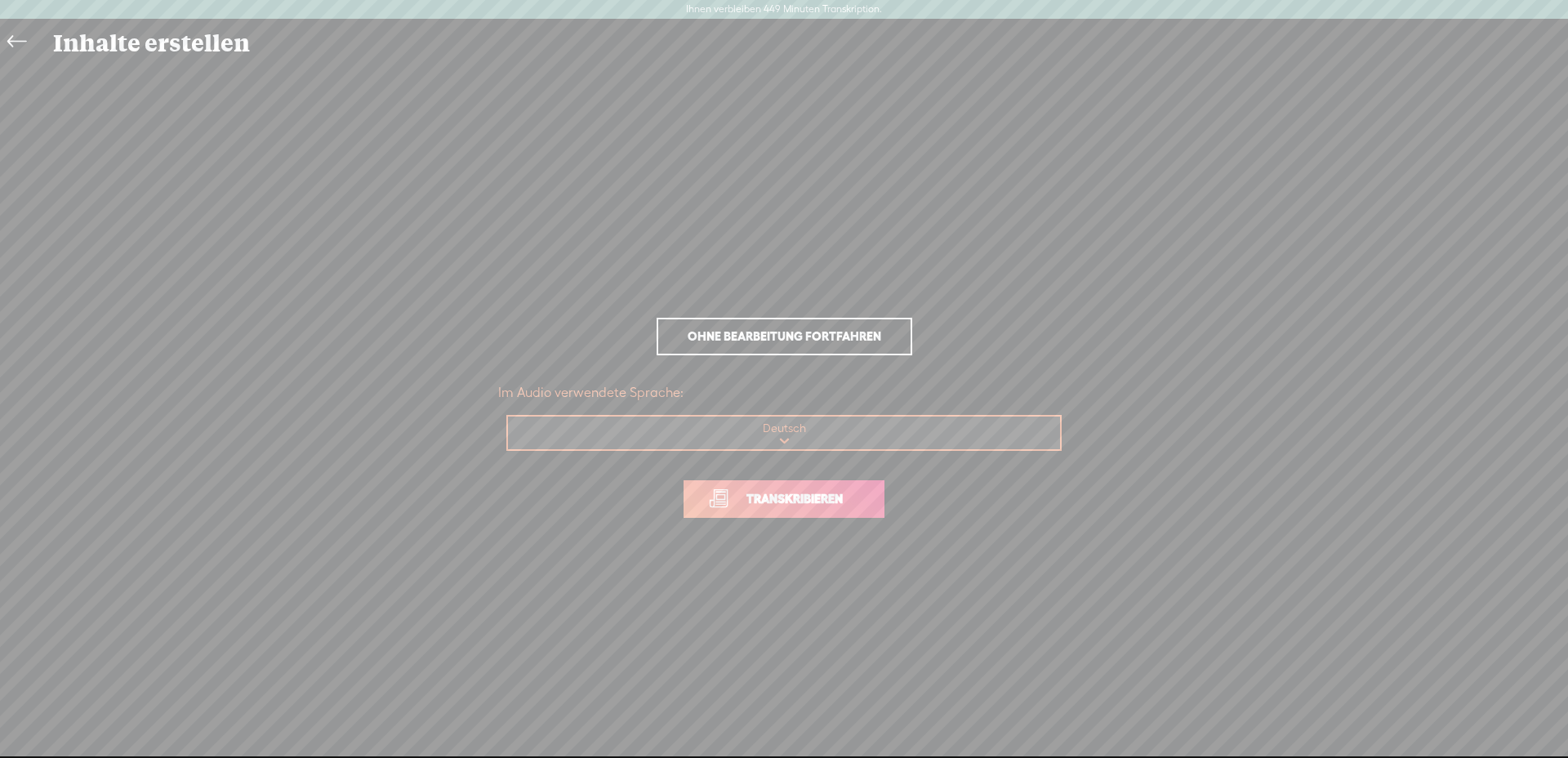
click at [801, 501] on font "Transkribieren" at bounding box center [794, 499] width 97 height 14
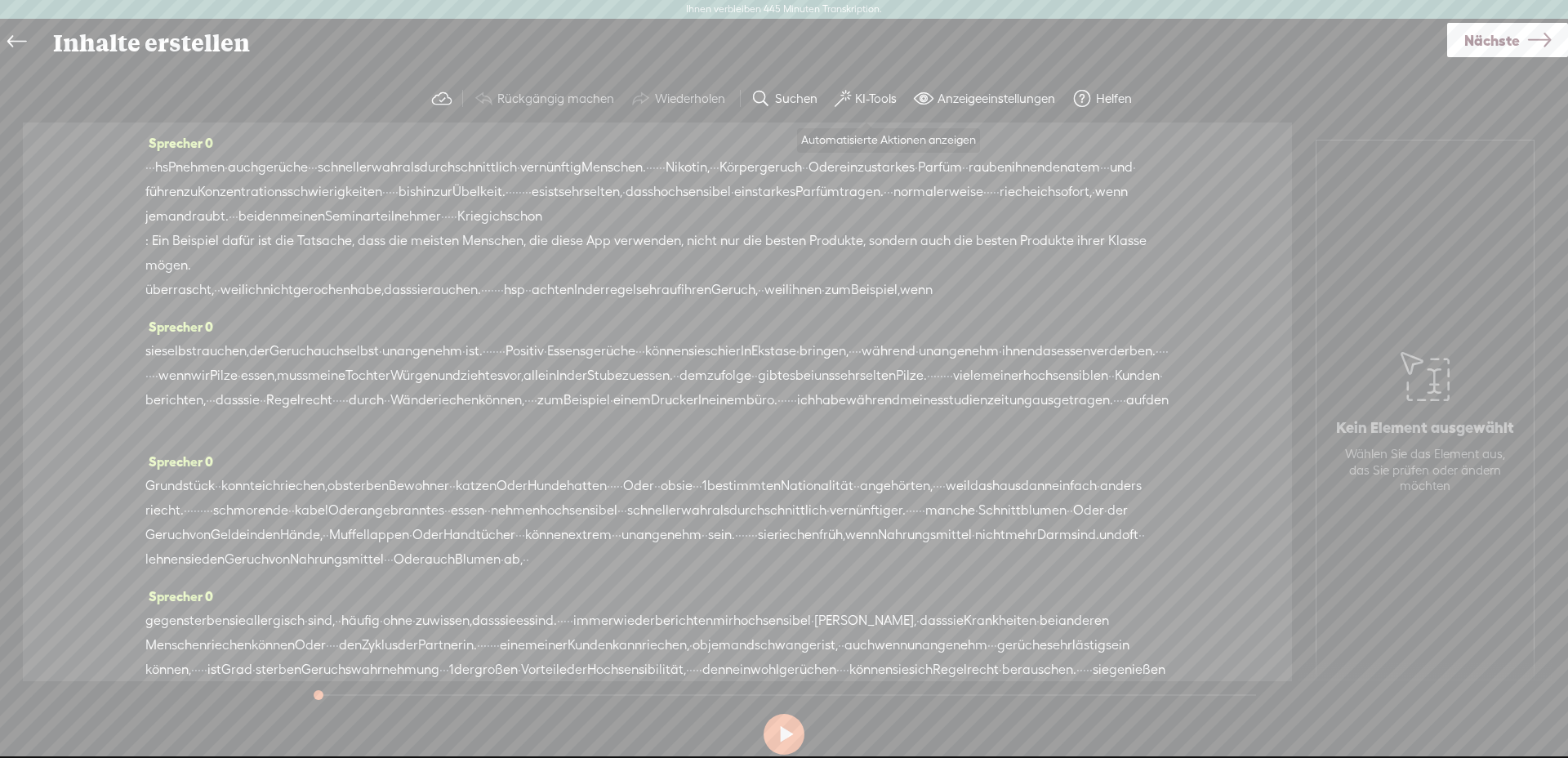
click at [876, 97] on font "KI-Tools" at bounding box center [876, 98] width 41 height 14
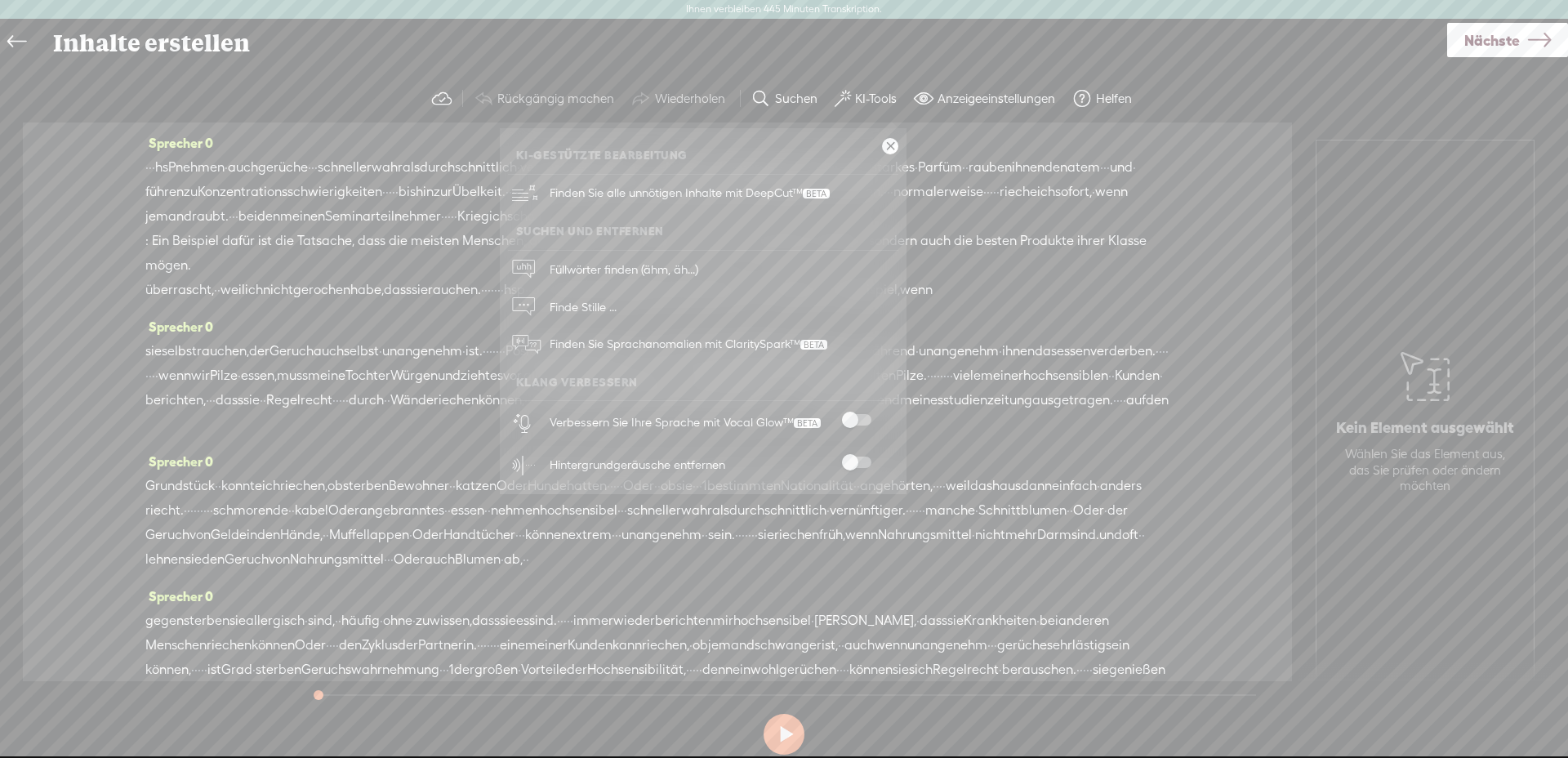
click at [869, 415] on span at bounding box center [856, 420] width 29 height 11
click at [869, 456] on div "Hintergrundgeräusche entfernen" at bounding box center [721, 464] width 355 height 42
click at [1234, 109] on section "Rückgängig machen Wiederholen Suchen Hintergrundgeräusche entfernen KI-Tools Ma…" at bounding box center [783, 99] width 1535 height 47
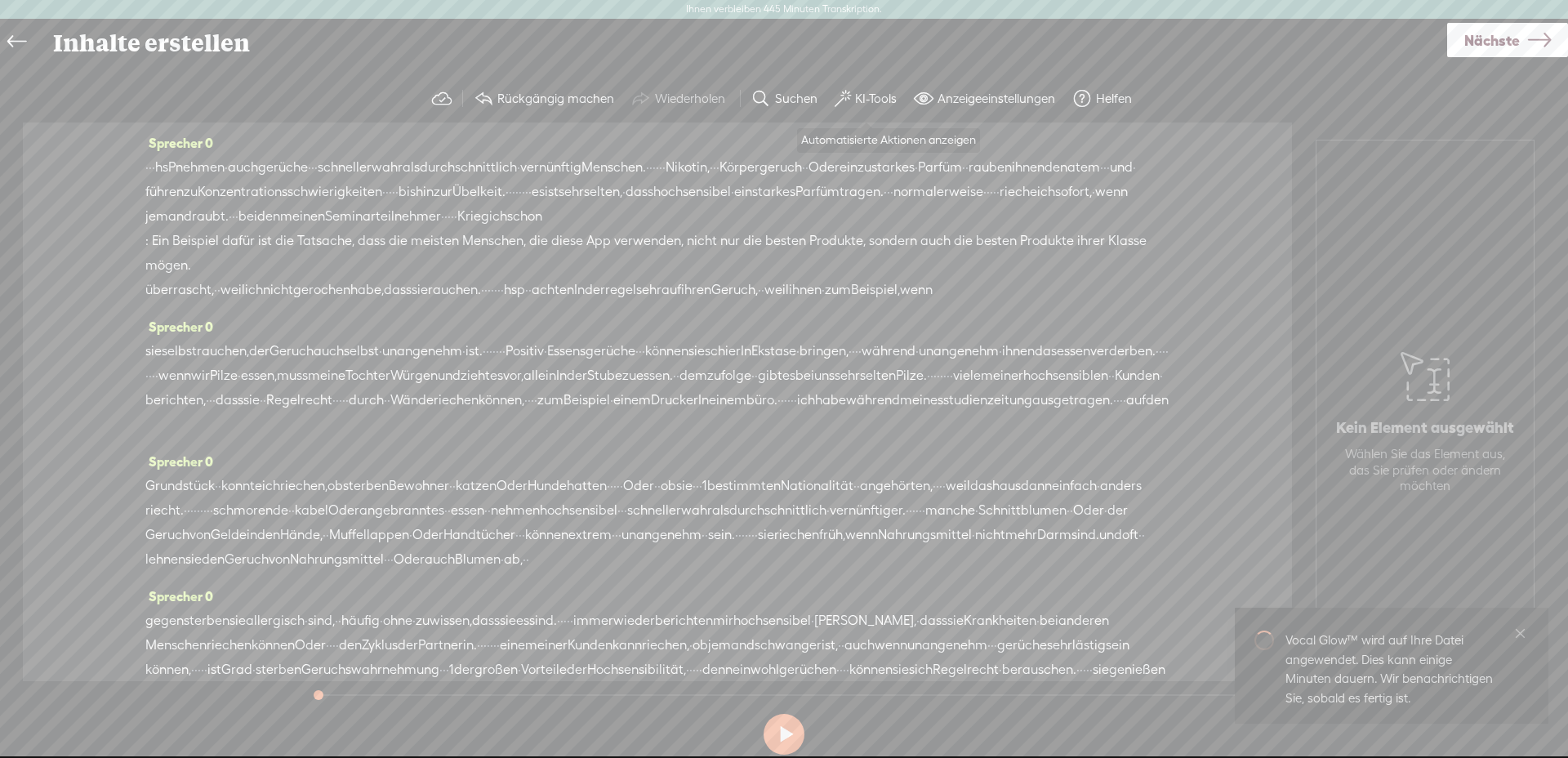
click at [859, 92] on font "KI-Tools" at bounding box center [876, 98] width 41 height 14
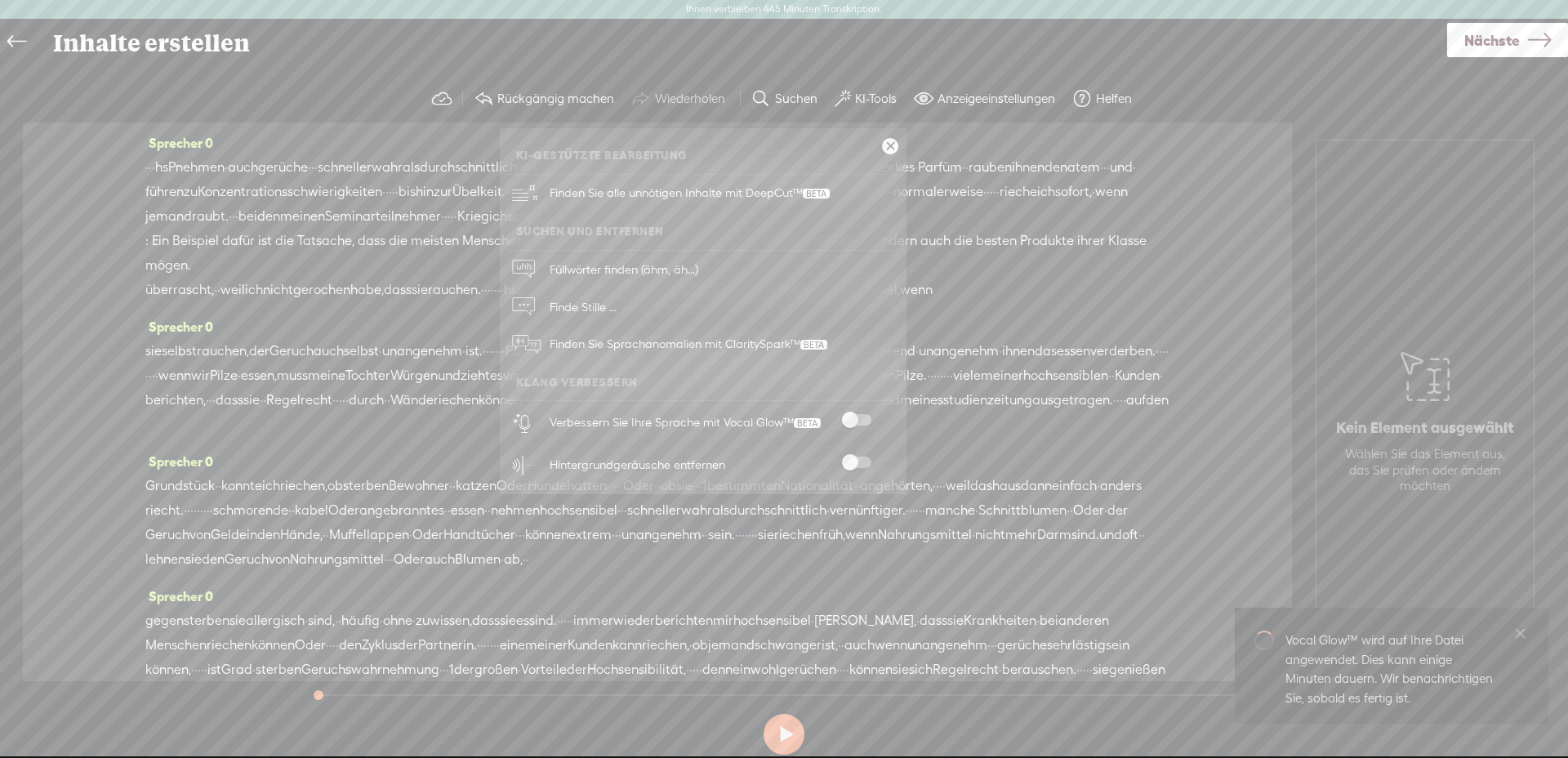
click at [1286, 105] on section "Rückgängig machen Wiederholen Suchen Hintergrundgeräusche entfernen KI-Tools Ma…" at bounding box center [783, 99] width 1535 height 47
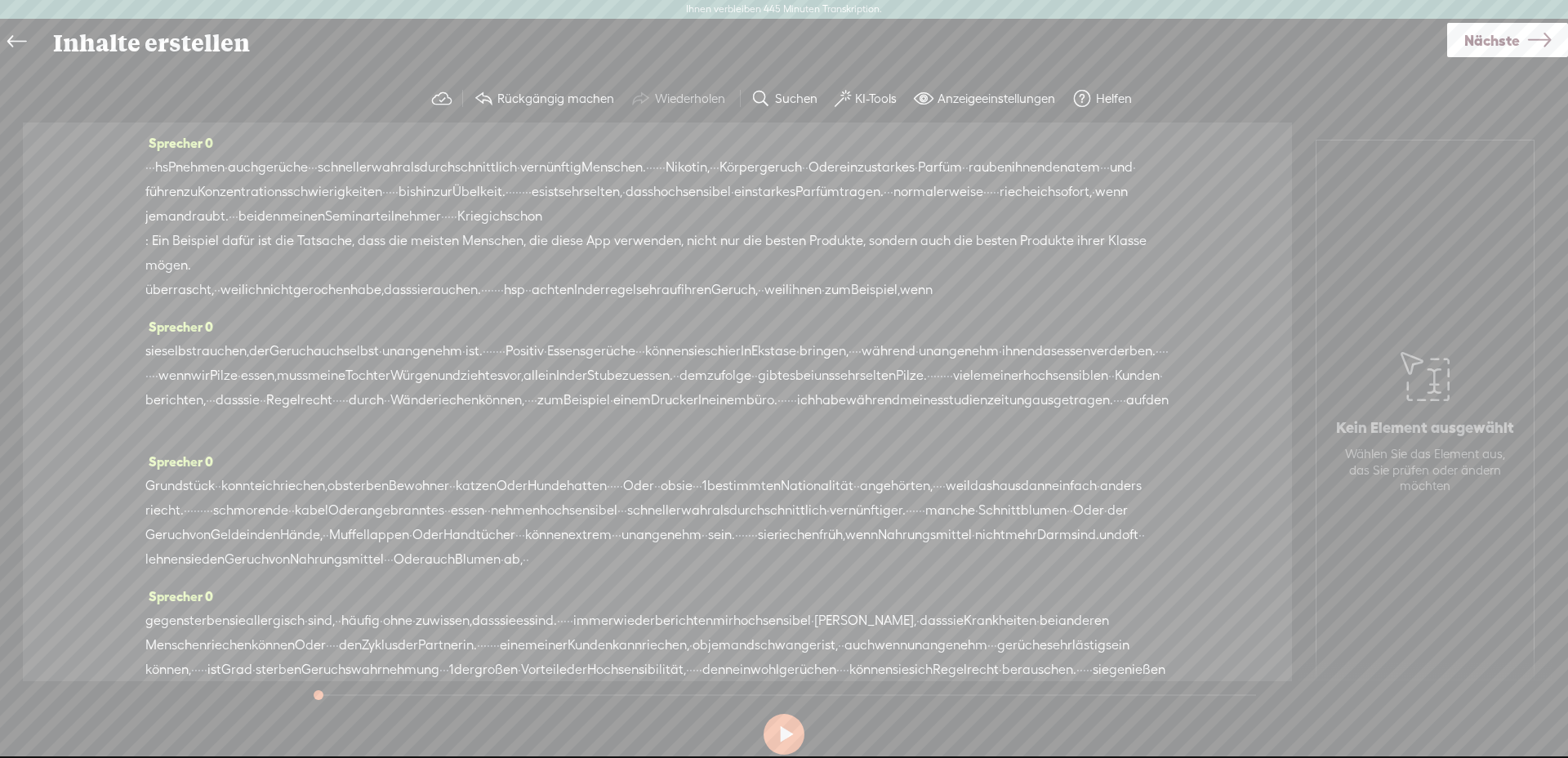
click at [143, 169] on div "Sprecher 0 · · · hs P nehmen · auch gerüche · · · schneller wahr als durchschni…" at bounding box center [657, 401] width 1269 height 559
drag, startPoint x: 153, startPoint y: 170, endPoint x: 133, endPoint y: 167, distance: 20.2
click at [134, 166] on div "Sprecher 0 · · · hs P nehmen · auch gerüche · · · schneller wahr als durchschni…" at bounding box center [657, 401] width 1269 height 559
click at [59, 123] on font "Löschen" at bounding box center [59, 128] width 42 height 13
click at [166, 173] on font "hs" at bounding box center [168, 167] width 13 height 16
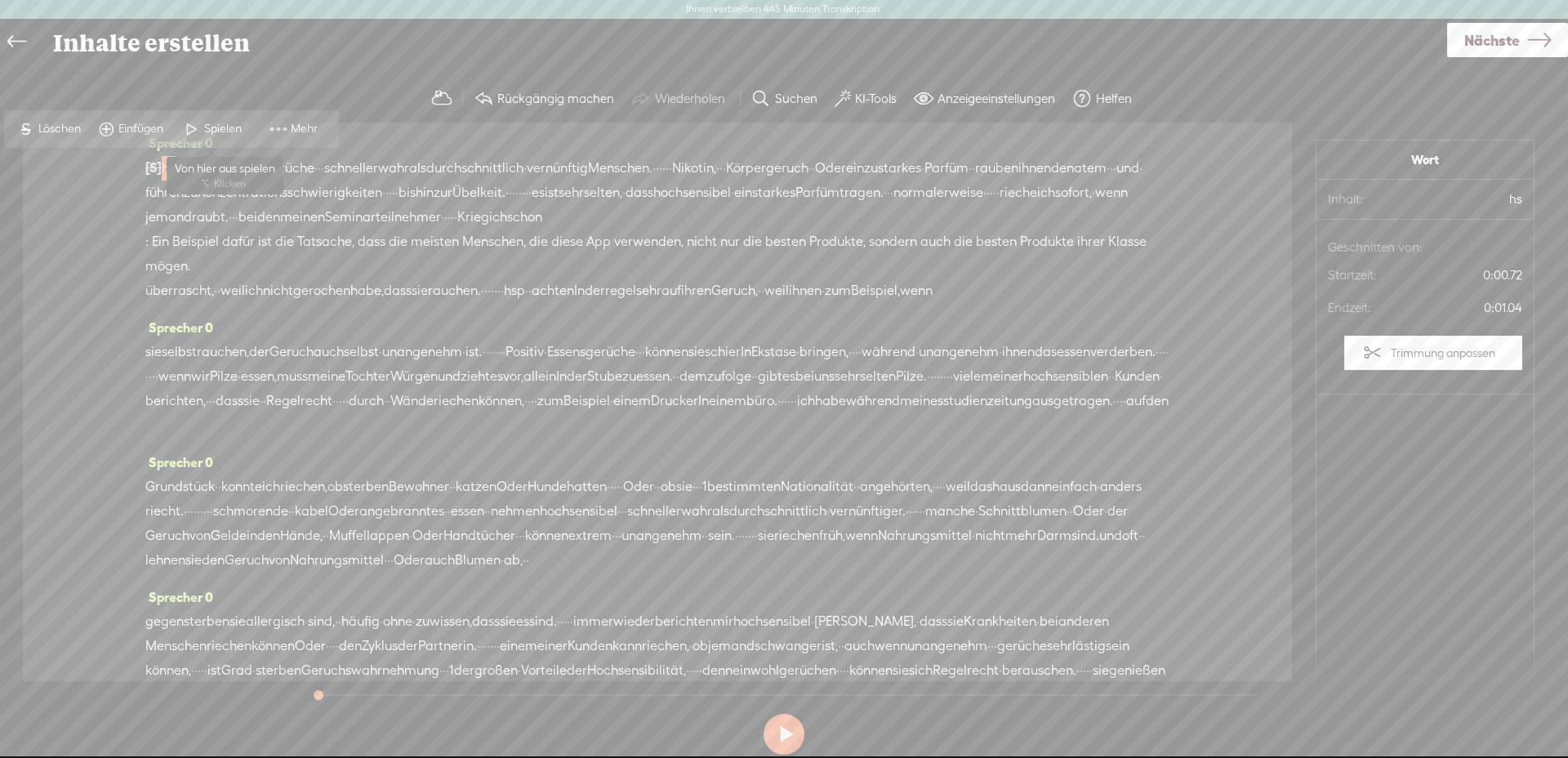
click at [224, 127] on font "Spielen" at bounding box center [223, 129] width 38 height 13
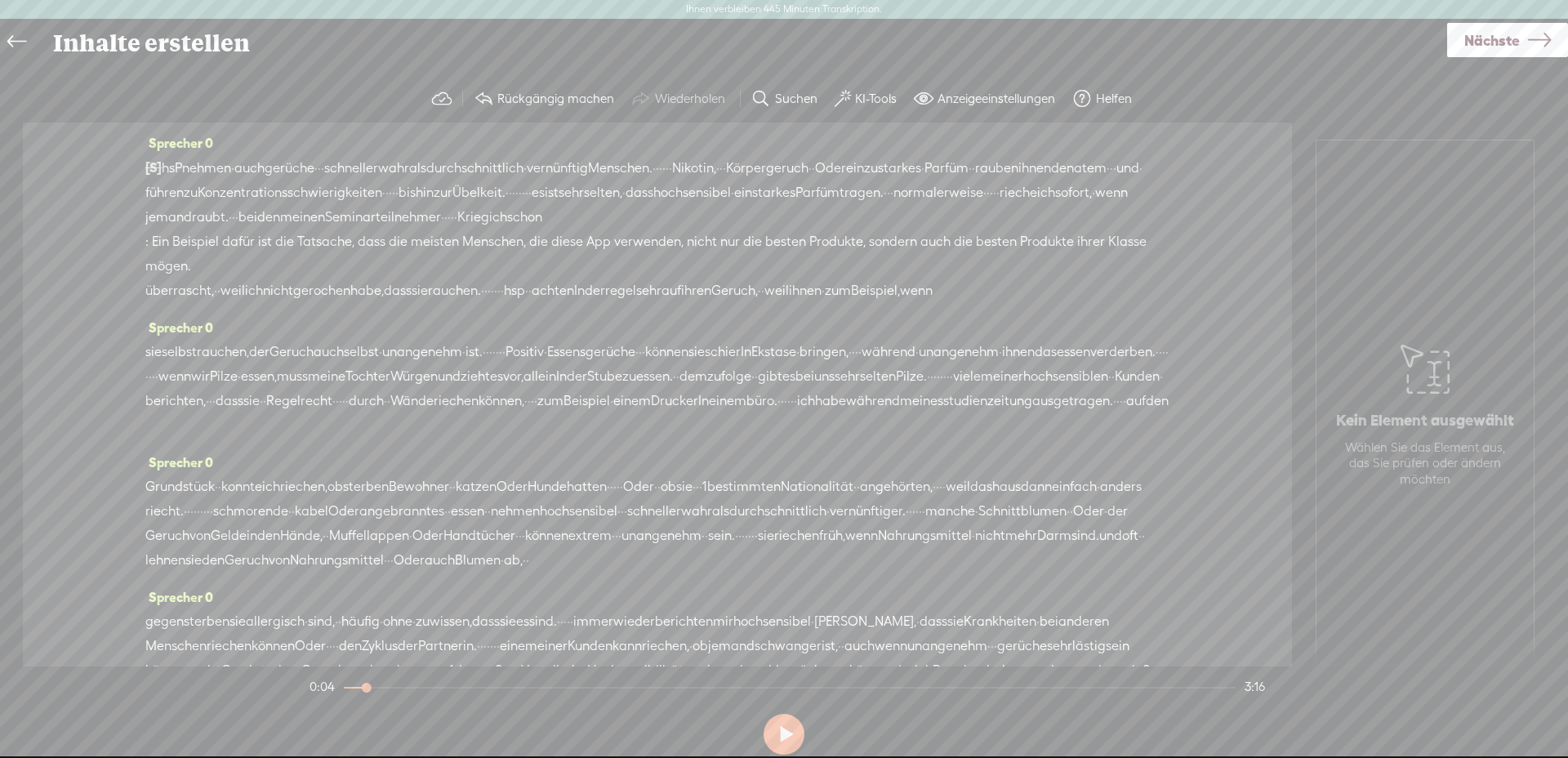
click at [858, 101] on font "KI-Tools" at bounding box center [876, 98] width 41 height 14
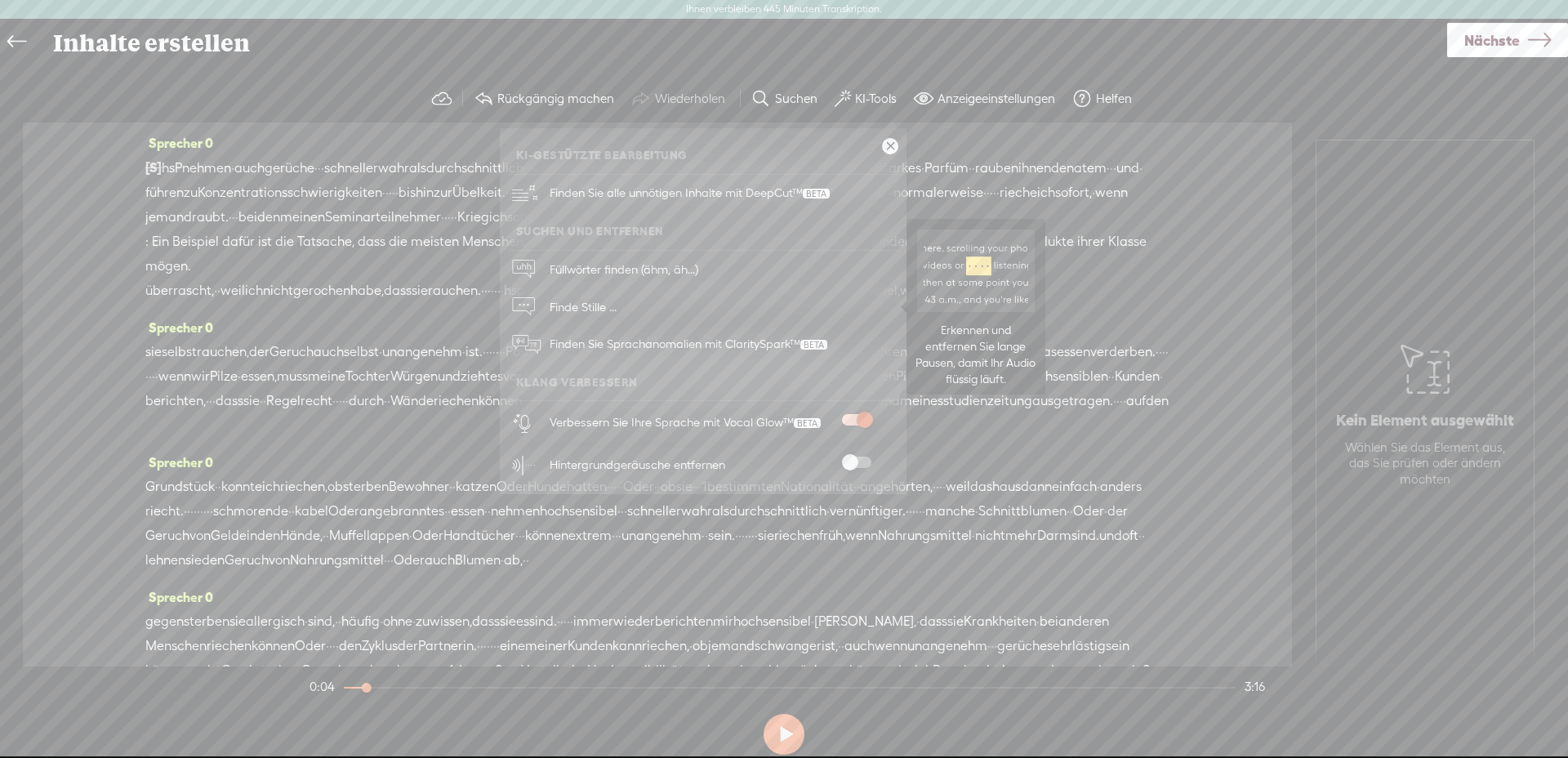
click at [596, 305] on font "Finde Stille ..." at bounding box center [582, 306] width 67 height 14
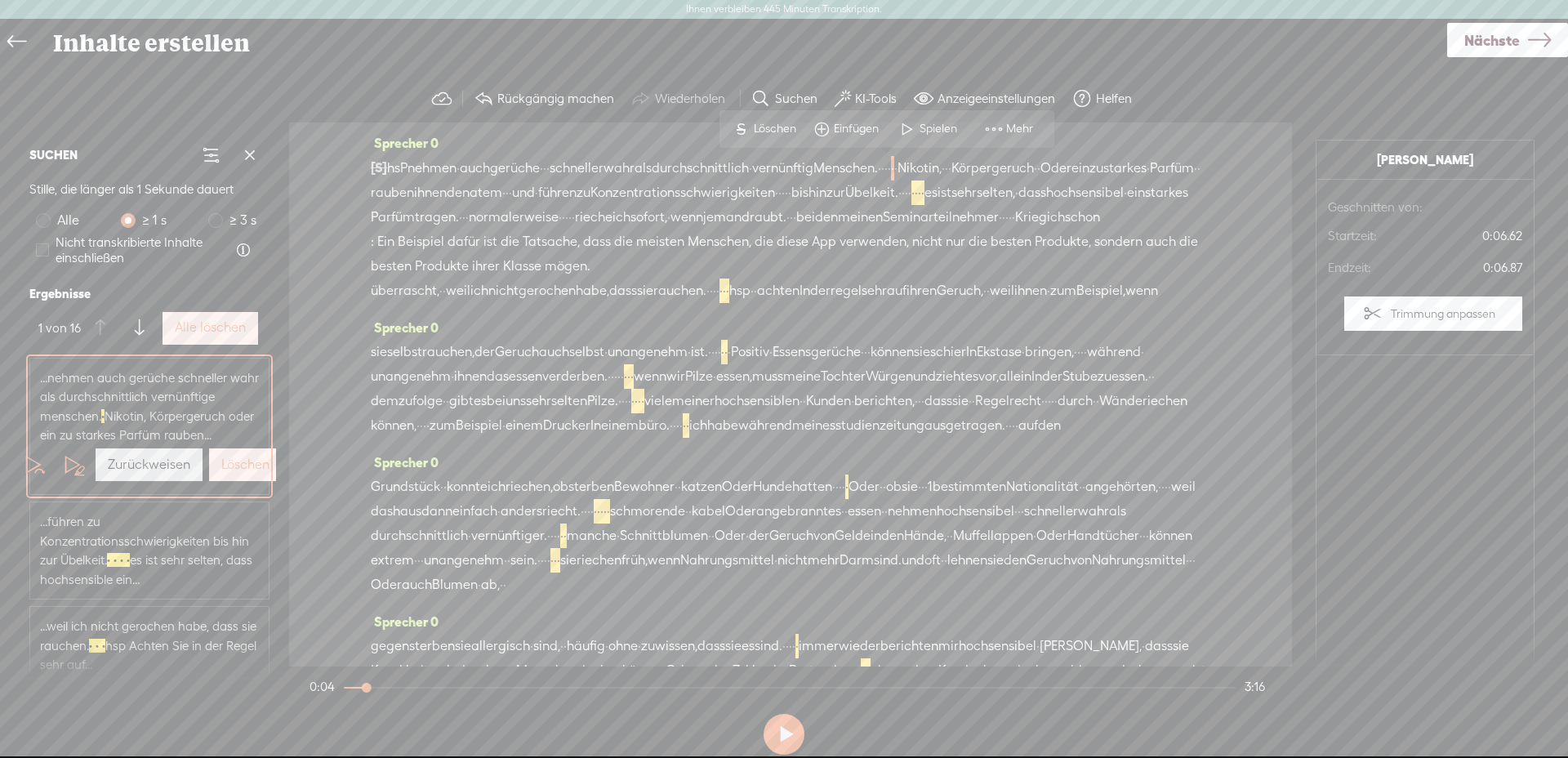
click at [202, 328] on font "Alle löschen" at bounding box center [210, 327] width 71 height 16
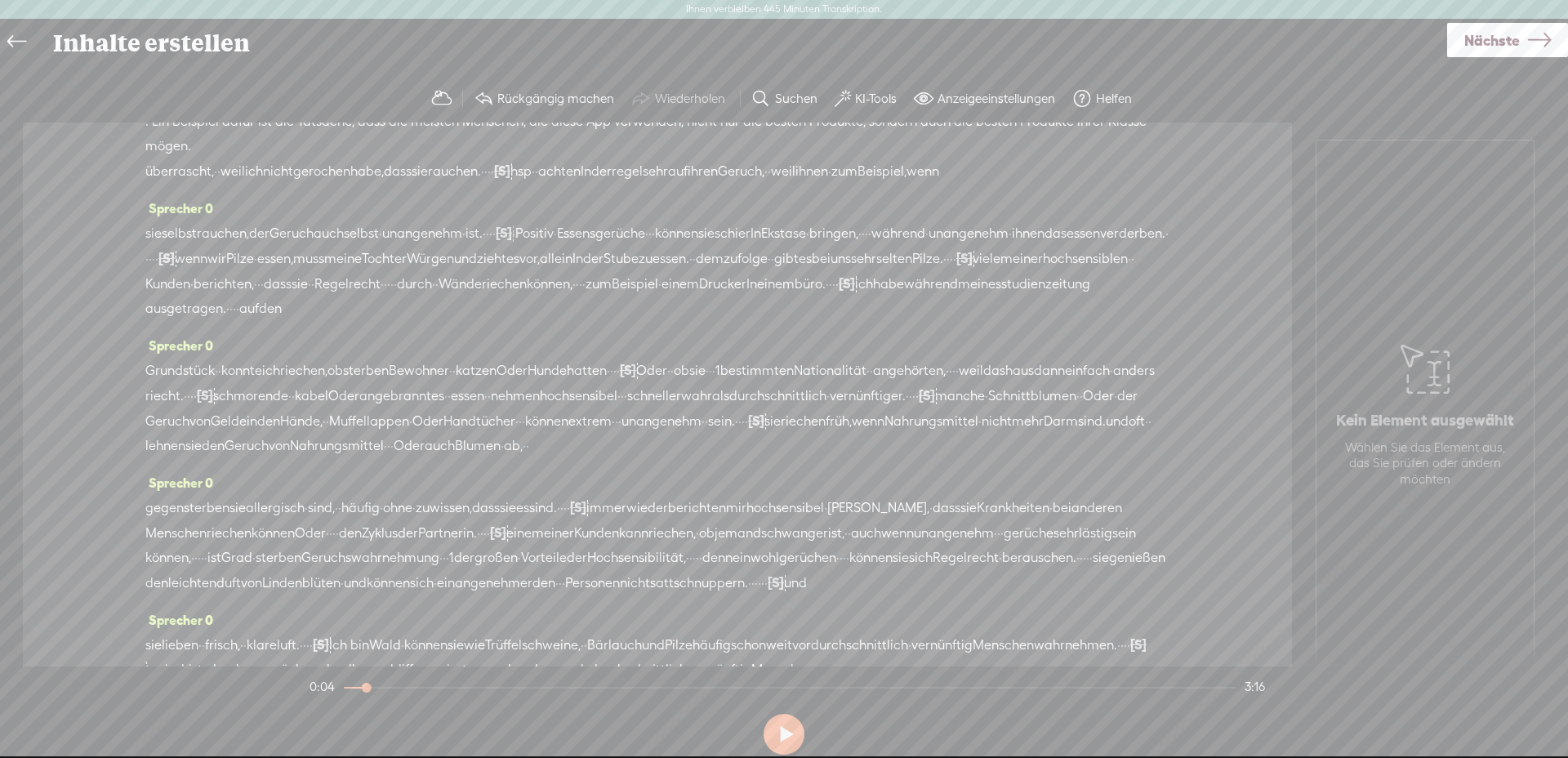
scroll to position [230, 0]
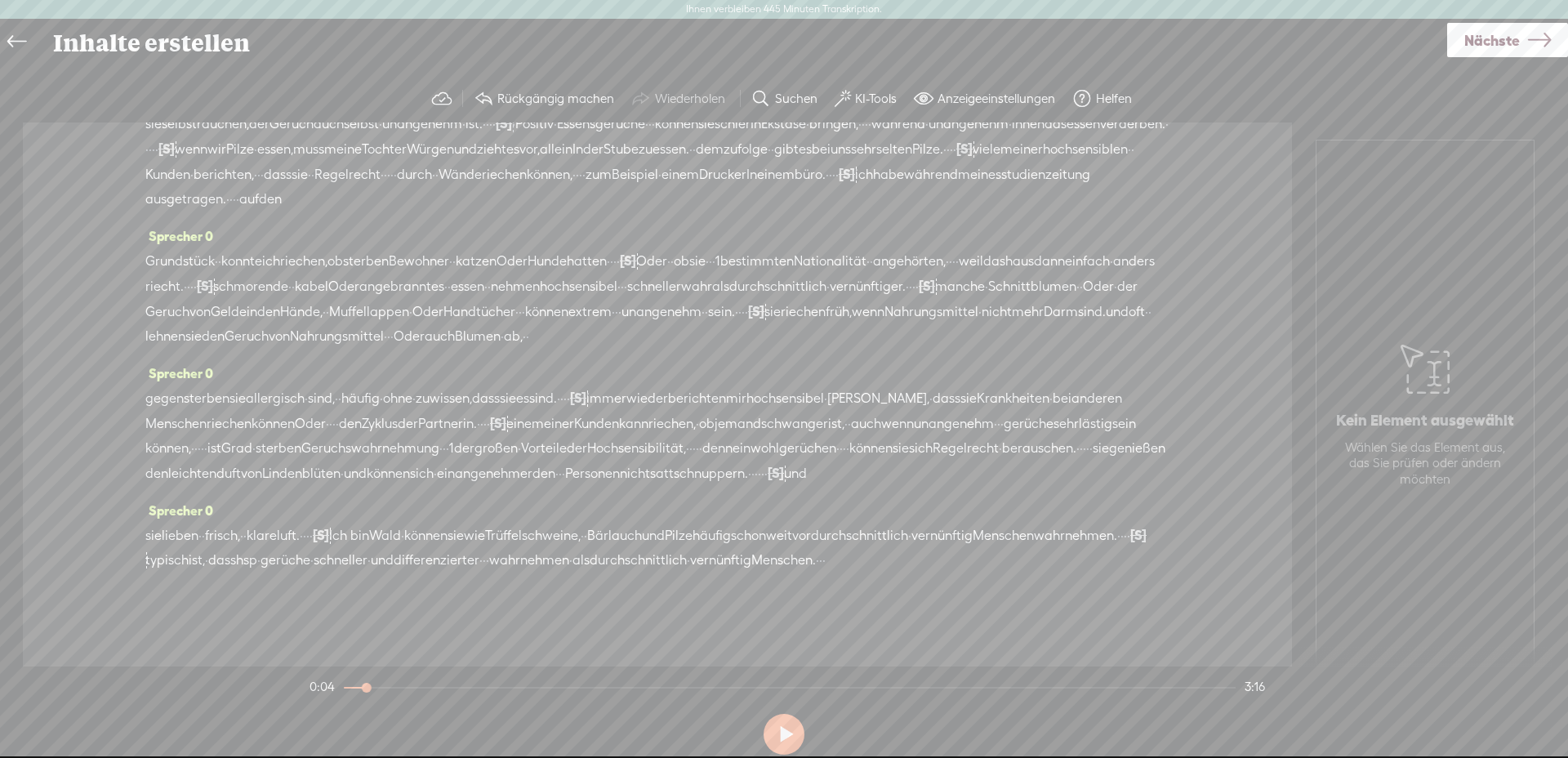
click at [775, 566] on font "Menschen." at bounding box center [783, 560] width 65 height 16
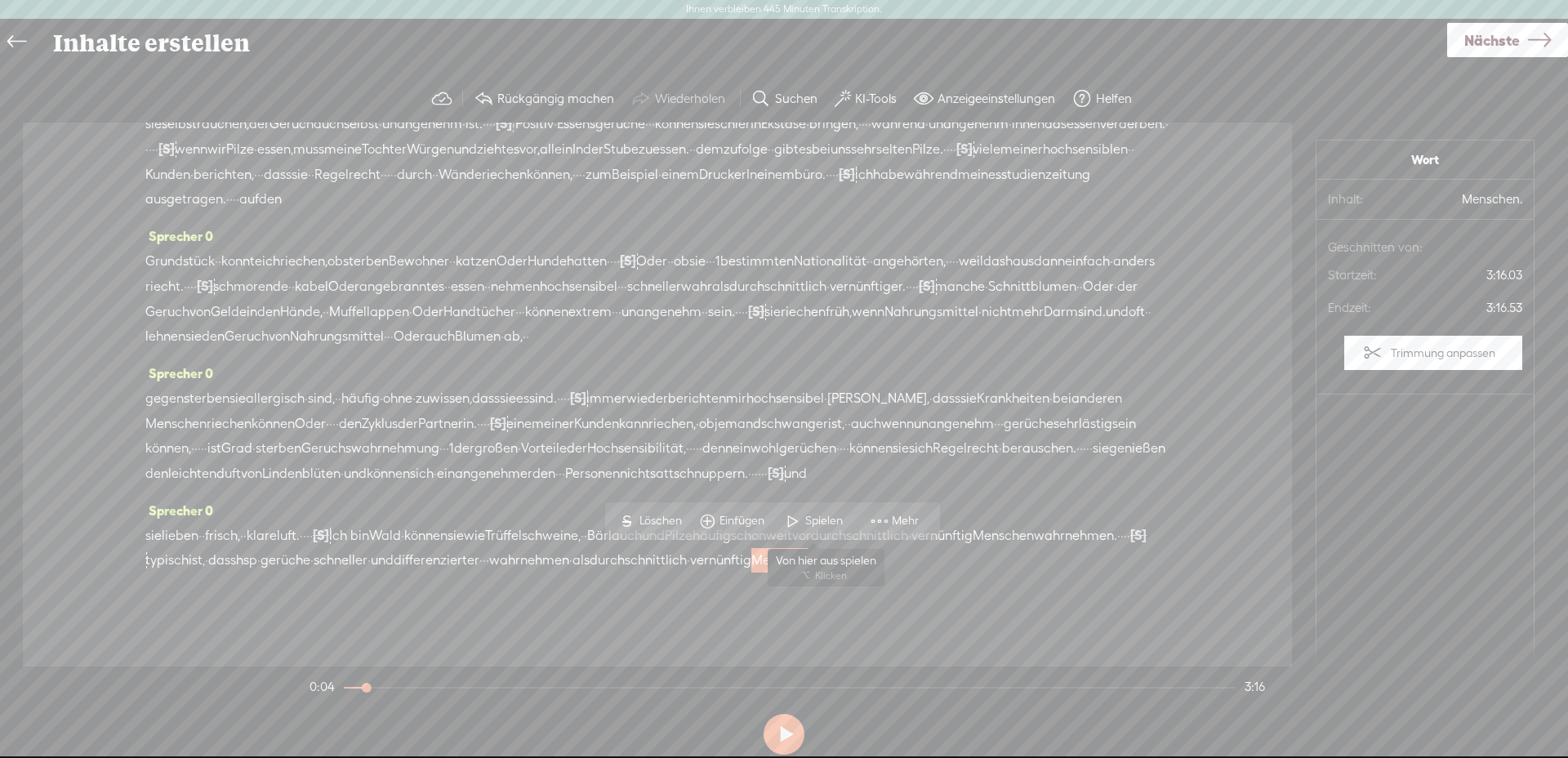
click at [794, 518] on span at bounding box center [793, 520] width 24 height 29
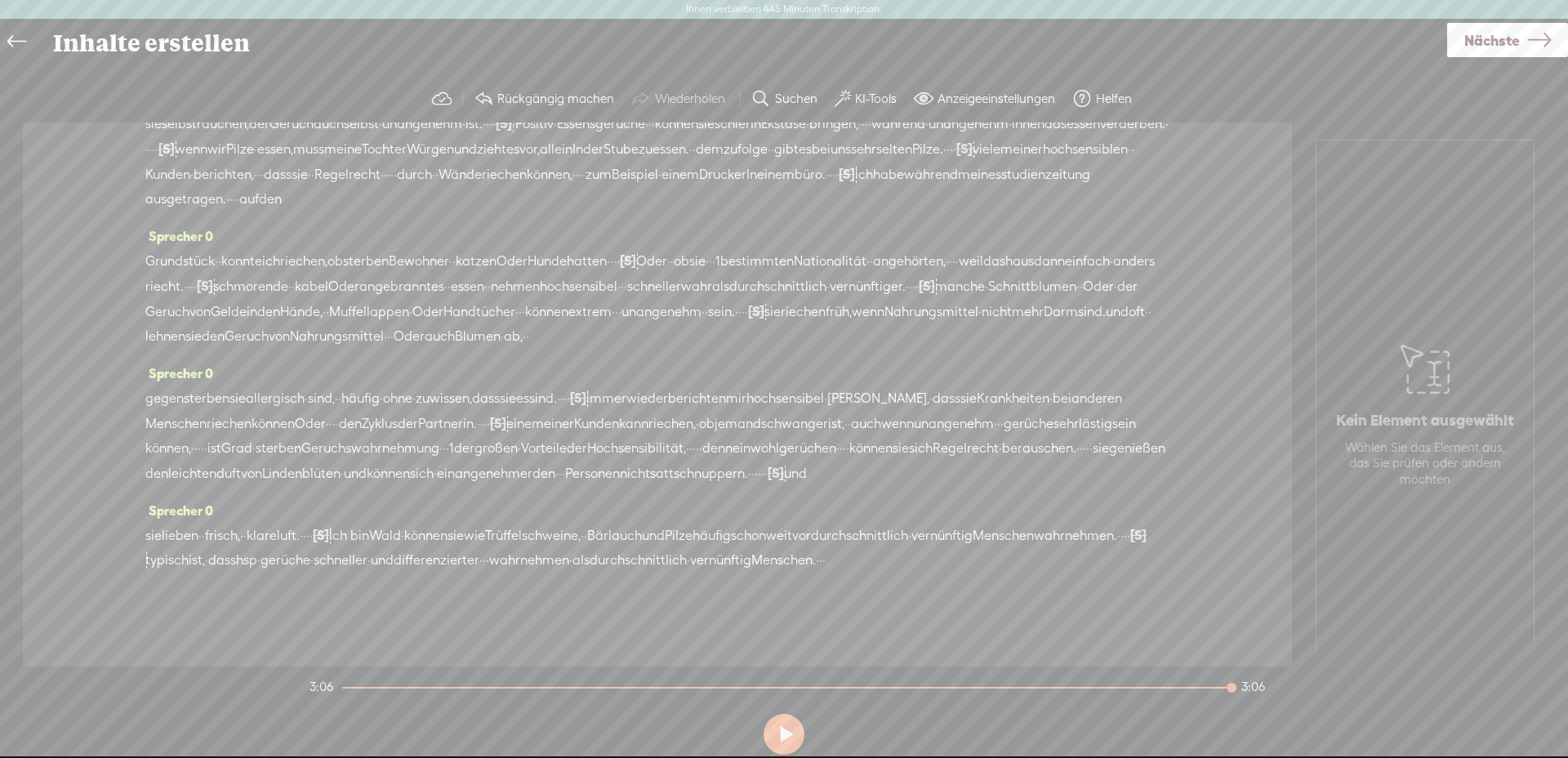
drag, startPoint x: 822, startPoint y: 555, endPoint x: 807, endPoint y: 559, distance: 15.5
click at [807, 559] on div "sie lieben · · frisch, · · klare luft. · · · · [S] · · Ich bin Wald · können si…" at bounding box center [657, 548] width 1024 height 50
drag, startPoint x: 813, startPoint y: 565, endPoint x: 844, endPoint y: 598, distance: 45.3
click at [805, 563] on div "sie lieben · · frisch, · · klare luft. · · · · [S] · · Ich bin Wald · können si…" at bounding box center [657, 548] width 1024 height 50
click at [680, 515] on font "Löschen" at bounding box center [694, 520] width 42 height 13
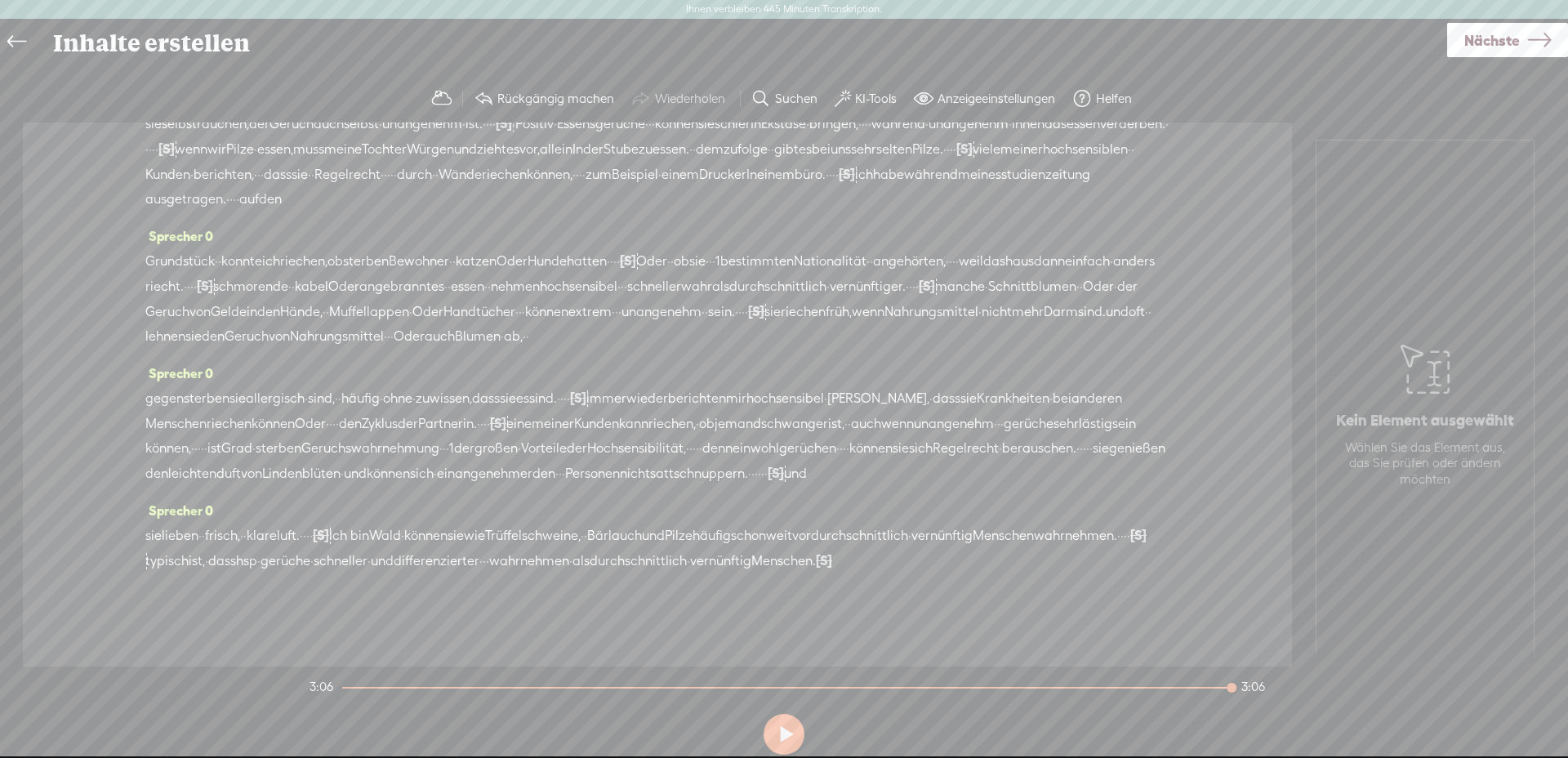
click at [670, 559] on font "durchschnittlich" at bounding box center [638, 561] width 98 height 16
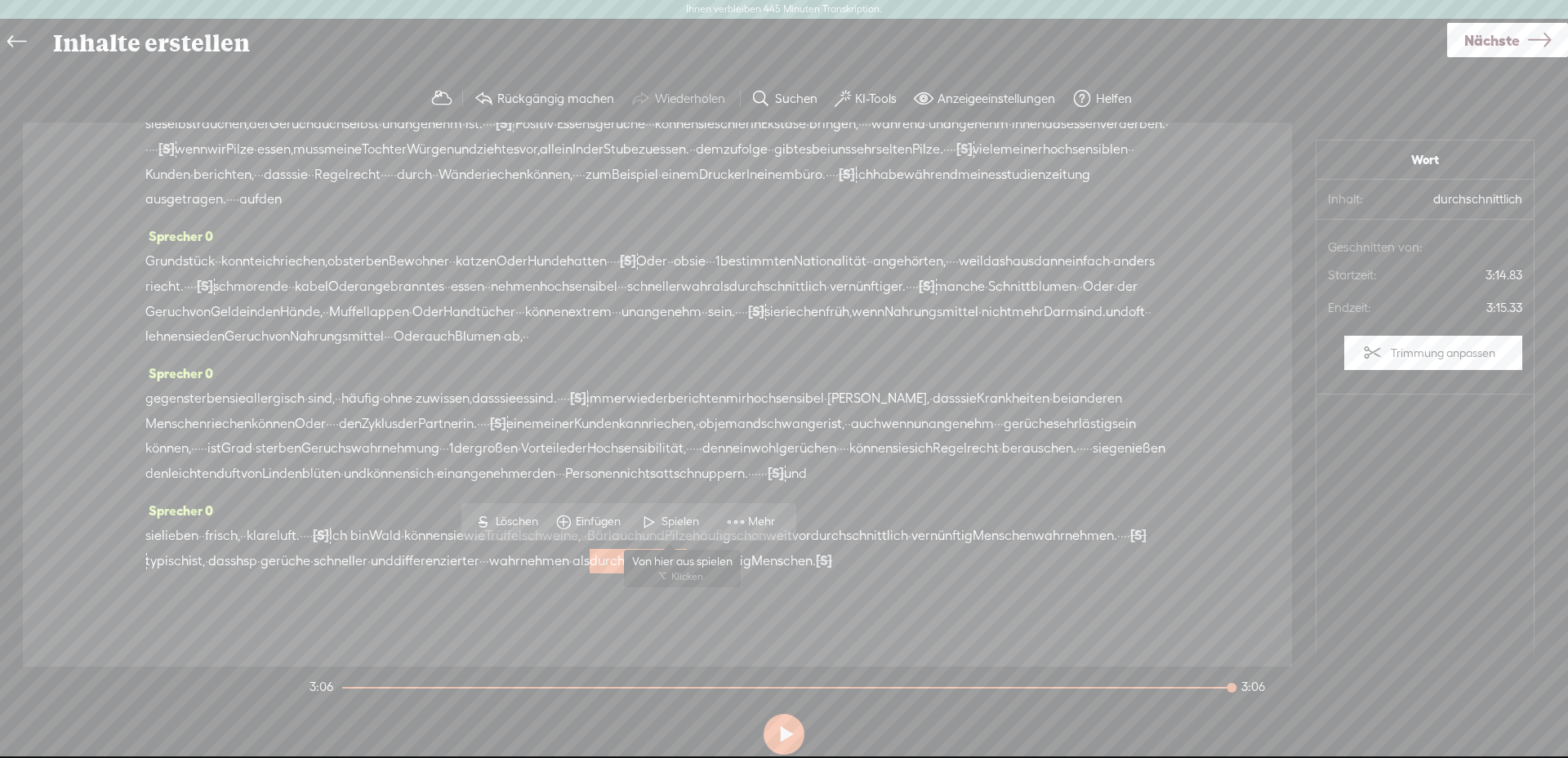
click at [691, 518] on font "Spielen" at bounding box center [681, 521] width 38 height 13
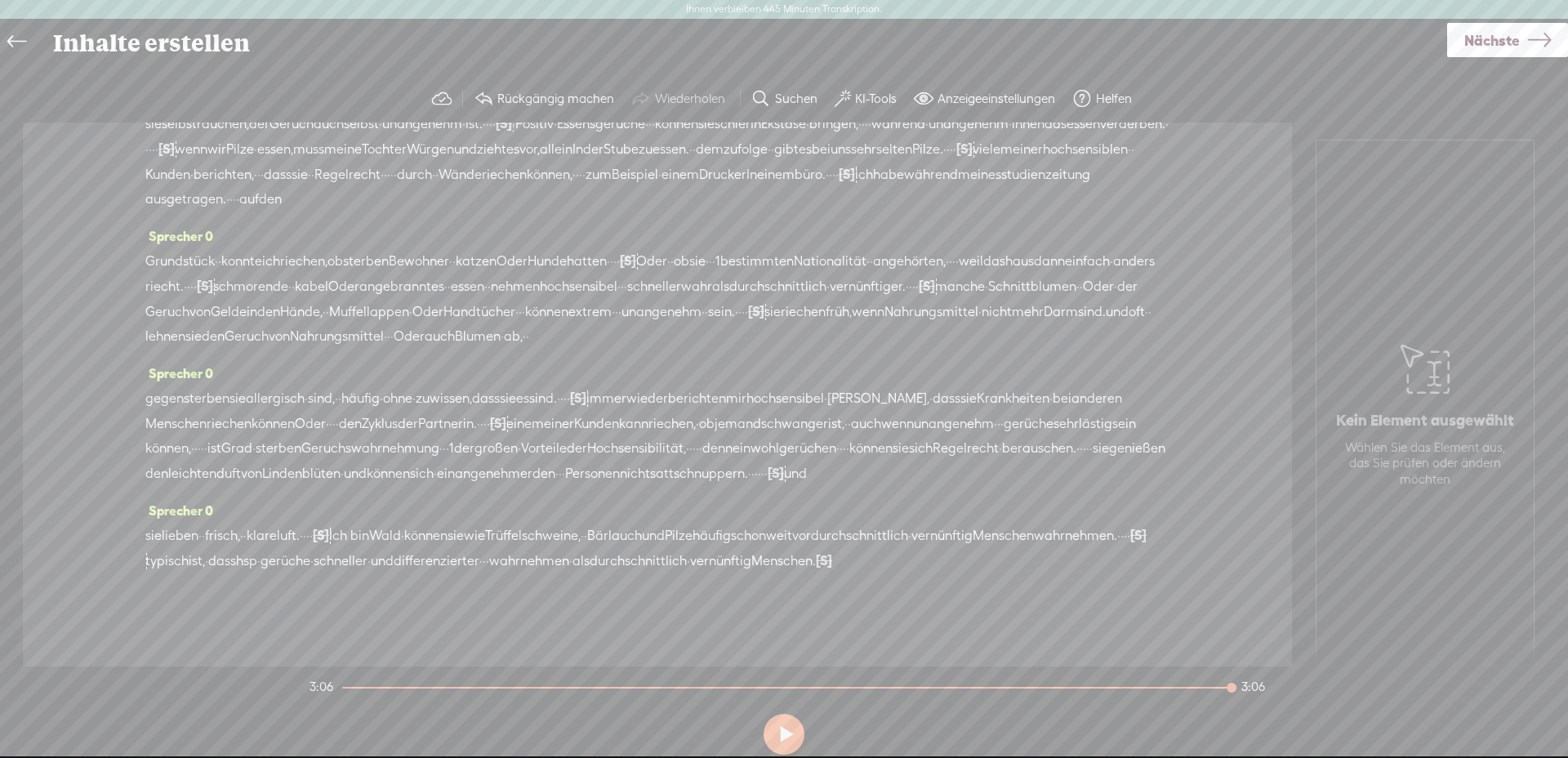
click at [430, 545] on span "können" at bounding box center [426, 536] width 43 height 24
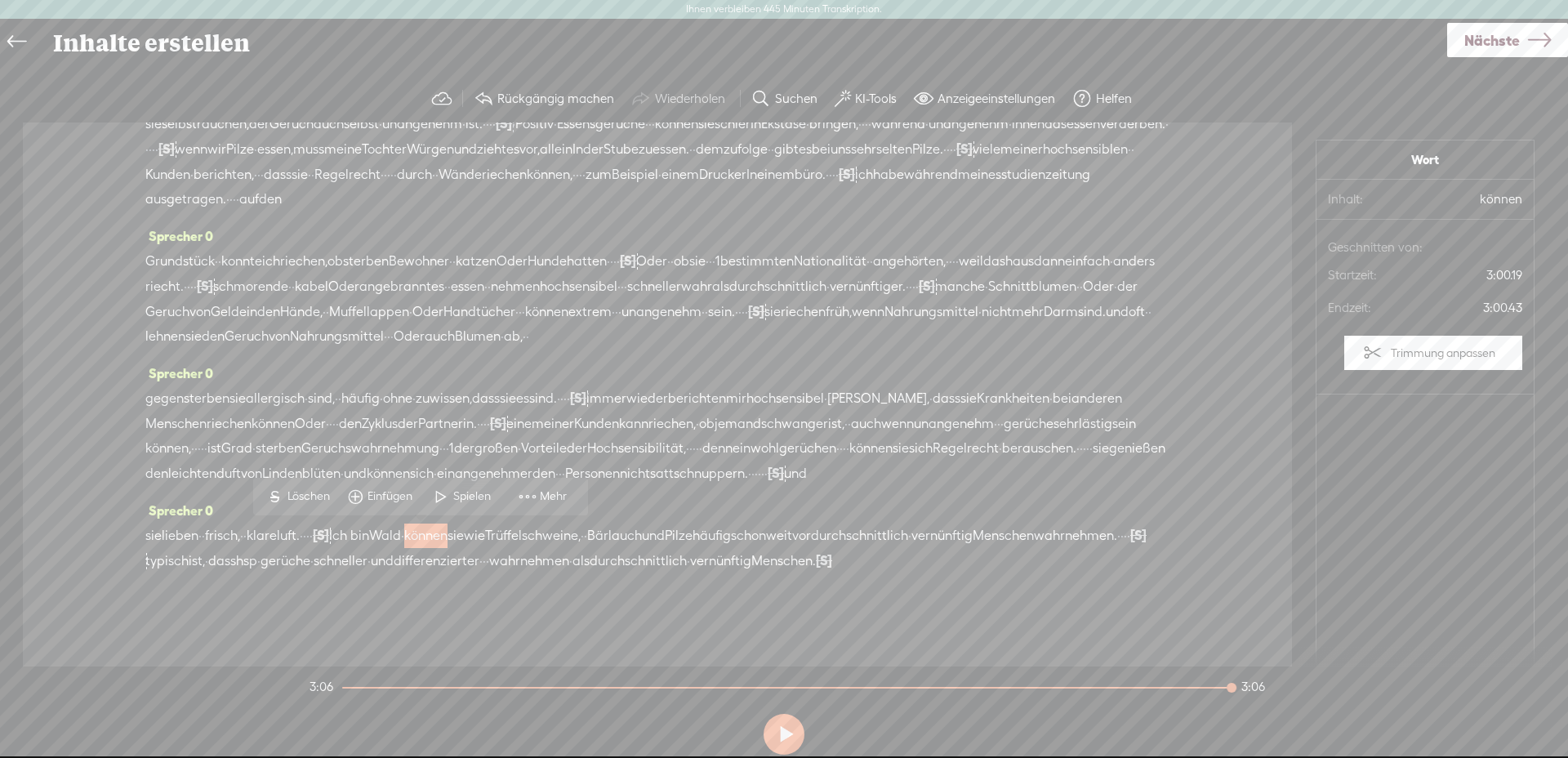
click at [456, 498] on font "Spielen" at bounding box center [472, 496] width 38 height 13
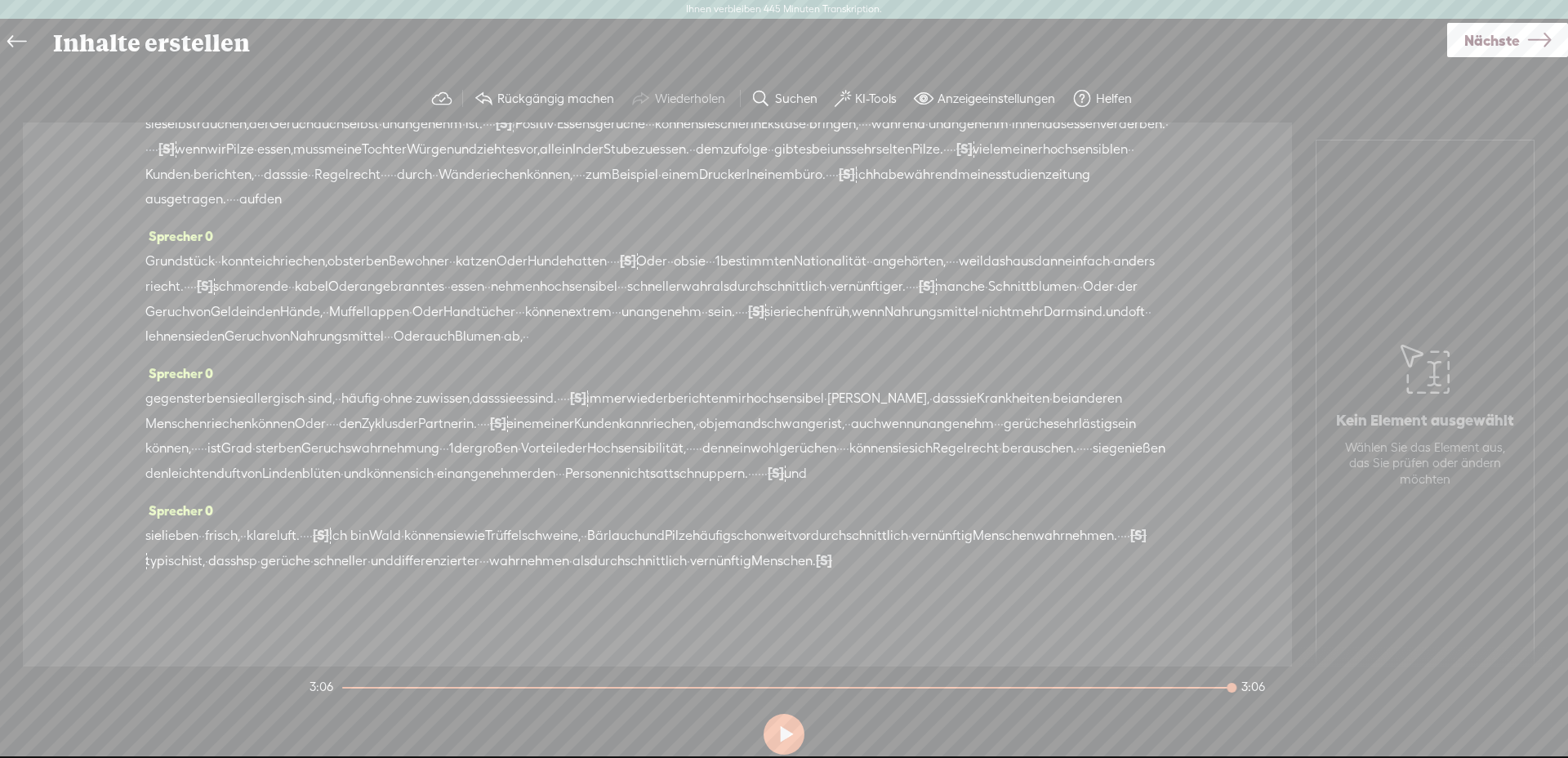
click at [1483, 43] on font "Nächste" at bounding box center [1492, 40] width 55 height 17
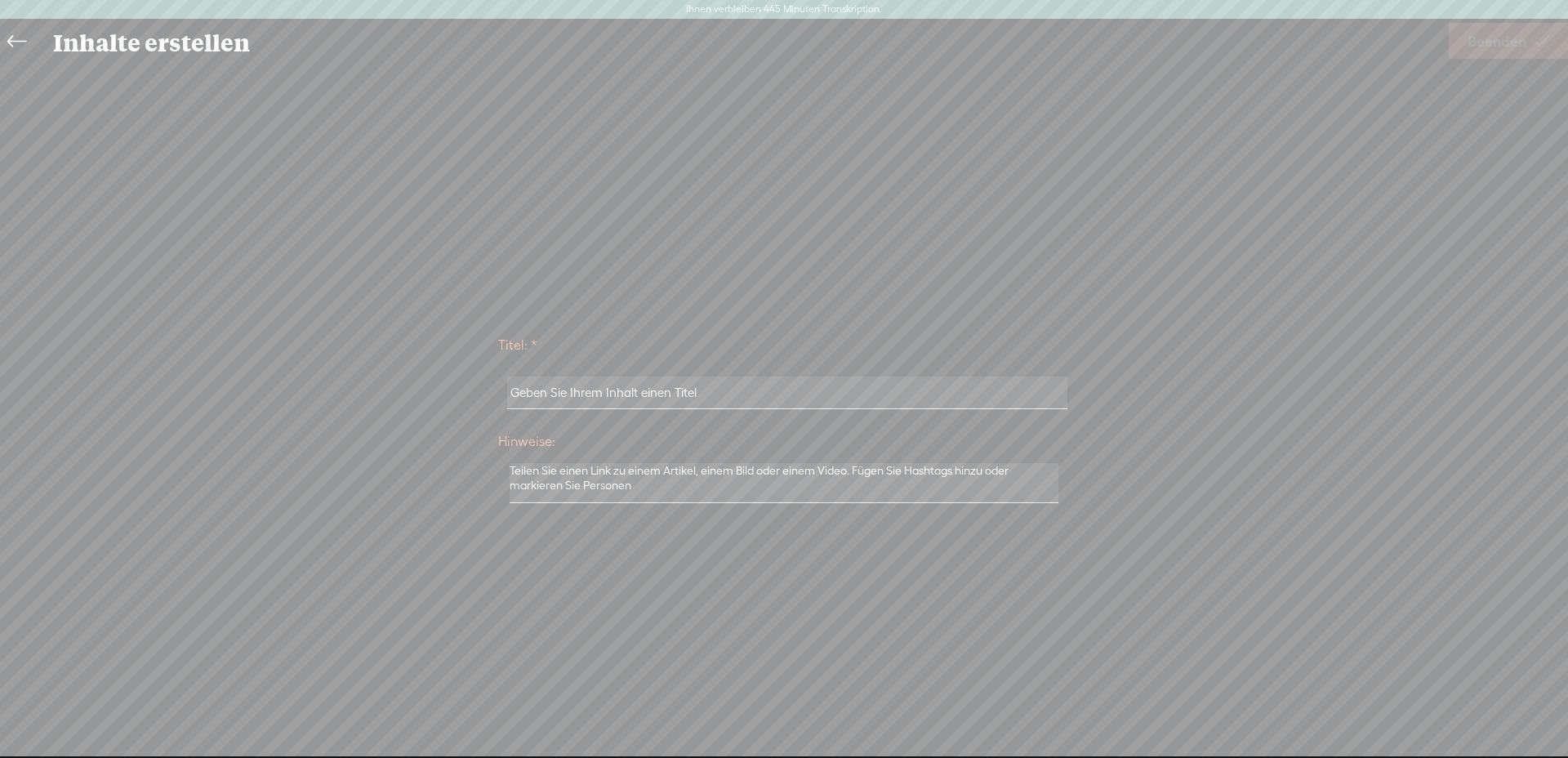
click at [683, 395] on input "text" at bounding box center [787, 393] width 560 height 32
type input "HSK und Gerüche"
click at [1466, 54] on link "Beenden" at bounding box center [1508, 40] width 119 height 36
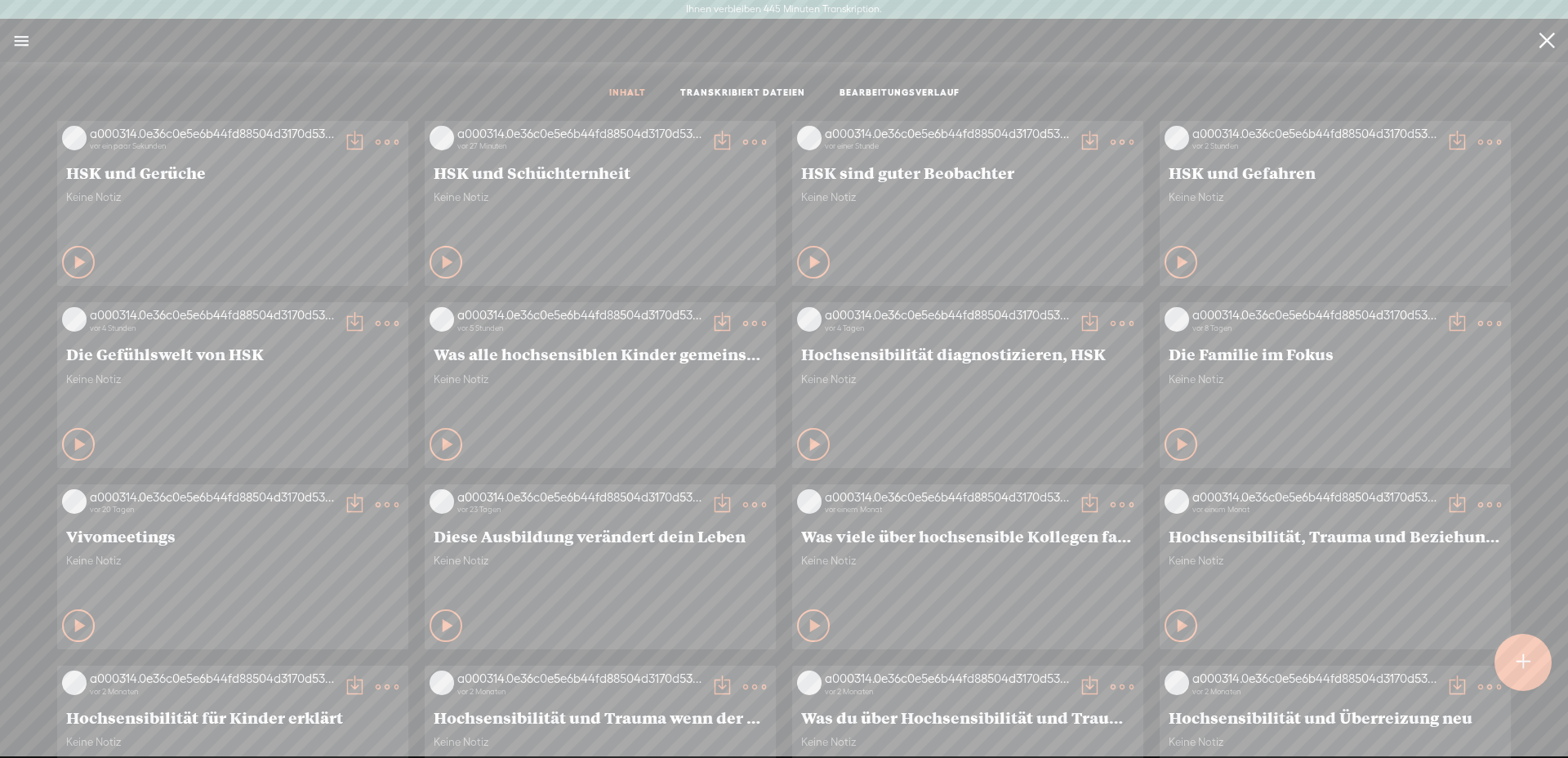
click at [376, 140] on t at bounding box center [387, 142] width 23 height 23
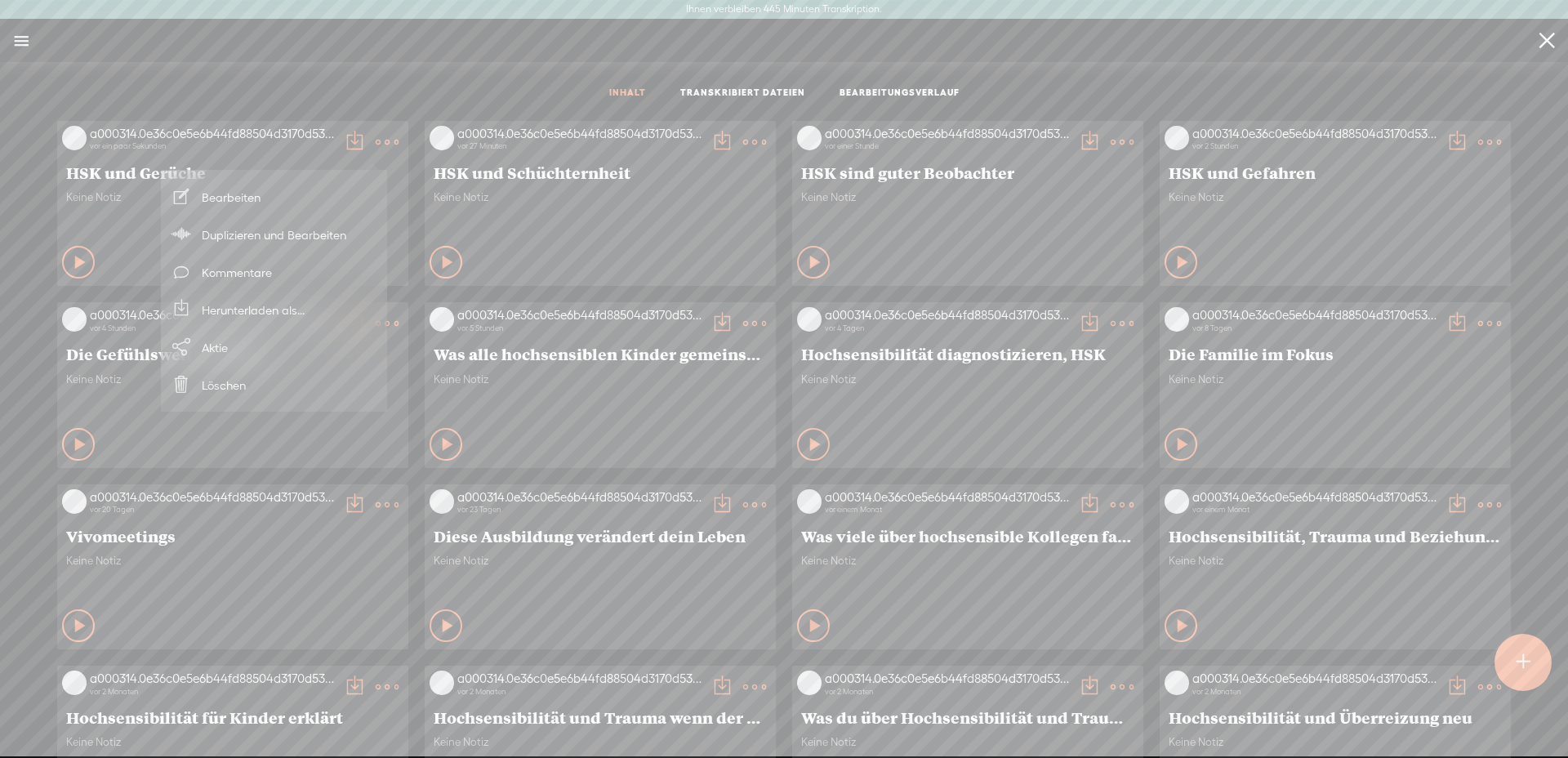
click at [268, 297] on font "Herunterladen als..." at bounding box center [254, 310] width 103 height 37
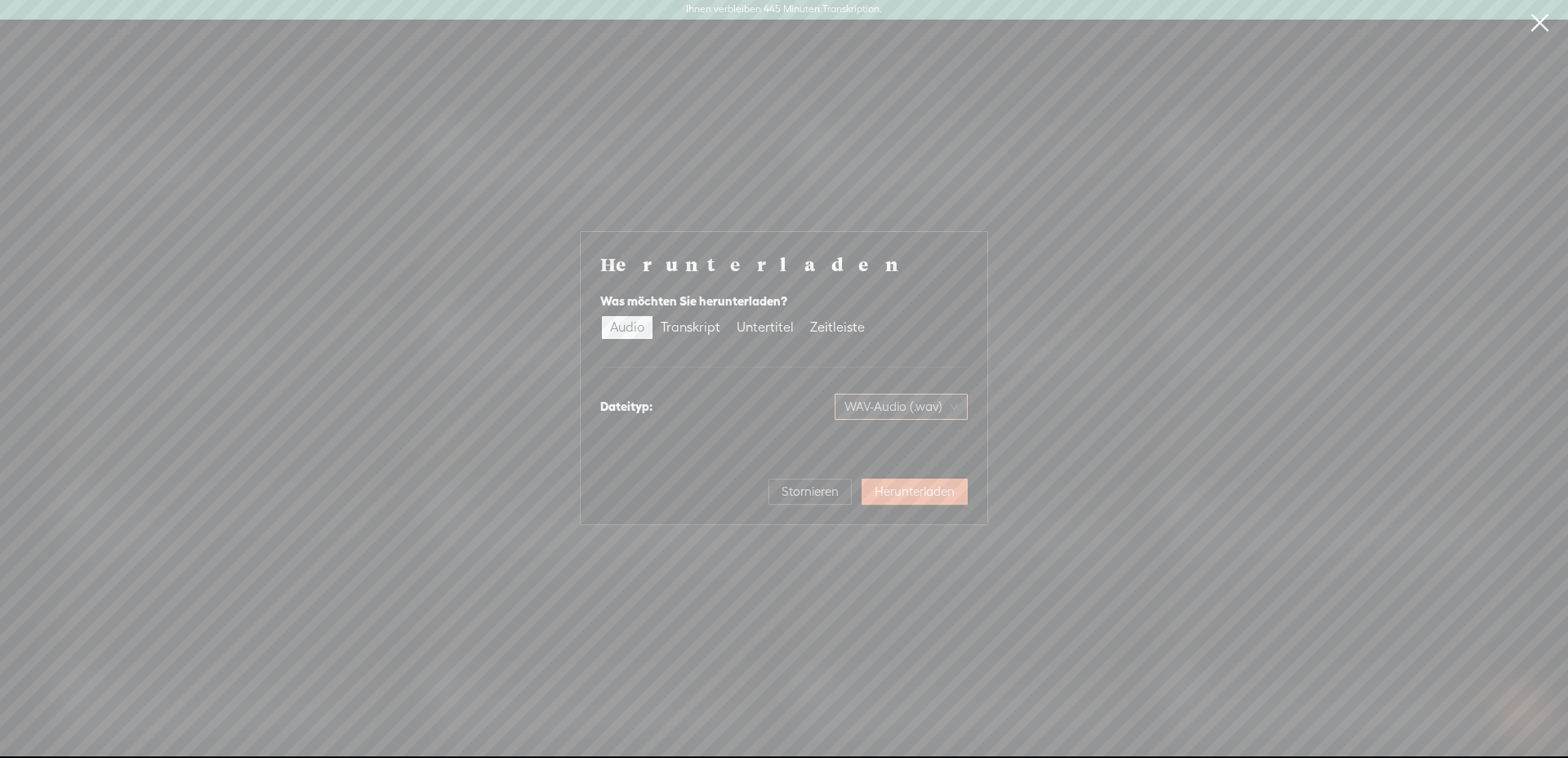
click at [905, 411] on font "WAV-Audio (.wav)" at bounding box center [893, 406] width 98 height 14
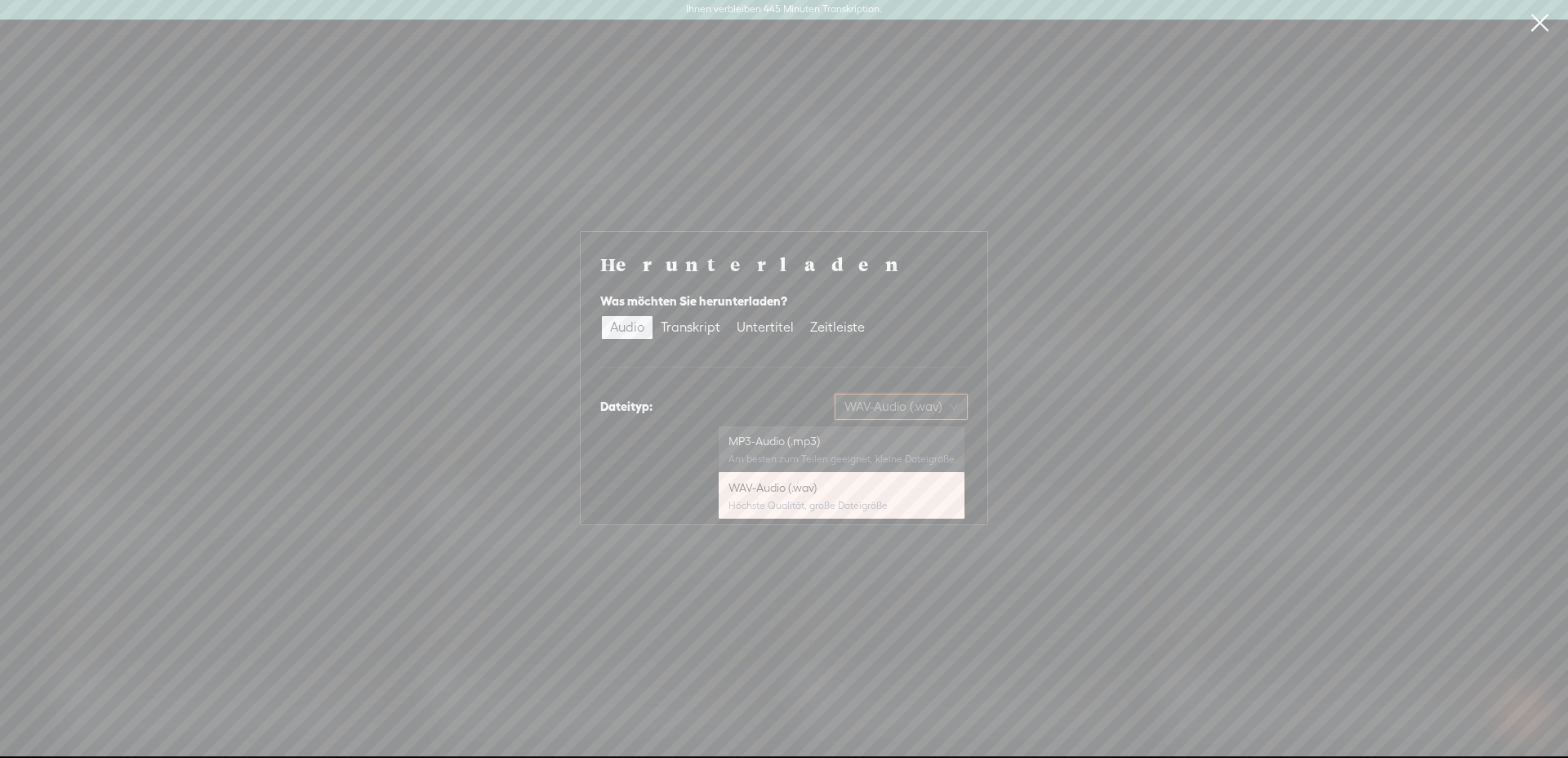
click at [869, 451] on div "MP3-Audio (.mp3) Am besten zum Teilen geeignet, kleine Dateigröße" at bounding box center [841, 450] width 226 height 39
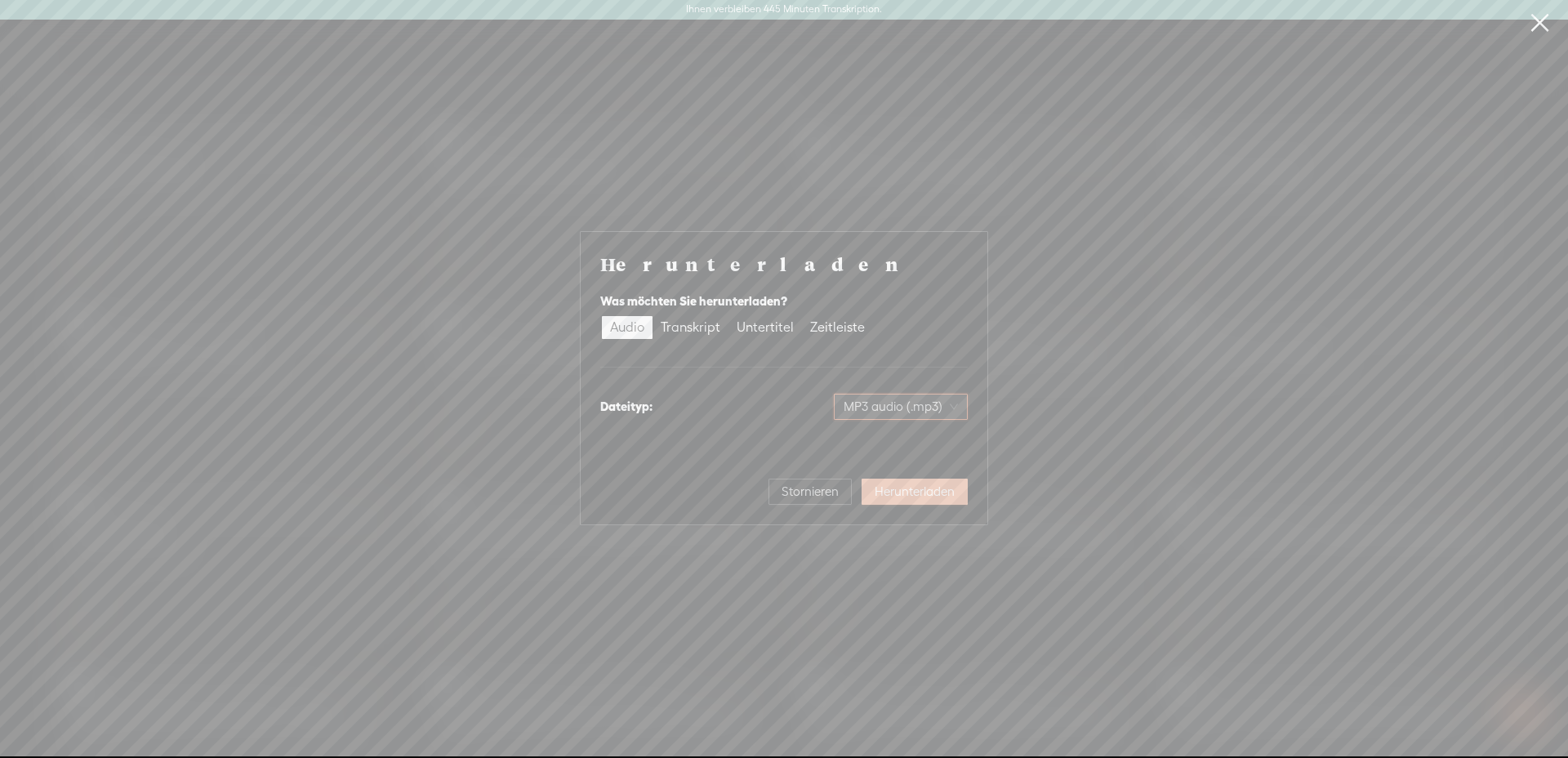
click at [928, 490] on font "Herunterladen" at bounding box center [915, 491] width 80 height 14
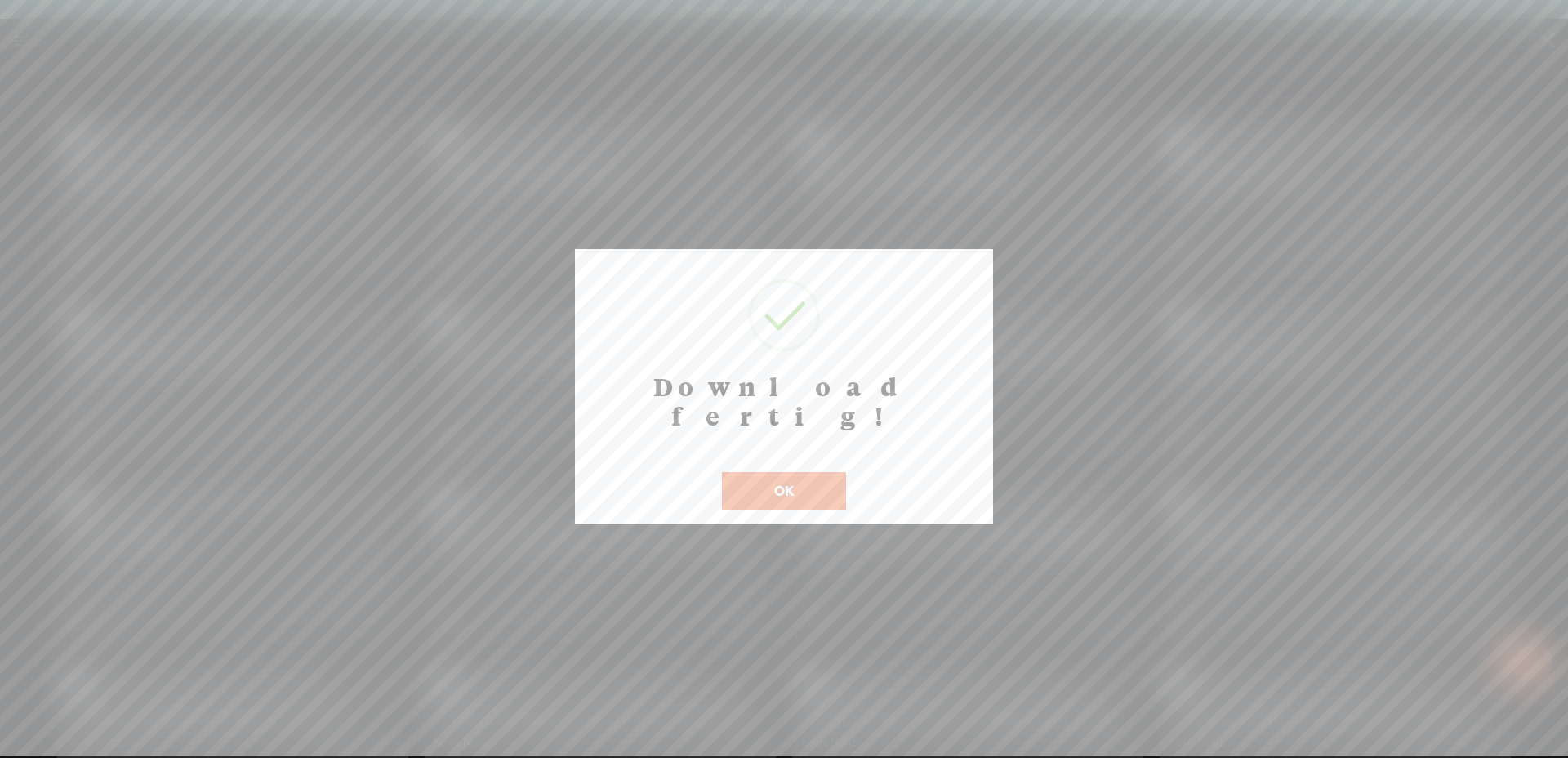
click at [789, 472] on button "OK" at bounding box center [784, 491] width 124 height 38
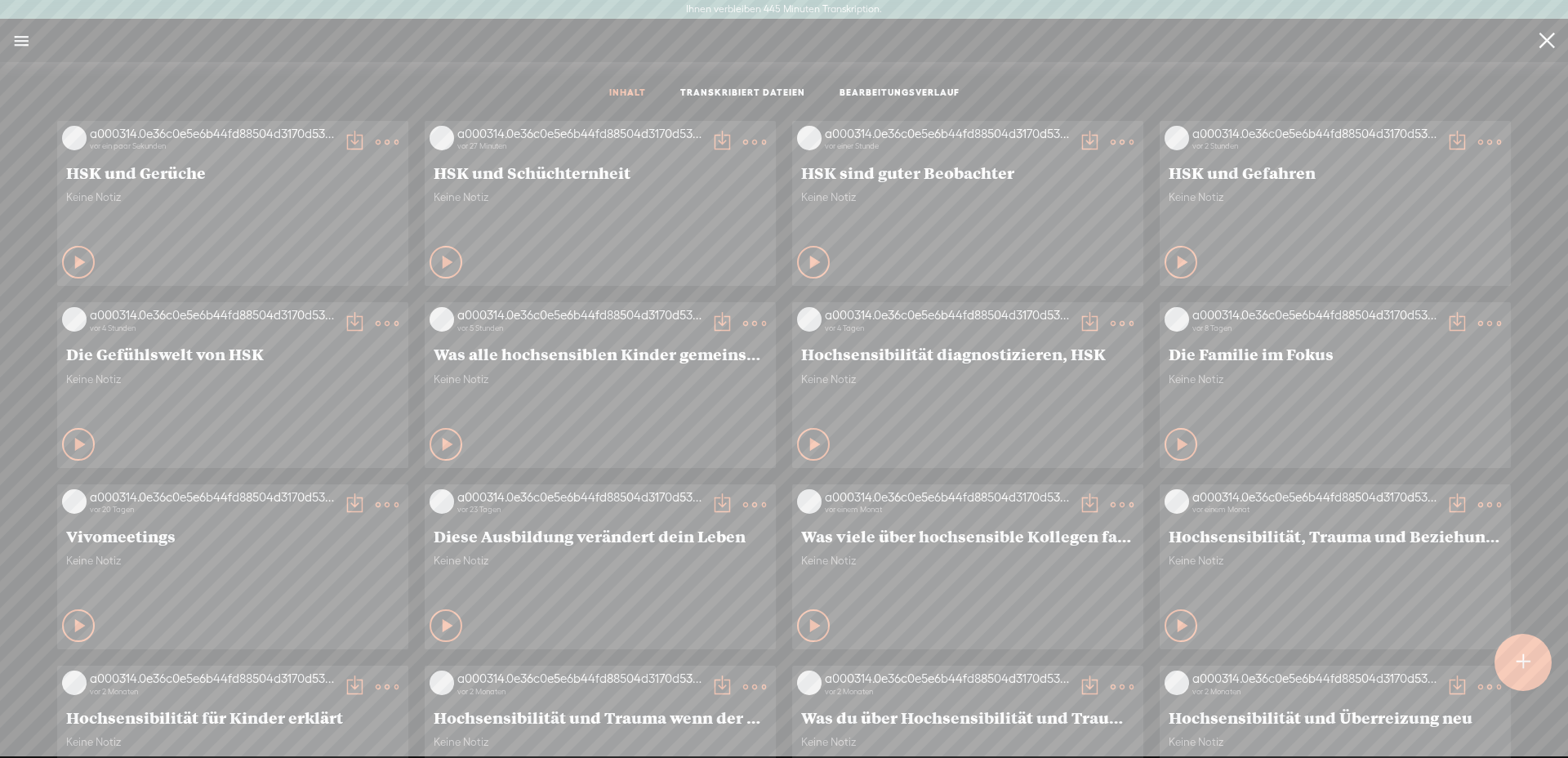
click at [1529, 674] on t at bounding box center [1523, 662] width 14 height 36
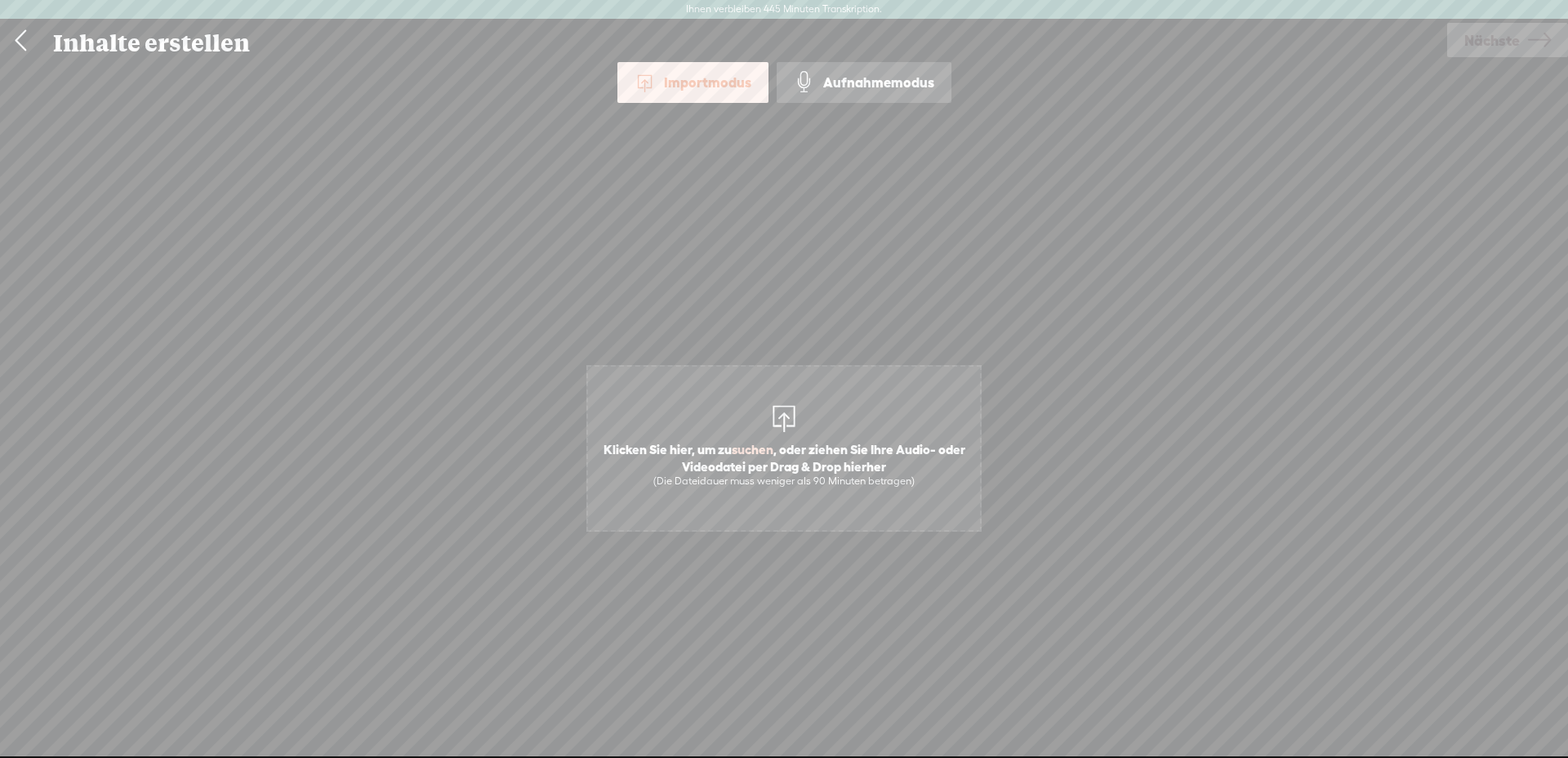
click at [786, 408] on div at bounding box center [784, 416] width 33 height 33
click at [1469, 40] on font "Nächste" at bounding box center [1492, 40] width 55 height 17
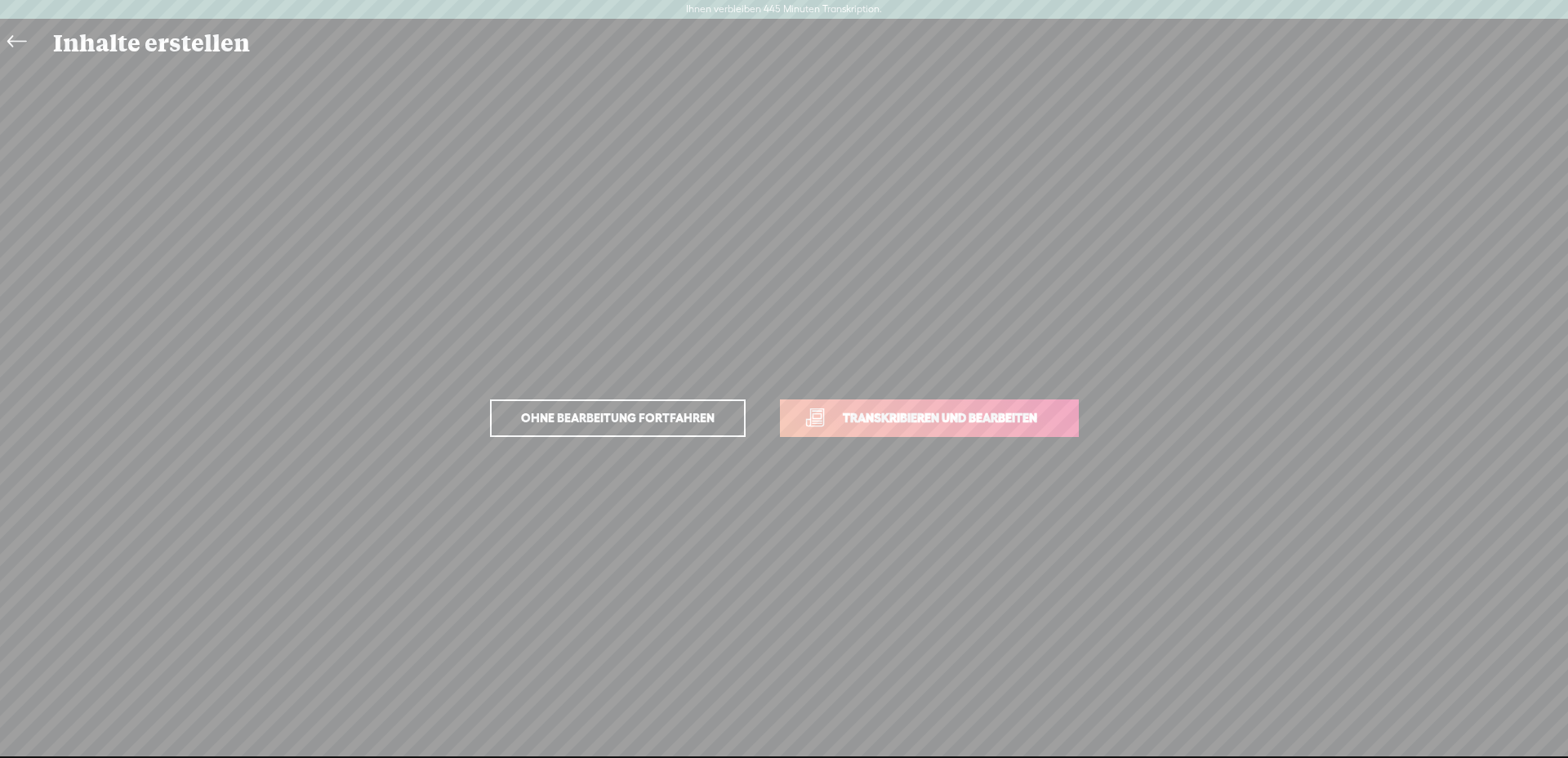
click at [916, 424] on font "Transkribieren und bearbeiten" at bounding box center [940, 418] width 194 height 14
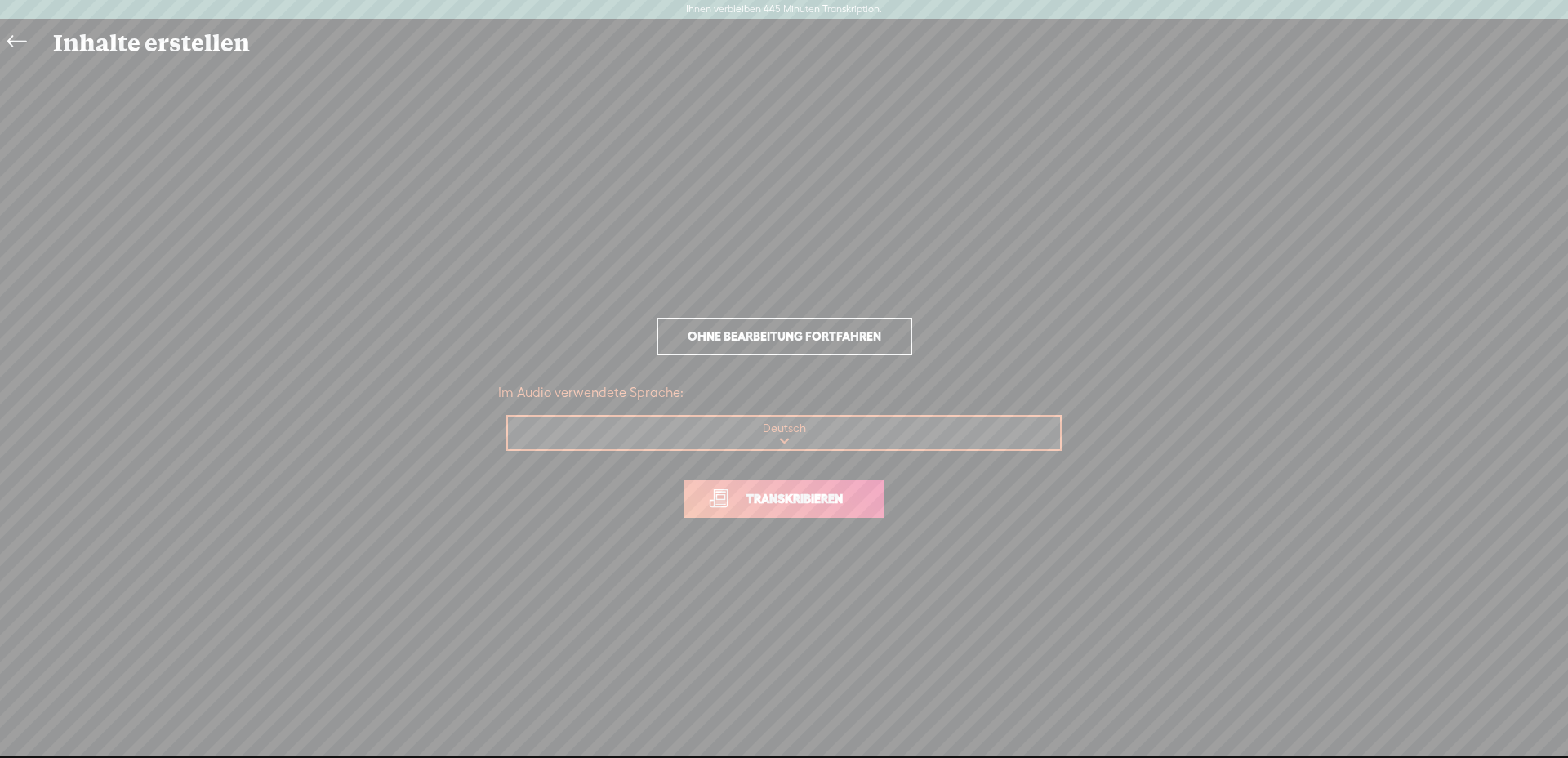
click at [833, 501] on font "Transkribieren" at bounding box center [794, 499] width 97 height 14
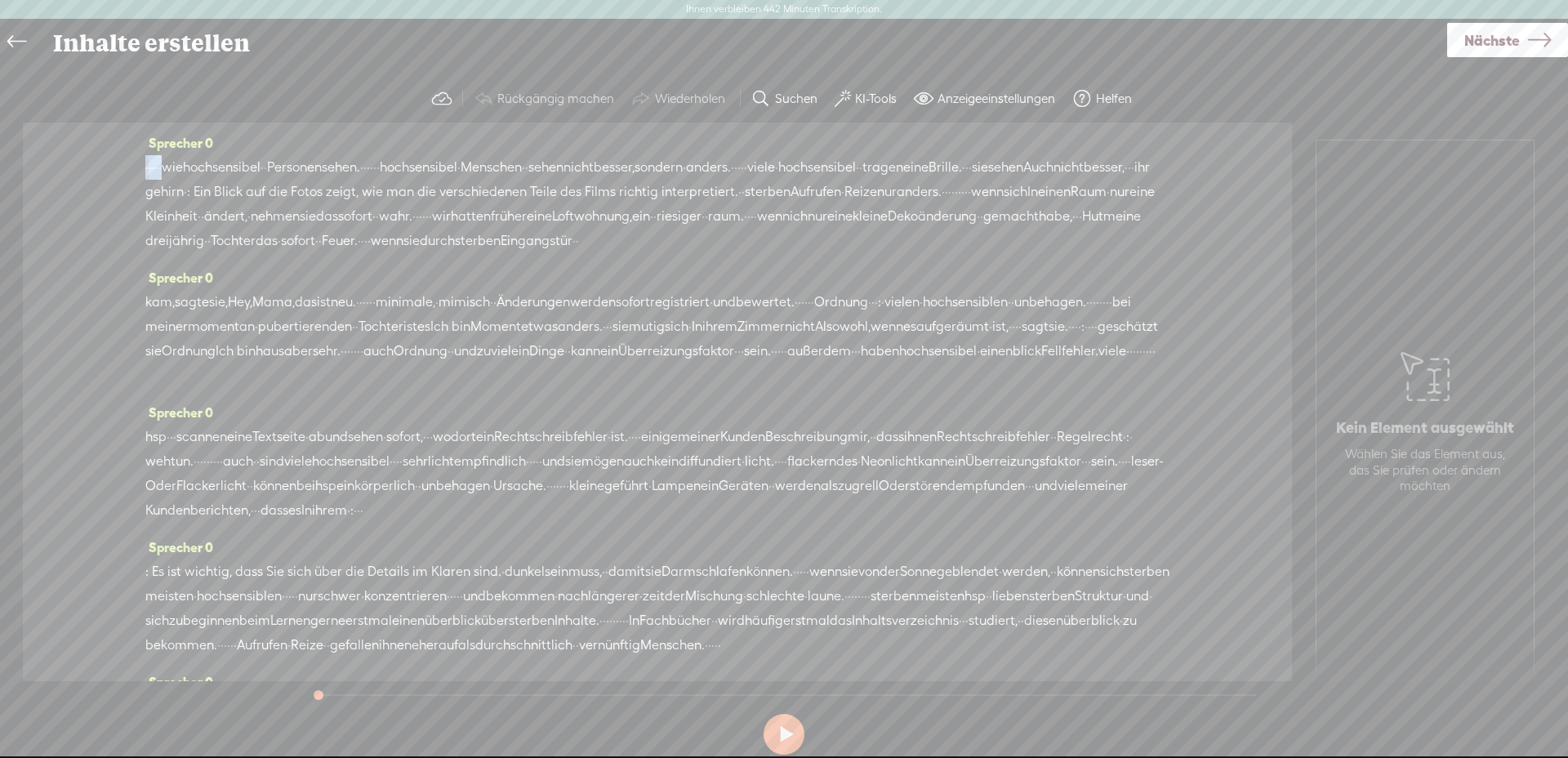
drag, startPoint x: 165, startPoint y: 162, endPoint x: 79, endPoint y: 151, distance: 86.7
click at [79, 151] on div "Sprecher 0 · · · · · wie [GEOGRAPHIC_DATA] · · Personen sehen. · · · · · · [GEO…" at bounding box center [657, 401] width 1269 height 559
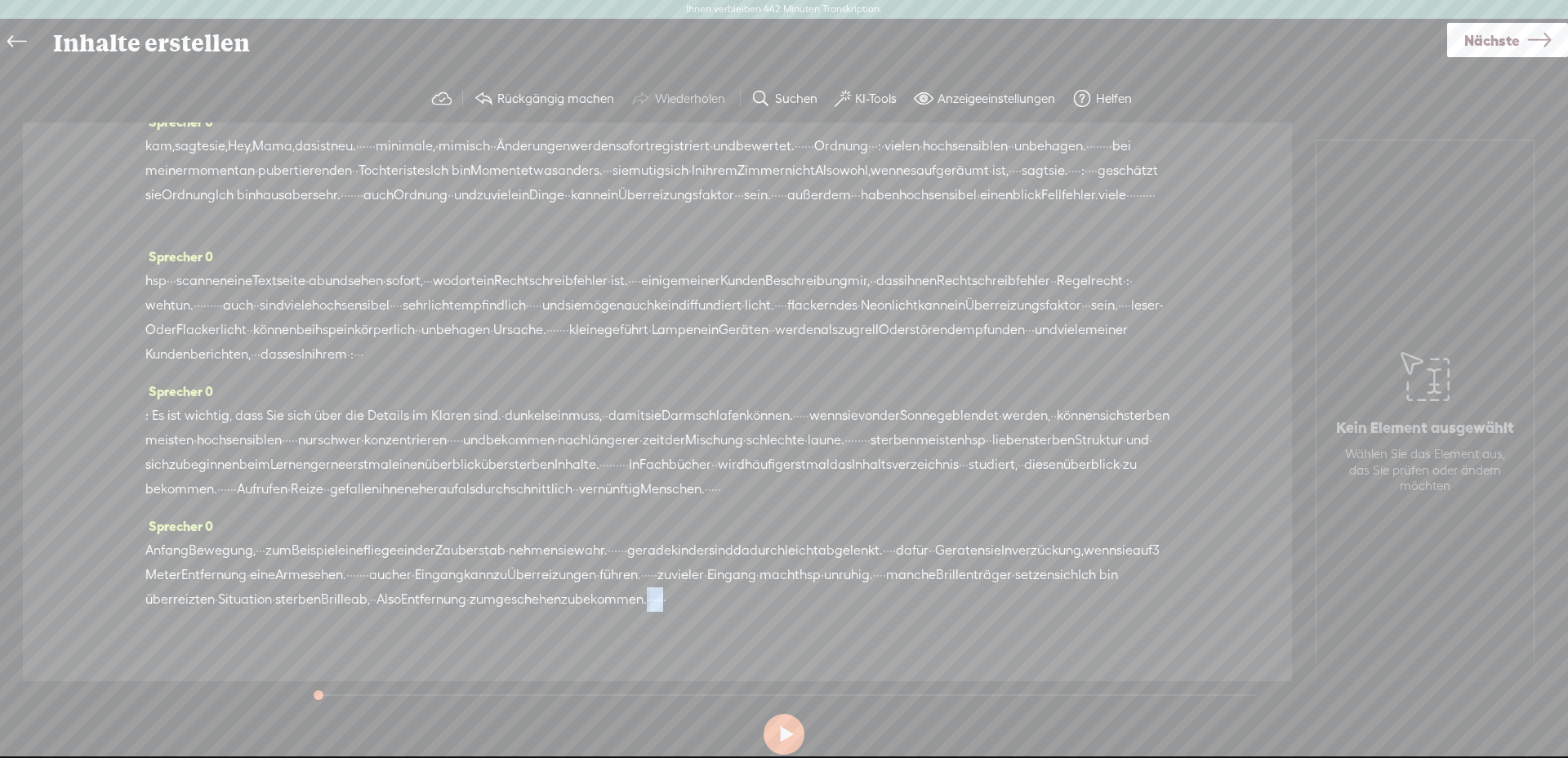
click at [639, 578] on div "Anfang Bewegung, · · · zum Beispiel eine fliege ein der Zauberstab · nehmen sie…" at bounding box center [657, 575] width 1024 height 73
click at [537, 534] on font "Löschen" at bounding box center [528, 535] width 42 height 13
click at [518, 593] on font "geschehen" at bounding box center [529, 600] width 66 height 16
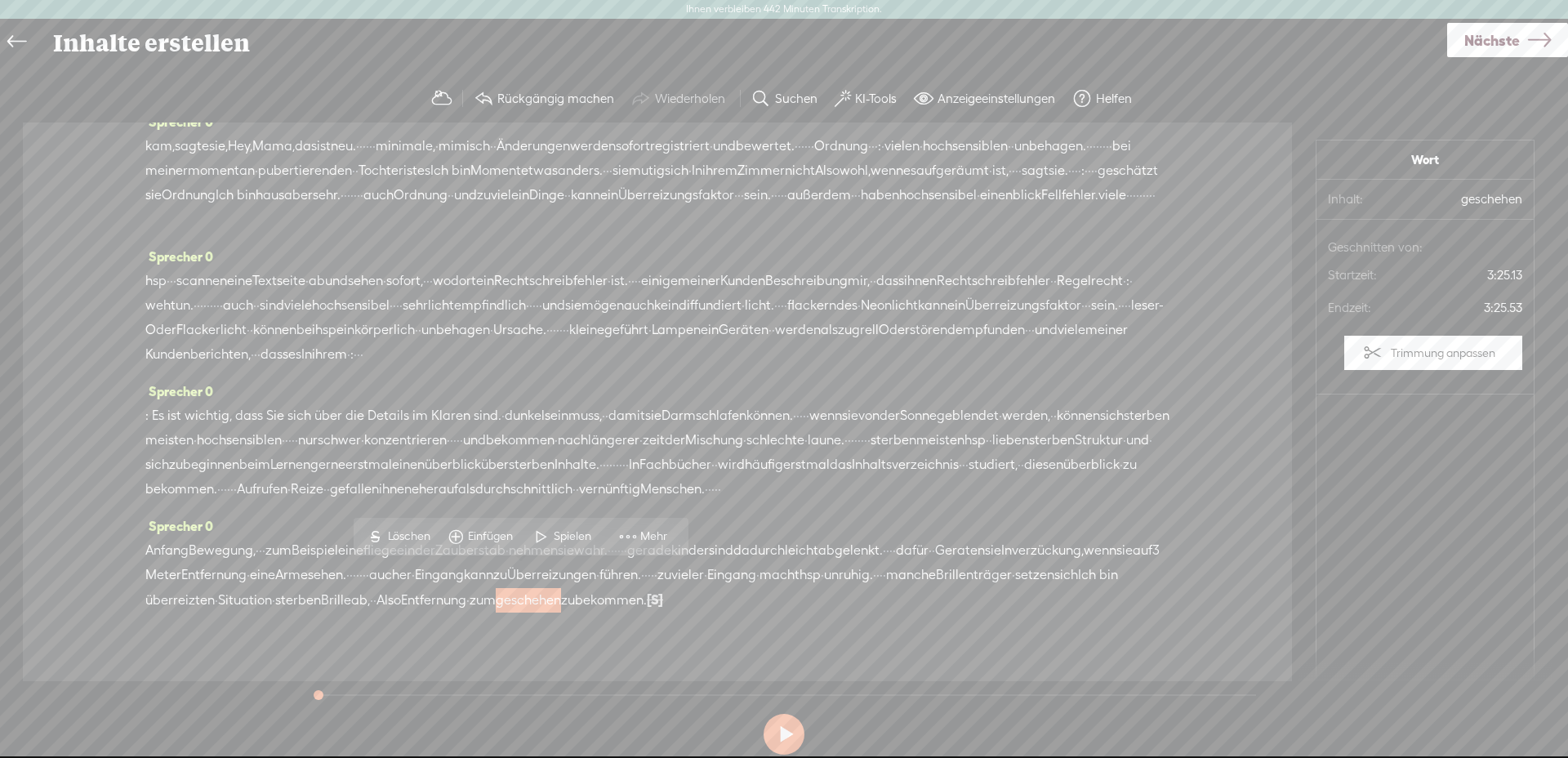
click at [563, 532] on font "Spielen" at bounding box center [573, 536] width 38 height 13
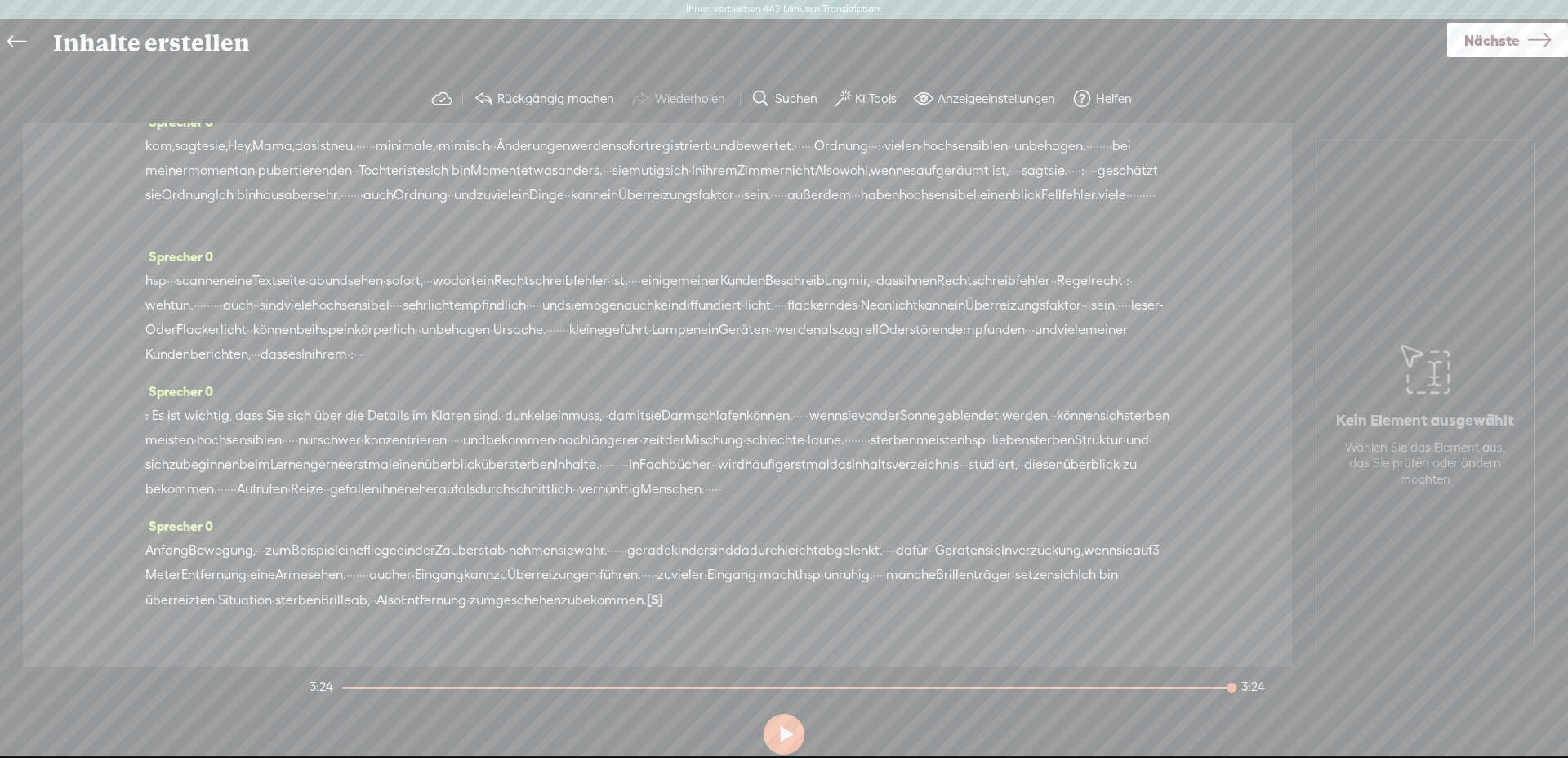
click at [292, 593] on font "sterben" at bounding box center [298, 600] width 46 height 16
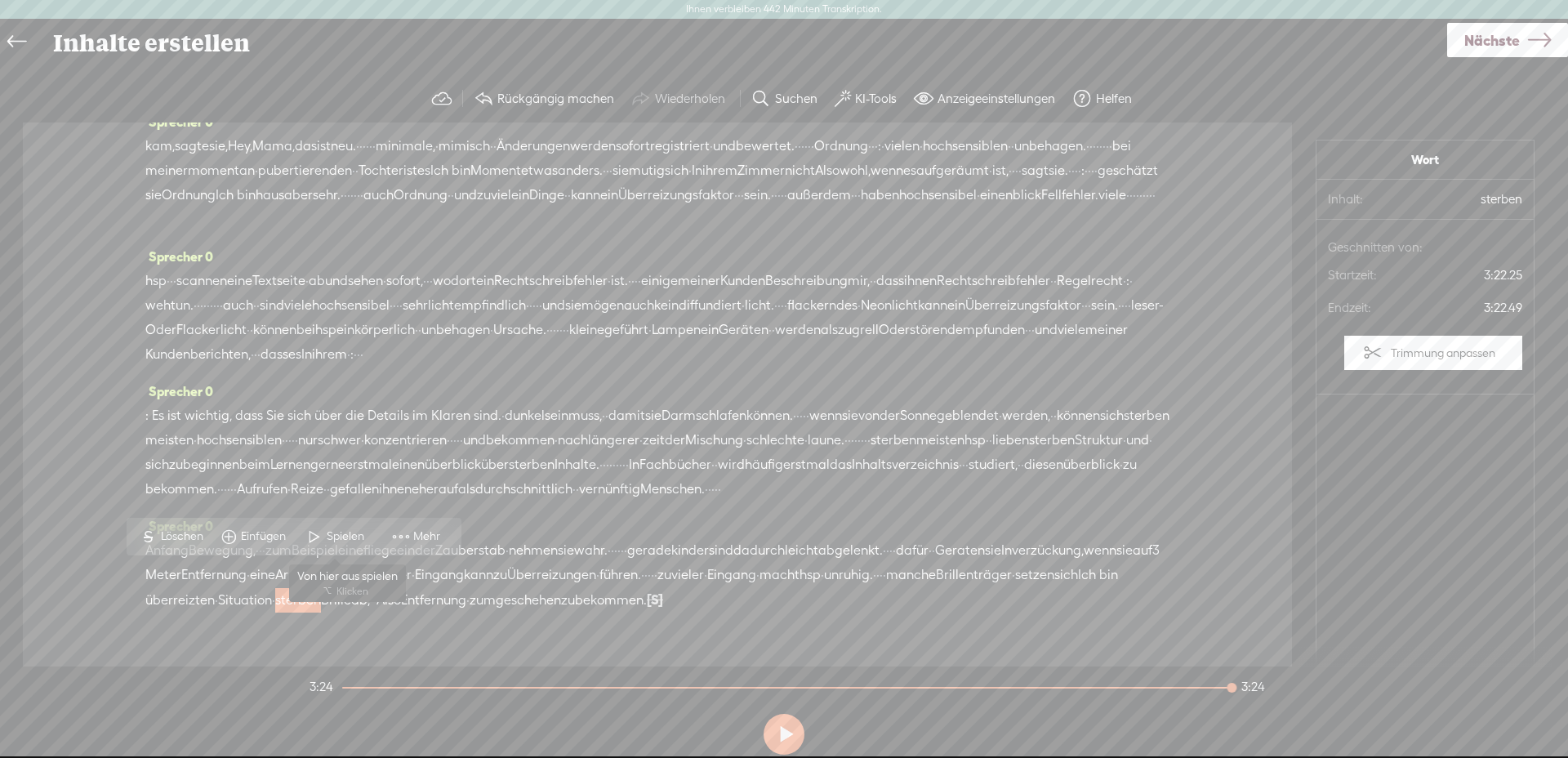
click at [324, 536] on span at bounding box center [315, 536] width 24 height 29
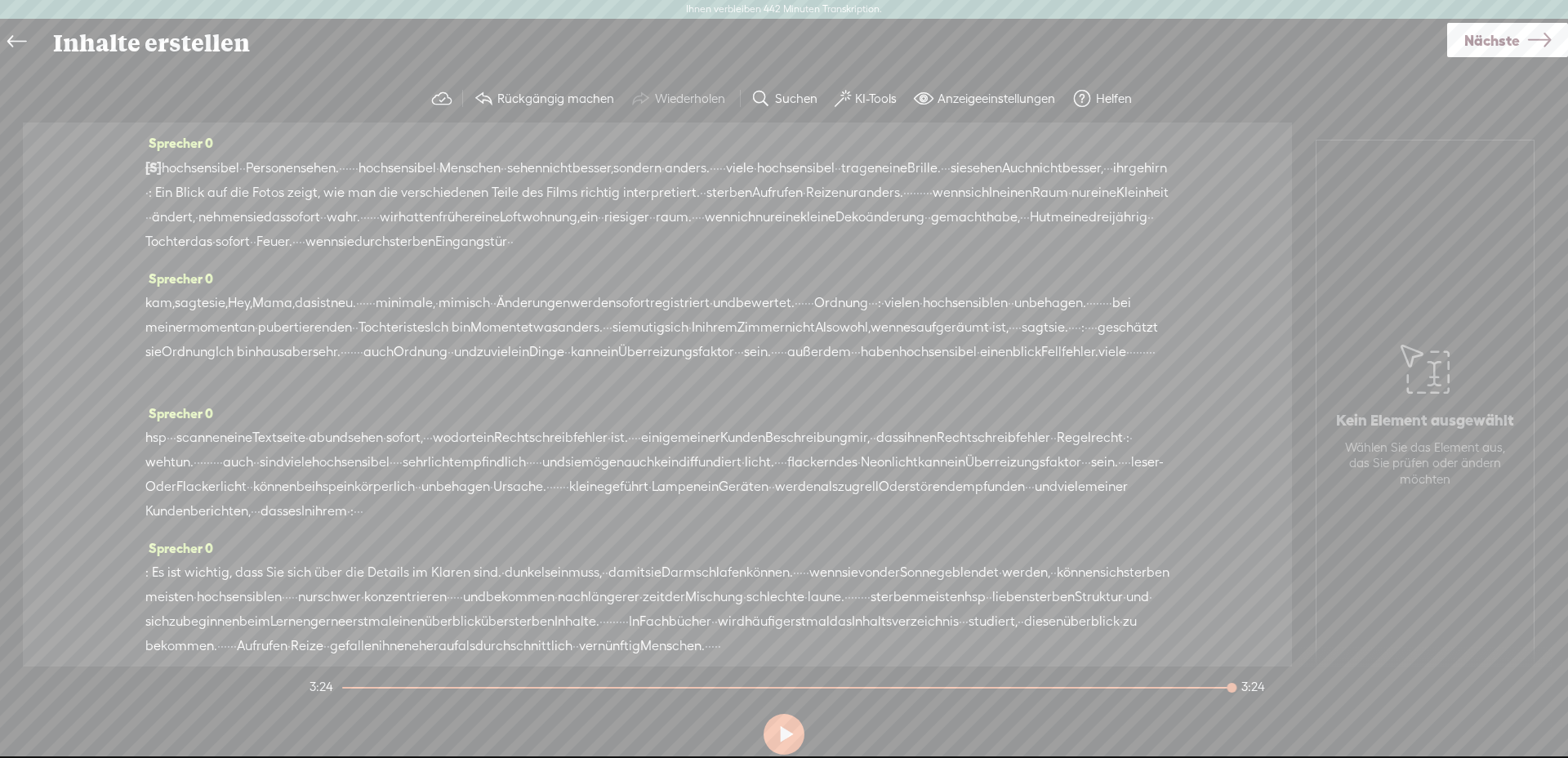
click at [855, 101] on font "KI-Tools" at bounding box center [876, 98] width 41 height 14
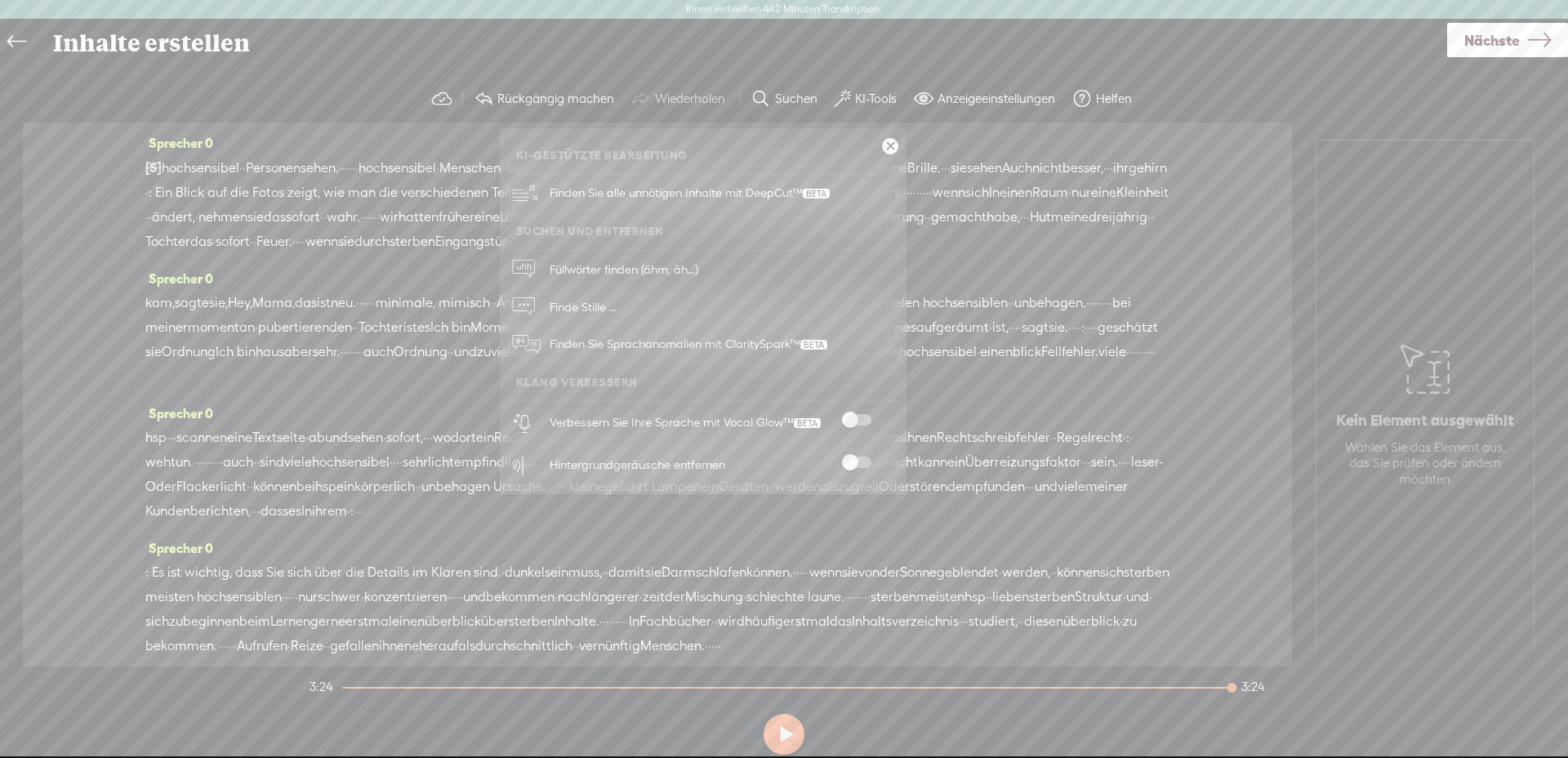
drag, startPoint x: 858, startPoint y: 414, endPoint x: 880, endPoint y: 435, distance: 30.4
click at [863, 417] on span at bounding box center [856, 420] width 29 height 11
click at [864, 461] on span at bounding box center [856, 462] width 29 height 11
